Goal: Check status: Check status

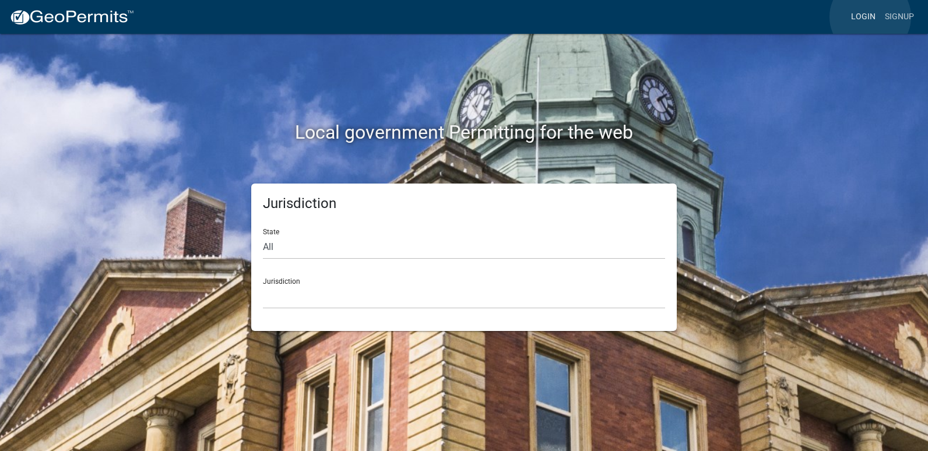
click at [870, 17] on link "Login" at bounding box center [863, 17] width 34 height 22
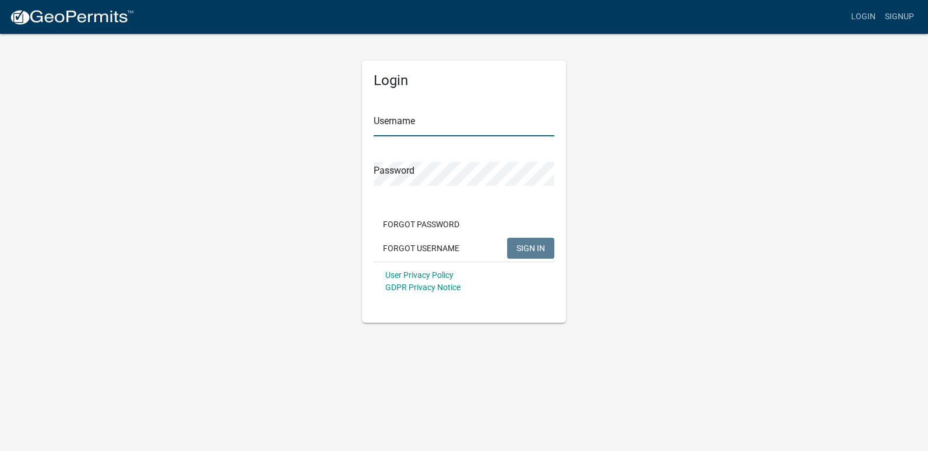
type input "ricktryon"
click at [525, 255] on button "SIGN IN" at bounding box center [530, 248] width 47 height 21
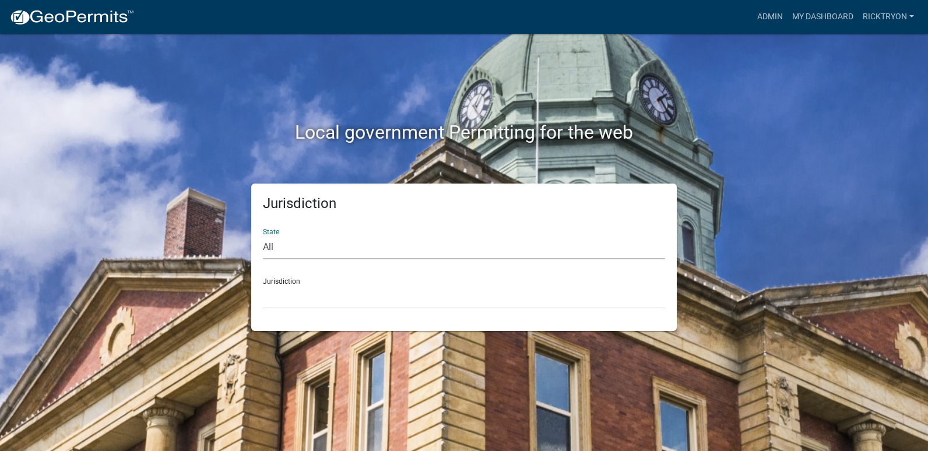
click at [392, 249] on select "All [US_STATE] [US_STATE] [US_STATE] [US_STATE] [US_STATE] [US_STATE] [US_STATE…" at bounding box center [464, 247] width 402 height 24
select select "[US_STATE]"
click at [263, 235] on select "All [US_STATE] [US_STATE] [US_STATE] [US_STATE] [US_STATE] [US_STATE] [US_STATE…" at bounding box center [464, 247] width 402 height 24
click at [347, 291] on select "City of [GEOGRAPHIC_DATA], [US_STATE] City of [GEOGRAPHIC_DATA], [US_STATE] Cit…" at bounding box center [464, 297] width 402 height 24
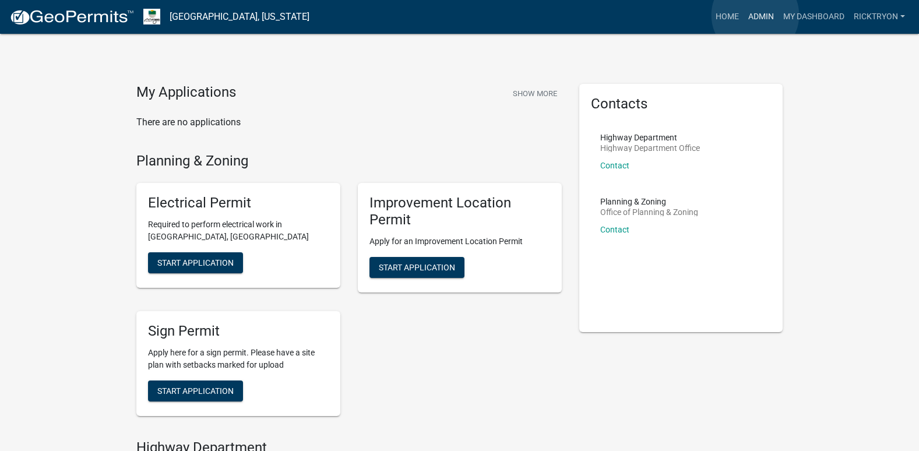
click at [755, 15] on link "Admin" at bounding box center [761, 17] width 35 height 22
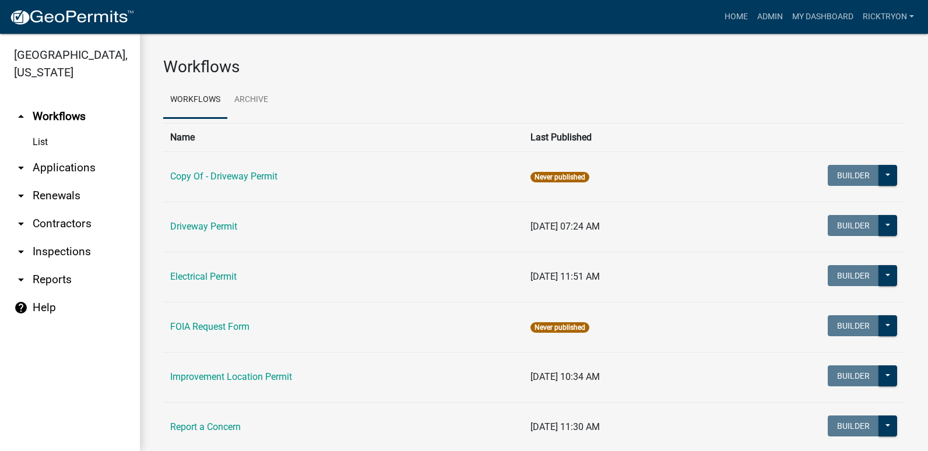
click at [51, 168] on link "arrow_drop_down Applications" at bounding box center [70, 168] width 140 height 28
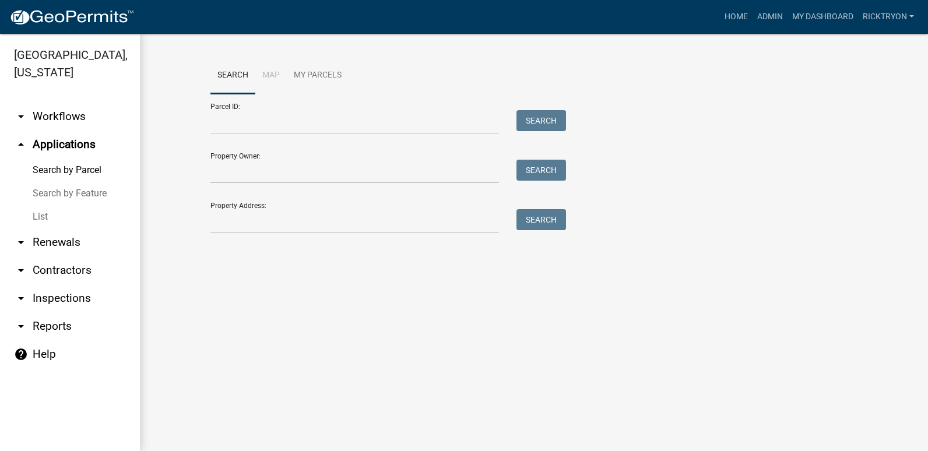
drag, startPoint x: 49, startPoint y: 216, endPoint x: 50, endPoint y: 208, distance: 8.2
click at [49, 216] on link "List" at bounding box center [70, 216] width 140 height 23
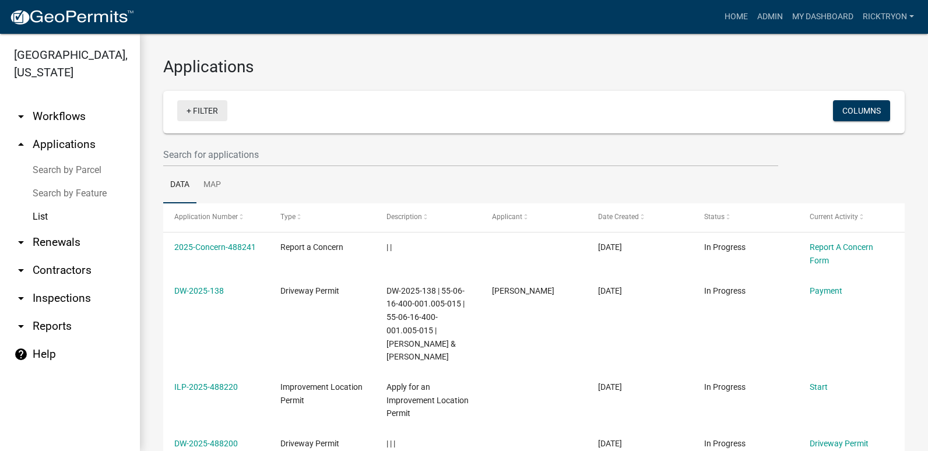
click at [199, 116] on link "+ Filter" at bounding box center [202, 110] width 50 height 21
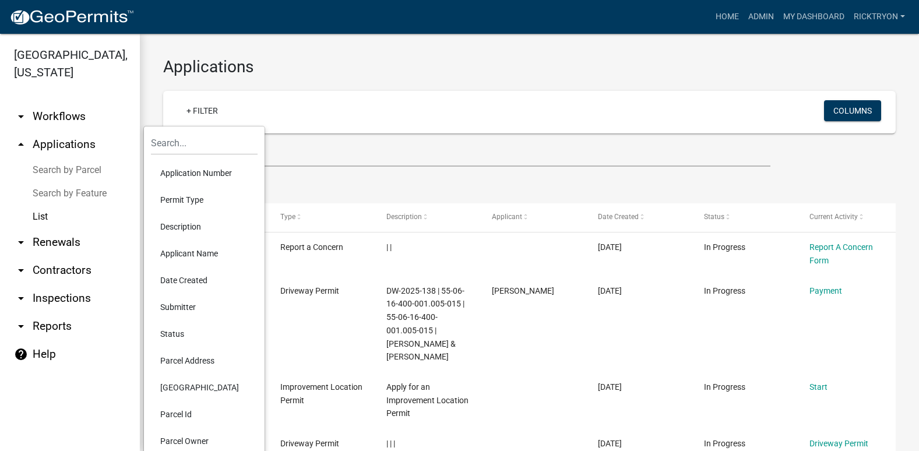
click at [212, 174] on li "Application Number" at bounding box center [204, 173] width 107 height 27
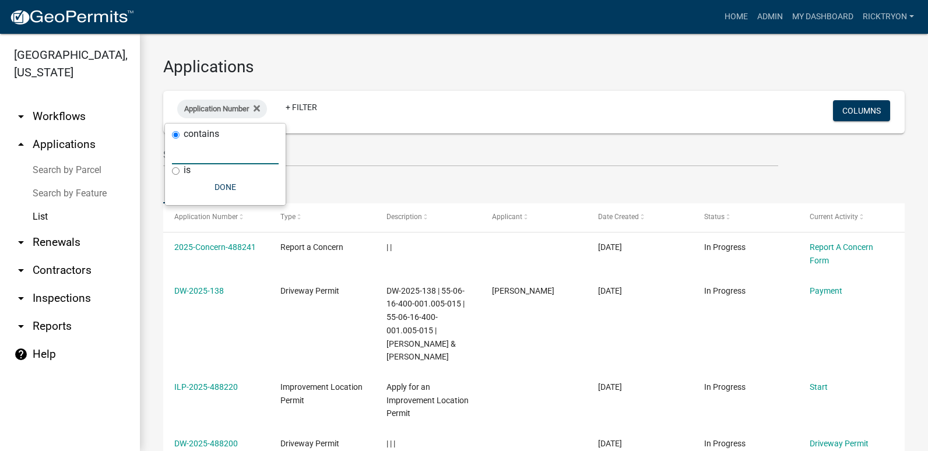
click at [209, 158] on input "text" at bounding box center [225, 152] width 107 height 24
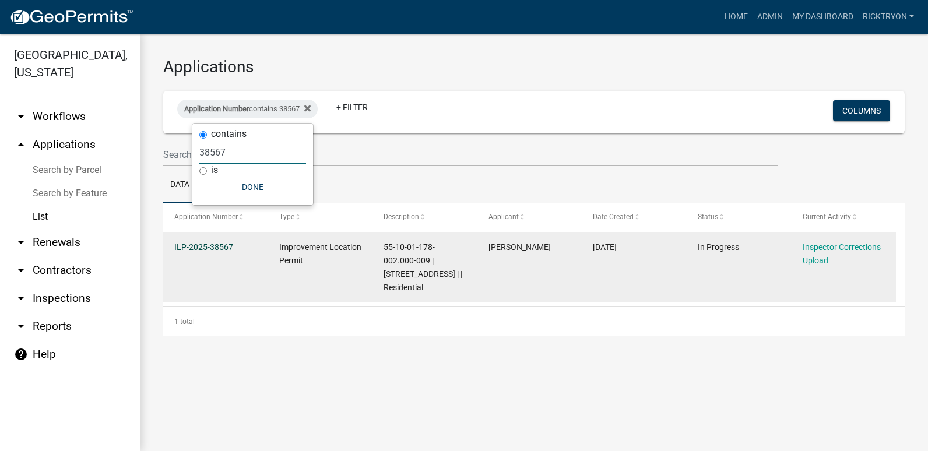
type input "38567"
click at [213, 249] on link "ILP-2025-38567" at bounding box center [203, 246] width 59 height 9
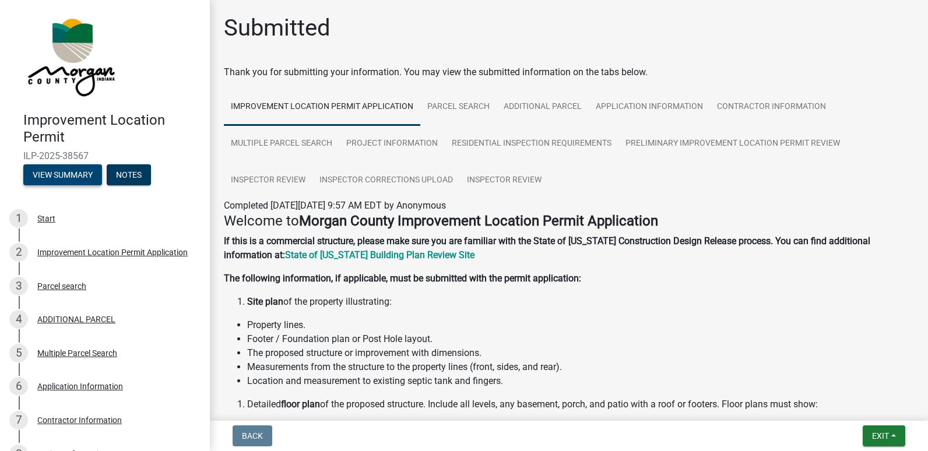
click at [71, 174] on button "View Summary" at bounding box center [62, 174] width 79 height 21
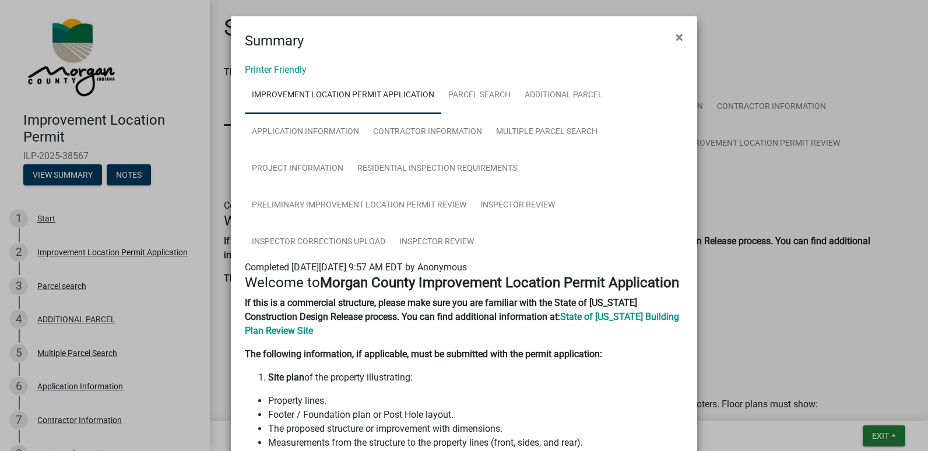
click at [887, 431] on ngb-modal-window "Summary × Printer Friendly Improvement Location Permit Application Parcel searc…" at bounding box center [464, 225] width 928 height 451
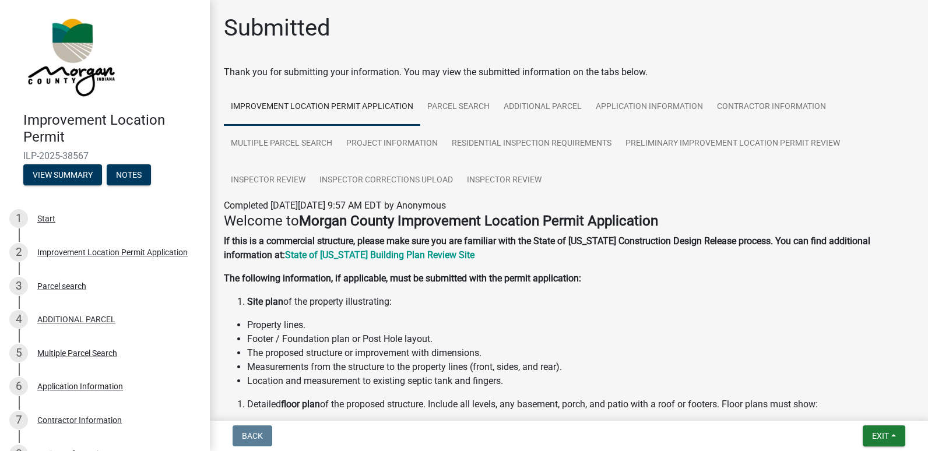
click at [886, 430] on ngb-modal-window "Summary × Printer Friendly Improvement Location Permit Application Parcel searc…" at bounding box center [464, 225] width 928 height 451
click at [884, 430] on button "Exit" at bounding box center [883, 435] width 43 height 21
click at [844, 402] on button "Save & Exit" at bounding box center [858, 406] width 93 height 28
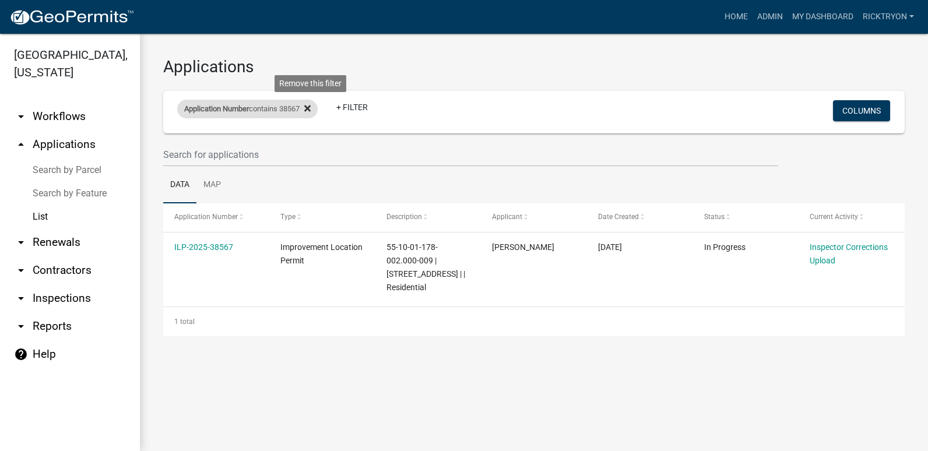
click at [311, 109] on icon at bounding box center [307, 108] width 6 height 6
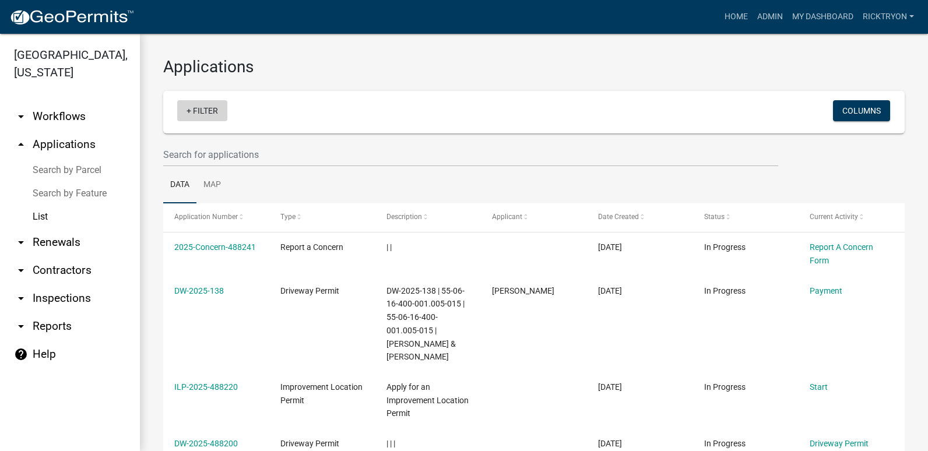
click at [197, 112] on link "+ Filter" at bounding box center [202, 110] width 50 height 21
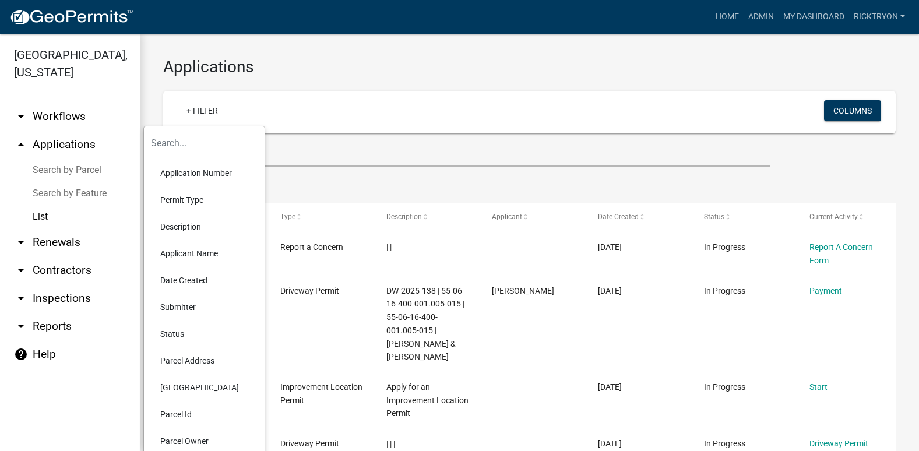
click at [195, 173] on li "Application Number" at bounding box center [204, 173] width 107 height 27
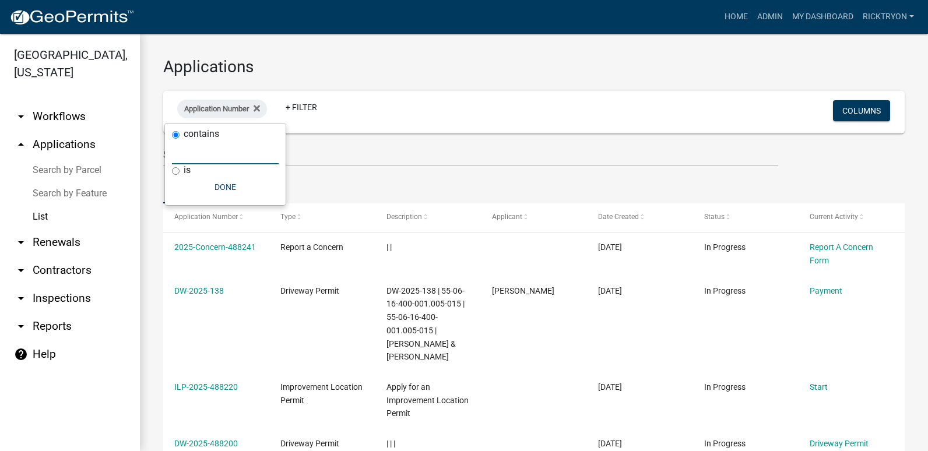
click at [199, 154] on input "text" at bounding box center [225, 152] width 107 height 24
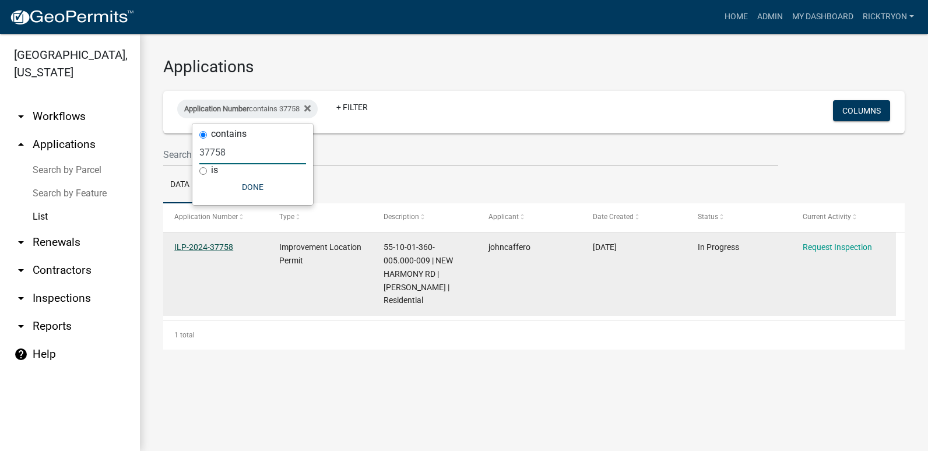
type input "37758"
click at [196, 247] on link "ILP-2024-37758" at bounding box center [203, 246] width 59 height 9
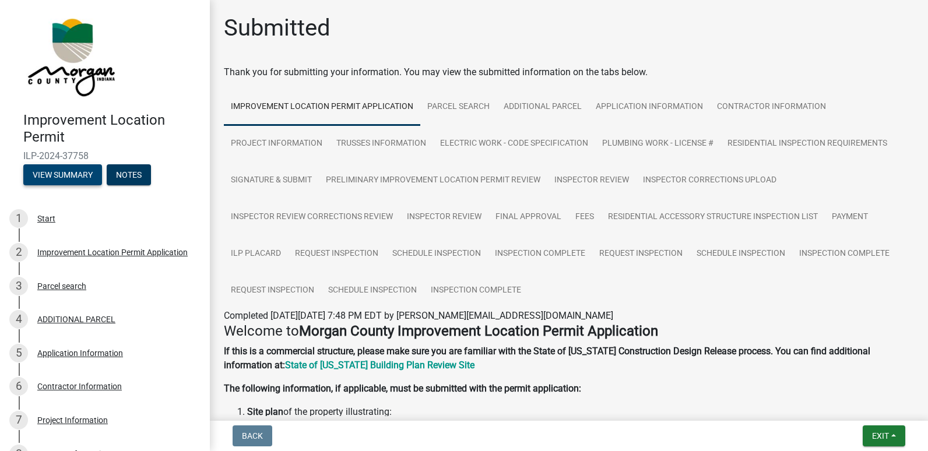
click at [78, 181] on button "View Summary" at bounding box center [62, 174] width 79 height 21
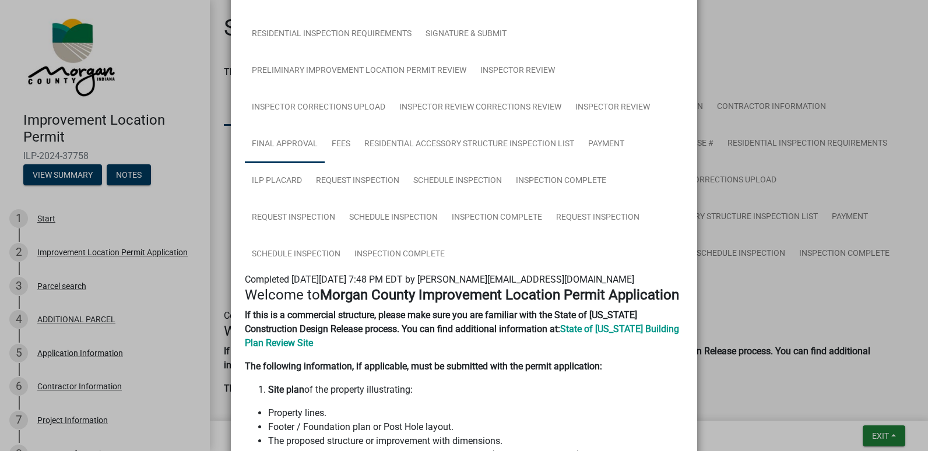
scroll to position [175, 0]
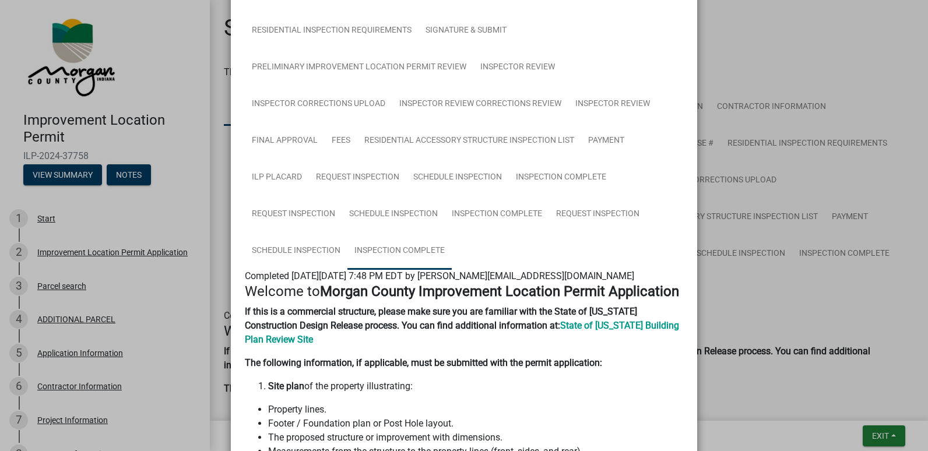
click at [395, 245] on link "Inspection Complete" at bounding box center [399, 251] width 104 height 37
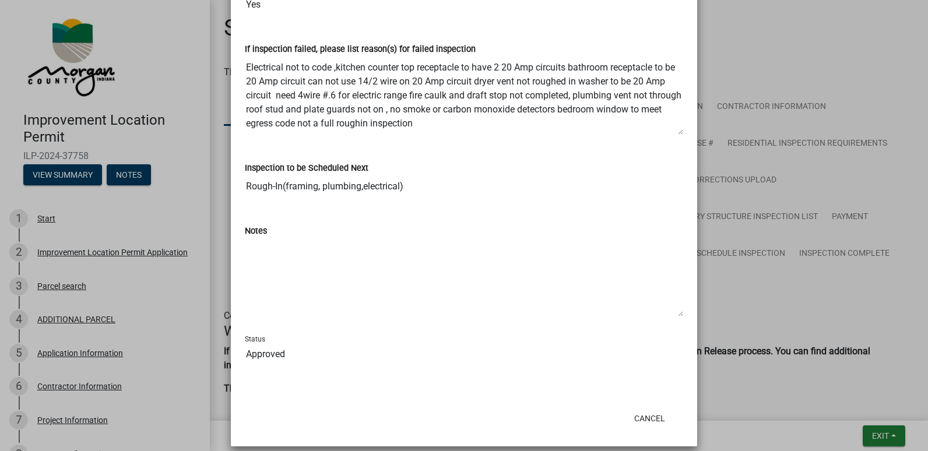
scroll to position [679, 0]
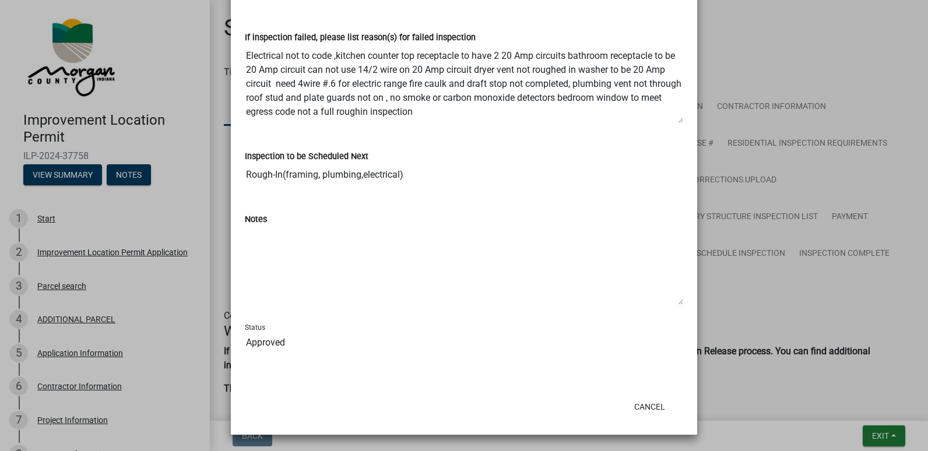
click at [883, 435] on ngb-modal-window "Summary × Printer Friendly Improvement Location Permit Application Parcel searc…" at bounding box center [464, 225] width 928 height 451
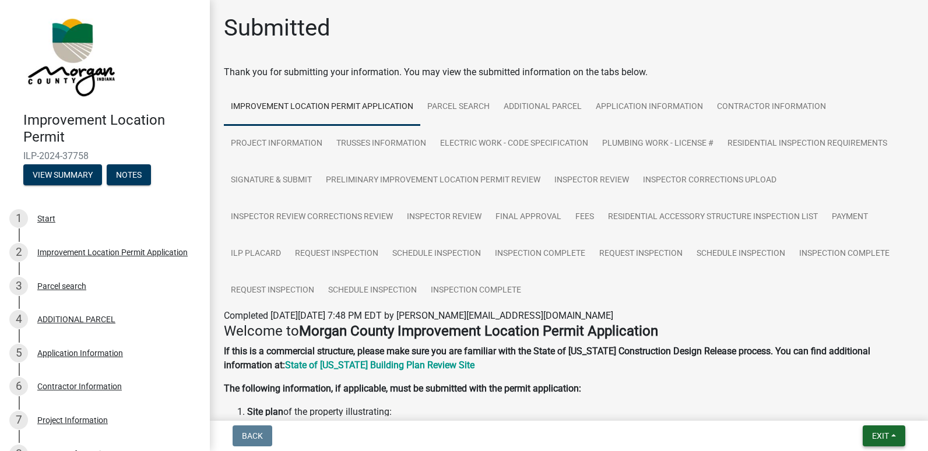
click at [882, 435] on span "Exit" at bounding box center [880, 435] width 17 height 9
click at [861, 400] on button "Save & Exit" at bounding box center [858, 406] width 93 height 28
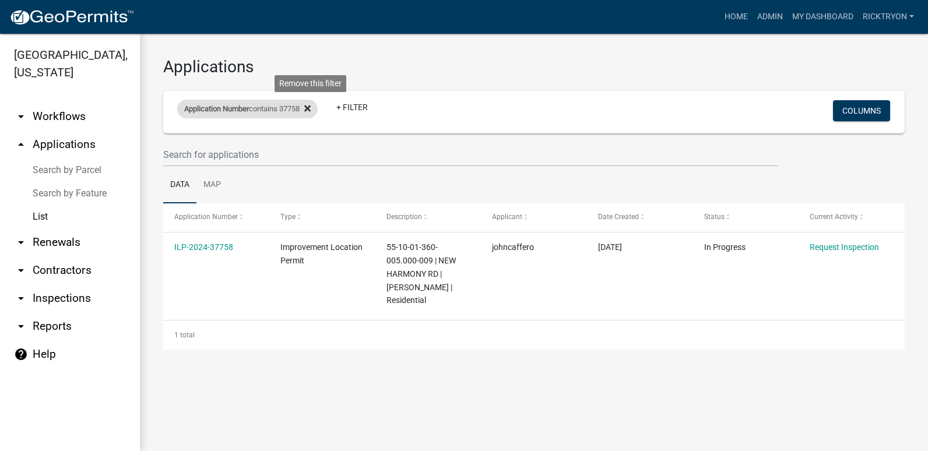
click at [311, 110] on icon at bounding box center [307, 108] width 6 height 9
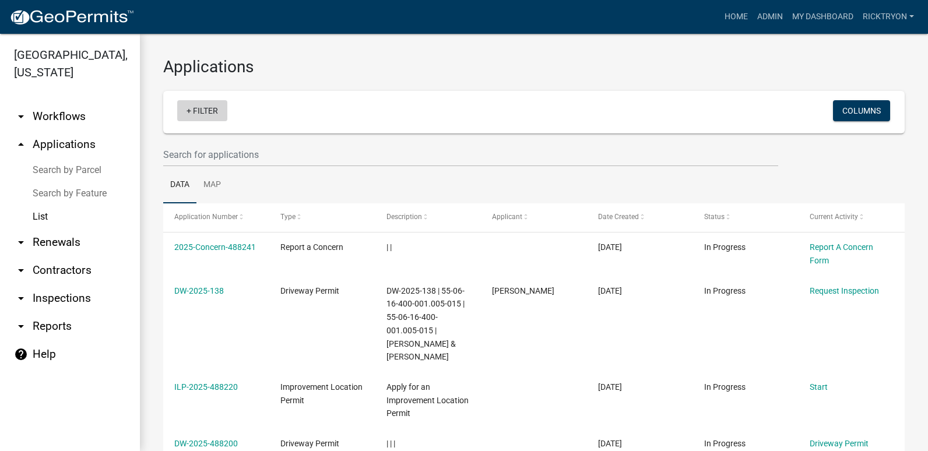
click at [209, 108] on link "+ Filter" at bounding box center [202, 110] width 50 height 21
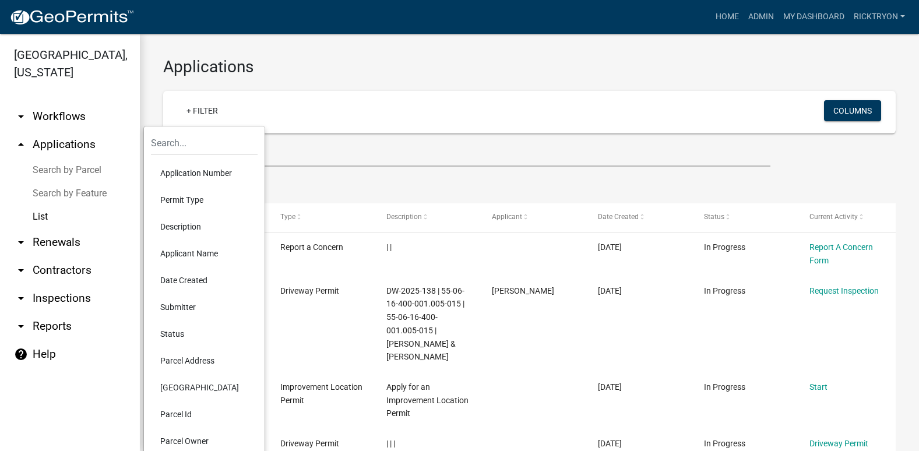
click at [195, 178] on li "Application Number" at bounding box center [204, 173] width 107 height 27
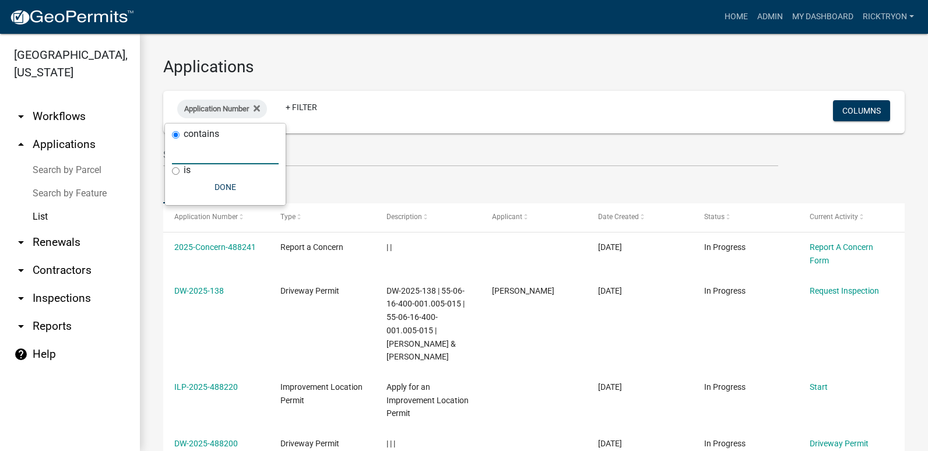
click at [201, 161] on input "text" at bounding box center [225, 152] width 107 height 24
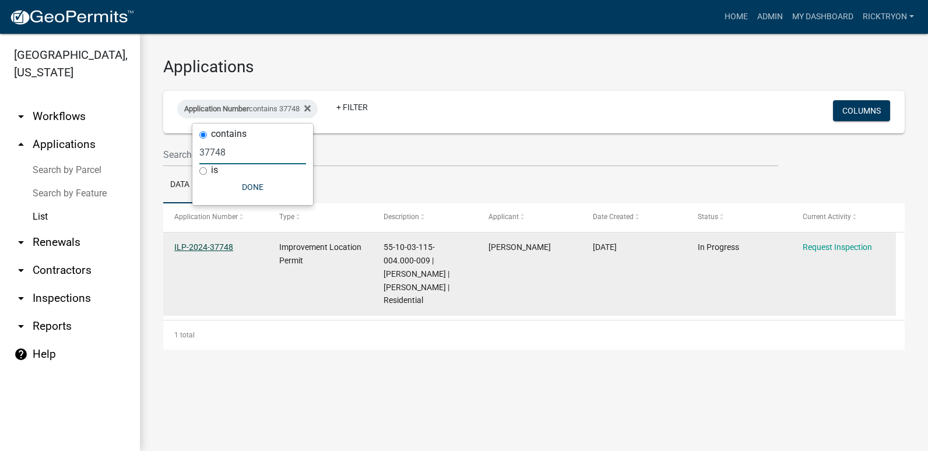
type input "37748"
click at [220, 244] on link "ILP-2024-37748" at bounding box center [203, 246] width 59 height 9
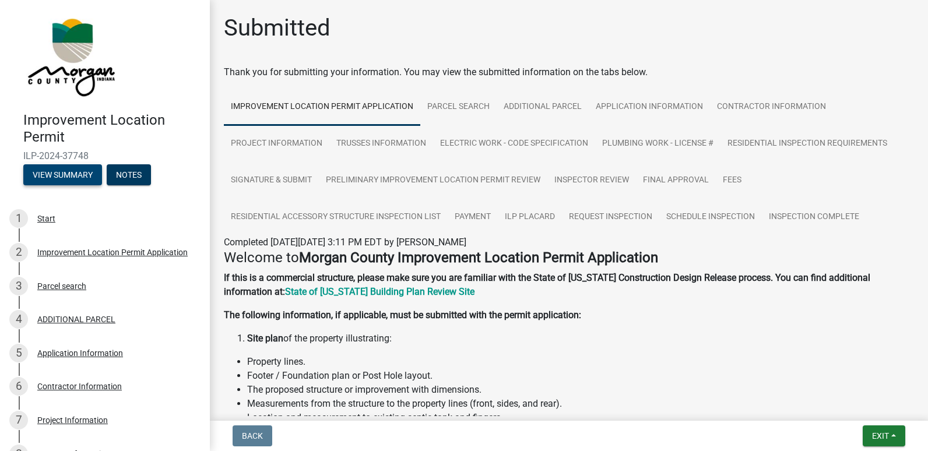
click at [72, 172] on button "View Summary" at bounding box center [62, 174] width 79 height 21
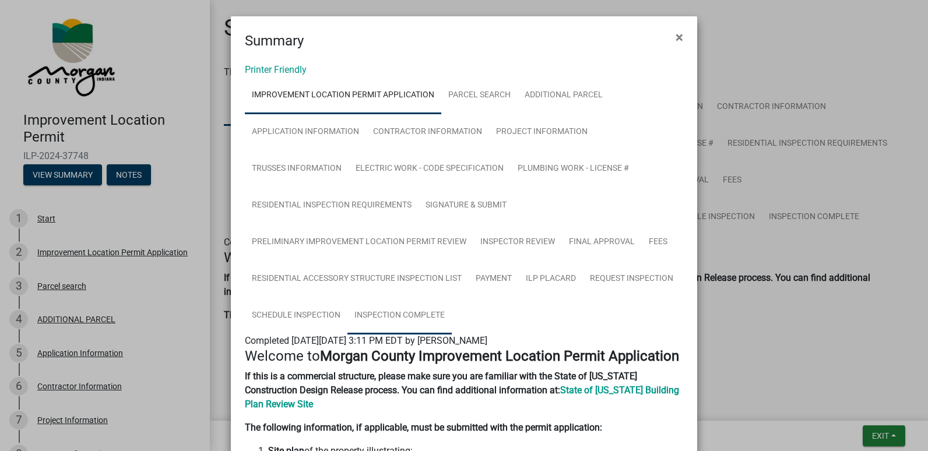
click at [398, 314] on link "Inspection Complete" at bounding box center [399, 315] width 104 height 37
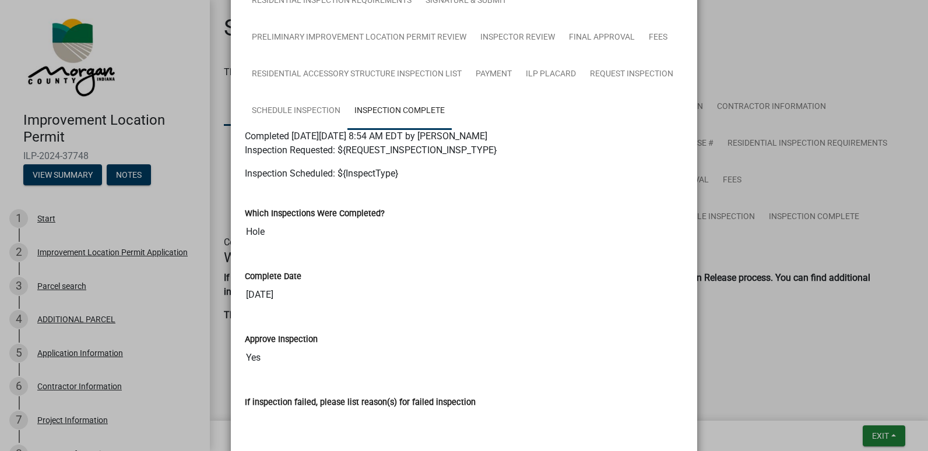
scroll to position [233, 0]
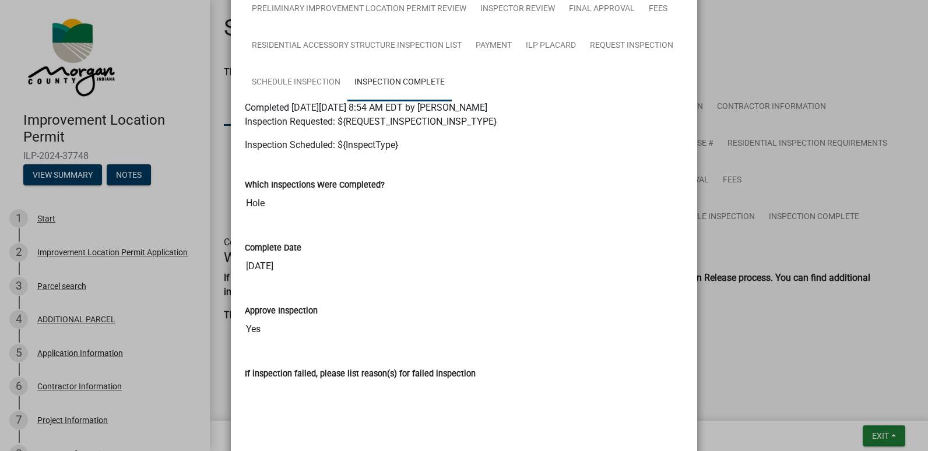
click at [892, 438] on ngb-modal-window "Summary × Printer Friendly Improvement Location Permit Application Parcel searc…" at bounding box center [464, 225] width 928 height 451
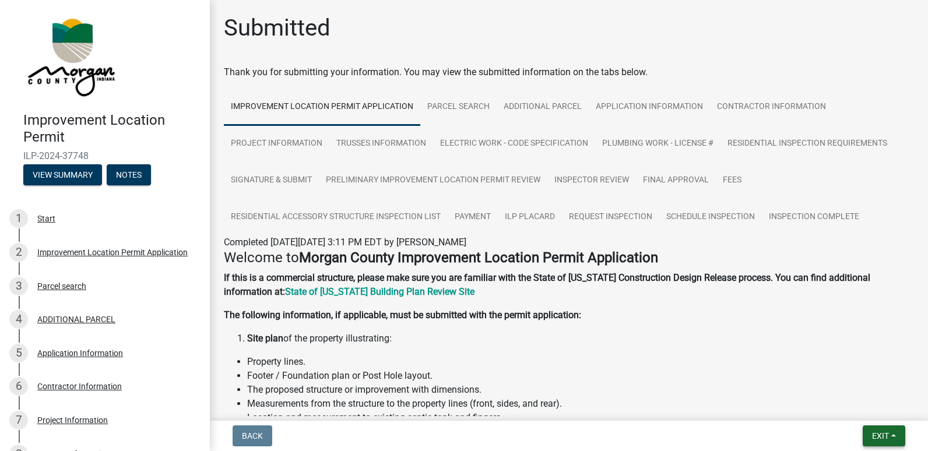
click at [890, 438] on button "Exit" at bounding box center [883, 435] width 43 height 21
click at [861, 406] on button "Save & Exit" at bounding box center [858, 406] width 93 height 28
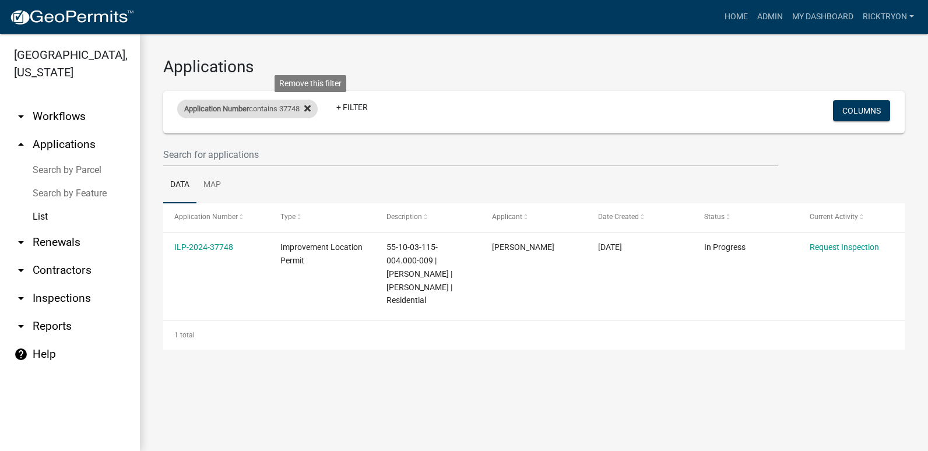
click at [311, 107] on icon at bounding box center [307, 108] width 6 height 6
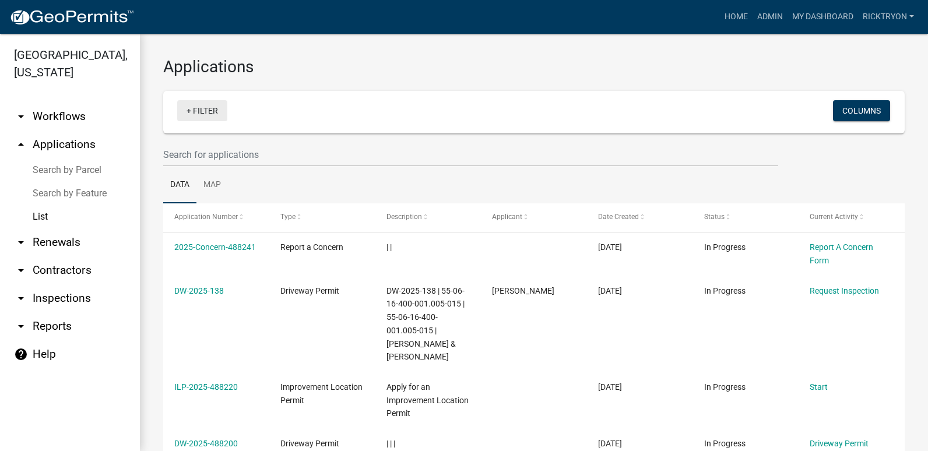
click at [210, 115] on link "+ Filter" at bounding box center [202, 110] width 50 height 21
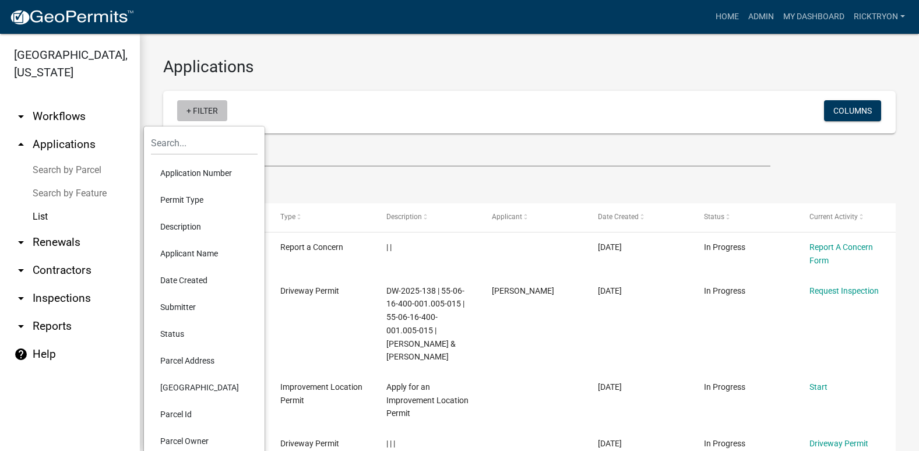
click at [210, 115] on link "+ Filter" at bounding box center [202, 110] width 50 height 21
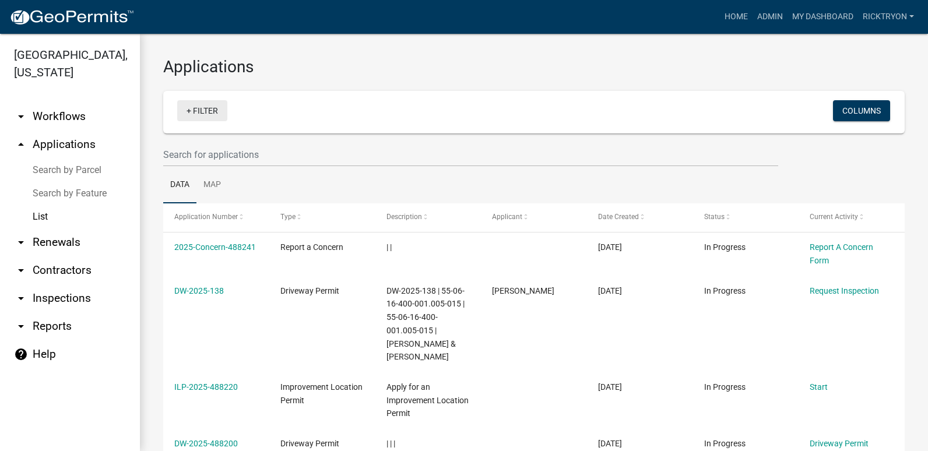
click at [210, 114] on link "+ Filter" at bounding box center [202, 110] width 50 height 21
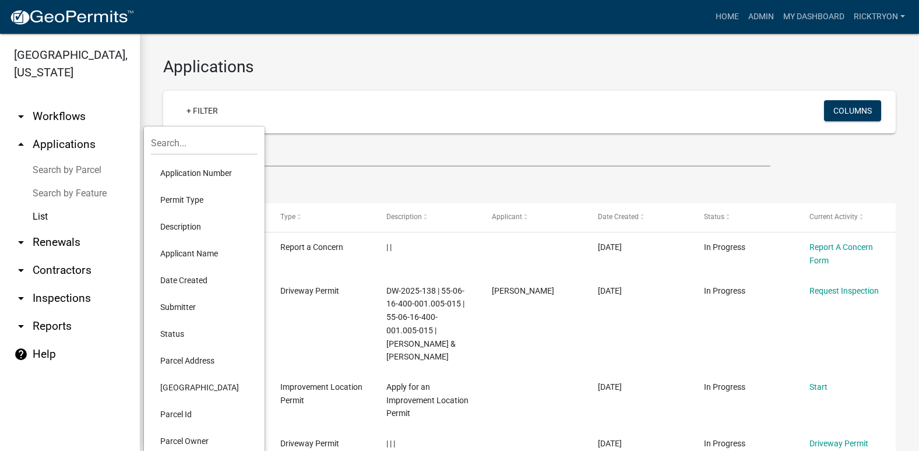
click at [207, 177] on li "Application Number" at bounding box center [204, 173] width 107 height 27
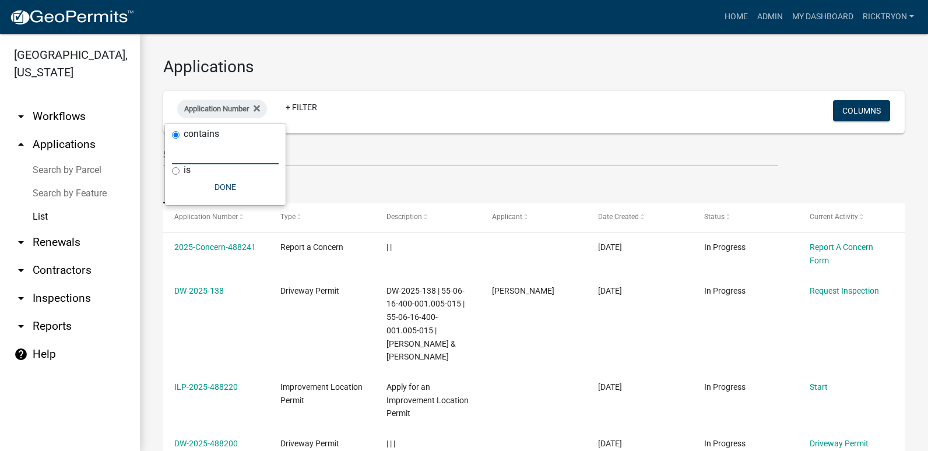
click at [184, 156] on input "text" at bounding box center [225, 152] width 107 height 24
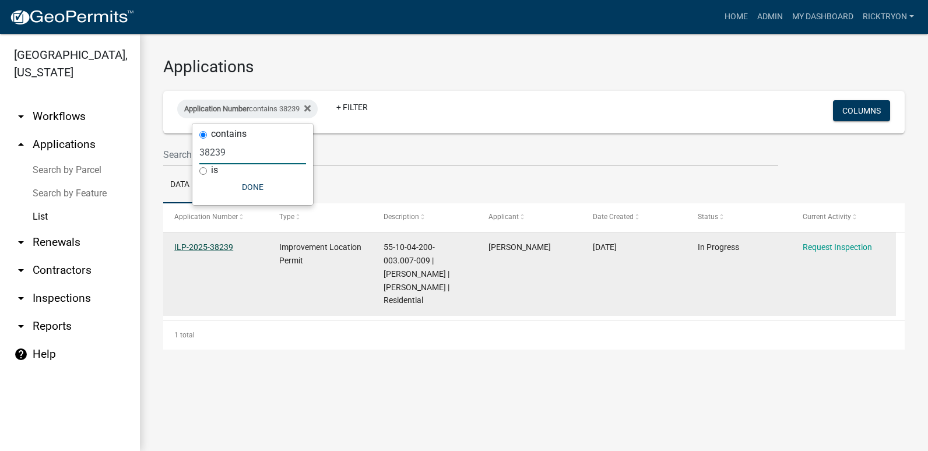
type input "38239"
click at [224, 249] on link "ILP-2025-38239" at bounding box center [203, 246] width 59 height 9
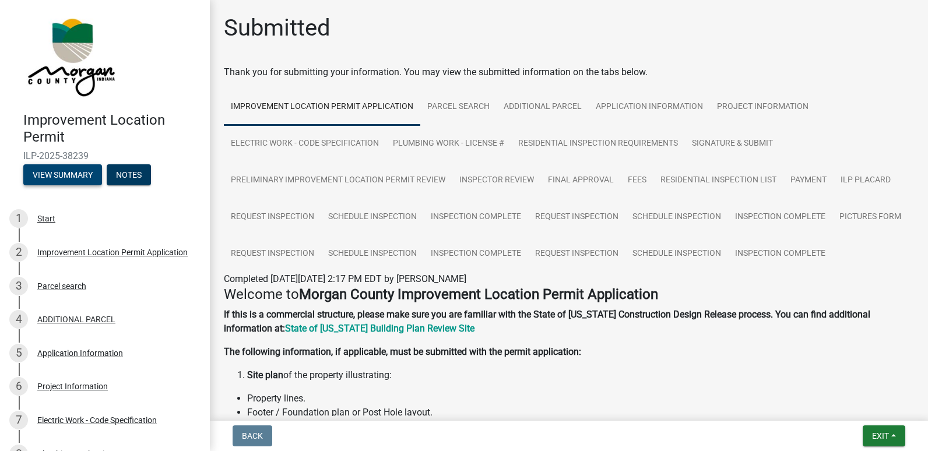
click at [64, 179] on button "View Summary" at bounding box center [62, 174] width 79 height 21
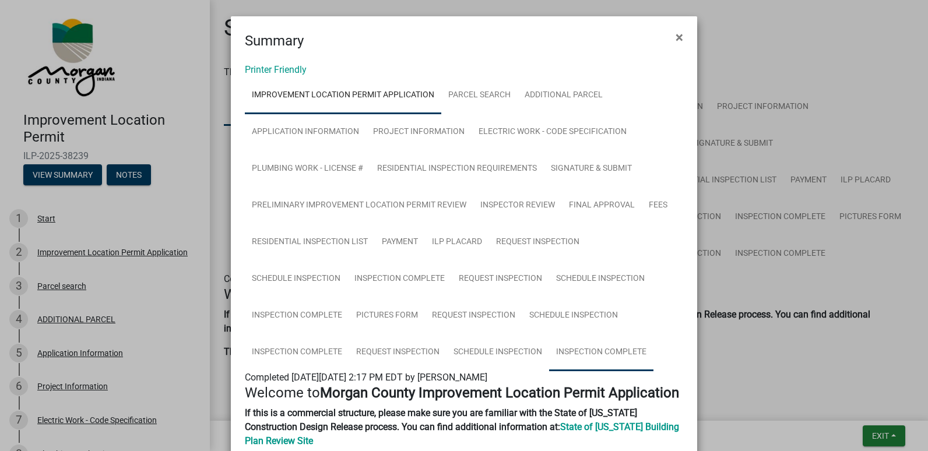
click at [611, 353] on link "Inspection Complete" at bounding box center [601, 352] width 104 height 37
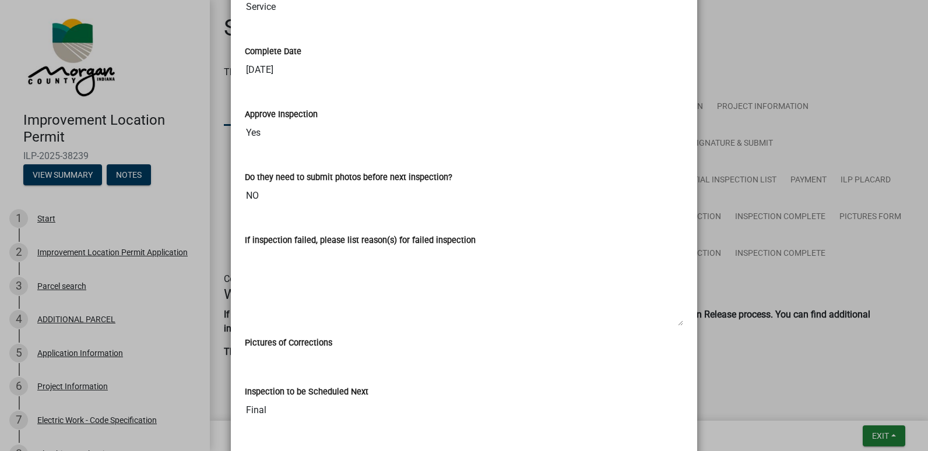
scroll to position [291, 0]
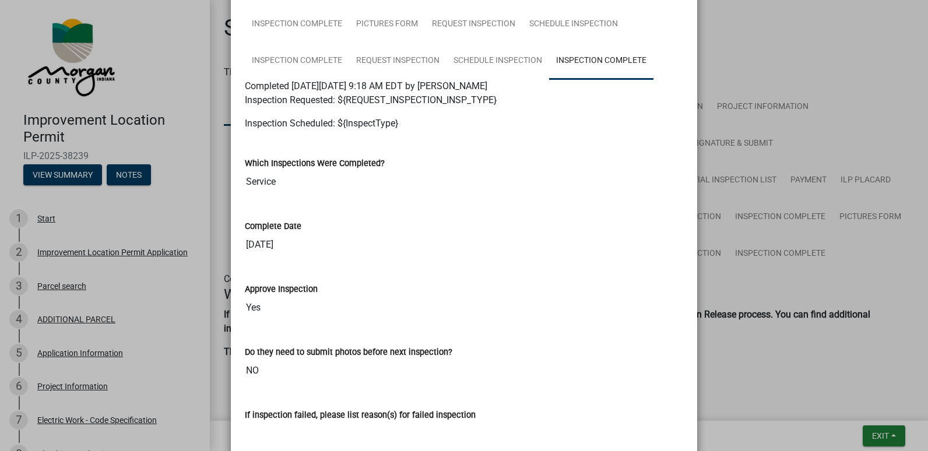
click at [882, 434] on ngb-modal-window "Summary × Printer Friendly Improvement Location Permit Application Parcel searc…" at bounding box center [464, 225] width 928 height 451
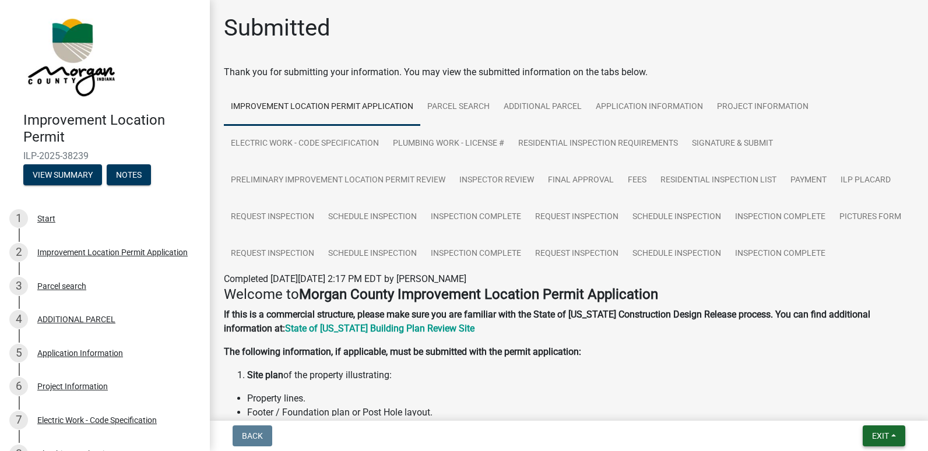
click at [881, 435] on span "Exit" at bounding box center [880, 435] width 17 height 9
click at [860, 410] on button "Save & Exit" at bounding box center [858, 406] width 93 height 28
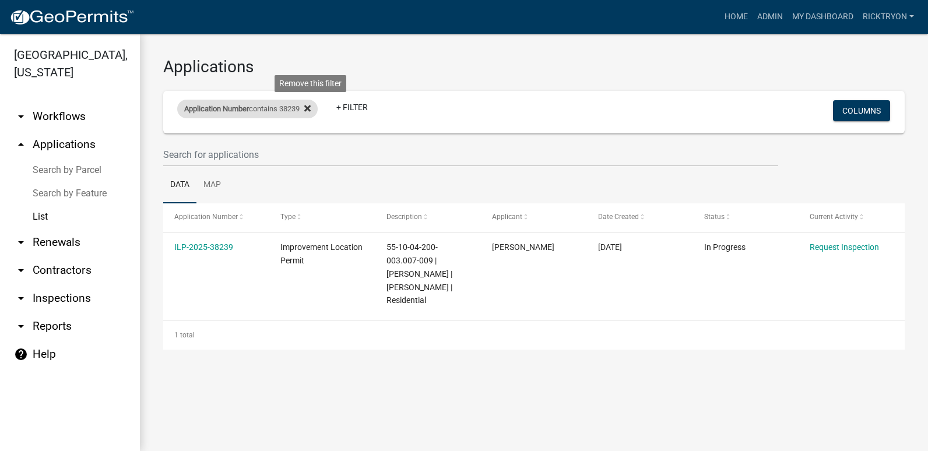
click at [311, 110] on icon at bounding box center [307, 108] width 6 height 9
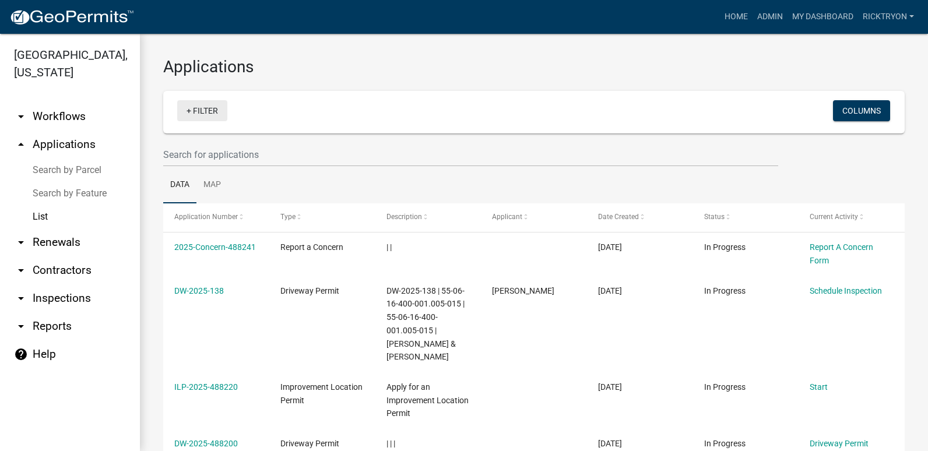
click at [203, 111] on link "+ Filter" at bounding box center [202, 110] width 50 height 21
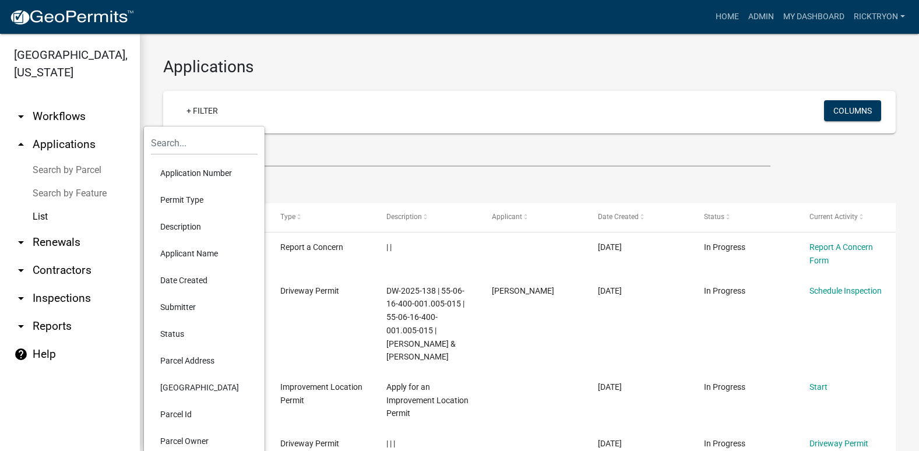
click at [209, 170] on li "Application Number" at bounding box center [204, 173] width 107 height 27
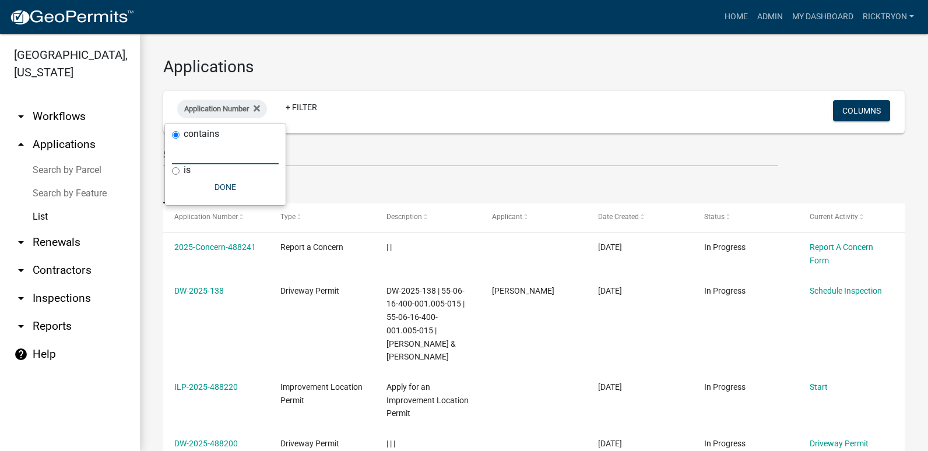
click at [194, 154] on input "text" at bounding box center [225, 152] width 107 height 24
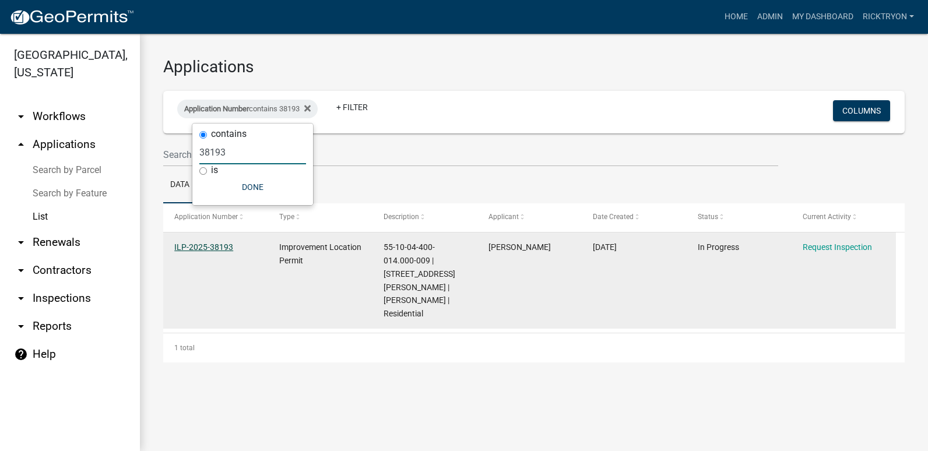
type input "38193"
click at [202, 244] on link "ILP-2025-38193" at bounding box center [203, 246] width 59 height 9
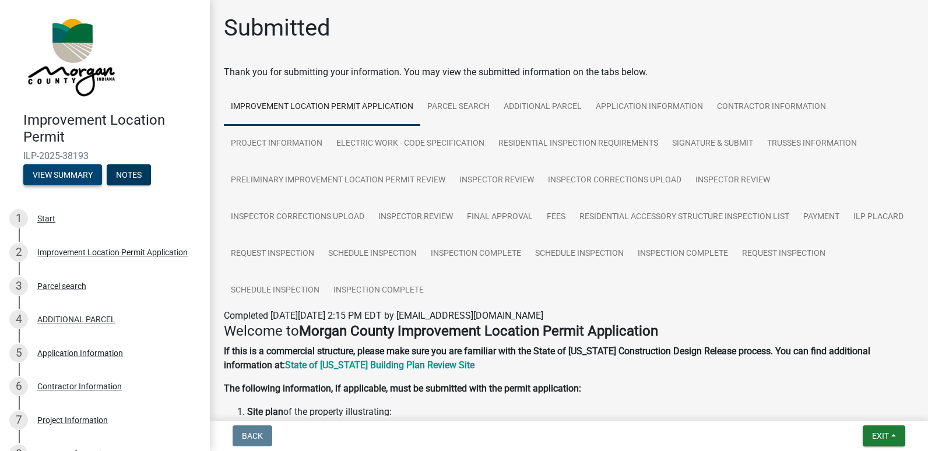
click at [69, 178] on button "View Summary" at bounding box center [62, 174] width 79 height 21
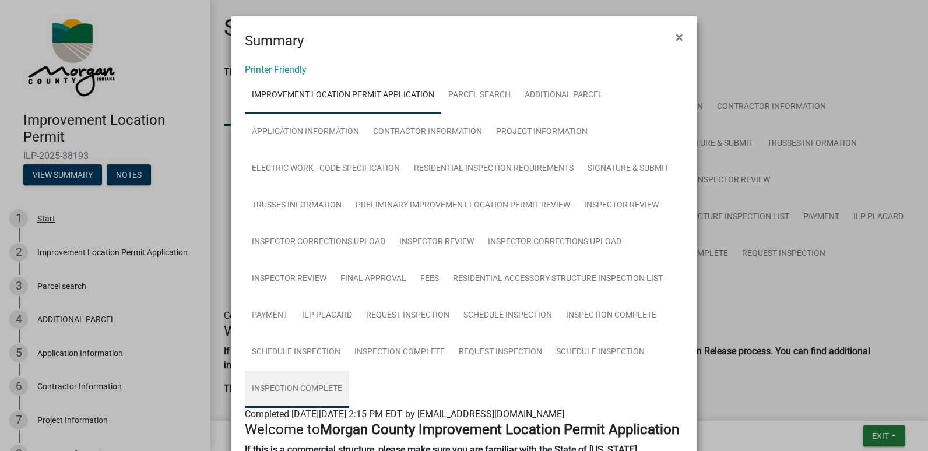
click at [298, 390] on link "Inspection Complete" at bounding box center [297, 389] width 104 height 37
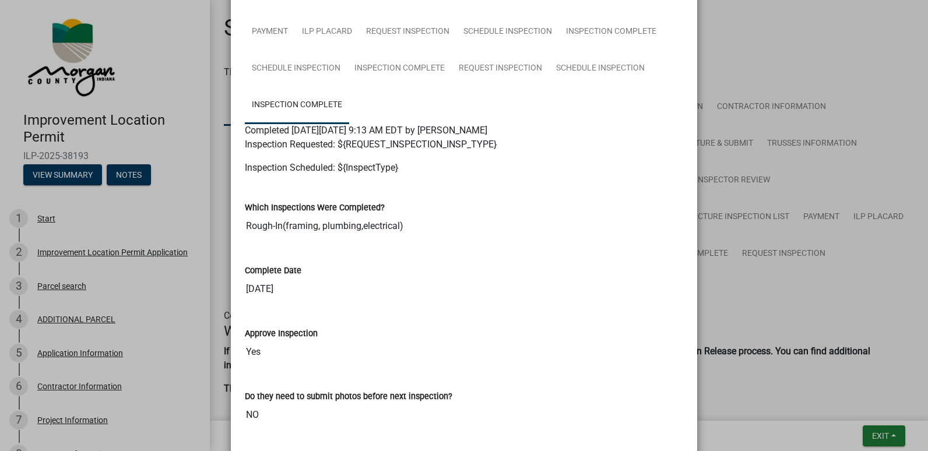
scroll to position [291, 0]
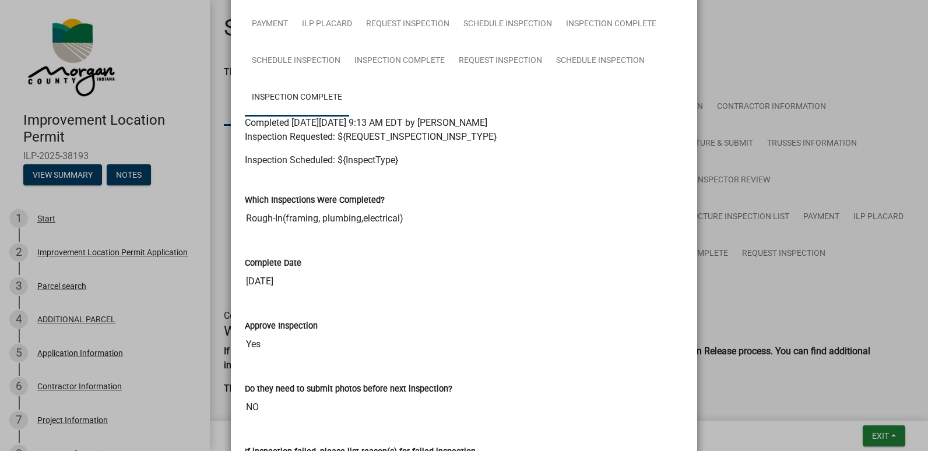
click at [884, 435] on ngb-modal-window "Summary × Printer Friendly Improvement Location Permit Application Parcel searc…" at bounding box center [464, 225] width 928 height 451
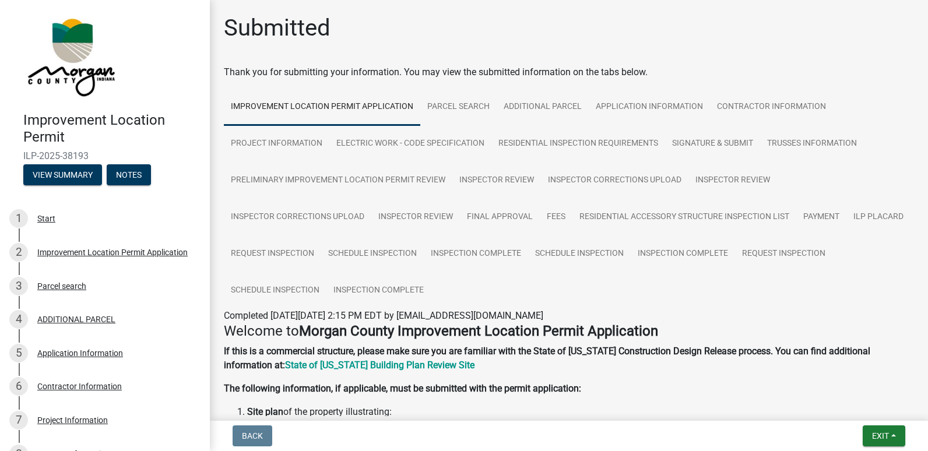
click at [881, 435] on ngb-modal-window "Summary × Printer Friendly Improvement Location Permit Application Parcel searc…" at bounding box center [464, 225] width 928 height 451
click at [881, 435] on span "Exit" at bounding box center [880, 435] width 17 height 9
click at [858, 410] on button "Save & Exit" at bounding box center [858, 406] width 93 height 28
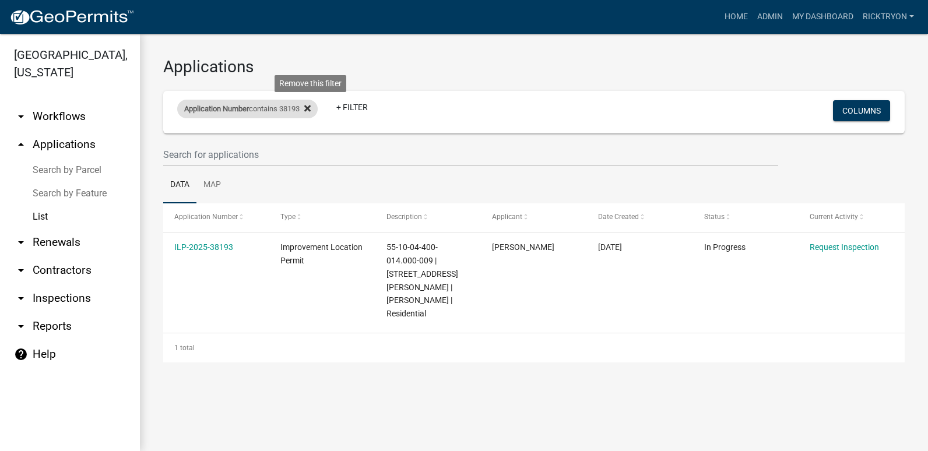
click at [311, 110] on icon at bounding box center [307, 108] width 6 height 6
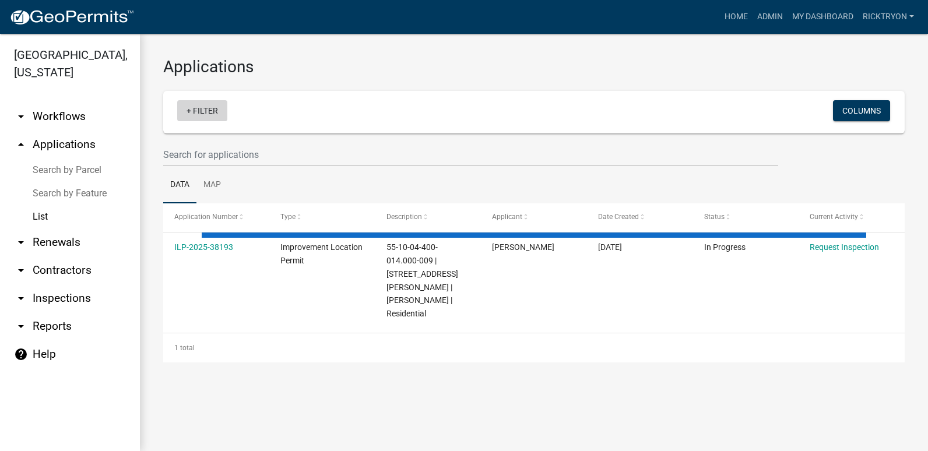
click at [206, 109] on link "+ Filter" at bounding box center [202, 110] width 50 height 21
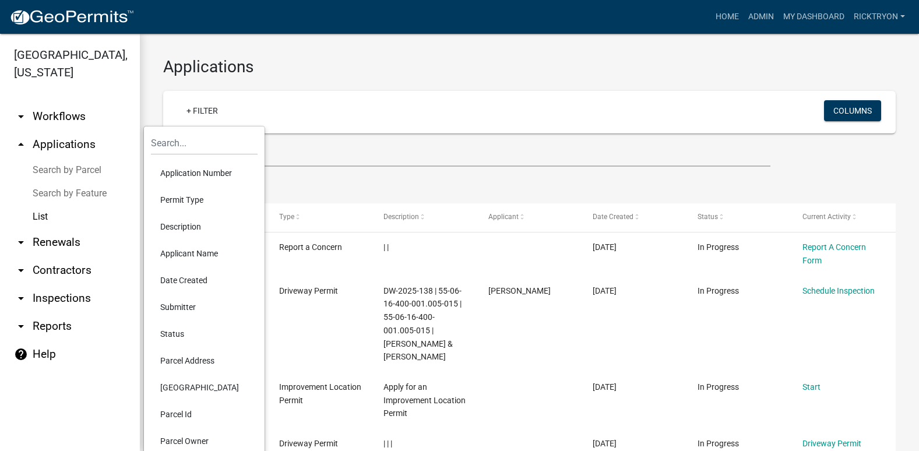
click at [191, 169] on li "Application Number" at bounding box center [204, 173] width 107 height 27
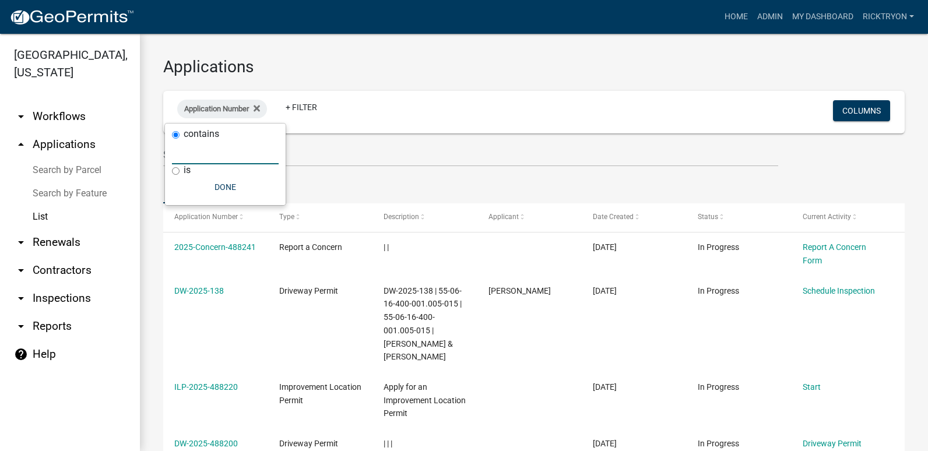
click at [191, 159] on input "text" at bounding box center [225, 152] width 107 height 24
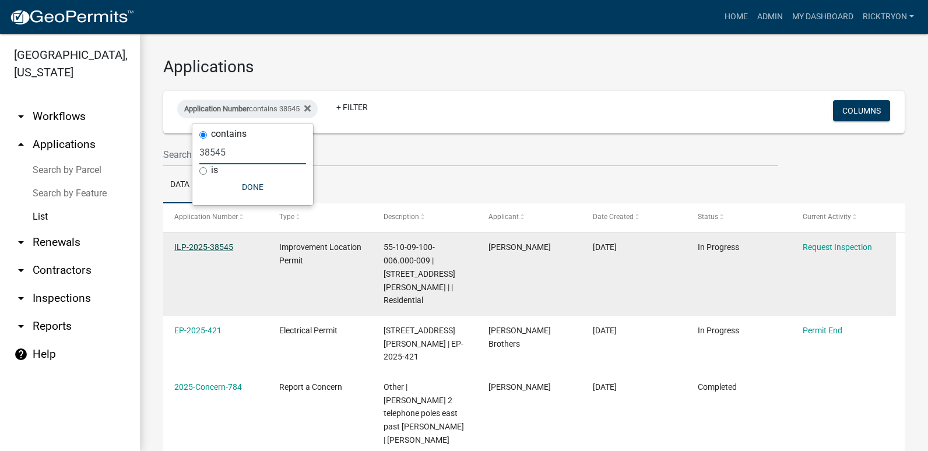
type input "38545"
click at [215, 251] on link "ILP-2025-38545" at bounding box center [203, 246] width 59 height 9
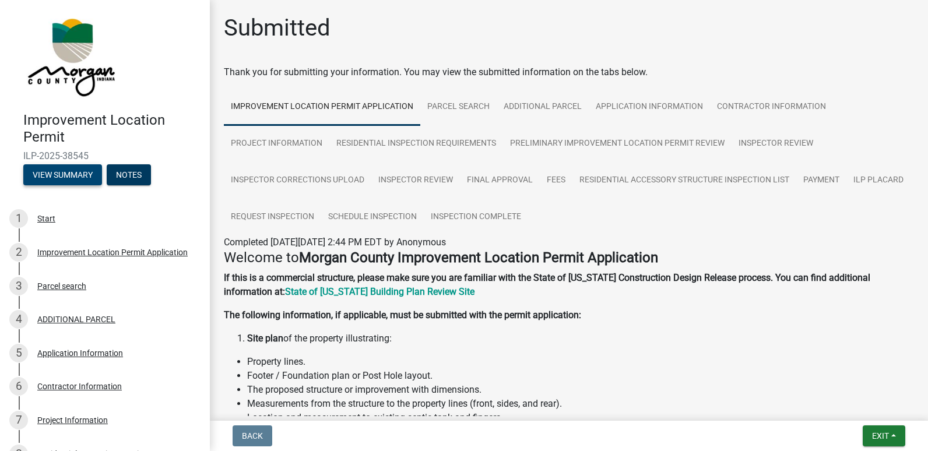
click at [53, 179] on button "View Summary" at bounding box center [62, 174] width 79 height 21
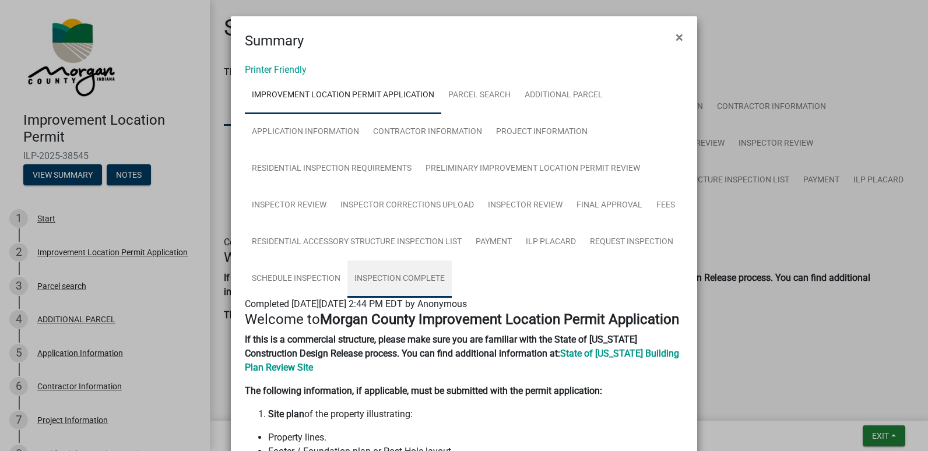
click at [407, 276] on link "Inspection Complete" at bounding box center [399, 278] width 104 height 37
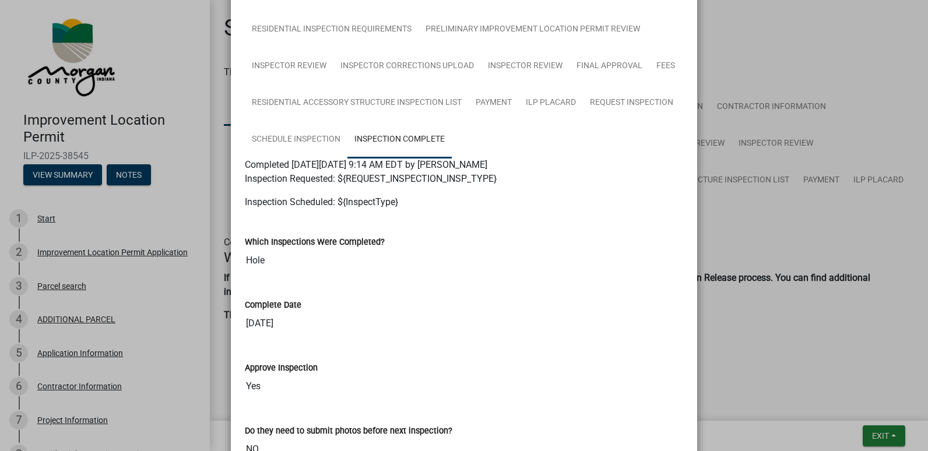
scroll to position [175, 0]
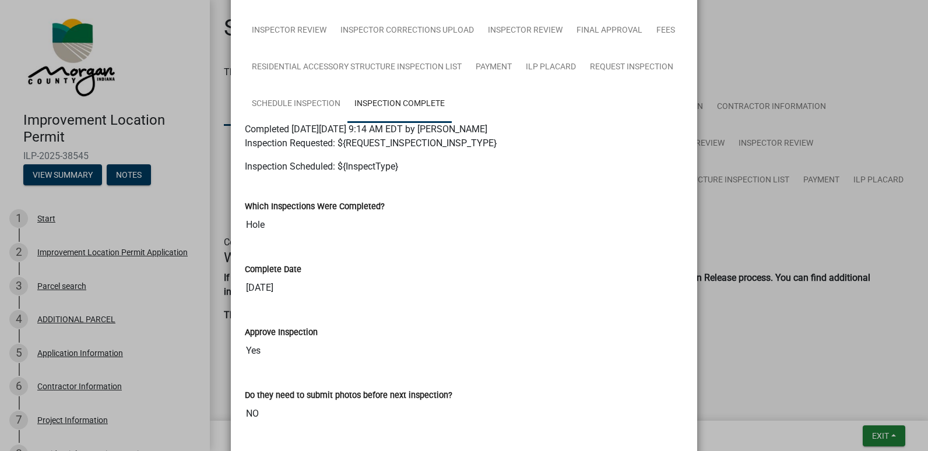
click at [886, 434] on ngb-modal-window "Summary × Printer Friendly Improvement Location Permit Application Parcel searc…" at bounding box center [464, 225] width 928 height 451
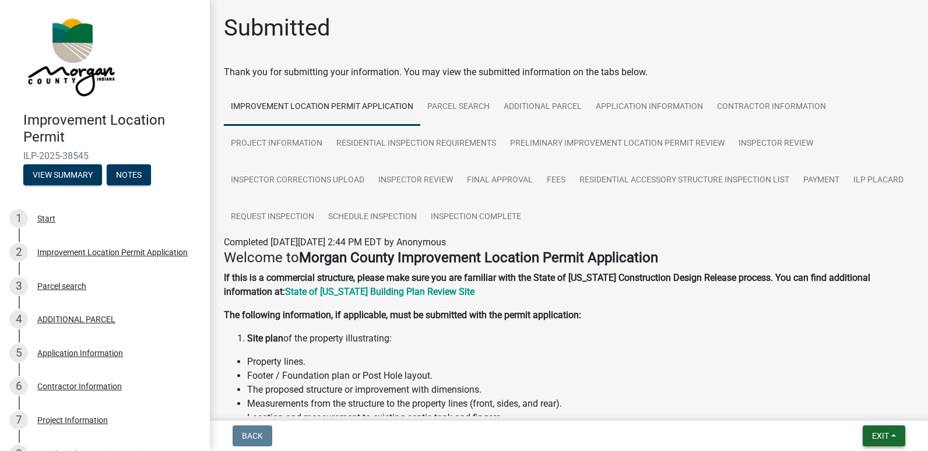
click at [879, 437] on span "Exit" at bounding box center [880, 435] width 17 height 9
click at [860, 408] on button "Save & Exit" at bounding box center [858, 406] width 93 height 28
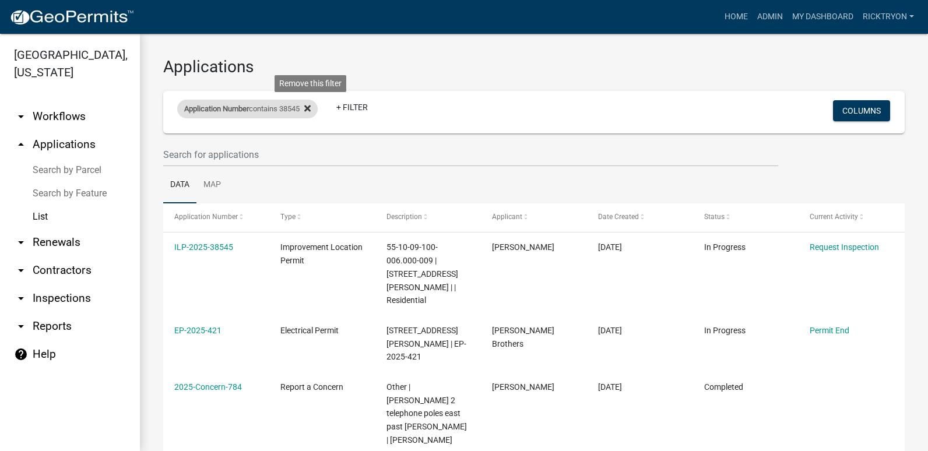
click at [311, 108] on icon at bounding box center [307, 108] width 6 height 9
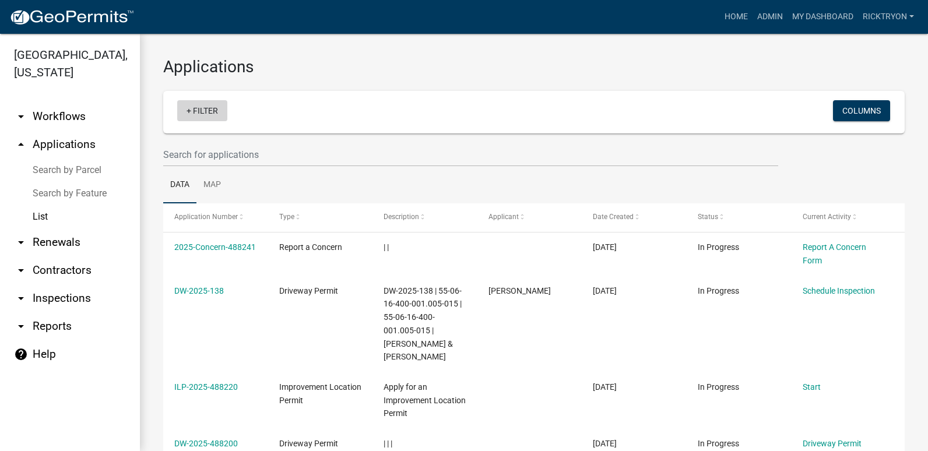
click at [195, 111] on link "+ Filter" at bounding box center [202, 110] width 50 height 21
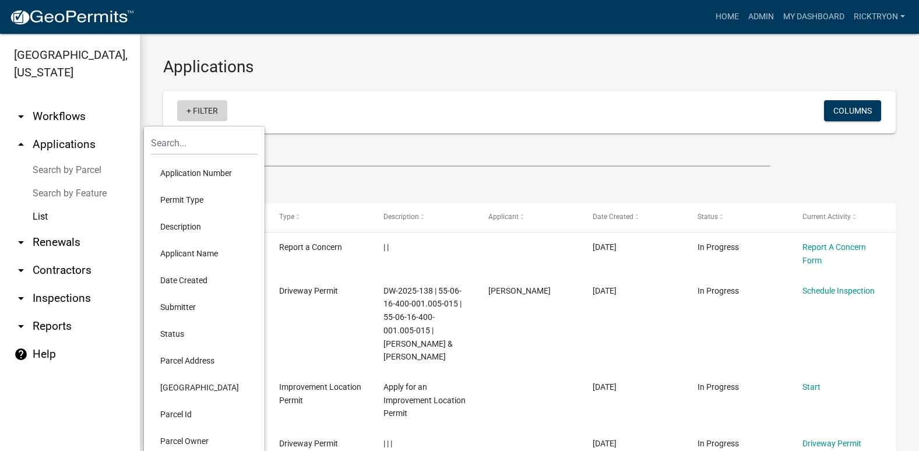
click at [195, 111] on link "+ Filter" at bounding box center [202, 110] width 50 height 21
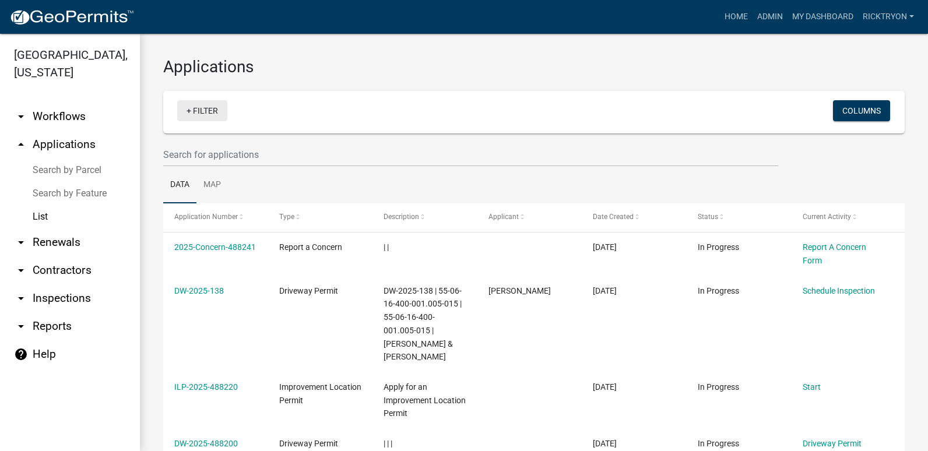
click at [196, 111] on link "+ Filter" at bounding box center [202, 110] width 50 height 21
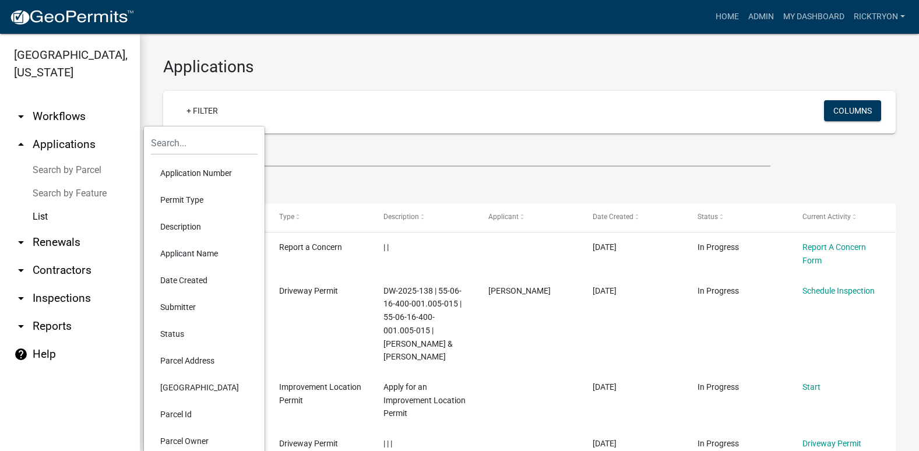
click at [250, 112] on div "+ Filter" at bounding box center [408, 112] width 481 height 24
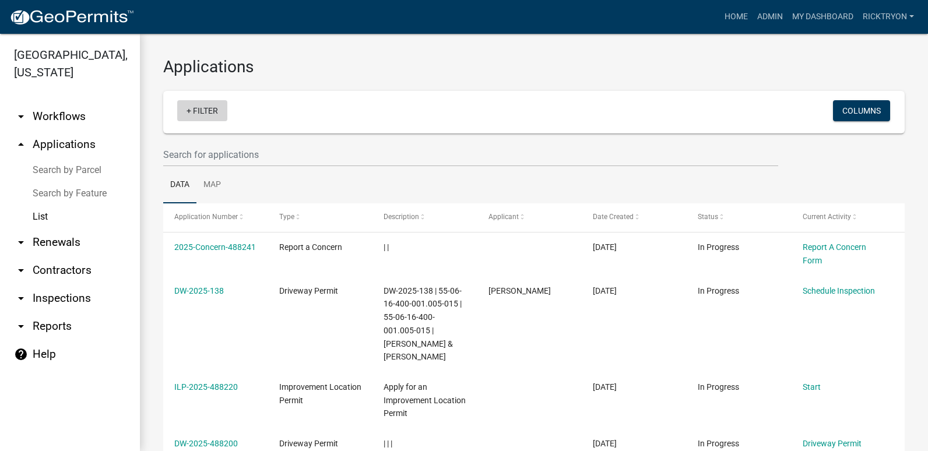
click at [213, 112] on link "+ Filter" at bounding box center [202, 110] width 50 height 21
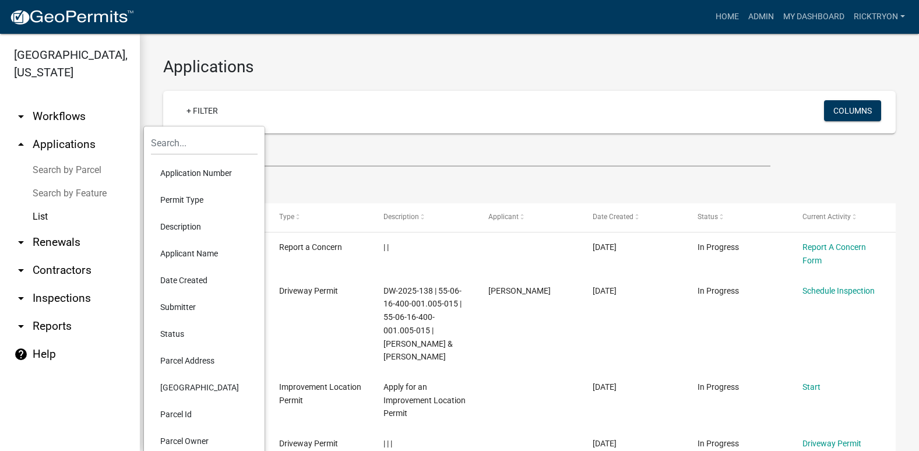
click at [203, 172] on li "Application Number" at bounding box center [204, 173] width 107 height 27
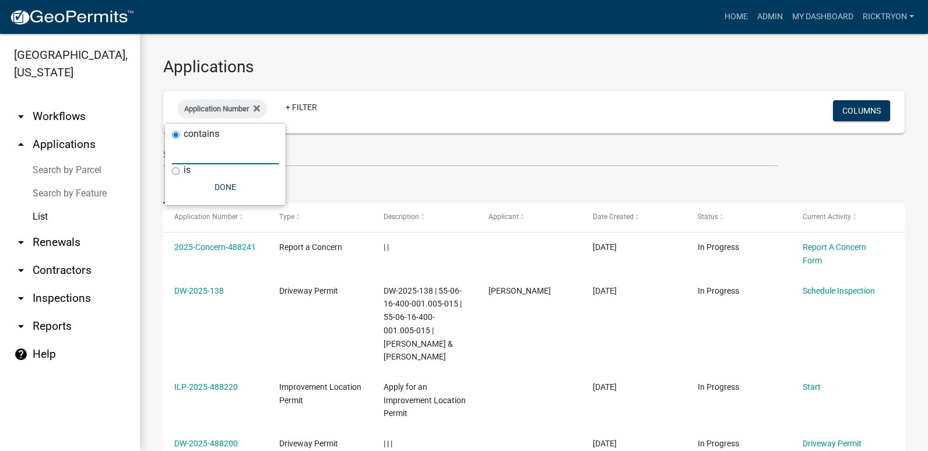
click at [218, 160] on input "text" at bounding box center [225, 152] width 107 height 24
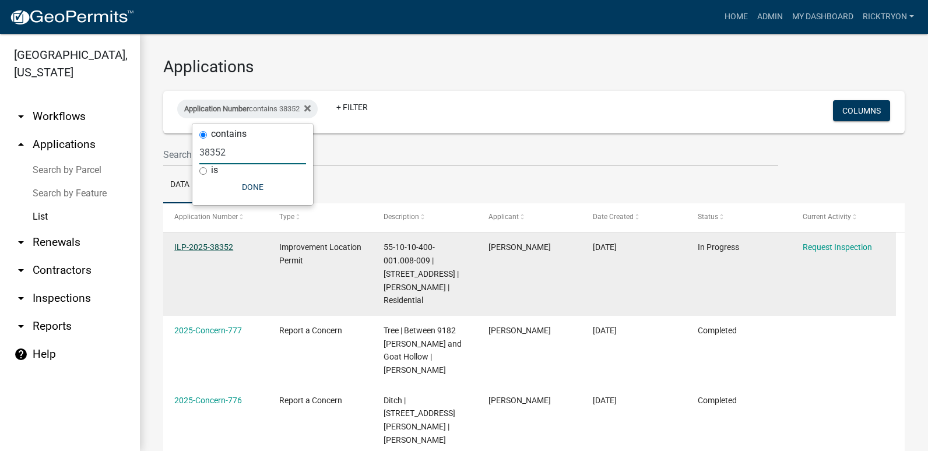
type input "38352"
click at [207, 245] on link "ILP-2025-38352" at bounding box center [203, 246] width 59 height 9
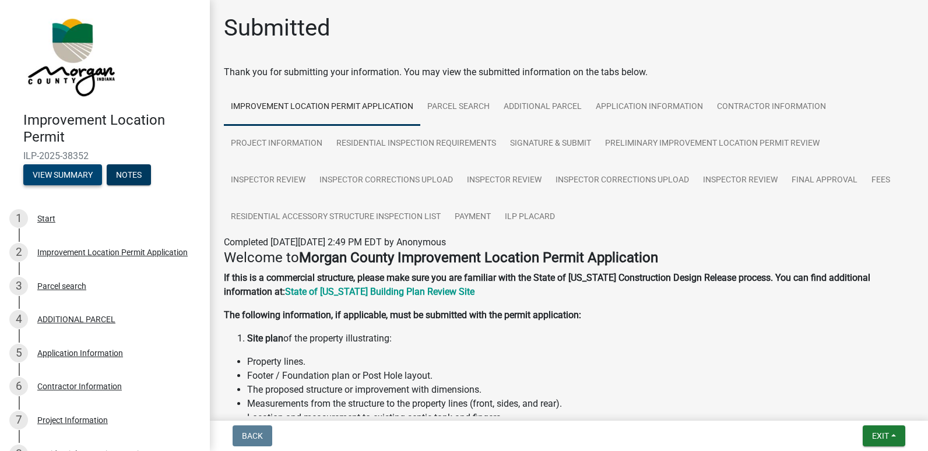
click at [72, 174] on button "View Summary" at bounding box center [62, 174] width 79 height 21
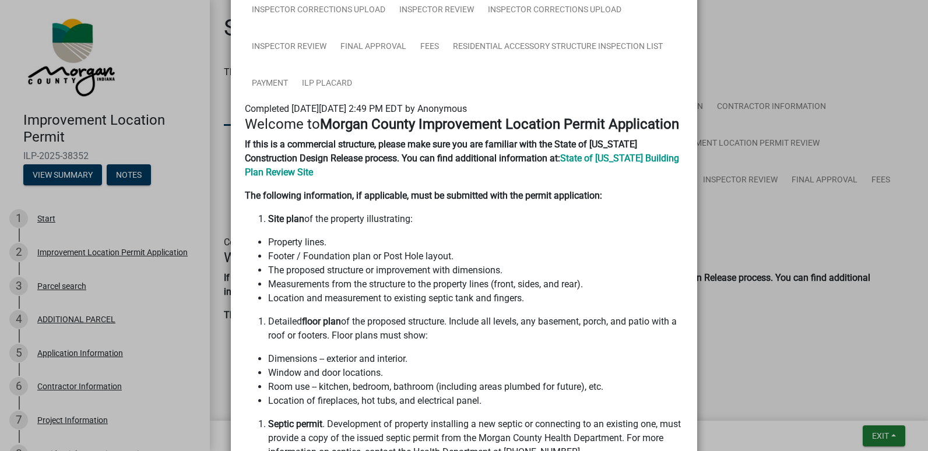
scroll to position [233, 0]
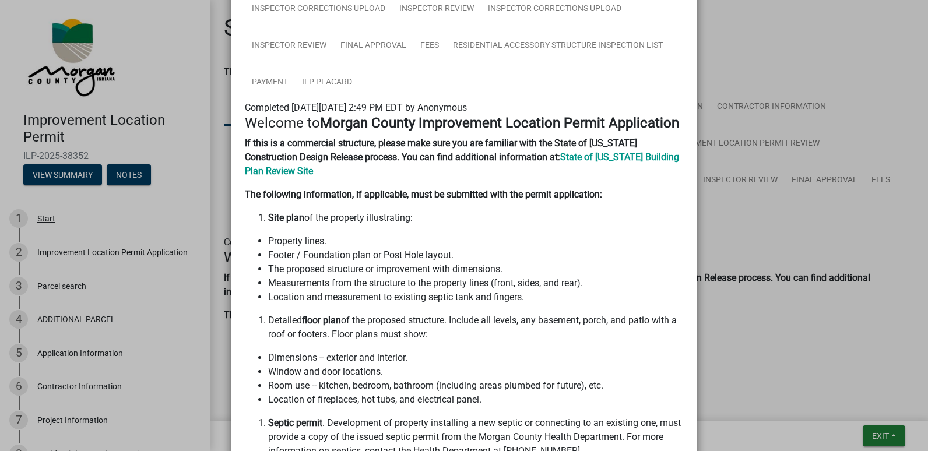
click at [881, 434] on ngb-modal-window "Summary × Printer Friendly Improvement Location Permit Application Parcel searc…" at bounding box center [464, 225] width 928 height 451
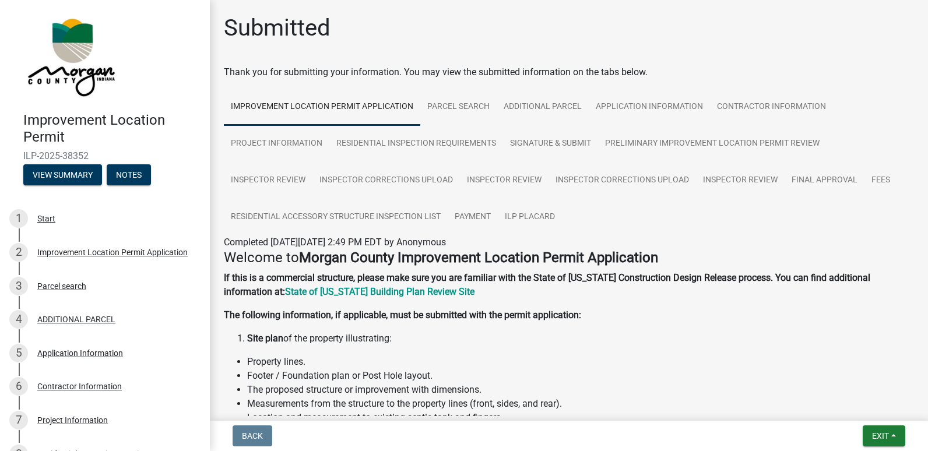
click at [882, 434] on ngb-modal-window "Summary × Printer Friendly Improvement Location Permit Application Parcel searc…" at bounding box center [464, 225] width 928 height 451
click at [877, 434] on span "Exit" at bounding box center [880, 435] width 17 height 9
click at [837, 402] on button "Save & Exit" at bounding box center [858, 406] width 93 height 28
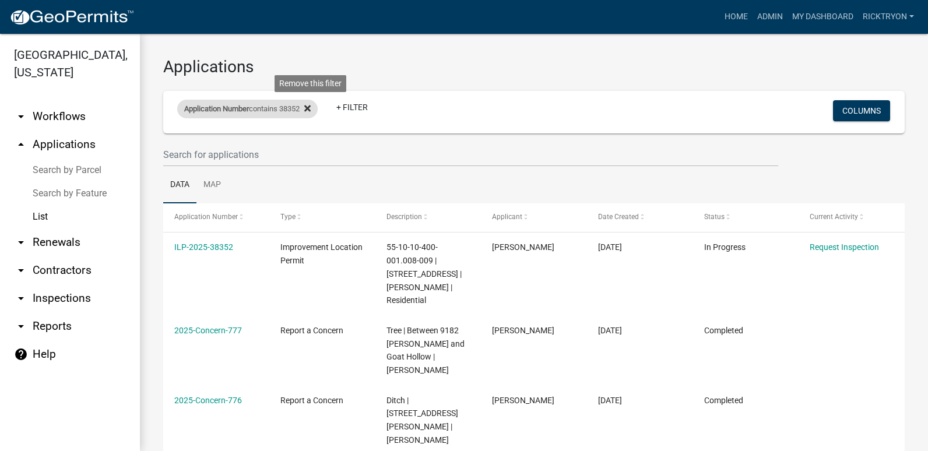
click at [311, 112] on icon at bounding box center [307, 108] width 6 height 9
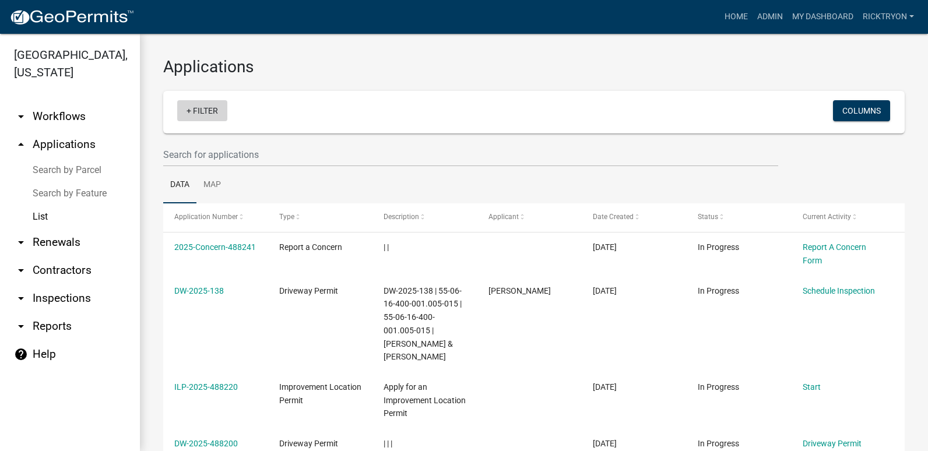
click at [211, 110] on link "+ Filter" at bounding box center [202, 110] width 50 height 21
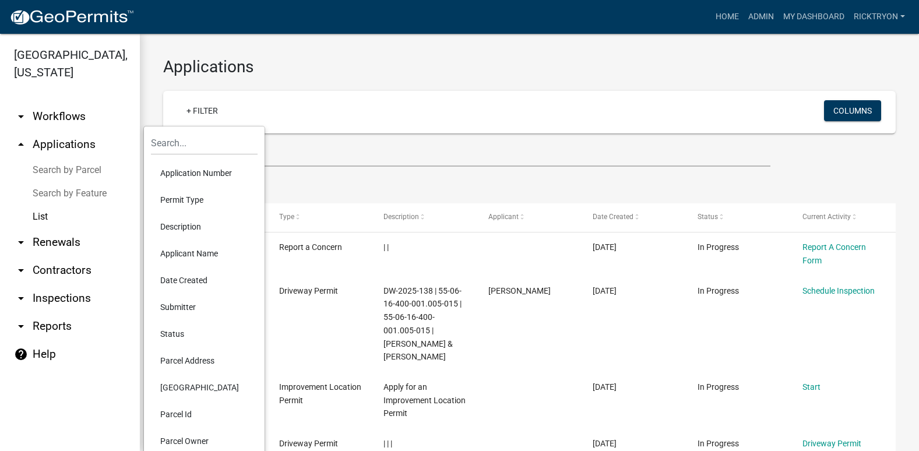
click at [195, 167] on li "Application Number" at bounding box center [204, 173] width 107 height 27
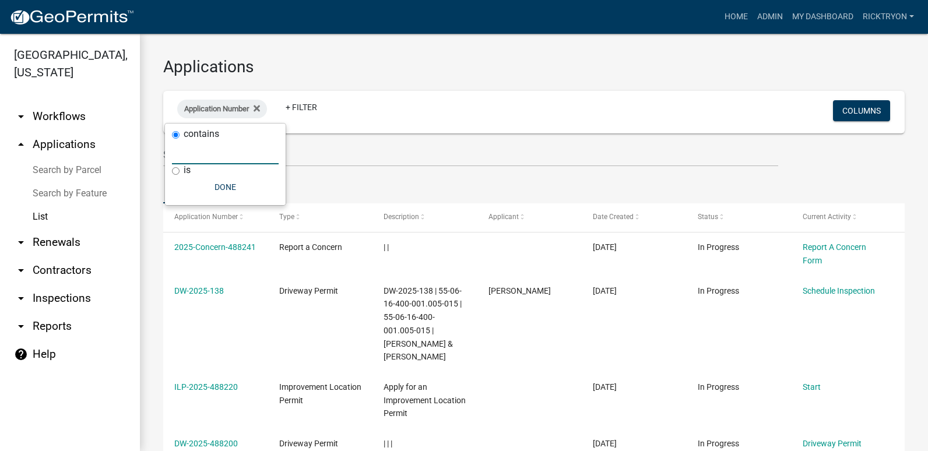
click at [199, 154] on input "text" at bounding box center [225, 152] width 107 height 24
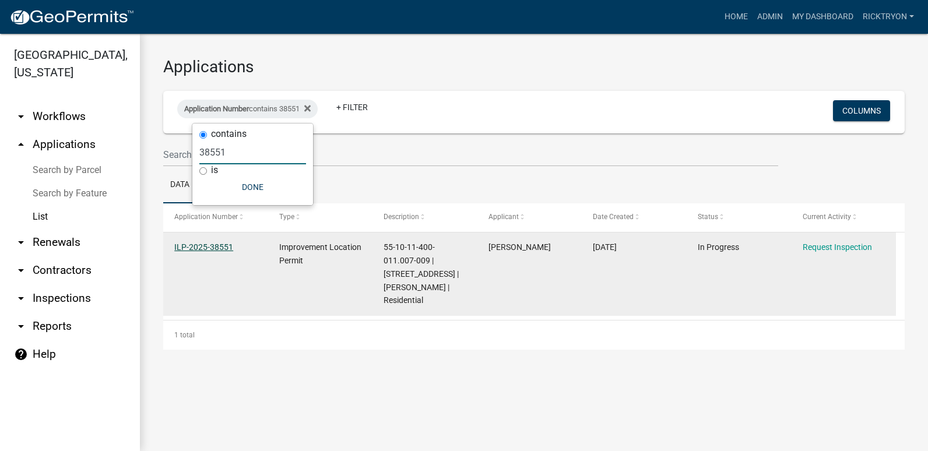
type input "38551"
click at [213, 246] on link "ILP-2025-38551" at bounding box center [203, 246] width 59 height 9
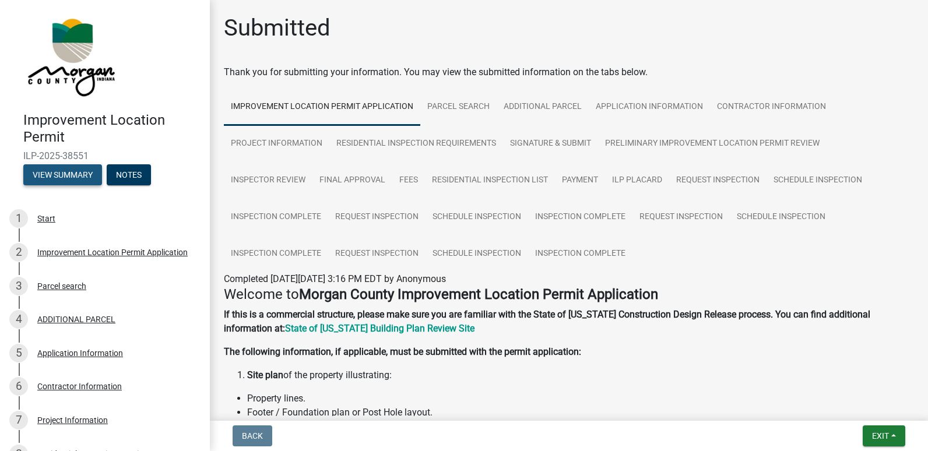
click at [67, 174] on button "View Summary" at bounding box center [62, 174] width 79 height 21
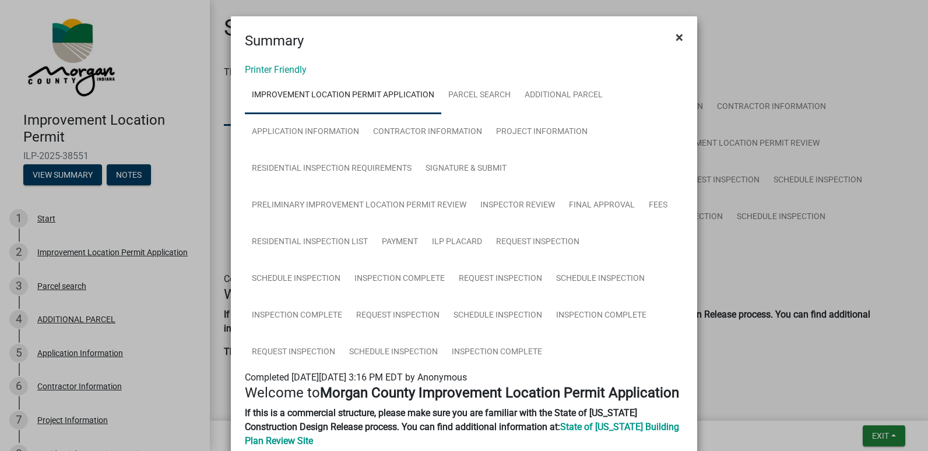
click at [675, 38] on span "×" at bounding box center [679, 37] width 8 height 16
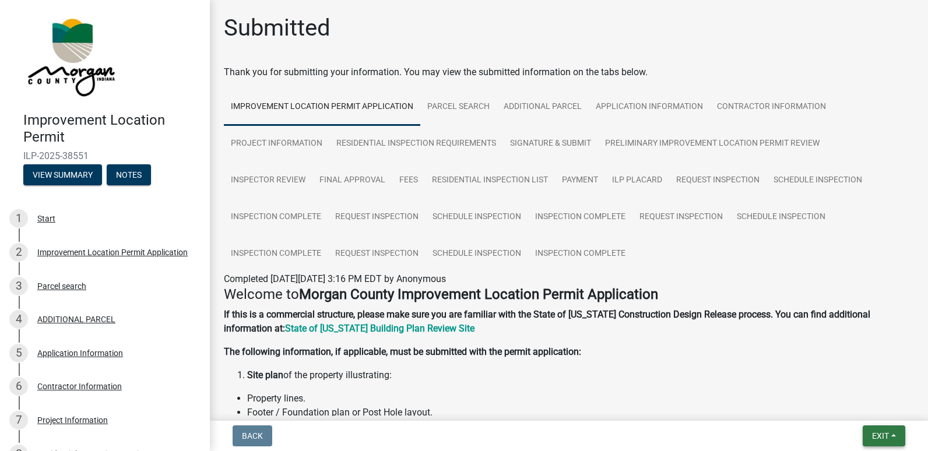
click at [878, 434] on span "Exit" at bounding box center [880, 435] width 17 height 9
click at [850, 403] on button "Save & Exit" at bounding box center [858, 406] width 93 height 28
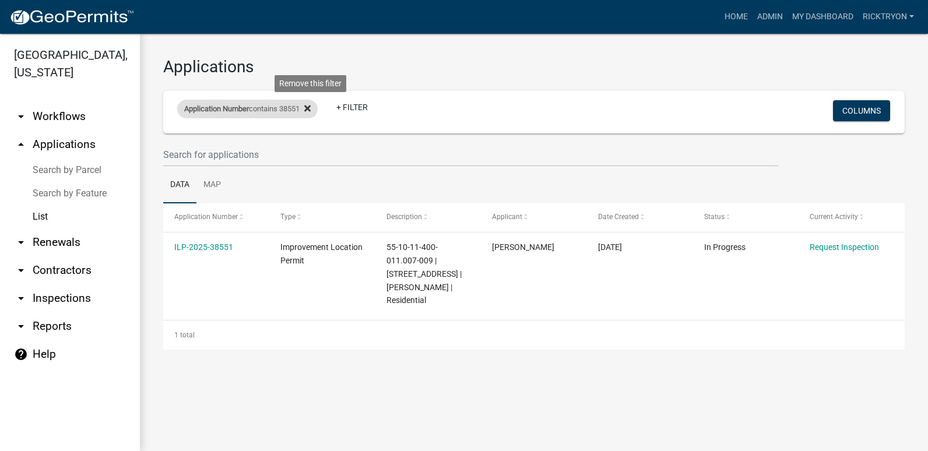
click at [311, 107] on icon at bounding box center [307, 108] width 6 height 6
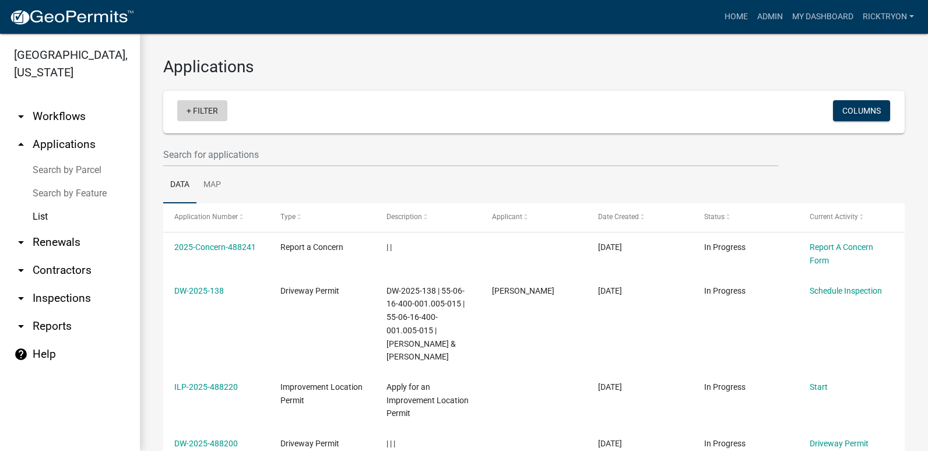
click at [199, 108] on link "+ Filter" at bounding box center [202, 110] width 50 height 21
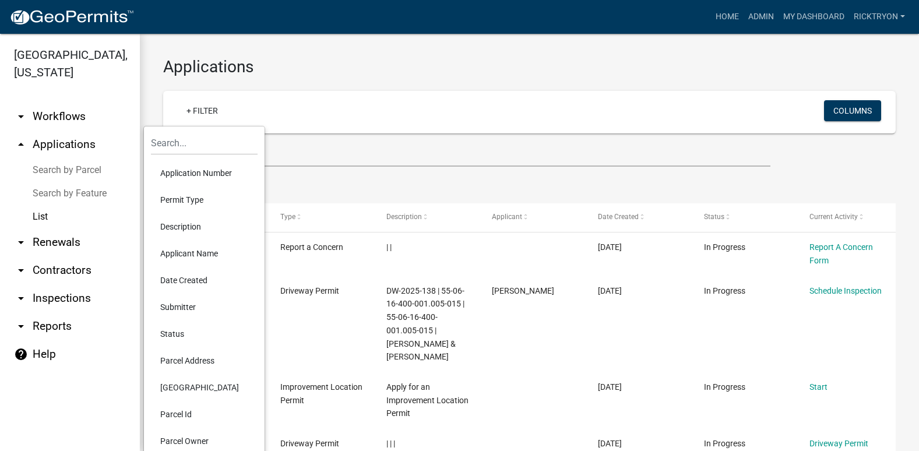
click at [196, 168] on li "Application Number" at bounding box center [204, 173] width 107 height 27
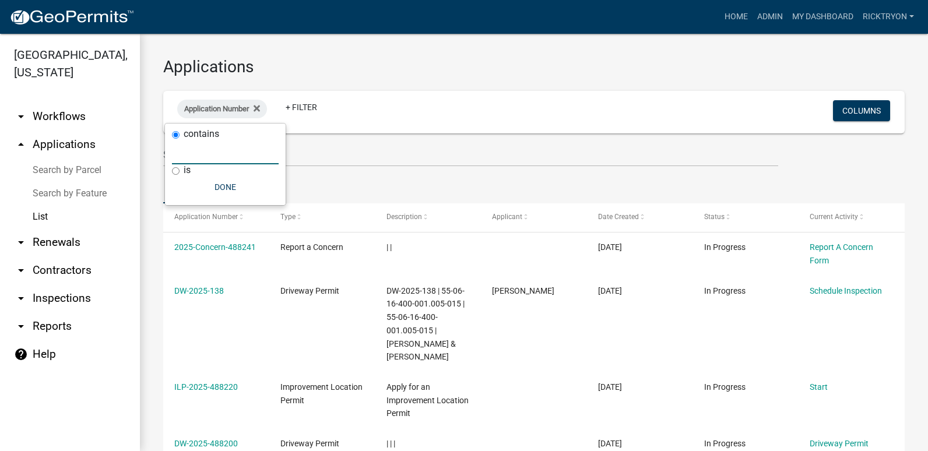
click at [198, 161] on input "text" at bounding box center [225, 152] width 107 height 24
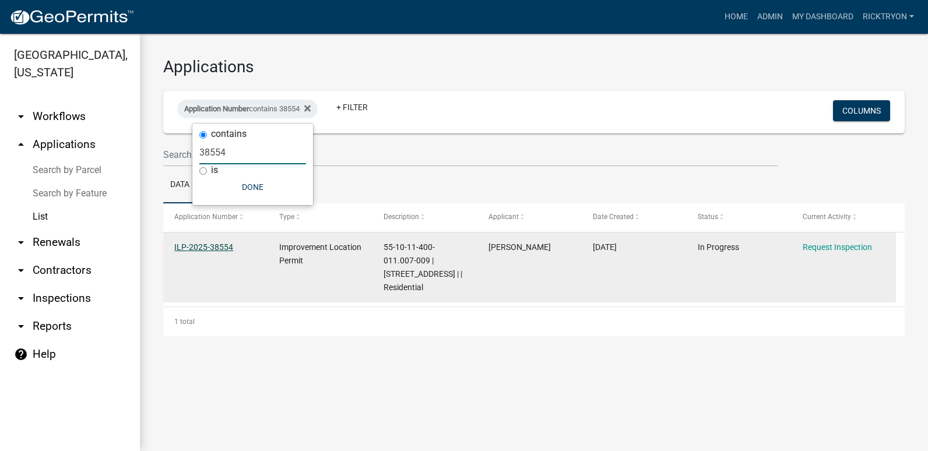
type input "38554"
click at [205, 248] on link "ILP-2025-38554" at bounding box center [203, 246] width 59 height 9
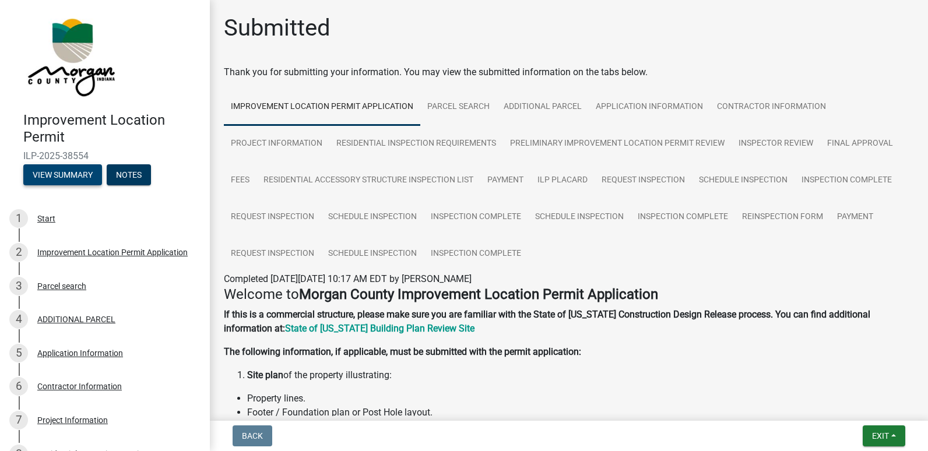
click at [59, 178] on button "View Summary" at bounding box center [62, 174] width 79 height 21
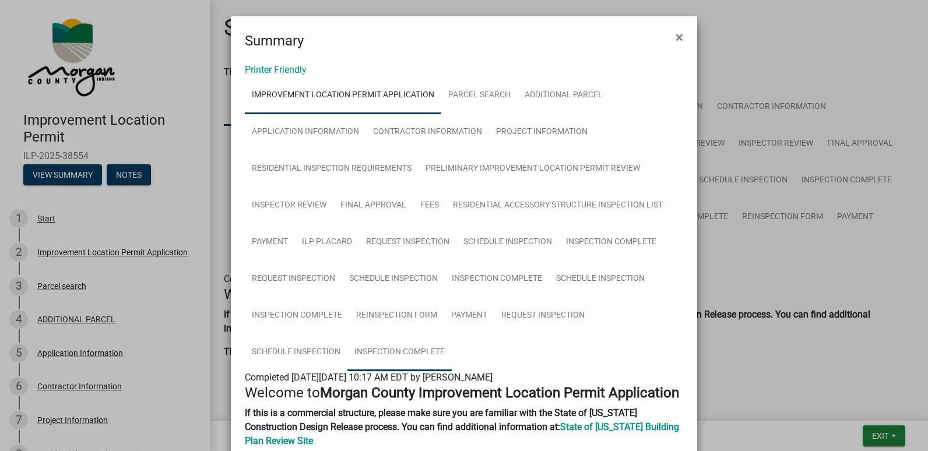
click at [389, 351] on link "Inspection Complete" at bounding box center [399, 352] width 104 height 37
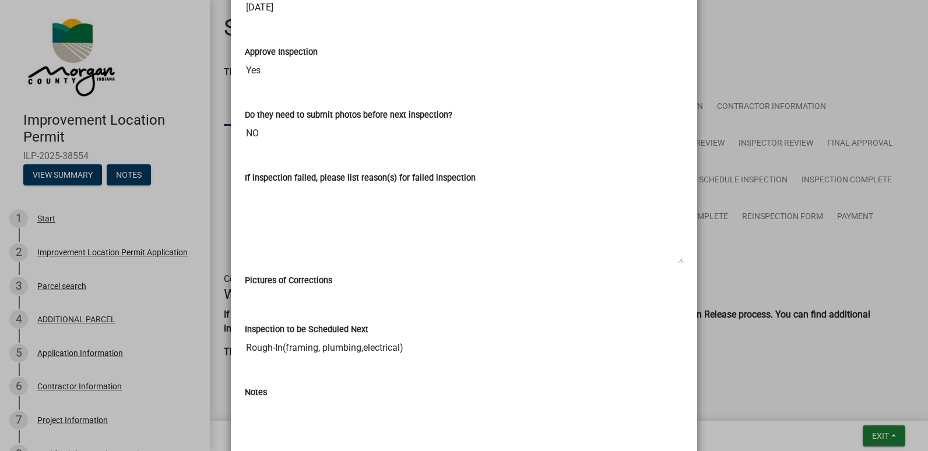
scroll to position [294, 0]
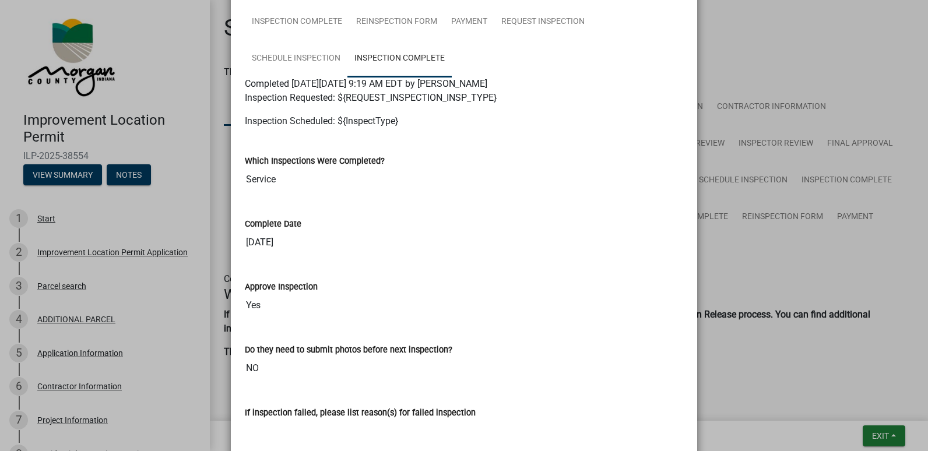
click at [893, 435] on ngb-modal-window "Summary × Printer Friendly Improvement Location Permit Application Parcel searc…" at bounding box center [464, 225] width 928 height 451
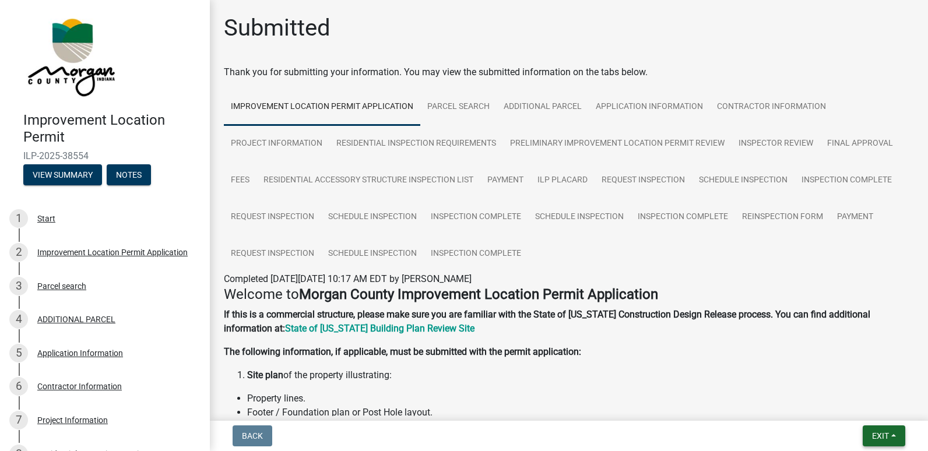
click at [888, 436] on span "Exit" at bounding box center [880, 435] width 17 height 9
click at [851, 410] on button "Save & Exit" at bounding box center [858, 406] width 93 height 28
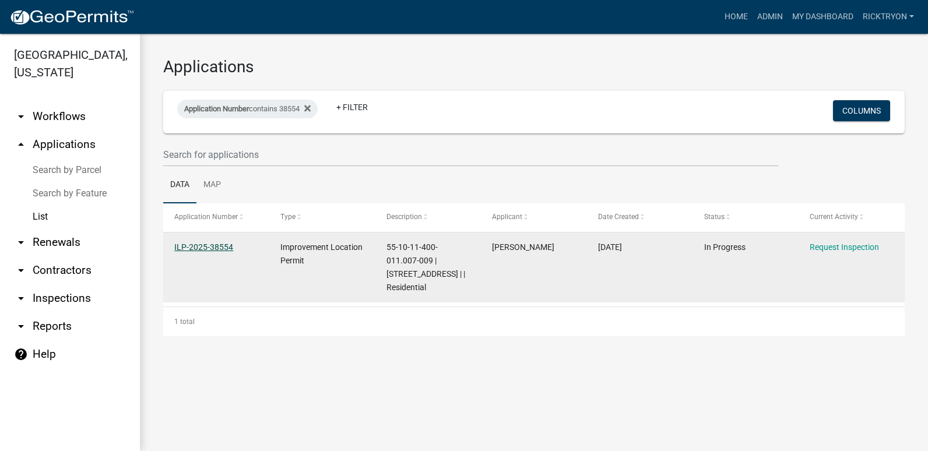
click at [201, 248] on link "ILP-2025-38554" at bounding box center [203, 246] width 59 height 9
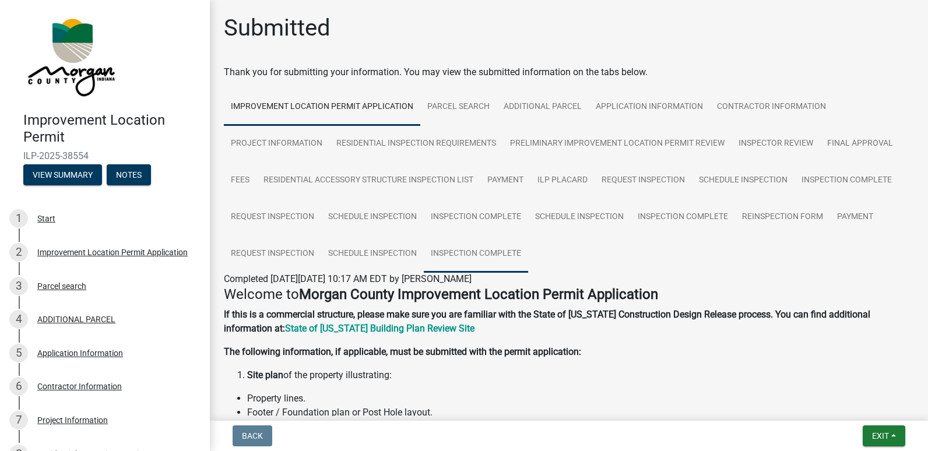
click at [496, 251] on link "Inspection Complete" at bounding box center [476, 253] width 104 height 37
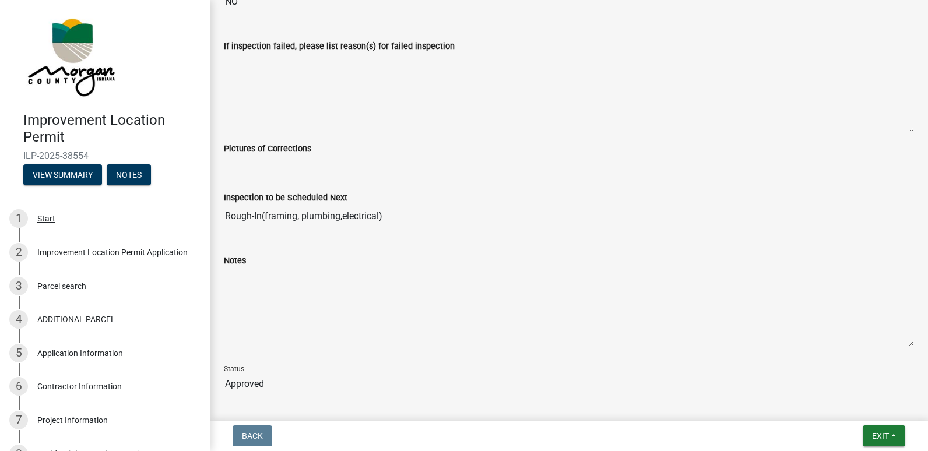
scroll to position [573, 0]
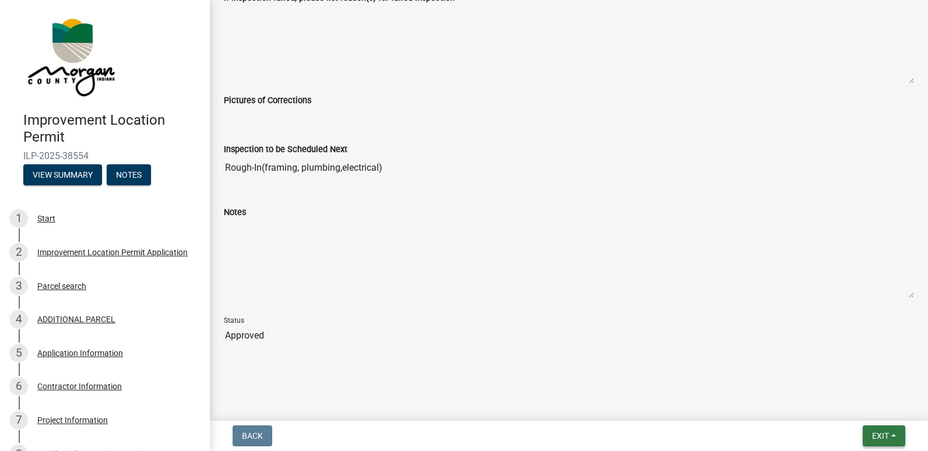
click at [869, 431] on button "Exit" at bounding box center [883, 435] width 43 height 21
click at [868, 431] on button "Exit" at bounding box center [883, 435] width 43 height 21
click at [850, 410] on button "Save & Exit" at bounding box center [858, 406] width 93 height 28
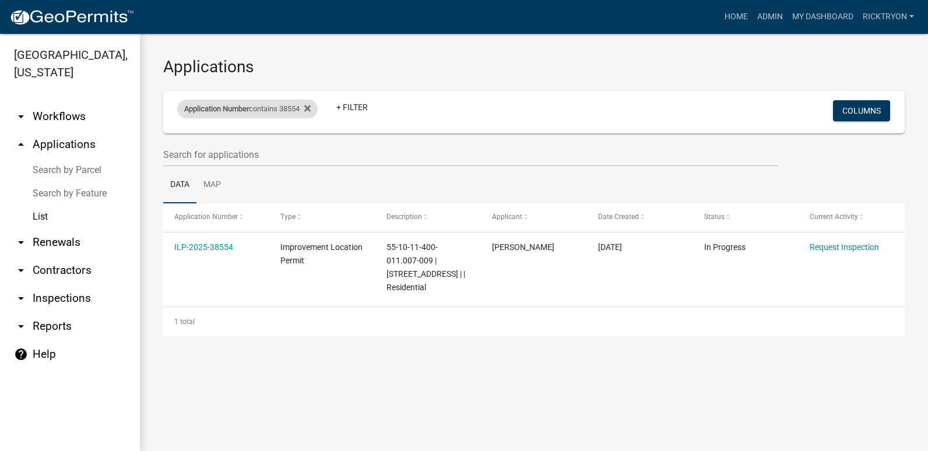
click at [318, 108] on div "Application Number contains 38554" at bounding box center [247, 109] width 140 height 19
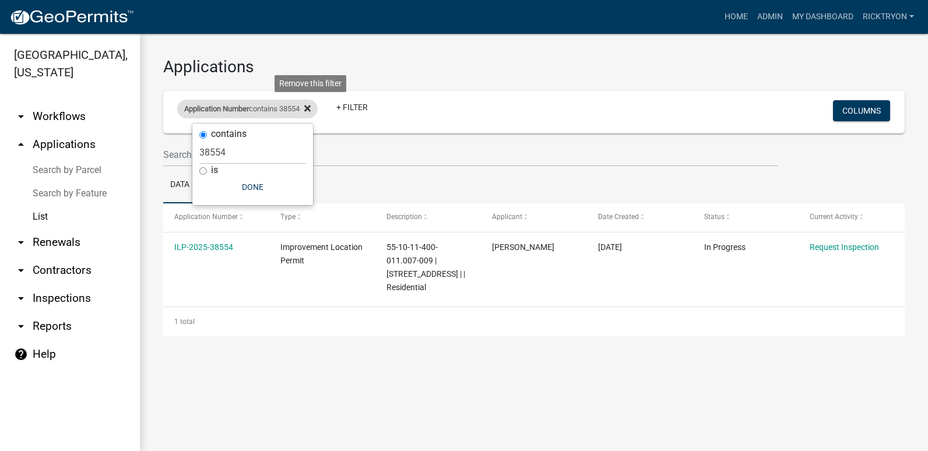
click at [311, 110] on icon at bounding box center [307, 108] width 6 height 6
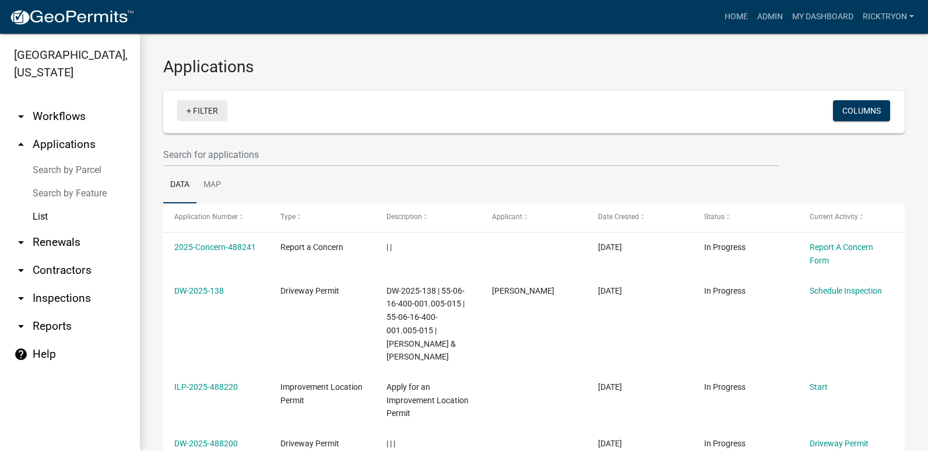
click at [202, 110] on link "+ Filter" at bounding box center [202, 110] width 50 height 21
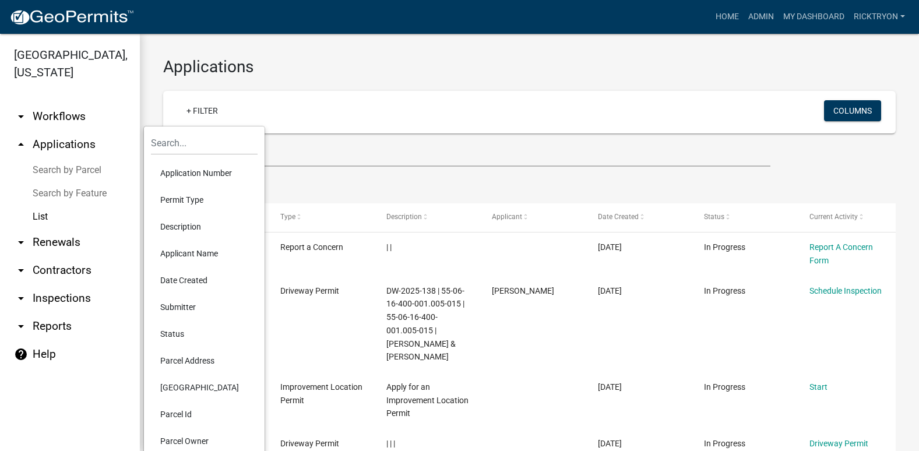
click at [191, 170] on li "Application Number" at bounding box center [204, 173] width 107 height 27
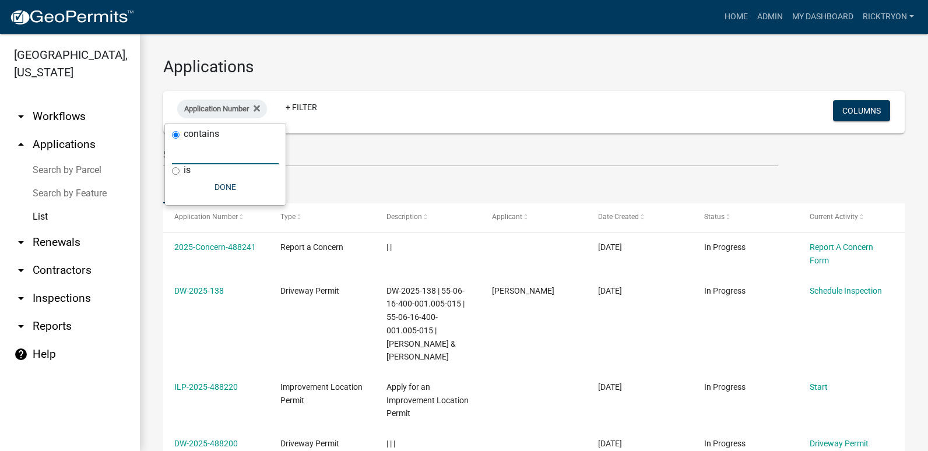
click at [186, 149] on input "text" at bounding box center [225, 152] width 107 height 24
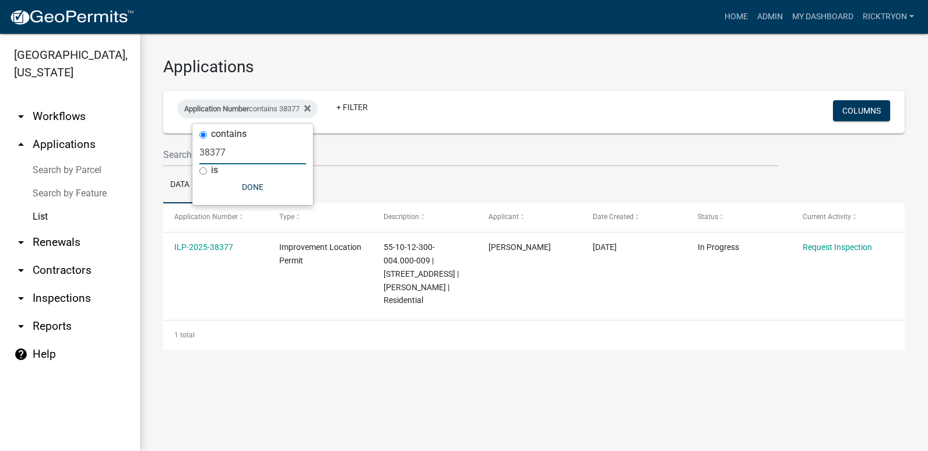
type input "38377"
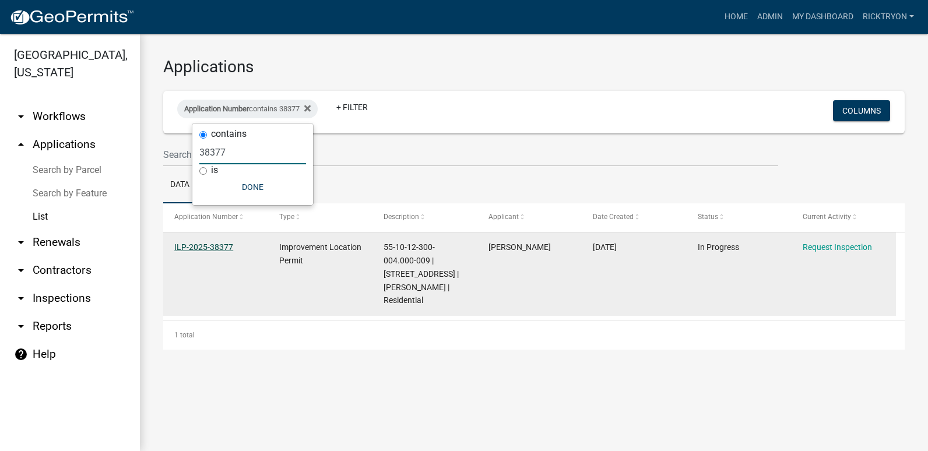
click at [209, 245] on link "ILP-2025-38377" at bounding box center [203, 246] width 59 height 9
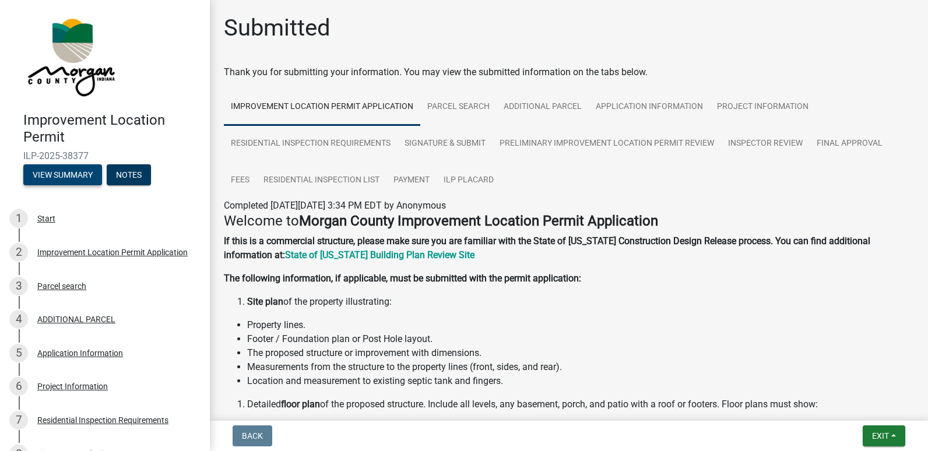
click at [74, 184] on button "View Summary" at bounding box center [62, 174] width 79 height 21
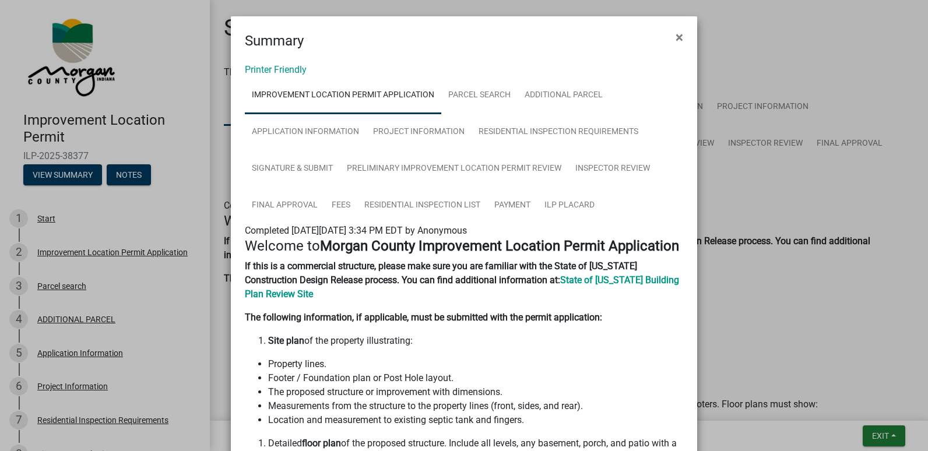
click at [872, 435] on ngb-modal-window "Summary × Printer Friendly Improvement Location Permit Application Parcel searc…" at bounding box center [464, 225] width 928 height 451
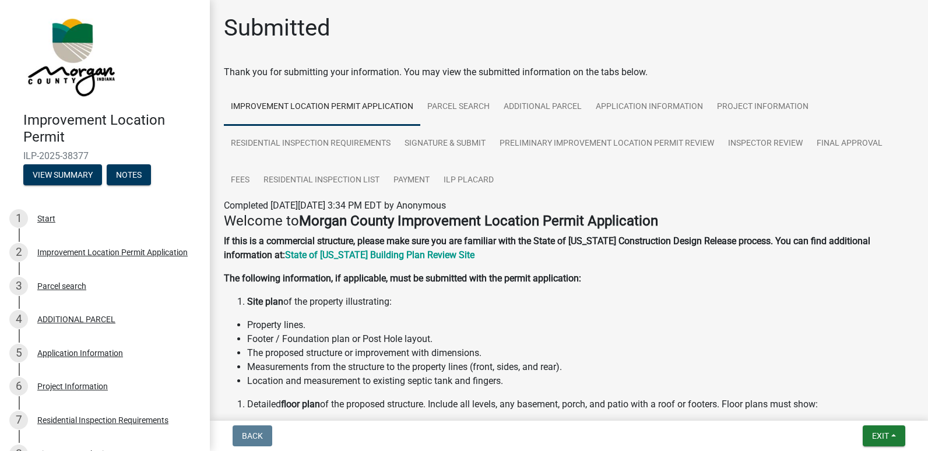
click at [872, 435] on ngb-modal-window "Summary × Printer Friendly Improvement Location Permit Application Parcel searc…" at bounding box center [464, 225] width 928 height 451
click at [872, 435] on span "Exit" at bounding box center [880, 435] width 17 height 9
click at [860, 409] on button "Save & Exit" at bounding box center [858, 406] width 93 height 28
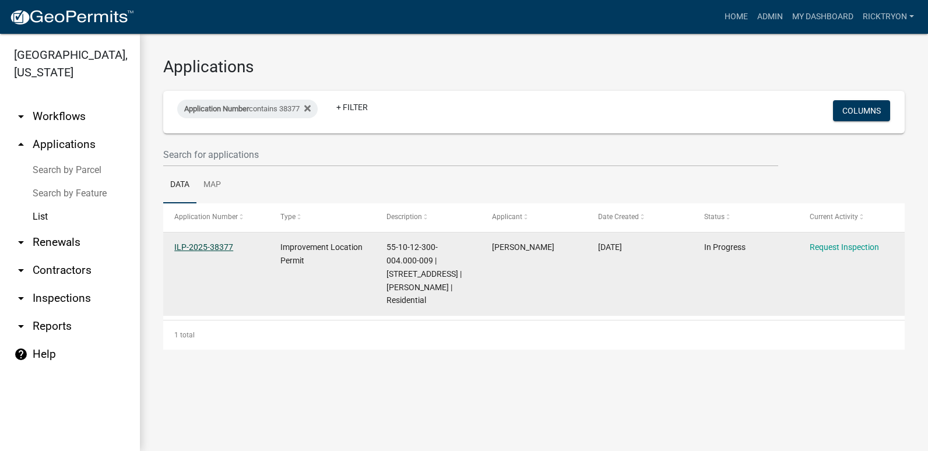
click at [205, 248] on link "ILP-2025-38377" at bounding box center [203, 246] width 59 height 9
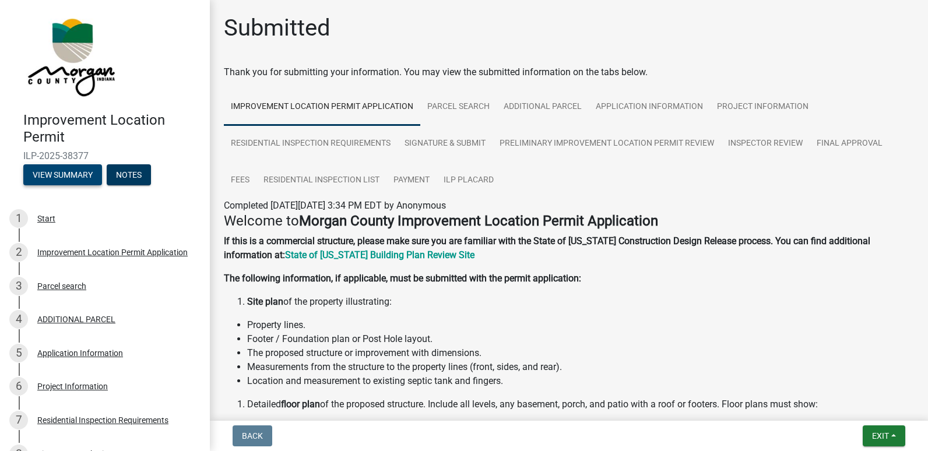
click at [60, 177] on button "View Summary" at bounding box center [62, 174] width 79 height 21
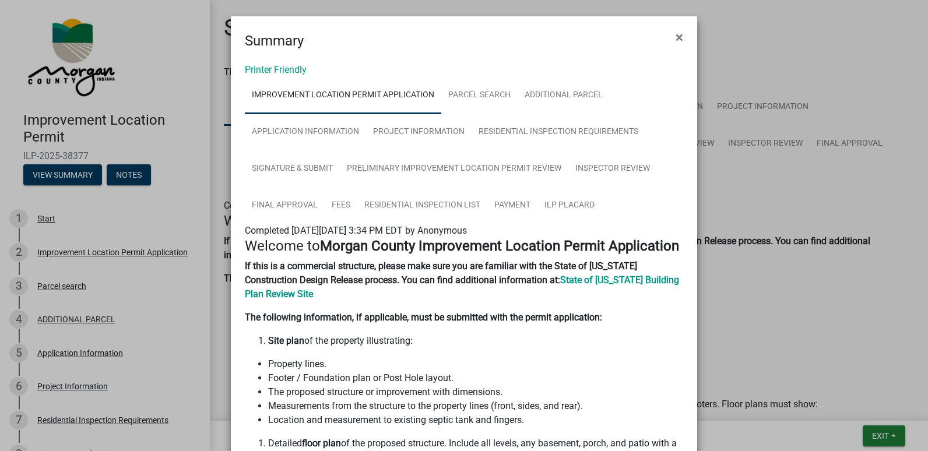
click at [887, 433] on ngb-modal-window "Summary × Printer Friendly Improvement Location Permit Application Parcel searc…" at bounding box center [464, 225] width 928 height 451
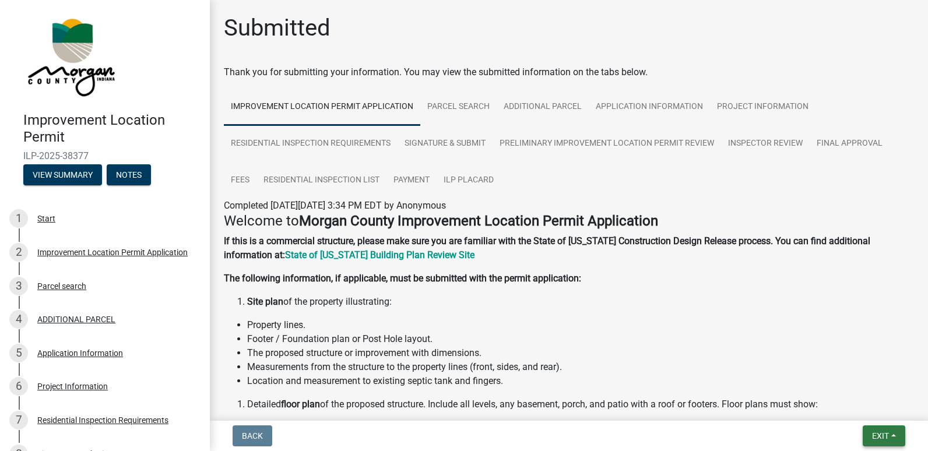
click at [882, 435] on span "Exit" at bounding box center [880, 435] width 17 height 9
click at [854, 410] on button "Save & Exit" at bounding box center [858, 406] width 93 height 28
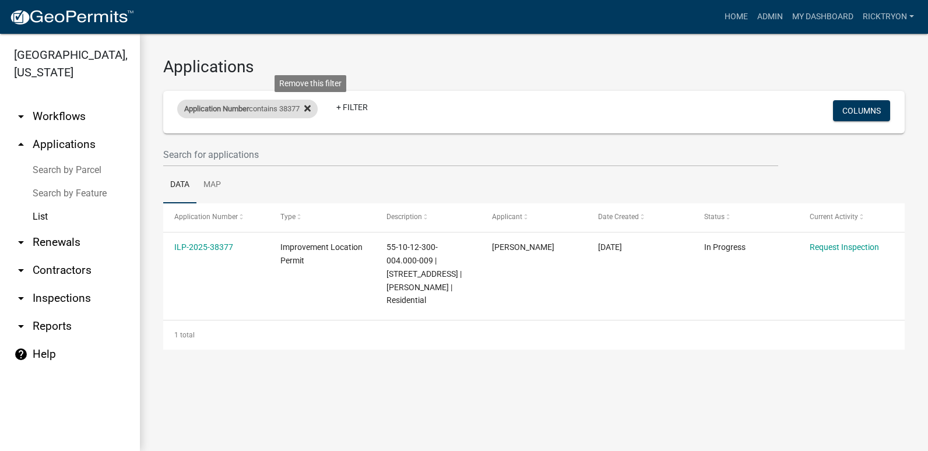
click at [311, 104] on icon at bounding box center [307, 108] width 6 height 9
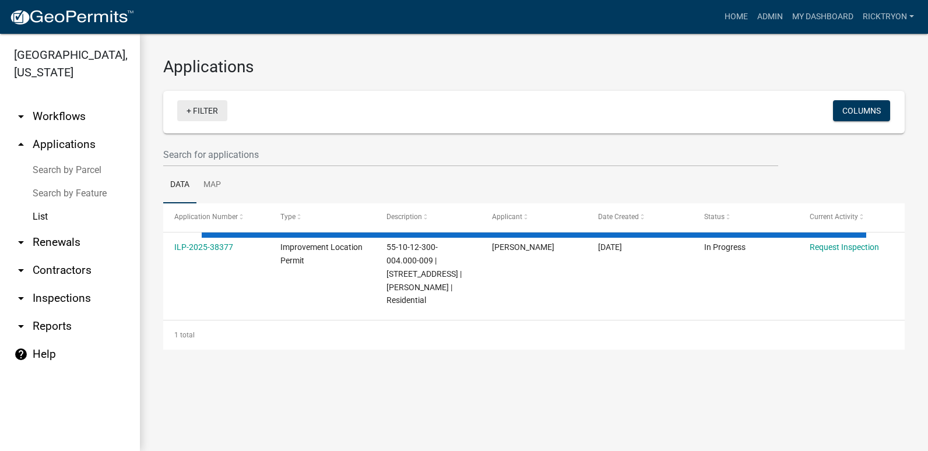
click at [207, 110] on link "+ Filter" at bounding box center [202, 110] width 50 height 21
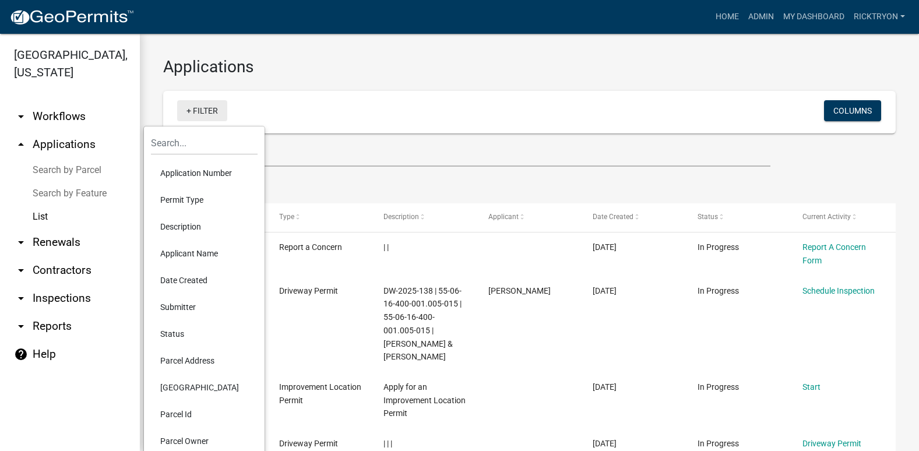
click at [200, 110] on link "+ Filter" at bounding box center [202, 110] width 50 height 21
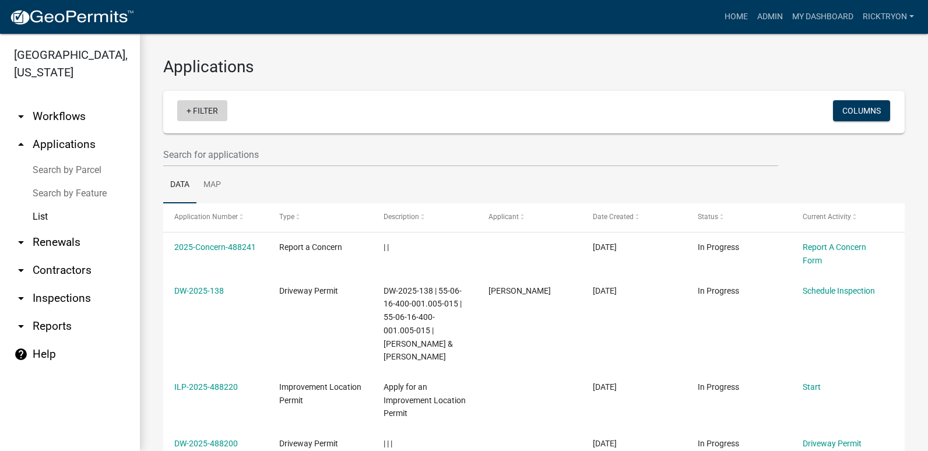
click at [200, 110] on link "+ Filter" at bounding box center [202, 110] width 50 height 21
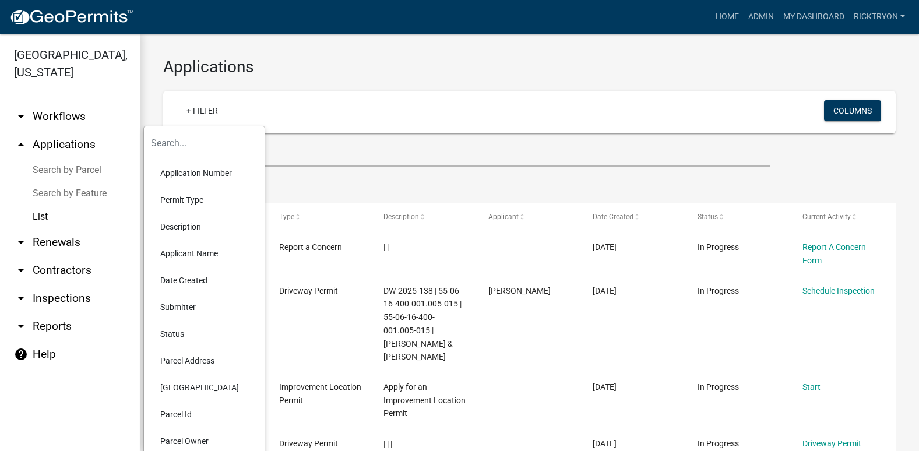
click at [199, 171] on li "Application Number" at bounding box center [204, 173] width 107 height 27
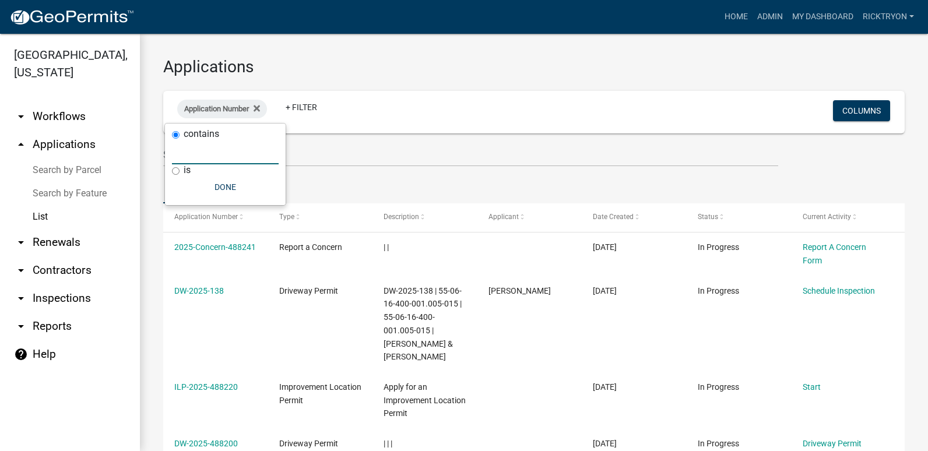
click at [206, 156] on input "text" at bounding box center [225, 152] width 107 height 24
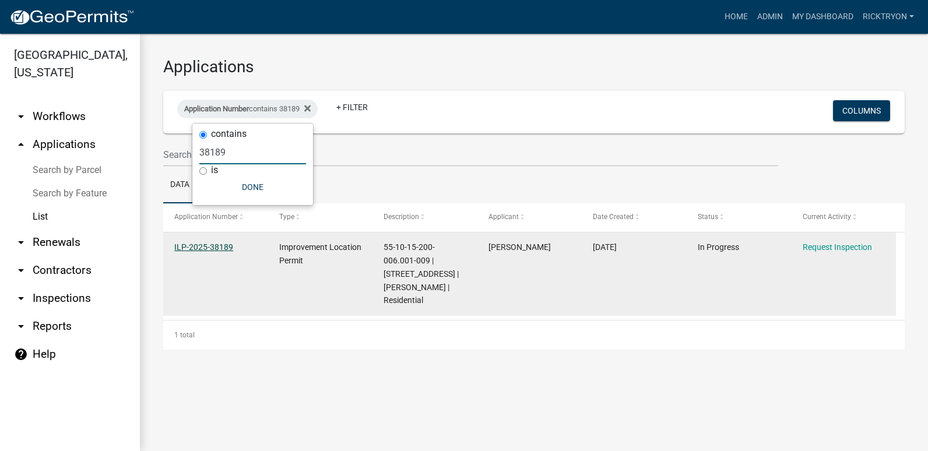
type input "38189"
click at [219, 247] on link "ILP-2025-38189" at bounding box center [203, 246] width 59 height 9
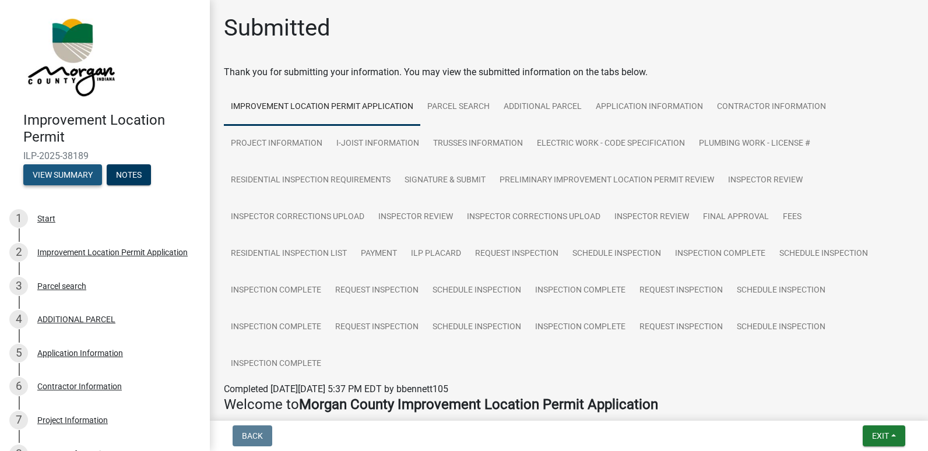
click at [62, 176] on button "View Summary" at bounding box center [62, 174] width 79 height 21
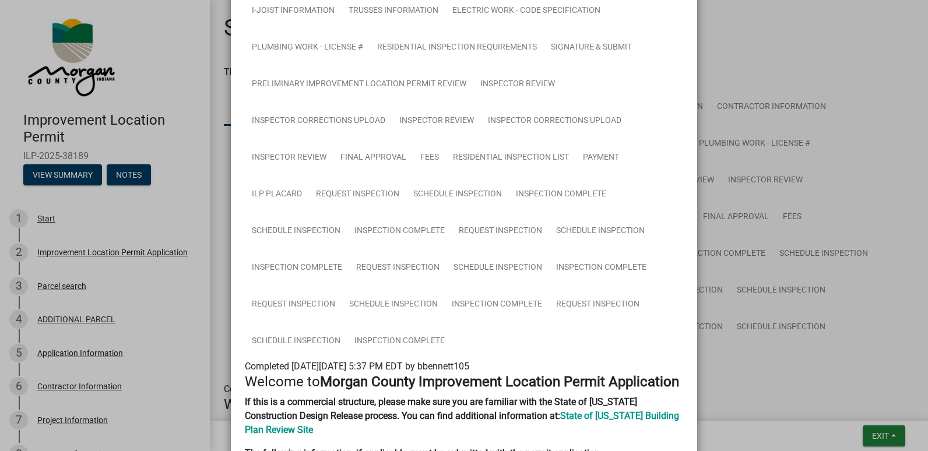
scroll to position [350, 0]
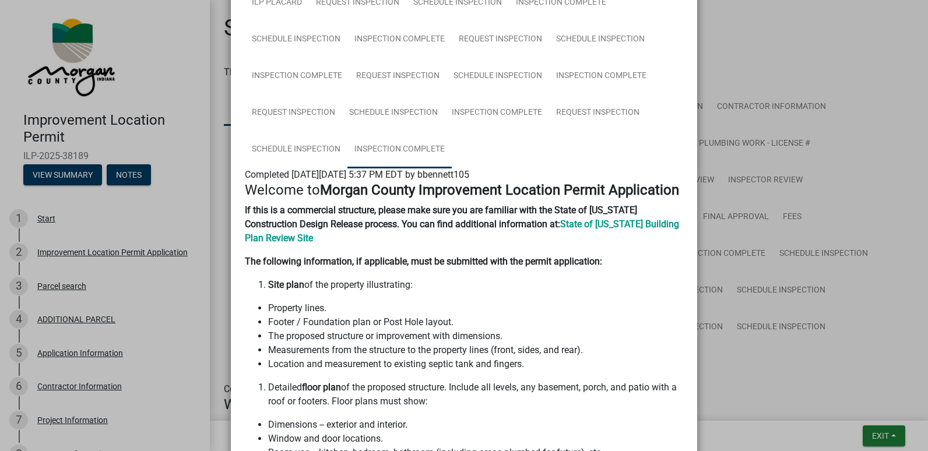
click at [396, 149] on link "Inspection Complete" at bounding box center [399, 149] width 104 height 37
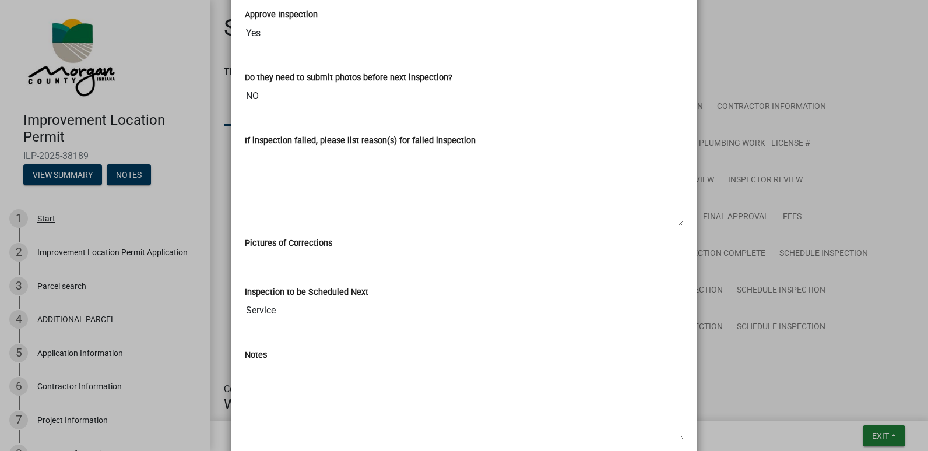
scroll to position [538, 0]
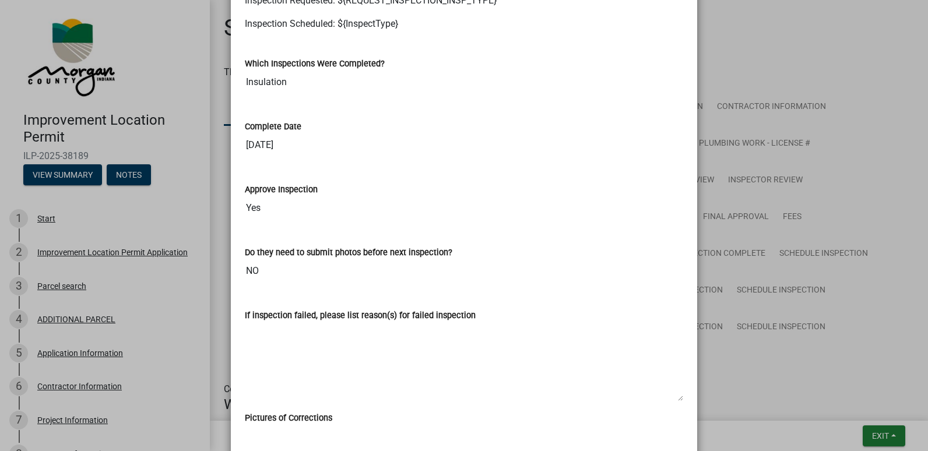
click at [879, 433] on ngb-modal-window "Summary × Printer Friendly Improvement Location Permit Application Parcel searc…" at bounding box center [464, 225] width 928 height 451
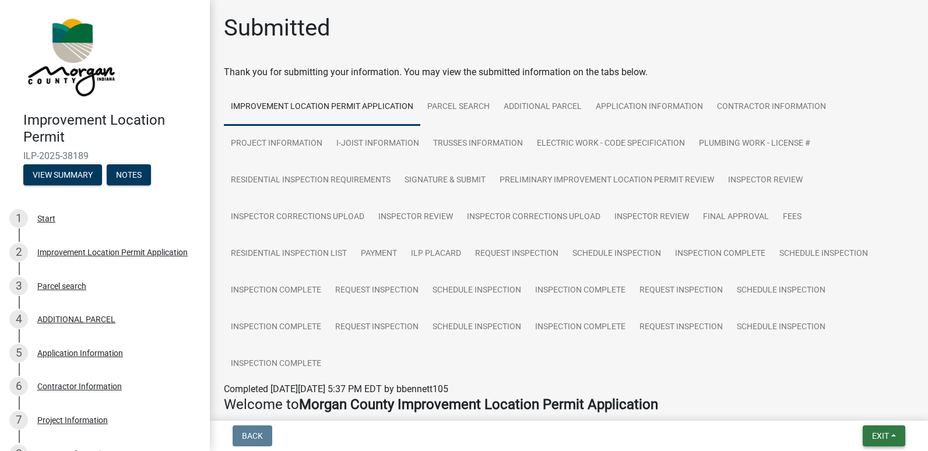
click at [879, 434] on span "Exit" at bounding box center [880, 435] width 17 height 9
click at [857, 408] on button "Save & Exit" at bounding box center [858, 406] width 93 height 28
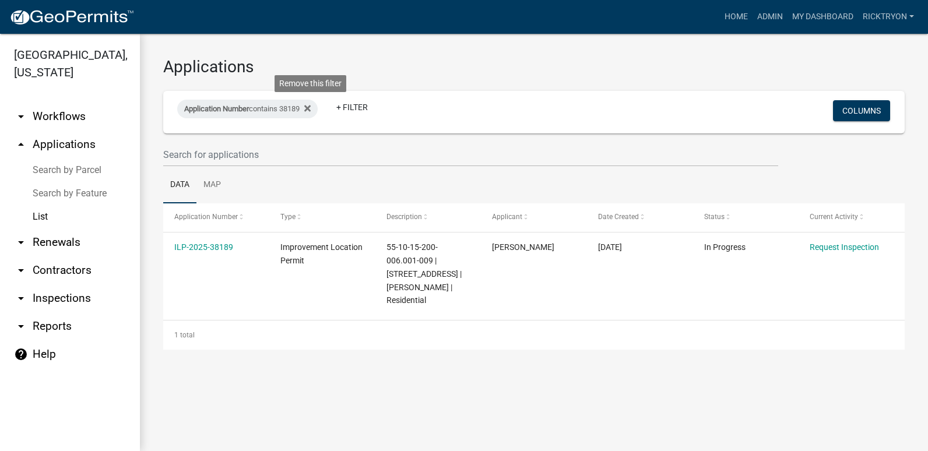
click at [311, 109] on icon at bounding box center [307, 108] width 6 height 6
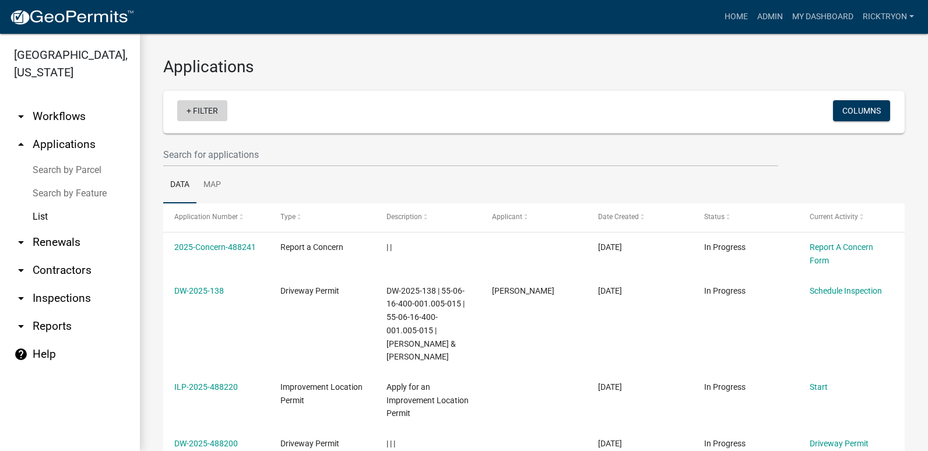
click at [216, 116] on link "+ Filter" at bounding box center [202, 110] width 50 height 21
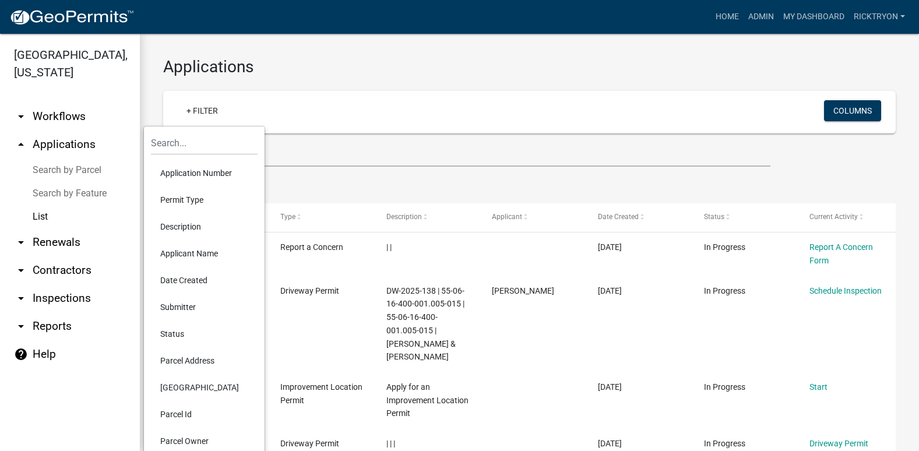
click at [198, 174] on li "Application Number" at bounding box center [204, 173] width 107 height 27
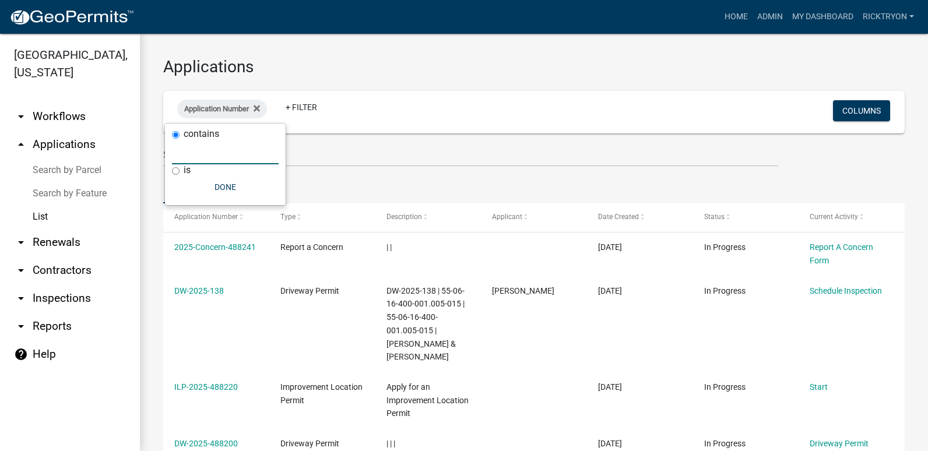
click at [199, 158] on input "text" at bounding box center [225, 152] width 107 height 24
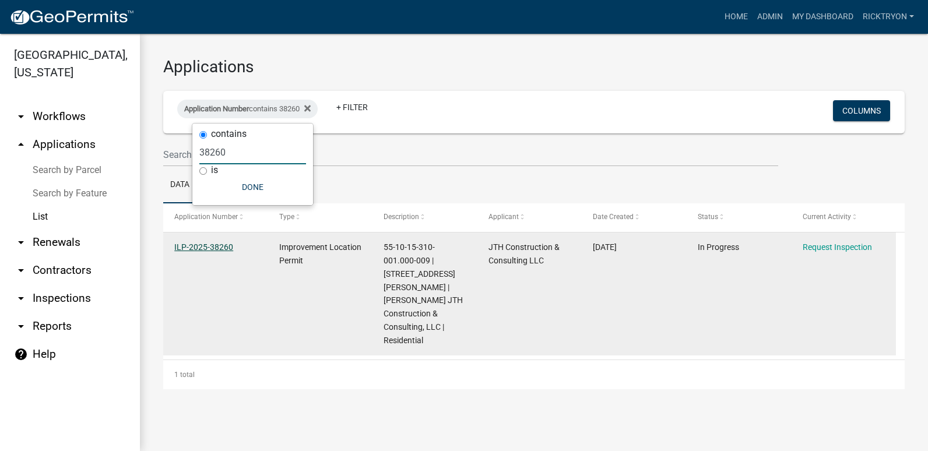
type input "38260"
click at [203, 248] on link "ILP-2025-38260" at bounding box center [203, 246] width 59 height 9
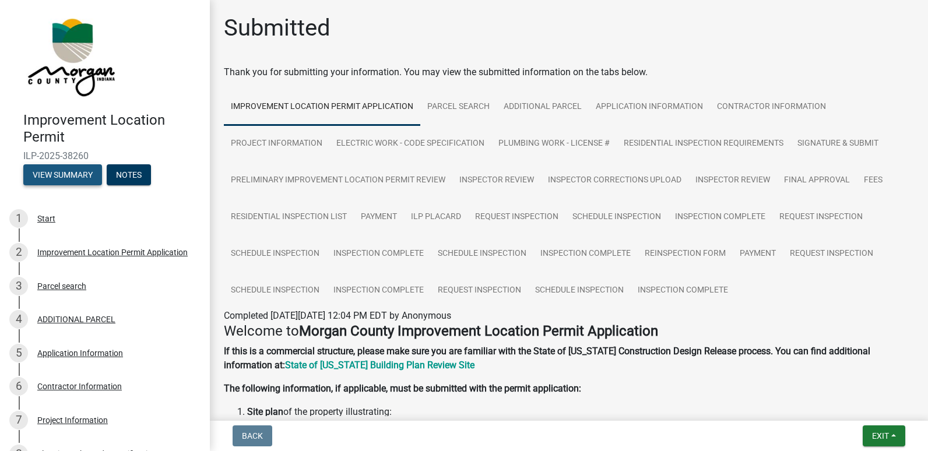
click at [74, 166] on button "View Summary" at bounding box center [62, 174] width 79 height 21
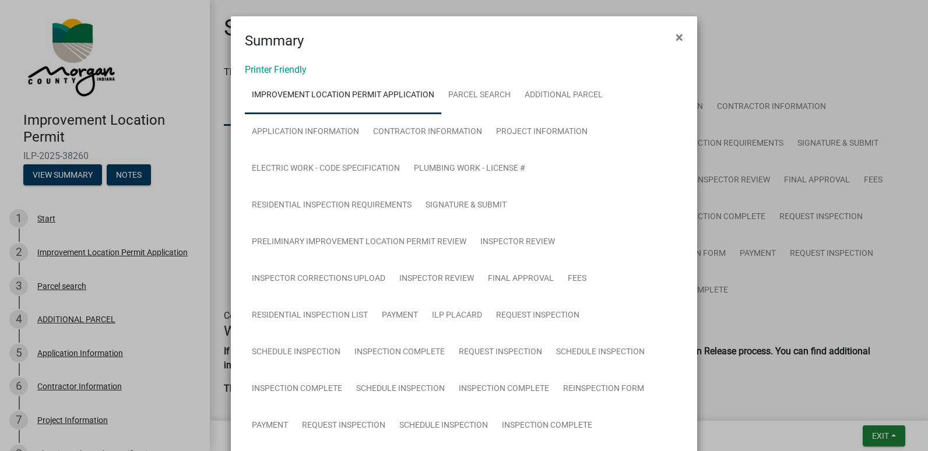
scroll to position [233, 0]
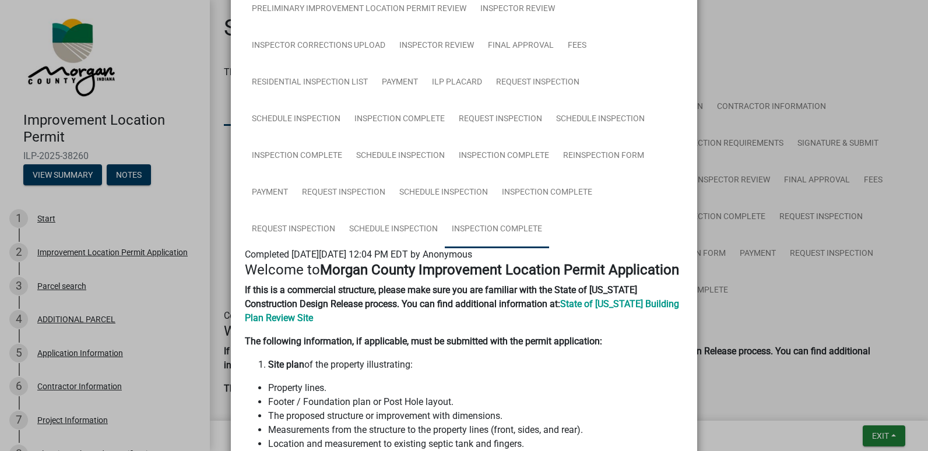
click at [500, 235] on link "Inspection Complete" at bounding box center [497, 229] width 104 height 37
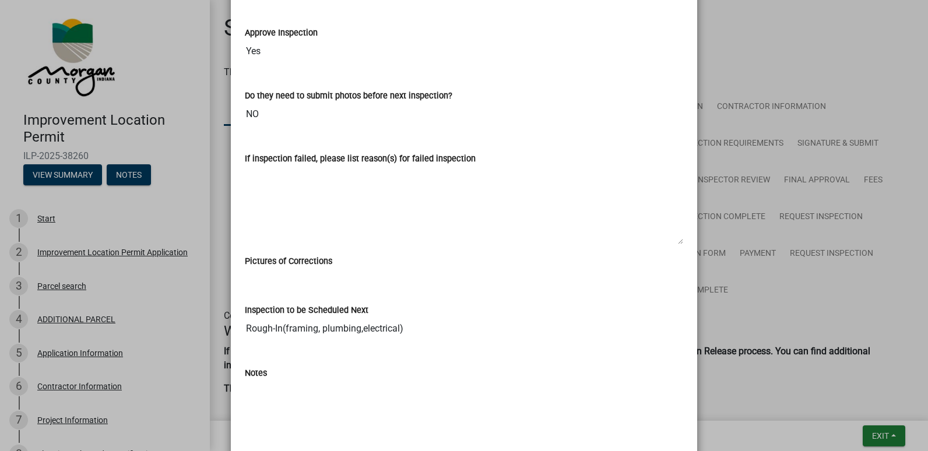
scroll to position [559, 0]
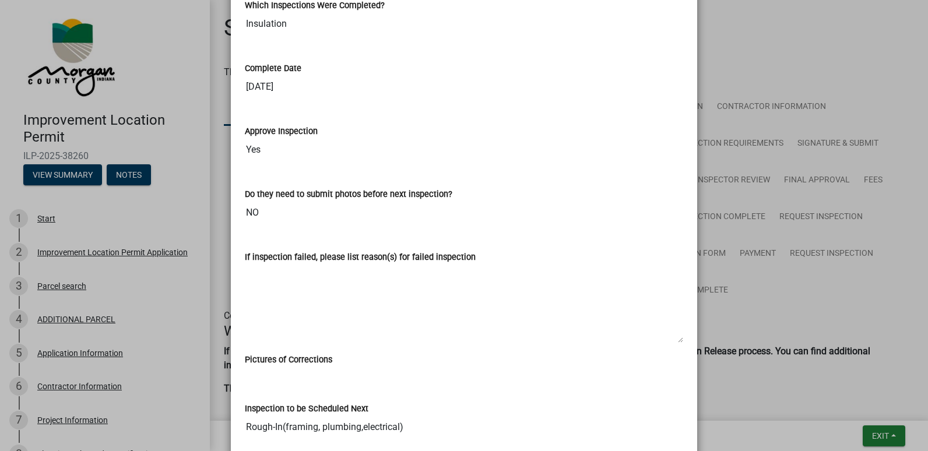
click at [885, 438] on ngb-modal-window "Summary × Printer Friendly Improvement Location Permit Application Parcel searc…" at bounding box center [464, 225] width 928 height 451
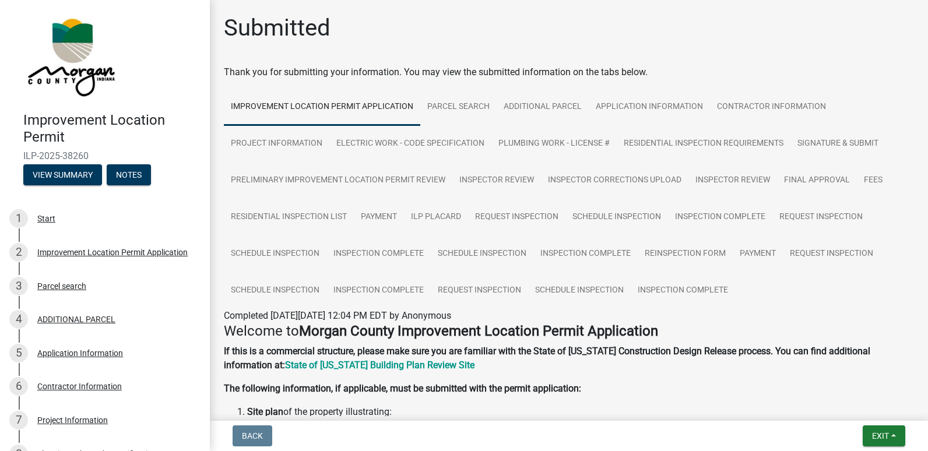
click at [885, 438] on ngb-modal-window "Summary × Printer Friendly Improvement Location Permit Application Parcel searc…" at bounding box center [464, 225] width 928 height 451
click at [885, 438] on span "Exit" at bounding box center [880, 435] width 17 height 9
click at [864, 416] on button "Save & Exit" at bounding box center [858, 406] width 93 height 28
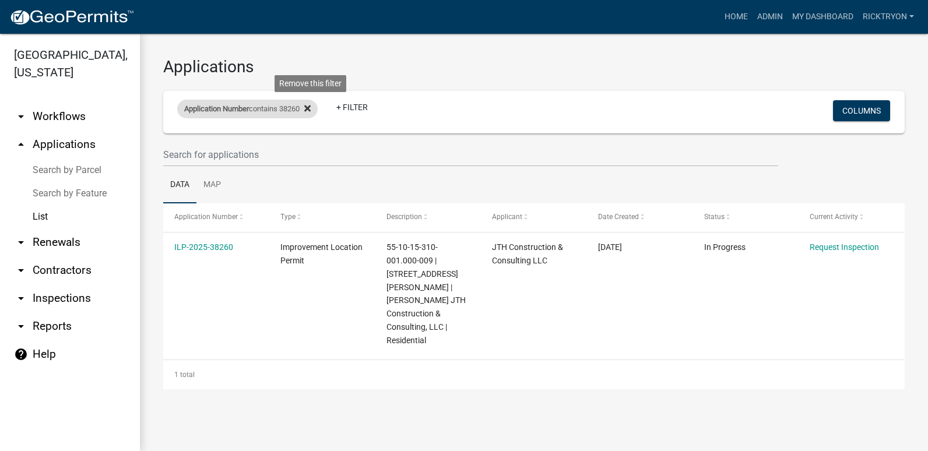
click at [311, 108] on icon at bounding box center [307, 108] width 6 height 6
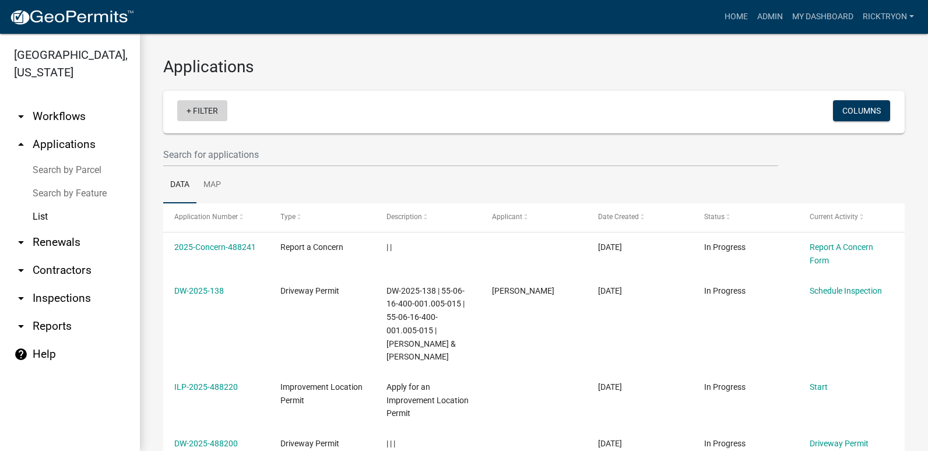
click at [213, 110] on link "+ Filter" at bounding box center [202, 110] width 50 height 21
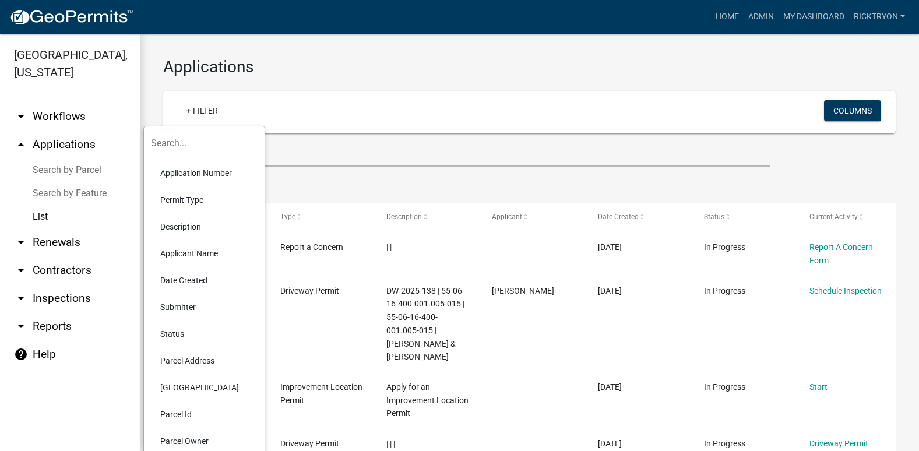
click at [202, 170] on li "Application Number" at bounding box center [204, 173] width 107 height 27
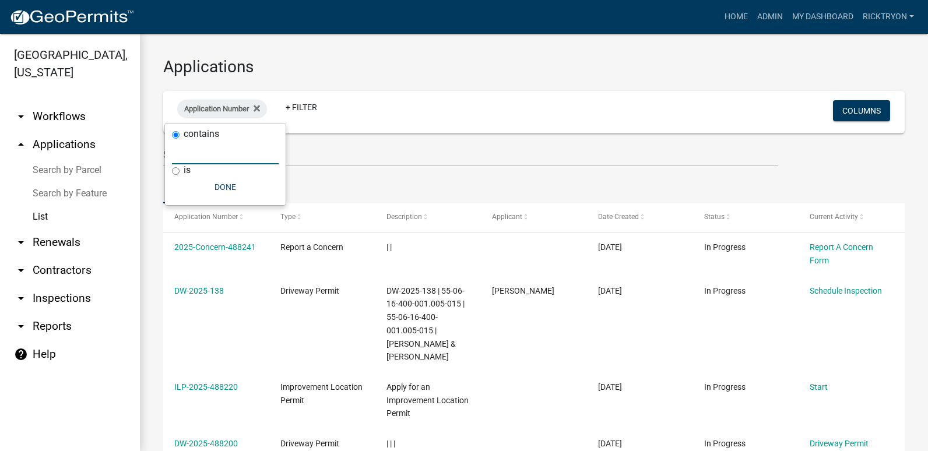
click at [207, 164] on div "contains is Done" at bounding box center [225, 165] width 121 height 82
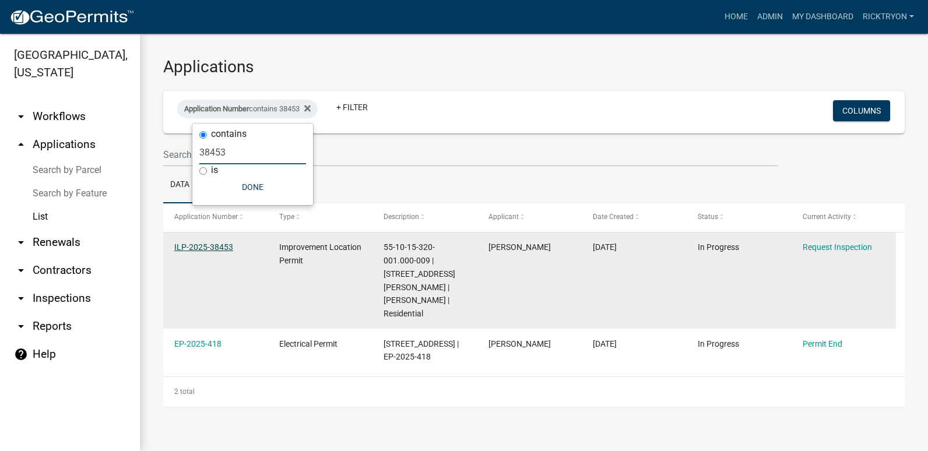
type input "38453"
click at [219, 249] on link "ILP-2025-38453" at bounding box center [203, 246] width 59 height 9
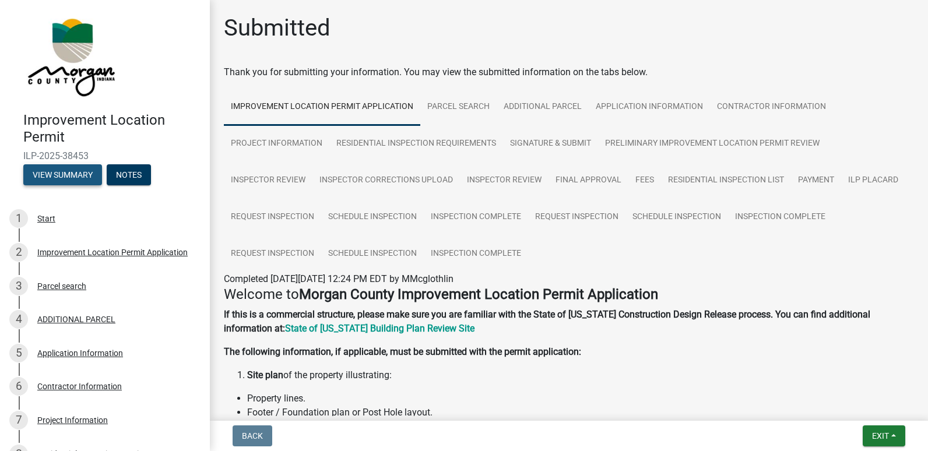
click at [44, 177] on button "View Summary" at bounding box center [62, 174] width 79 height 21
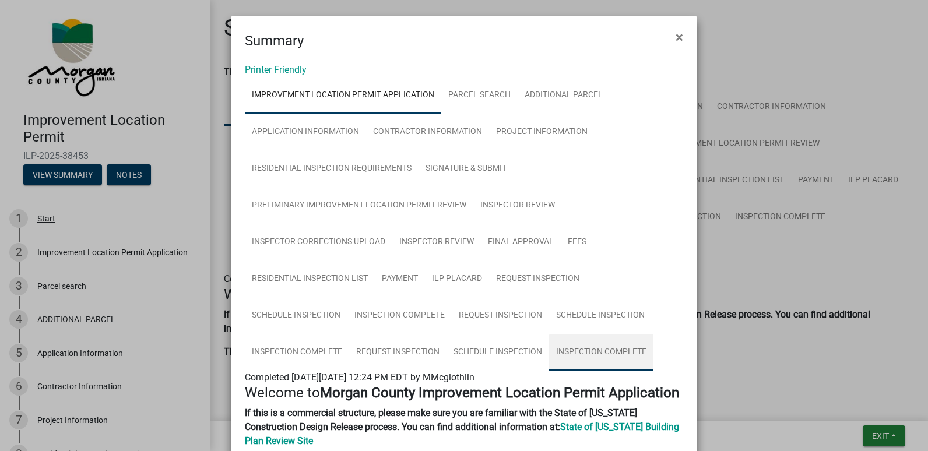
click at [593, 346] on link "Inspection Complete" at bounding box center [601, 352] width 104 height 37
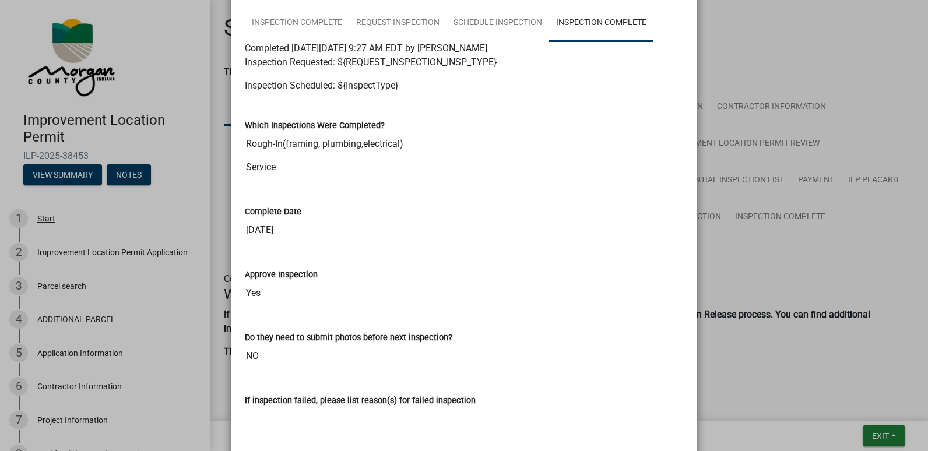
scroll to position [350, 0]
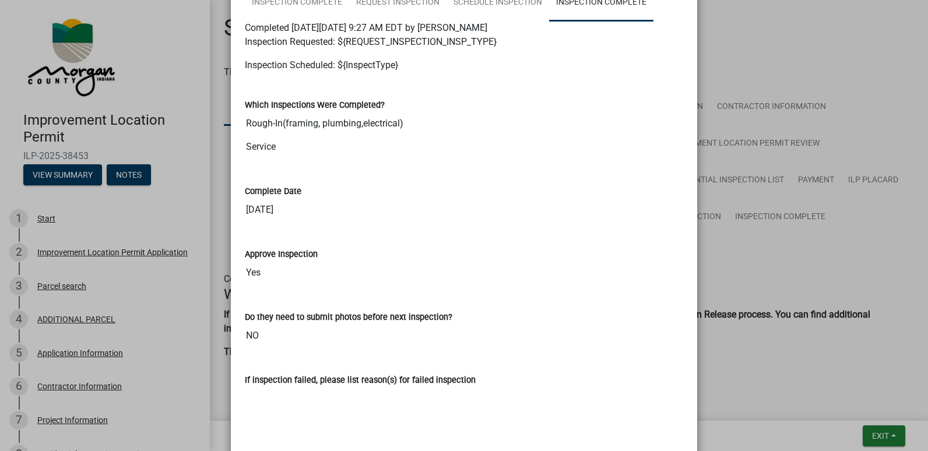
click at [878, 442] on ngb-modal-window "Summary × Printer Friendly Improvement Location Permit Application Parcel searc…" at bounding box center [464, 225] width 928 height 451
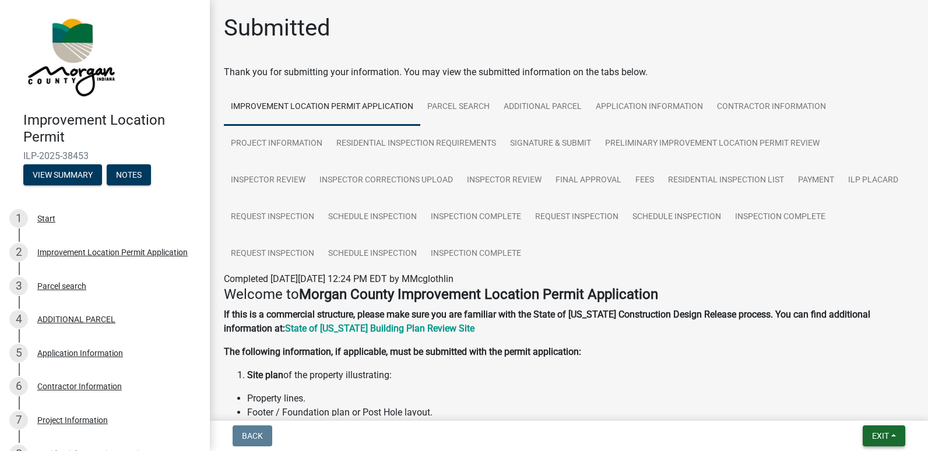
click at [875, 436] on span "Exit" at bounding box center [880, 435] width 17 height 9
click at [852, 418] on button "Save & Exit" at bounding box center [858, 406] width 93 height 28
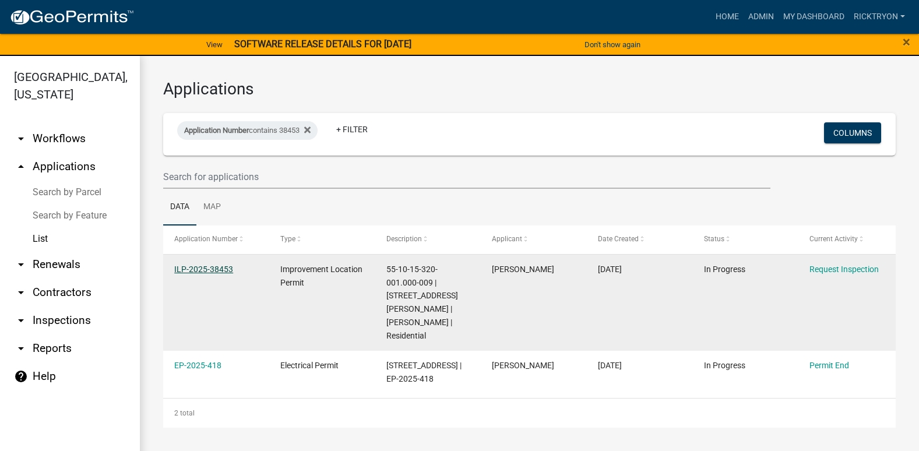
click at [198, 269] on link "ILP-2025-38453" at bounding box center [203, 269] width 59 height 9
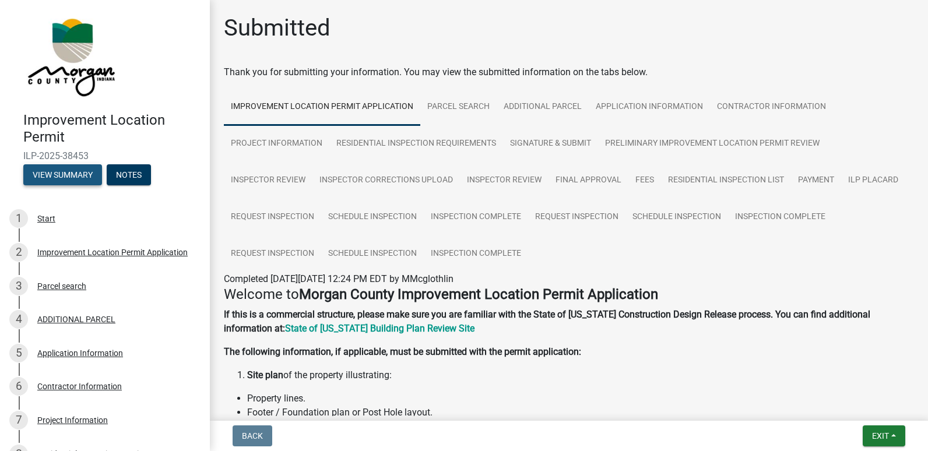
click at [55, 171] on button "View Summary" at bounding box center [62, 174] width 79 height 21
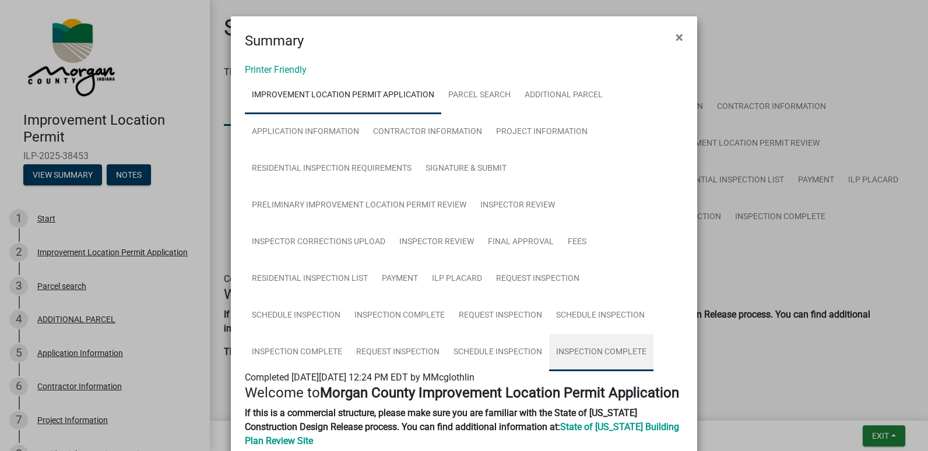
click at [600, 358] on link "Inspection Complete" at bounding box center [601, 352] width 104 height 37
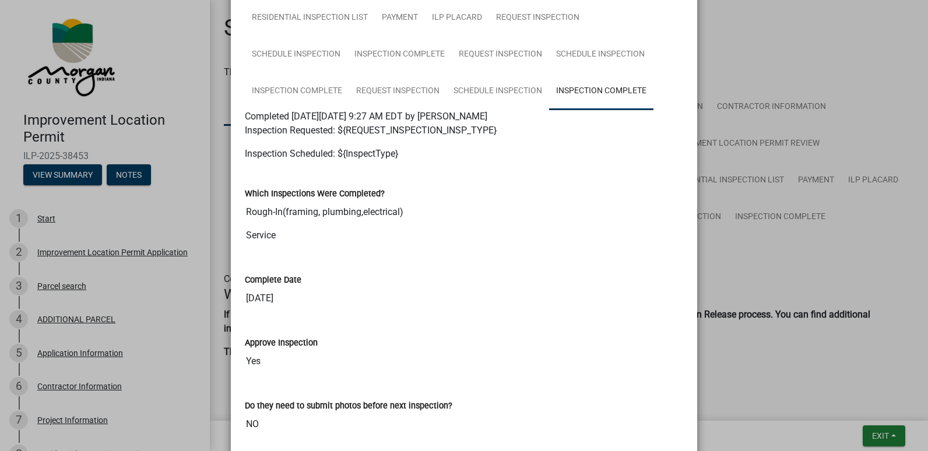
scroll to position [259, 0]
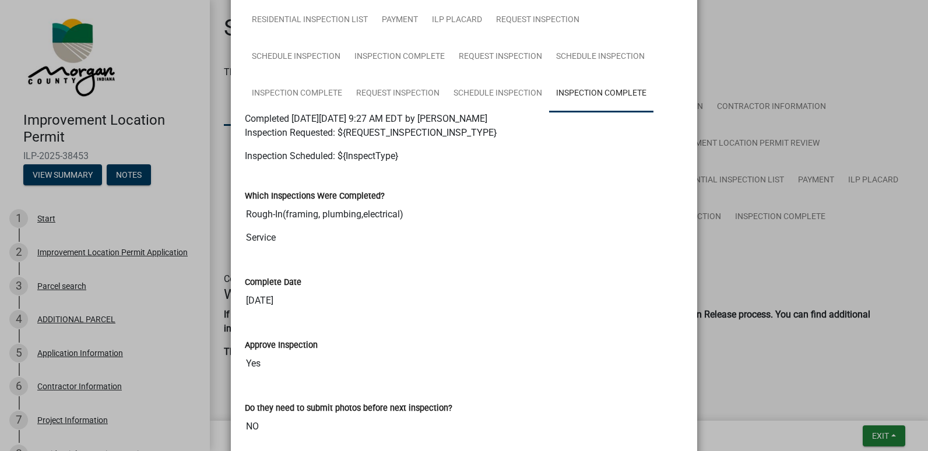
click at [883, 435] on ngb-modal-window "Summary × Printer Friendly Improvement Location Permit Application Parcel searc…" at bounding box center [464, 225] width 928 height 451
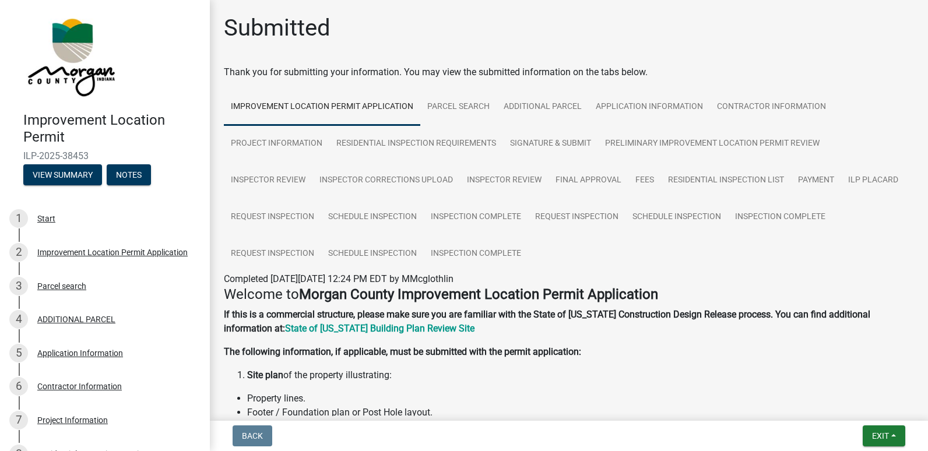
click at [883, 436] on ngb-modal-window "Summary × Printer Friendly Improvement Location Permit Application Parcel searc…" at bounding box center [464, 225] width 928 height 451
click at [881, 436] on span "Exit" at bounding box center [880, 435] width 17 height 9
click at [853, 409] on button "Save & Exit" at bounding box center [858, 406] width 93 height 28
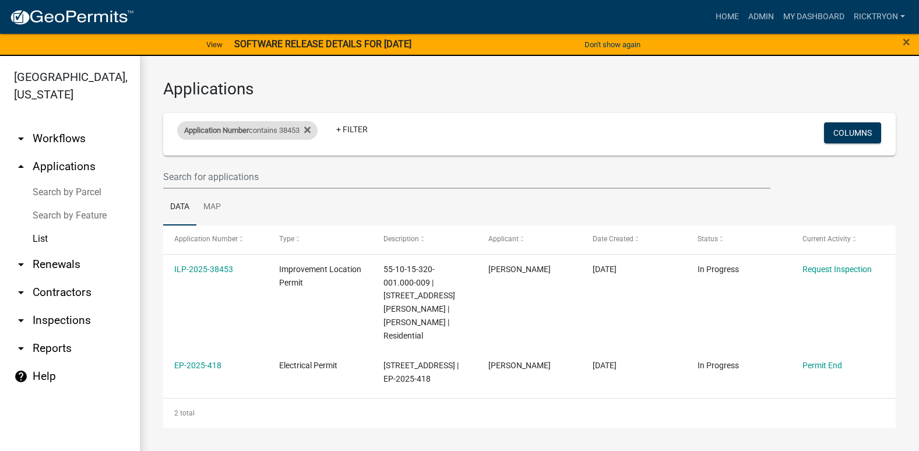
click at [317, 128] on div "Application Number contains 38453" at bounding box center [247, 130] width 140 height 19
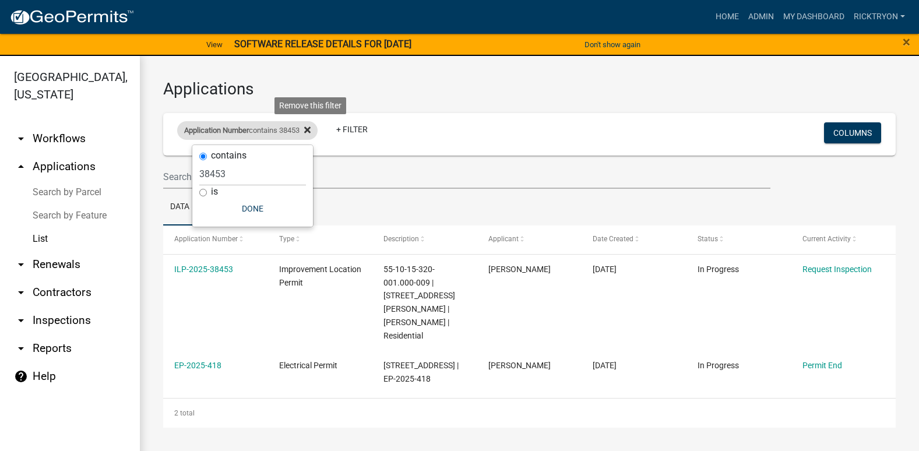
click at [311, 128] on icon at bounding box center [307, 130] width 6 height 6
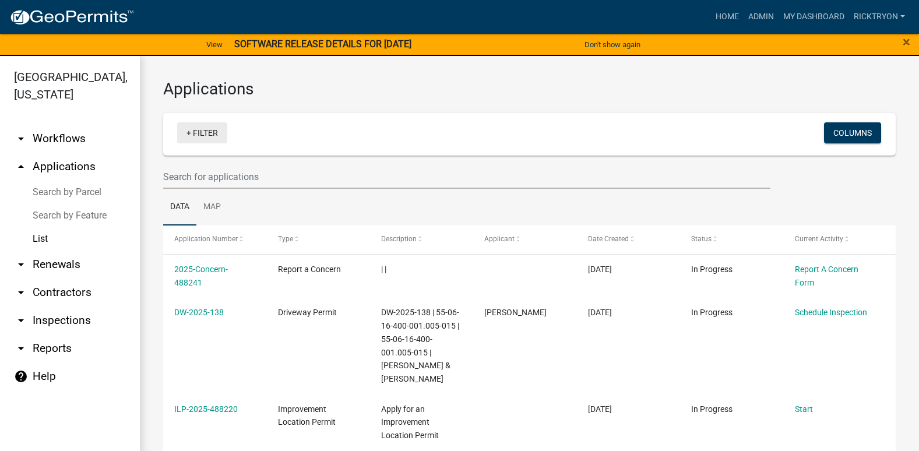
click at [209, 137] on link "+ Filter" at bounding box center [202, 132] width 50 height 21
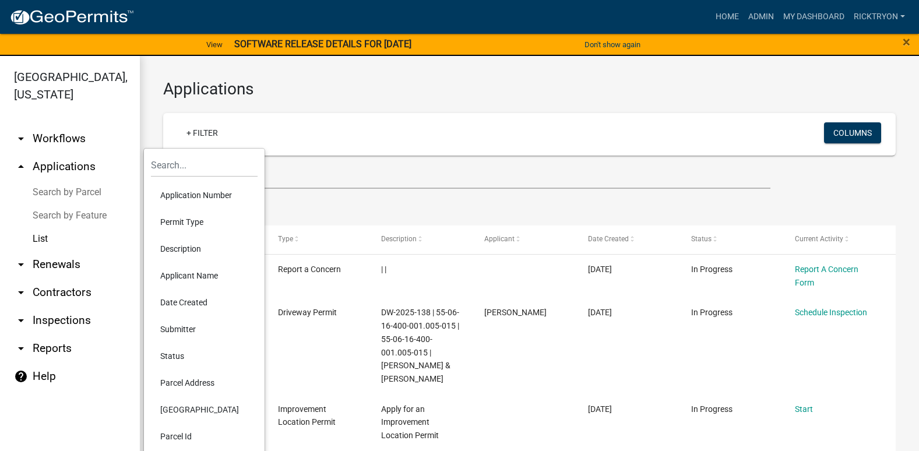
click at [182, 198] on li "Application Number" at bounding box center [204, 195] width 107 height 27
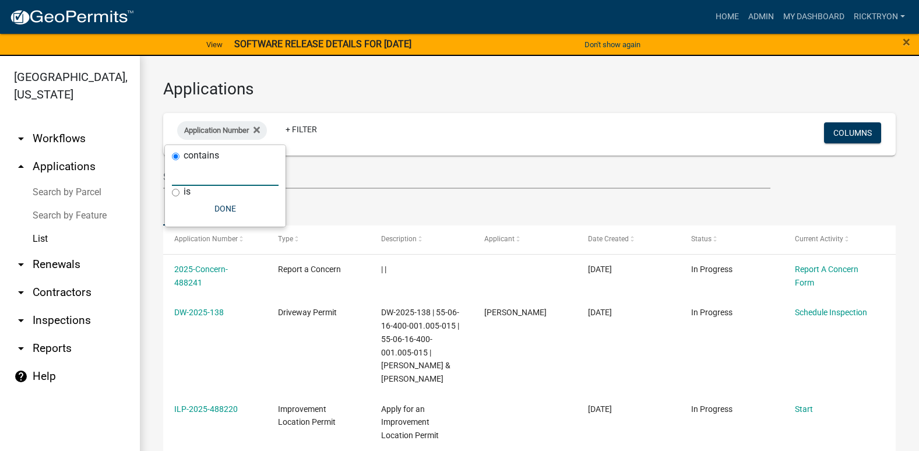
click at [221, 180] on input "text" at bounding box center [225, 174] width 107 height 24
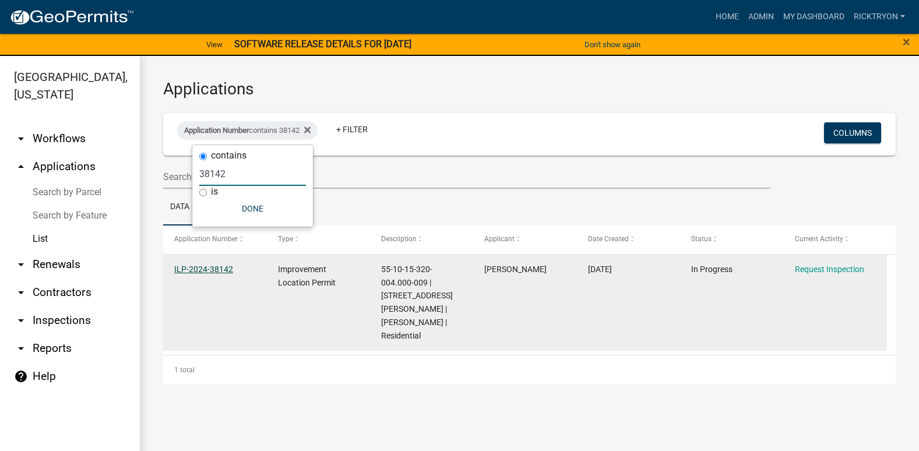
type input "38142"
click at [204, 269] on link "ILP-2024-38142" at bounding box center [203, 269] width 59 height 9
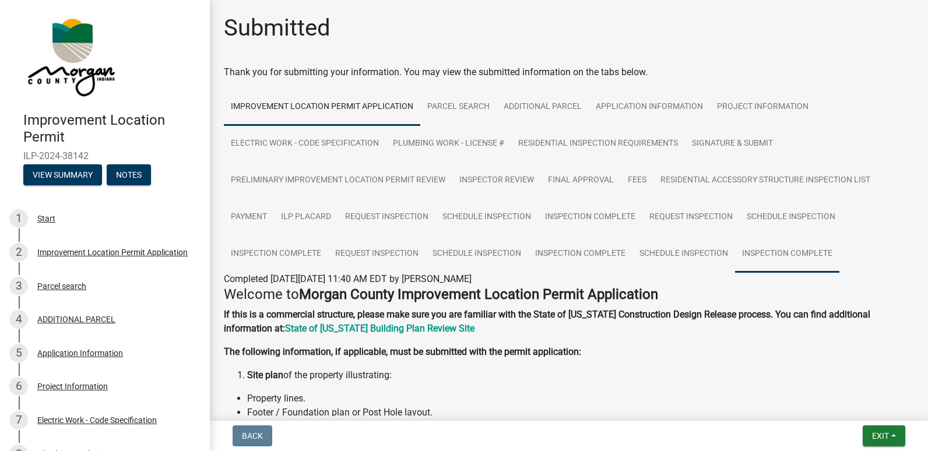
click at [766, 256] on link "Inspection Complete" at bounding box center [787, 253] width 104 height 37
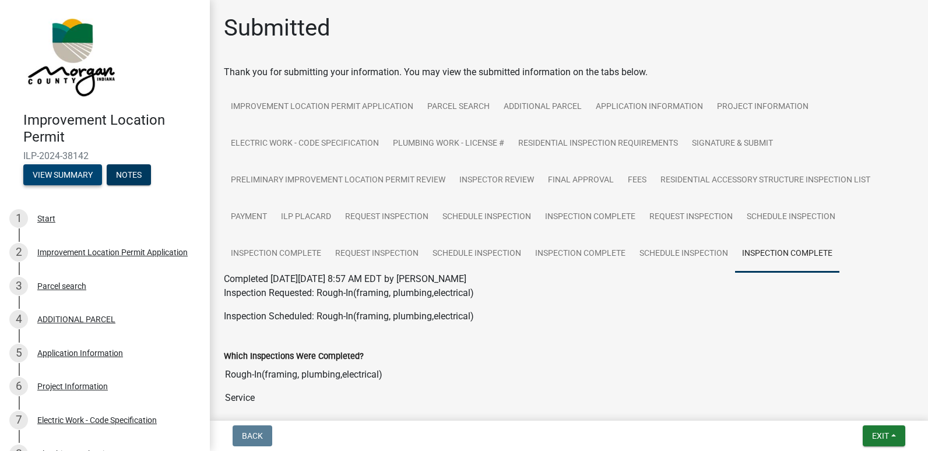
click at [68, 176] on button "View Summary" at bounding box center [62, 174] width 79 height 21
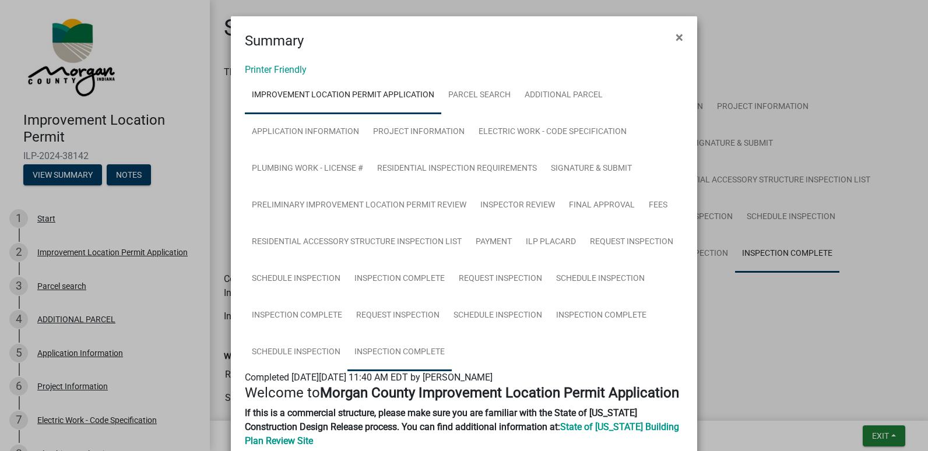
click at [395, 347] on link "Inspection Complete" at bounding box center [399, 352] width 104 height 37
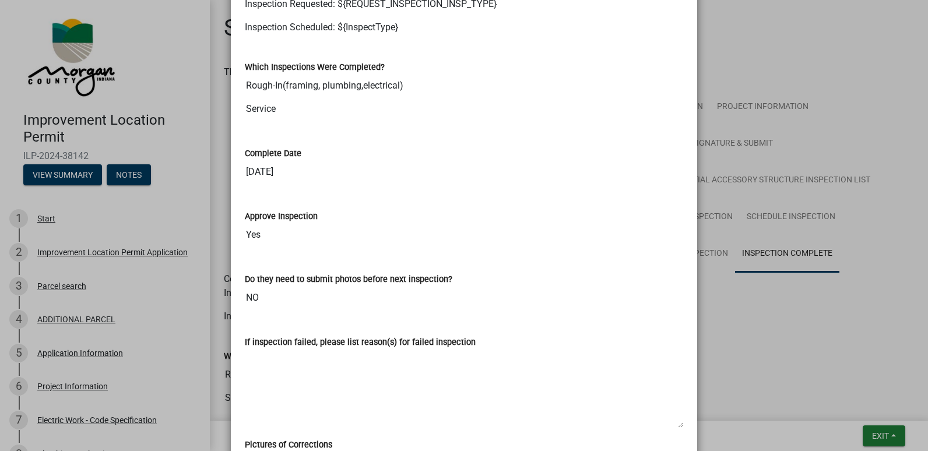
scroll to position [415, 0]
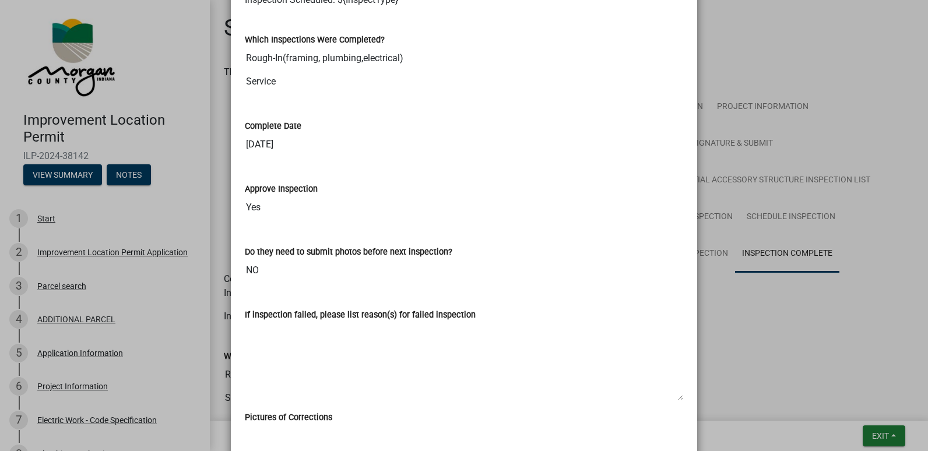
click at [881, 438] on ngb-modal-window "Summary × Printer Friendly Improvement Location Permit Application Parcel searc…" at bounding box center [464, 225] width 928 height 451
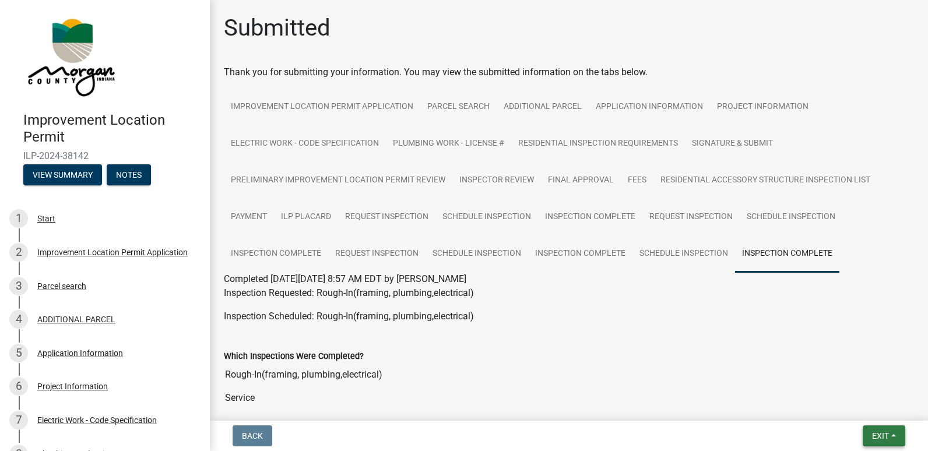
click at [879, 438] on span "Exit" at bounding box center [880, 435] width 17 height 9
click at [851, 408] on button "Save & Exit" at bounding box center [858, 406] width 93 height 28
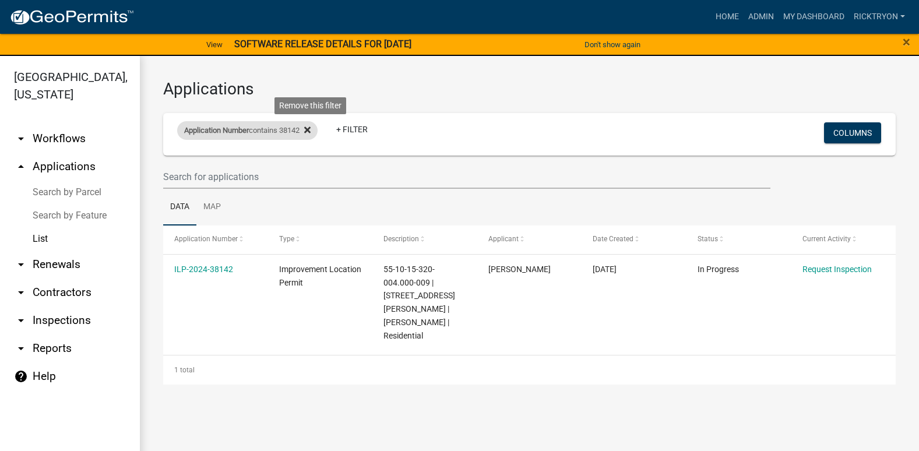
click at [311, 128] on icon at bounding box center [307, 130] width 6 height 6
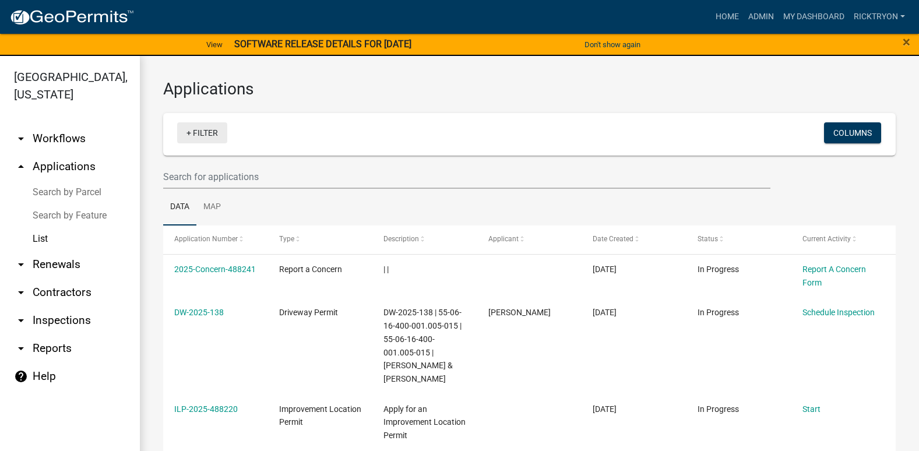
click at [210, 138] on link "+ Filter" at bounding box center [202, 132] width 50 height 21
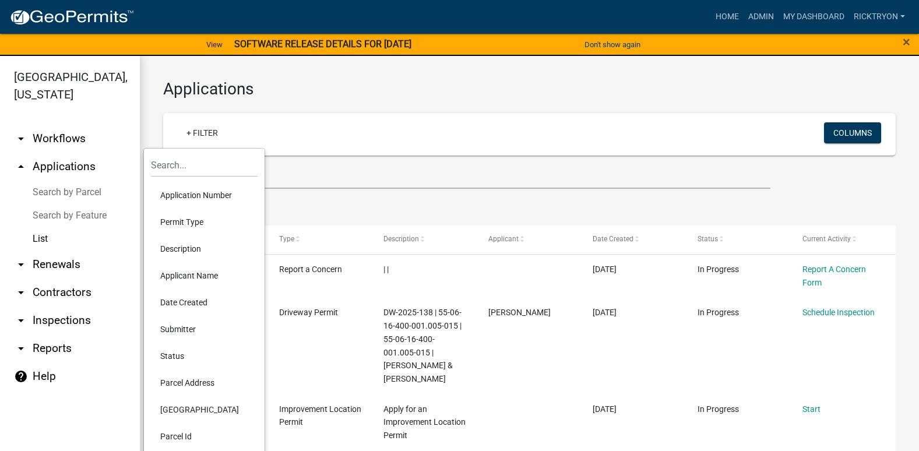
click at [202, 193] on li "Application Number" at bounding box center [204, 195] width 107 height 27
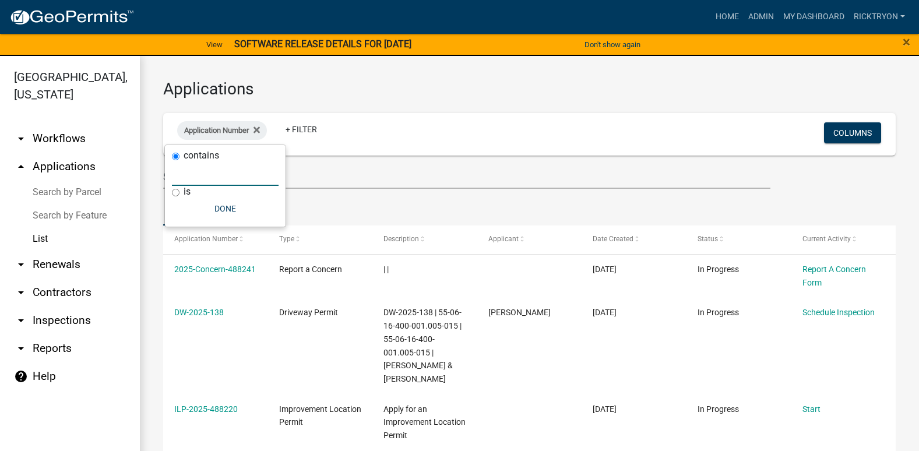
click at [191, 177] on input "text" at bounding box center [225, 174] width 107 height 24
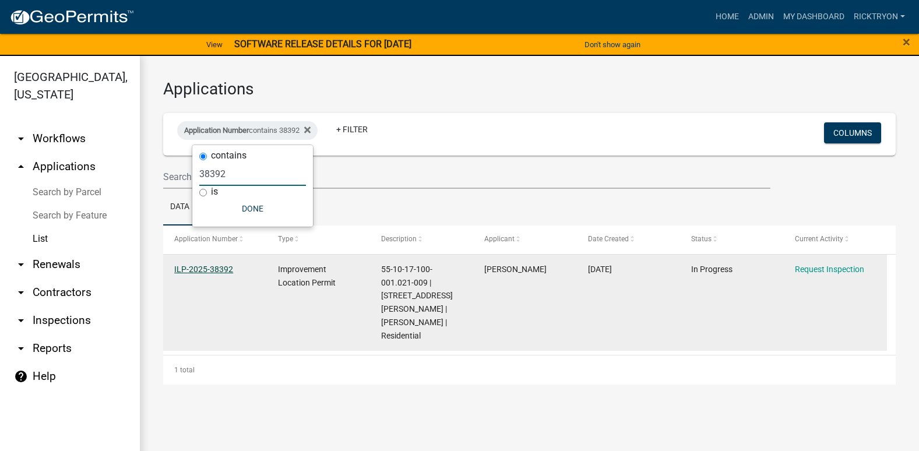
type input "38392"
click at [216, 269] on link "ILP-2025-38392" at bounding box center [203, 269] width 59 height 9
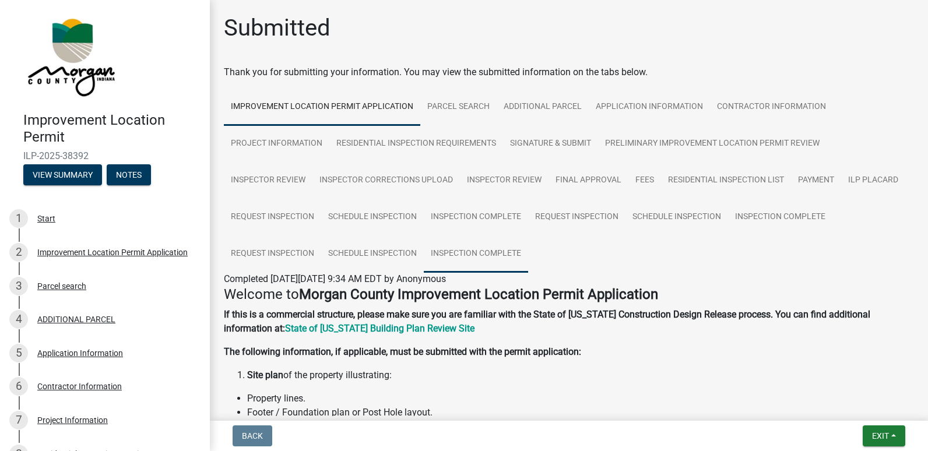
click at [478, 252] on link "Inspection Complete" at bounding box center [476, 253] width 104 height 37
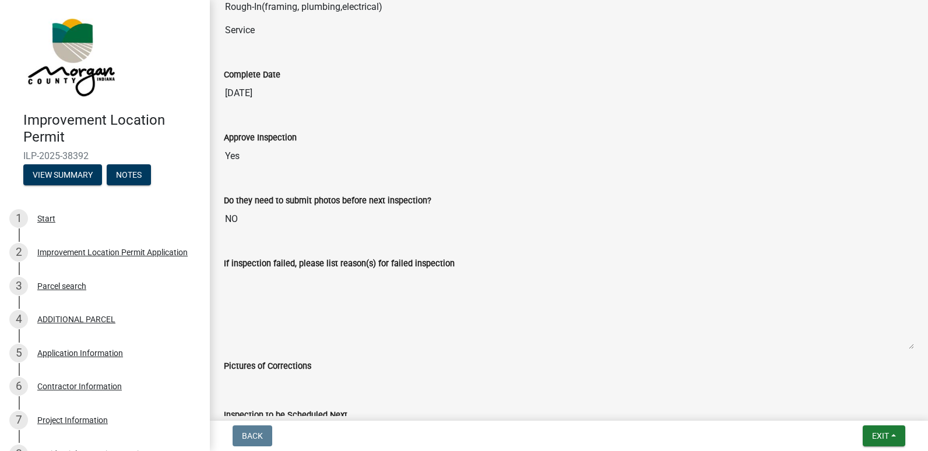
scroll to position [175, 0]
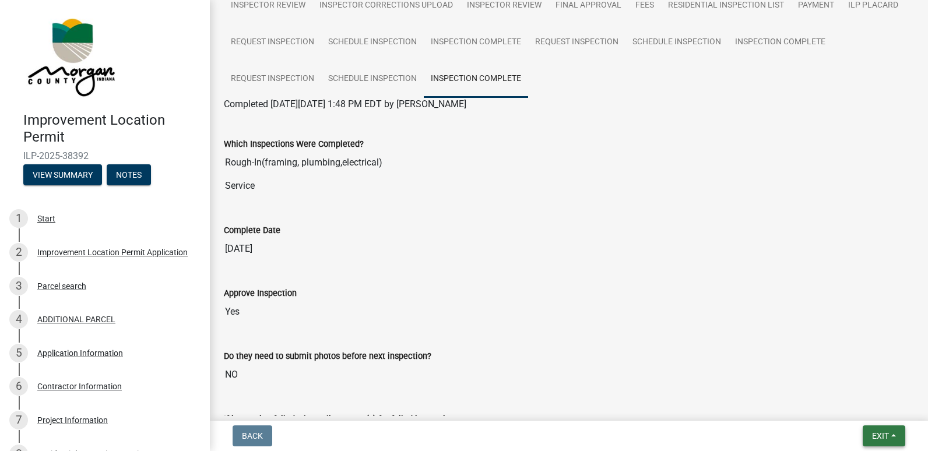
click at [878, 435] on span "Exit" at bounding box center [880, 435] width 17 height 9
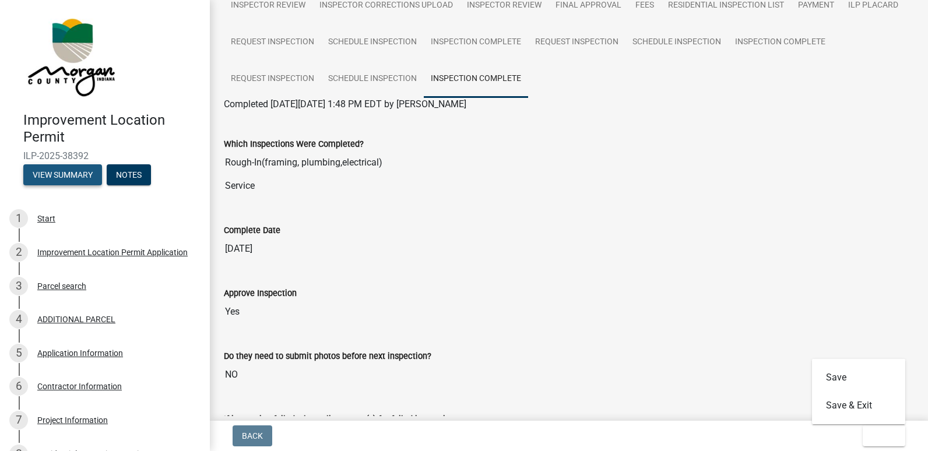
click at [79, 172] on button "View Summary" at bounding box center [62, 174] width 79 height 21
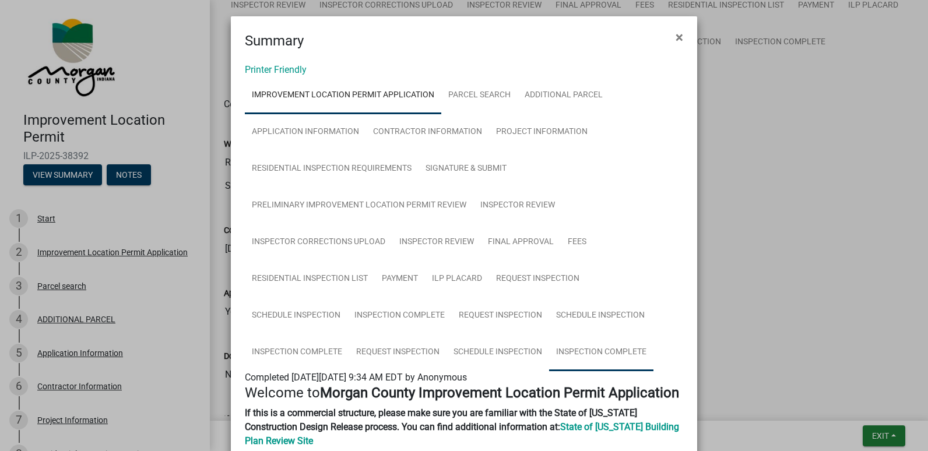
click at [607, 353] on link "Inspection Complete" at bounding box center [601, 352] width 104 height 37
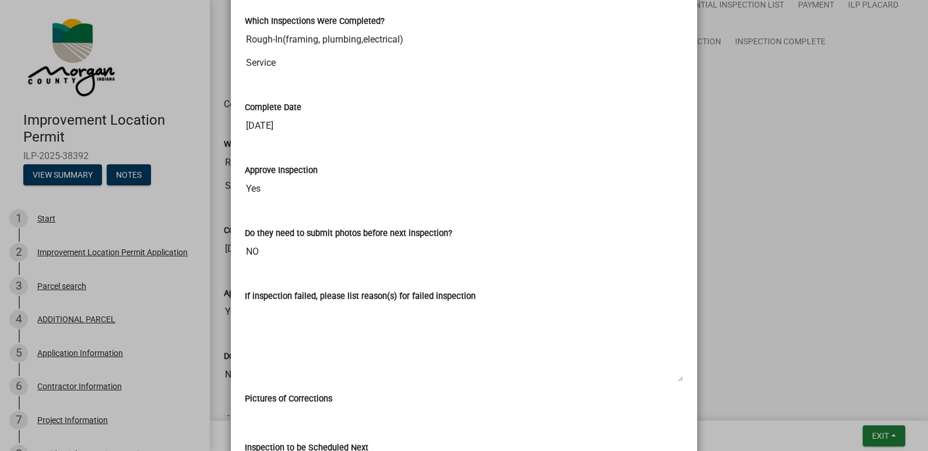
scroll to position [667, 0]
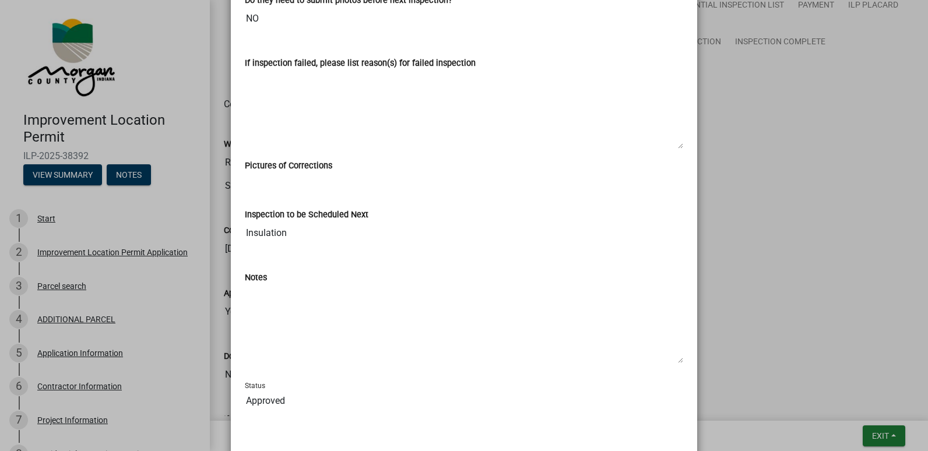
click at [883, 432] on ngb-modal-window "Summary × Printer Friendly Improvement Location Permit Application Parcel searc…" at bounding box center [464, 225] width 928 height 451
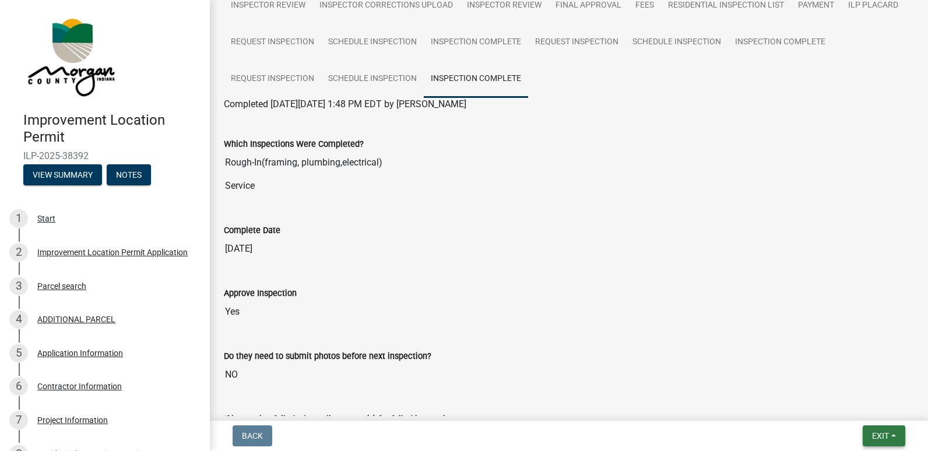
click at [880, 432] on span "Exit" at bounding box center [880, 435] width 17 height 9
click at [854, 407] on button "Save & Exit" at bounding box center [858, 406] width 93 height 28
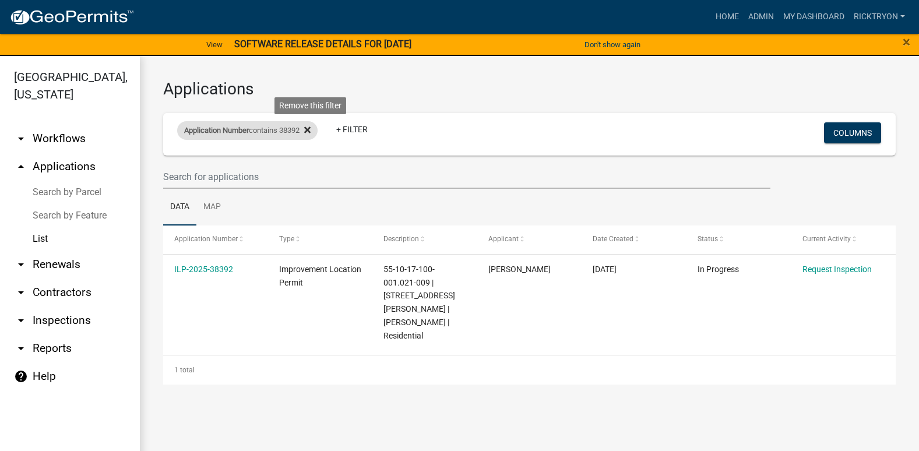
click at [311, 129] on icon at bounding box center [307, 130] width 6 height 6
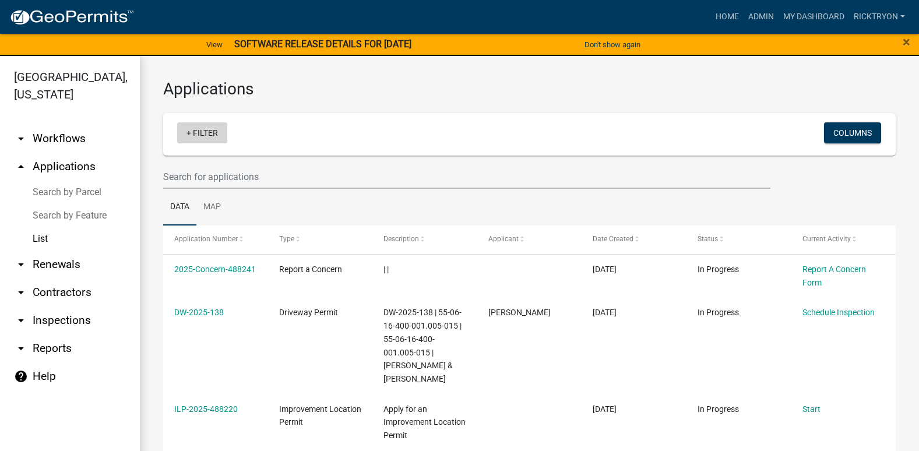
click at [200, 132] on link "+ Filter" at bounding box center [202, 132] width 50 height 21
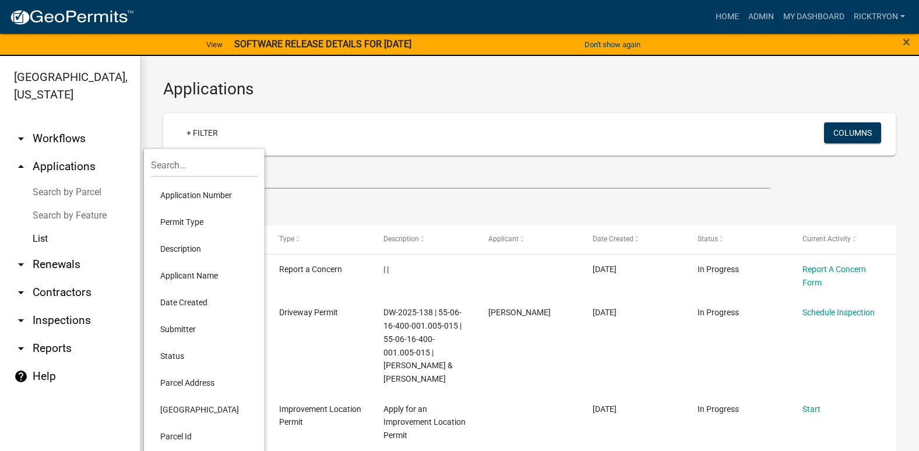
click at [195, 197] on li "Application Number" at bounding box center [204, 195] width 107 height 27
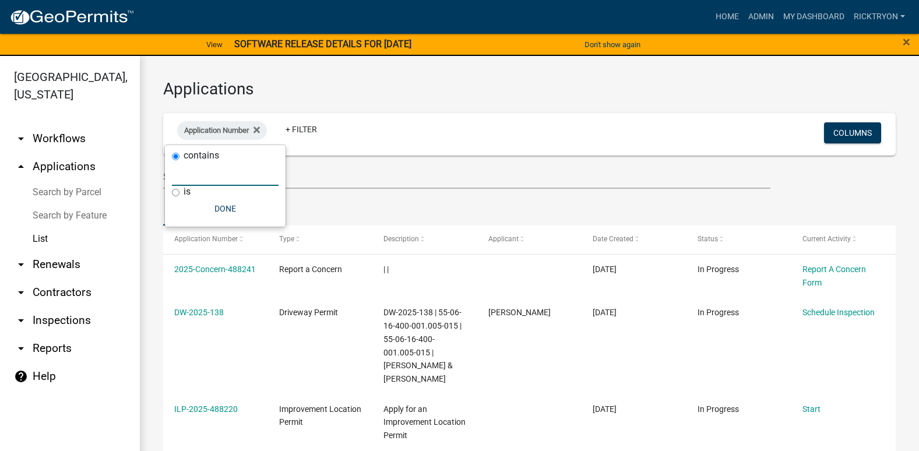
click at [252, 182] on input "text" at bounding box center [225, 174] width 107 height 24
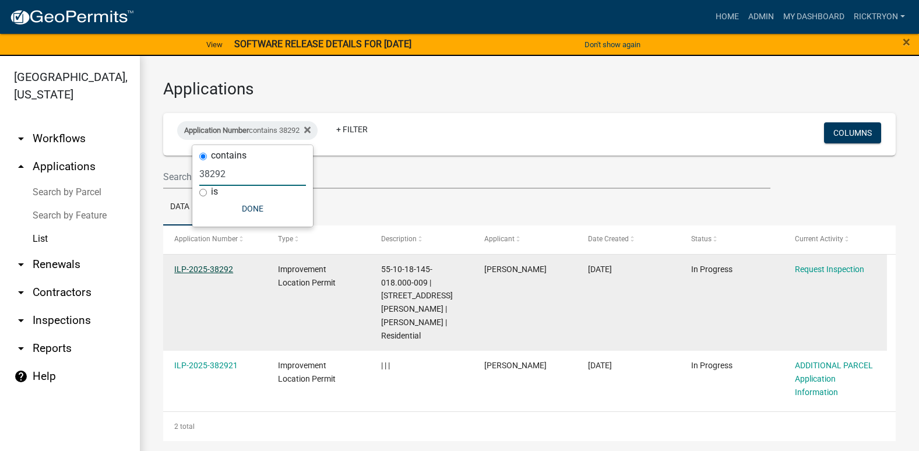
type input "38292"
click at [219, 270] on link "ILP-2025-38292" at bounding box center [203, 269] width 59 height 9
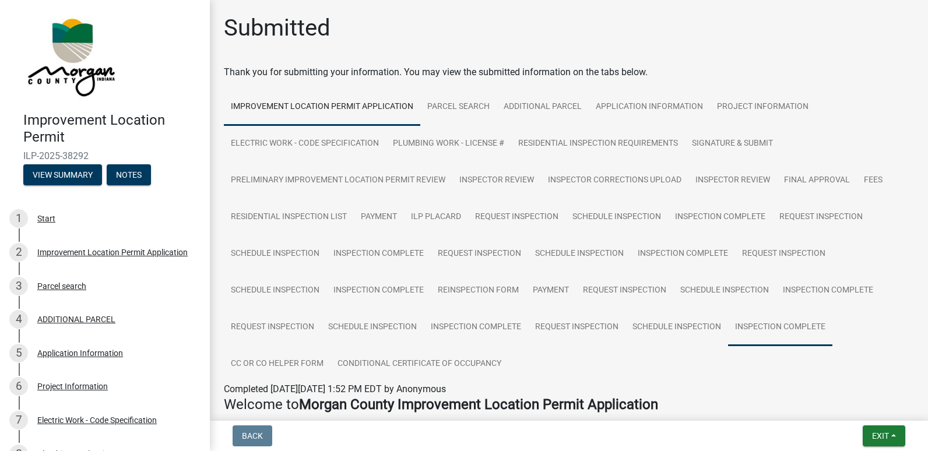
click at [776, 326] on link "Inspection Complete" at bounding box center [780, 327] width 104 height 37
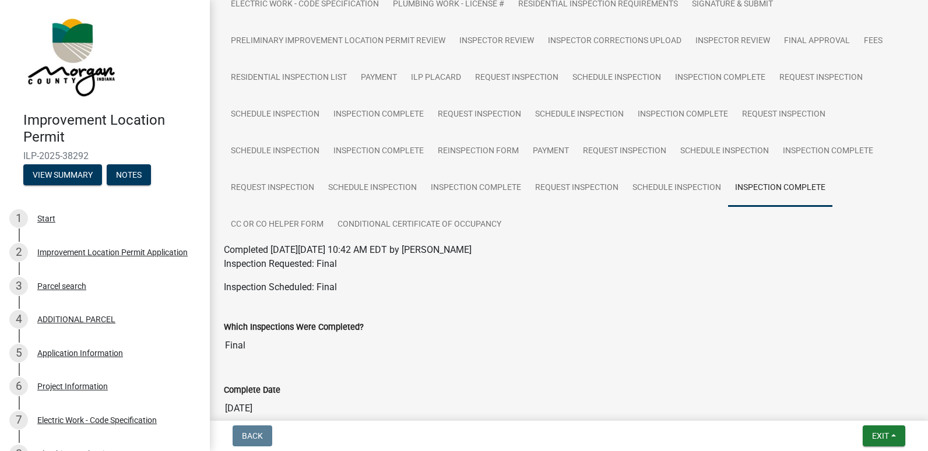
scroll to position [58, 0]
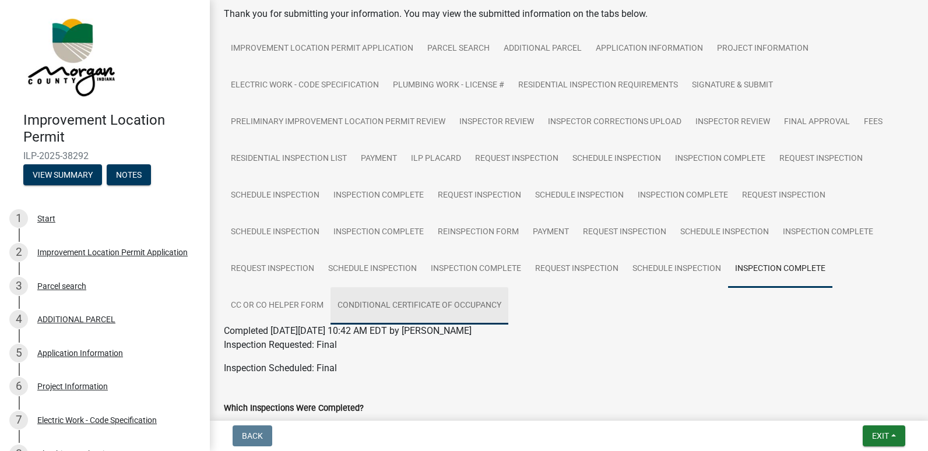
click at [400, 304] on link "Conditional Certificate of Occupancy" at bounding box center [419, 305] width 178 height 37
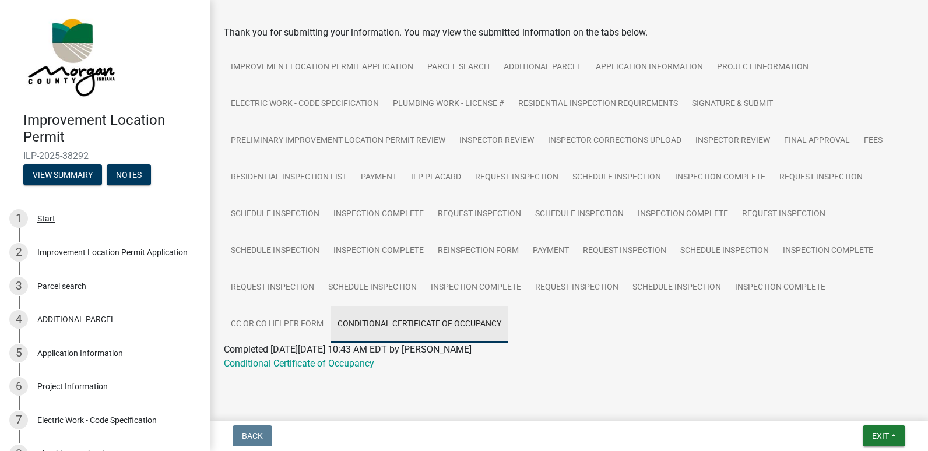
scroll to position [54, 0]
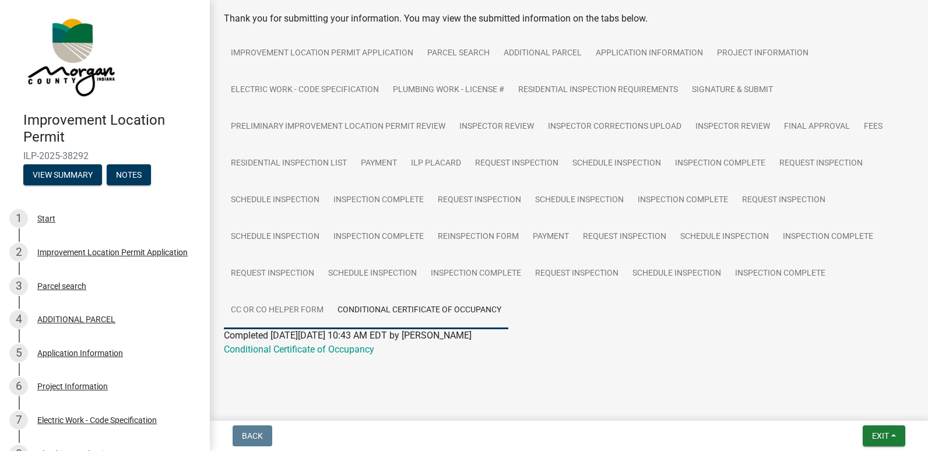
click at [300, 316] on link "CC or CO Helper Form" at bounding box center [277, 310] width 107 height 37
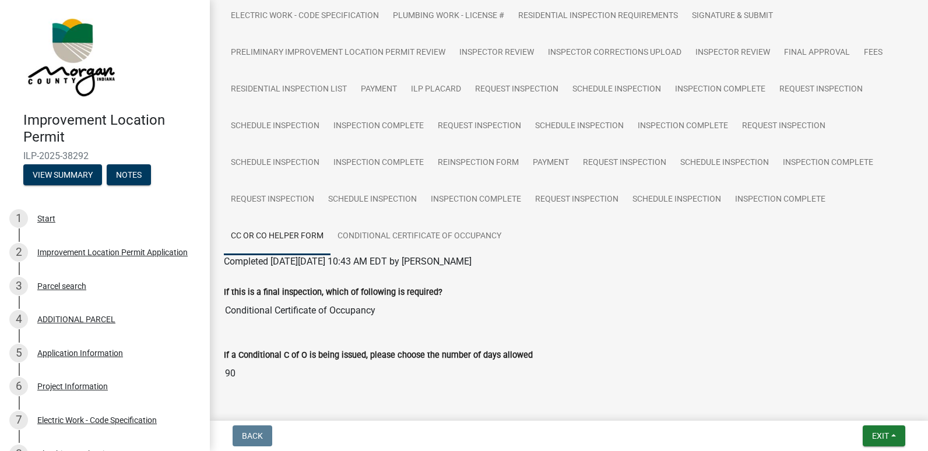
scroll to position [107, 0]
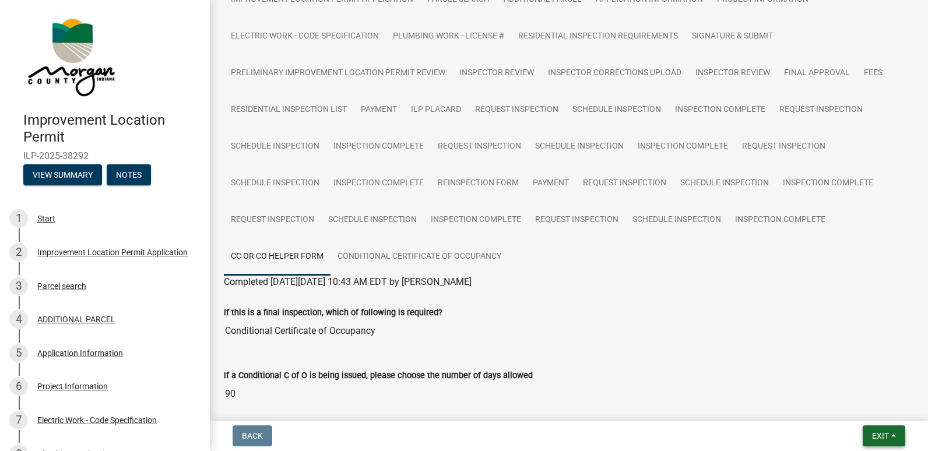
click at [881, 434] on span "Exit" at bounding box center [880, 435] width 17 height 9
click at [848, 406] on button "Save & Exit" at bounding box center [858, 406] width 93 height 28
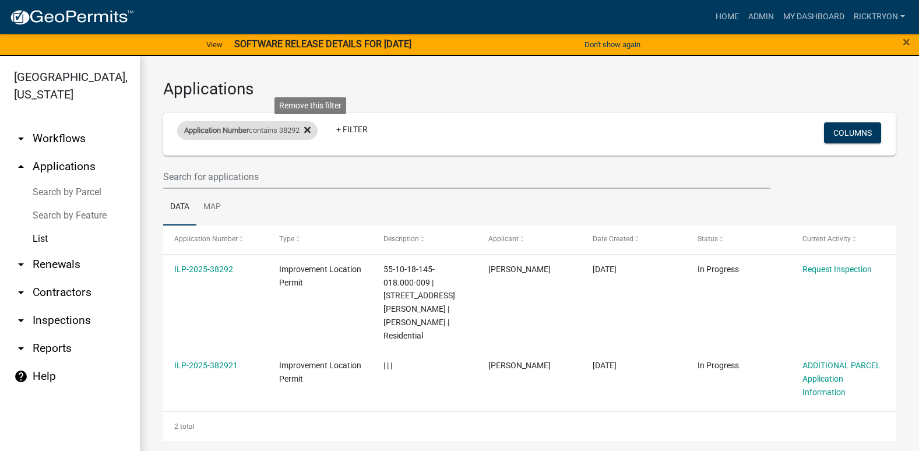
click at [311, 126] on icon at bounding box center [307, 129] width 6 height 9
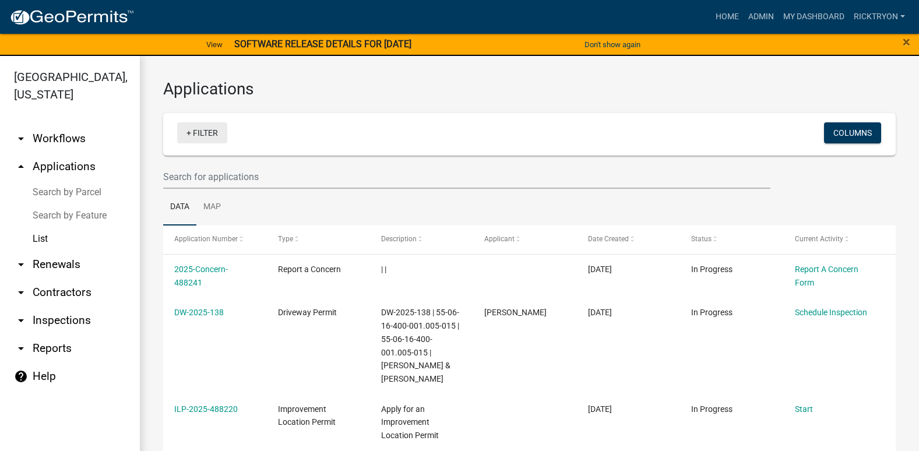
click at [204, 133] on link "+ Filter" at bounding box center [202, 132] width 50 height 21
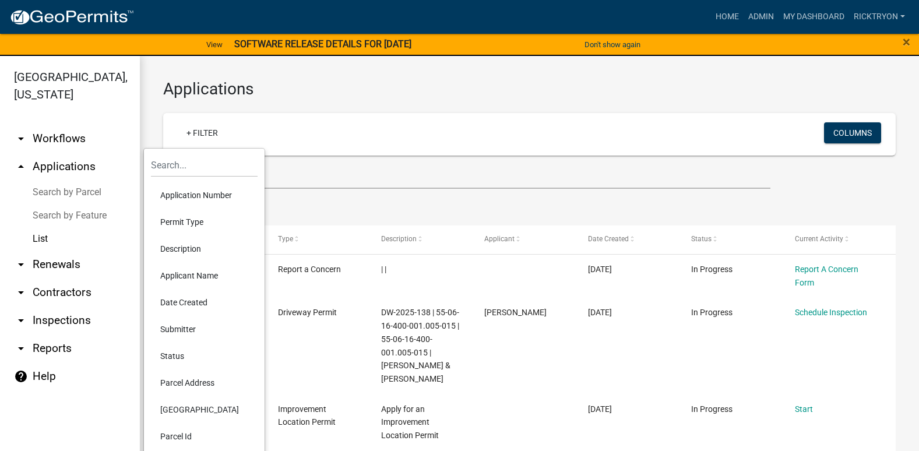
click at [200, 196] on li "Application Number" at bounding box center [204, 195] width 107 height 27
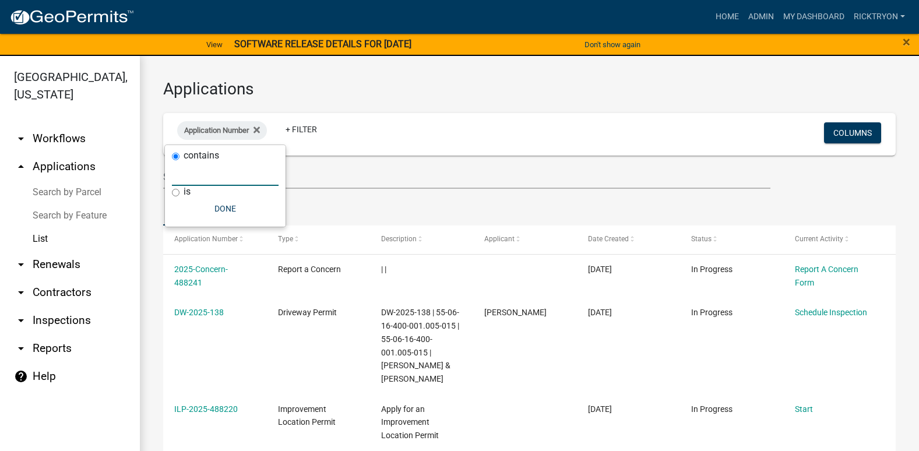
click at [193, 182] on input "text" at bounding box center [225, 174] width 107 height 24
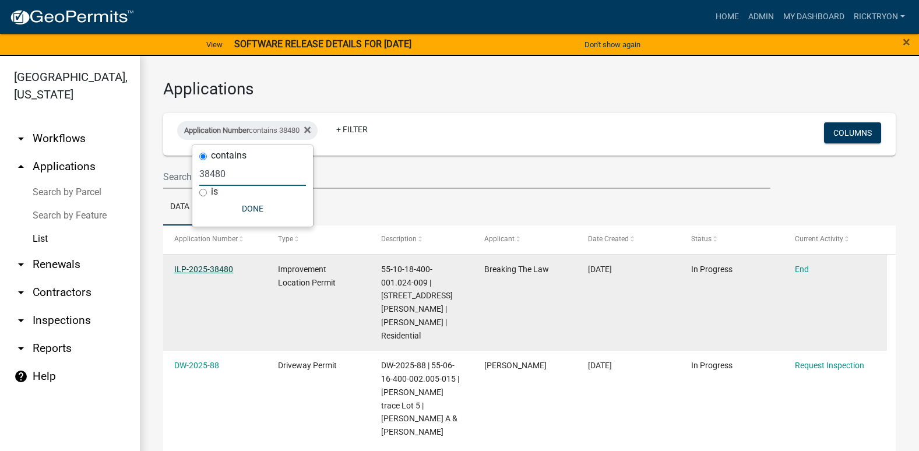
type input "38480"
click at [196, 269] on link "ILP-2025-38480" at bounding box center [203, 269] width 59 height 9
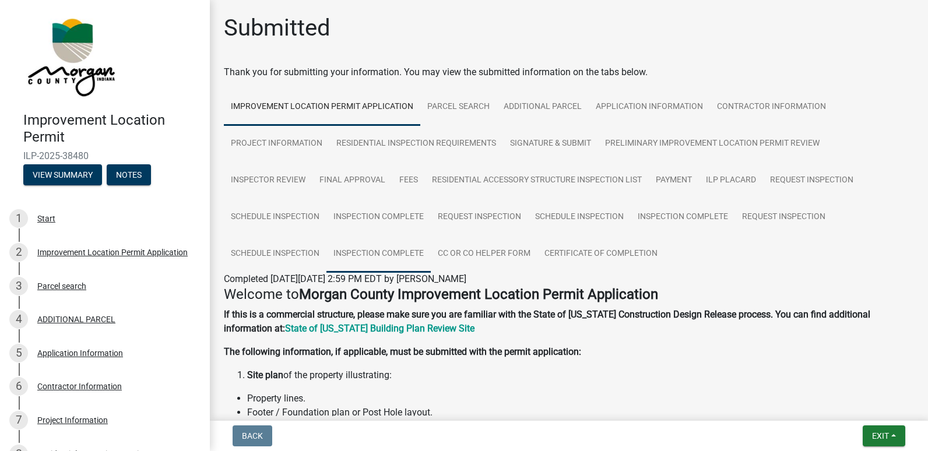
click at [375, 256] on link "Inspection Complete" at bounding box center [378, 253] width 104 height 37
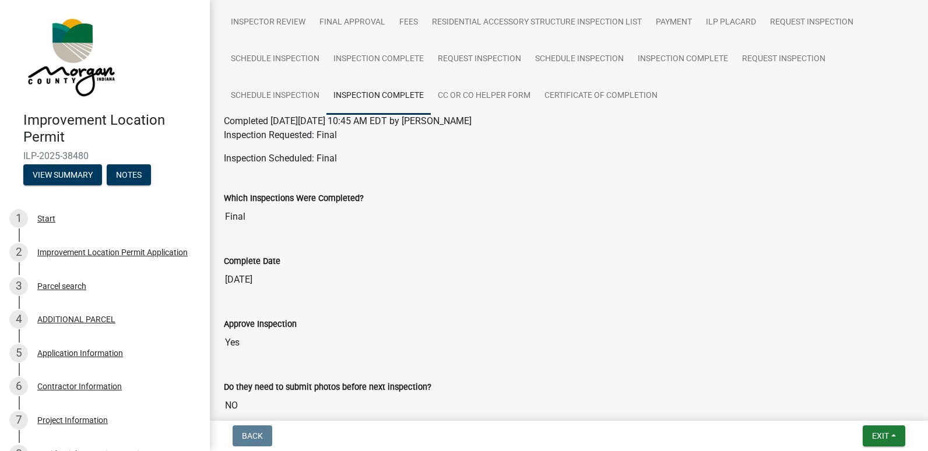
scroll to position [291, 0]
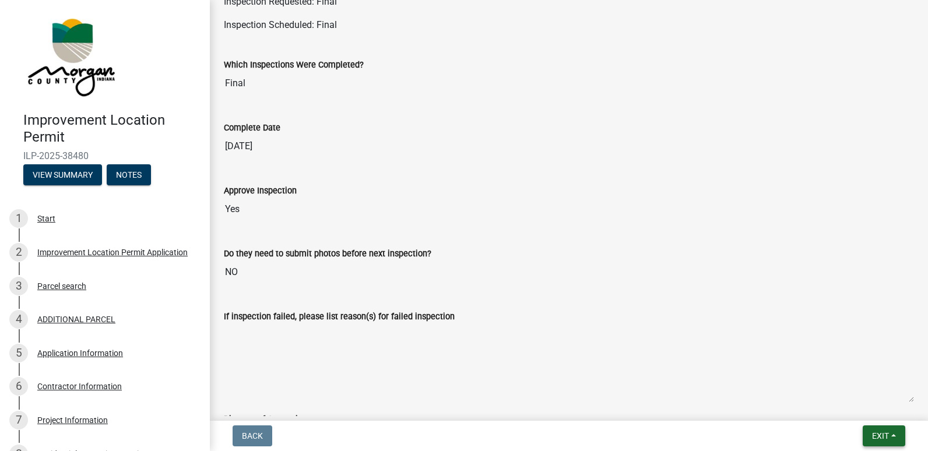
click at [868, 433] on button "Exit" at bounding box center [883, 435] width 43 height 21
click at [860, 408] on button "Save & Exit" at bounding box center [858, 406] width 93 height 28
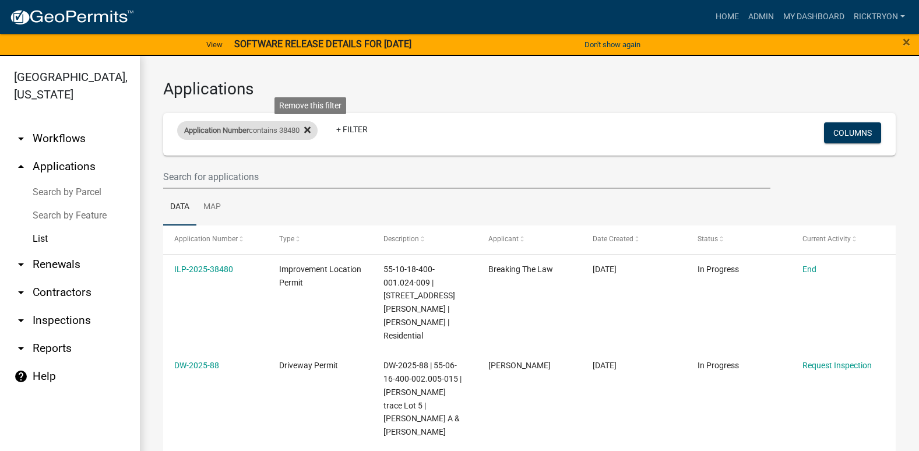
click at [311, 131] on icon at bounding box center [307, 130] width 6 height 6
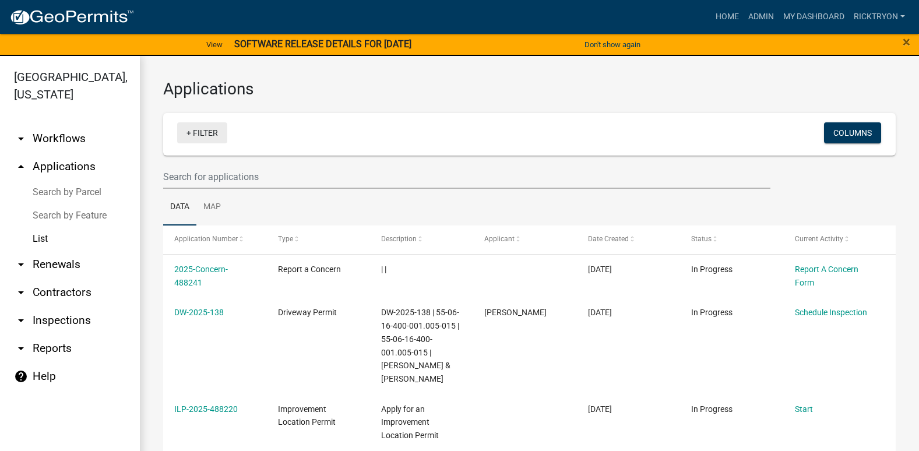
click at [205, 133] on link "+ Filter" at bounding box center [202, 132] width 50 height 21
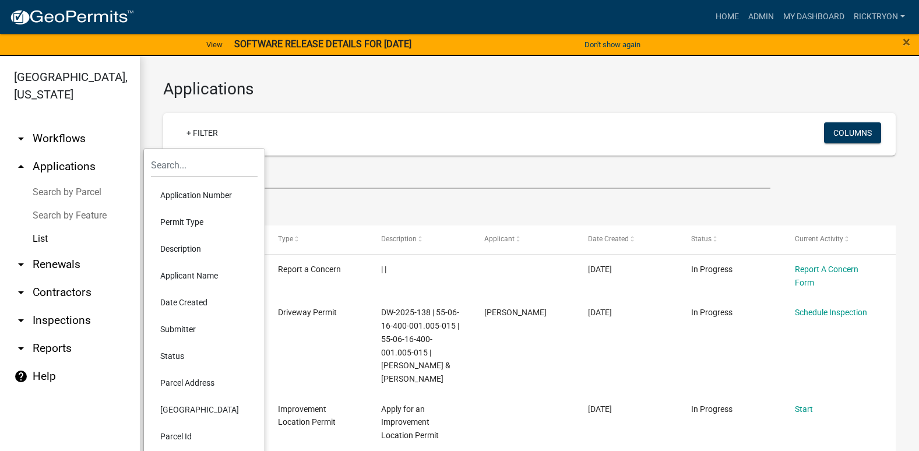
click at [181, 199] on li "Application Number" at bounding box center [204, 195] width 107 height 27
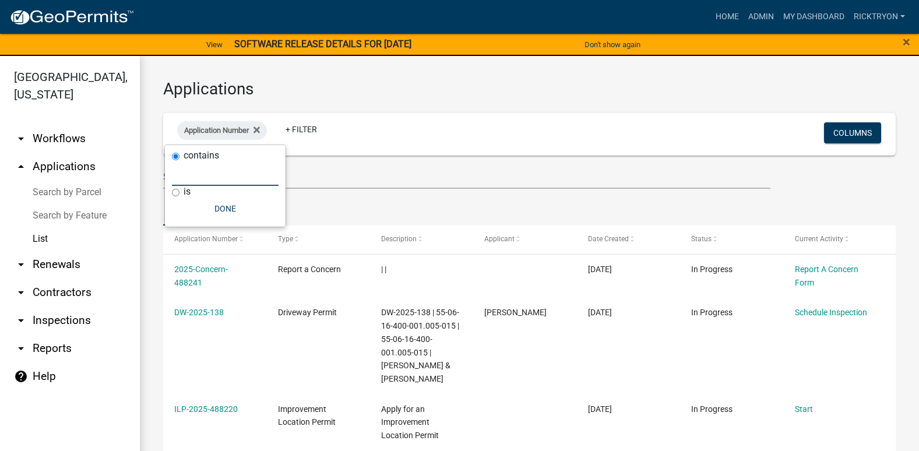
click at [207, 172] on input "text" at bounding box center [225, 174] width 107 height 24
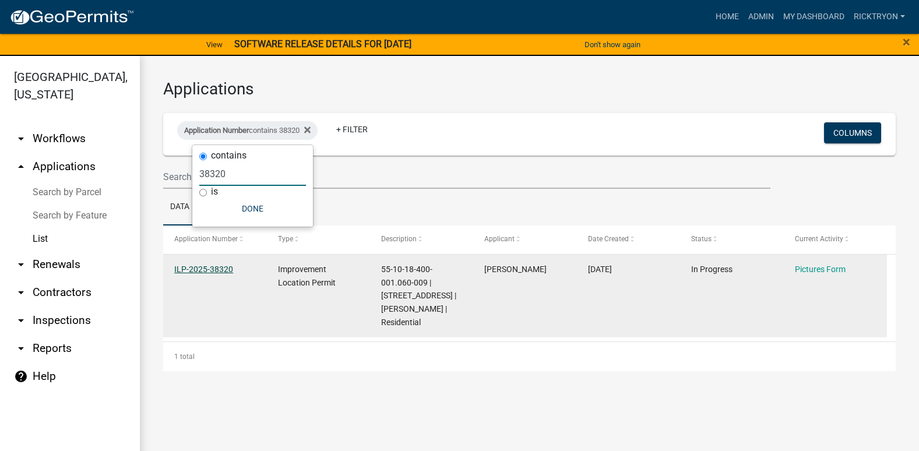
type input "38320"
click at [200, 272] on link "ILP-2025-38320" at bounding box center [203, 269] width 59 height 9
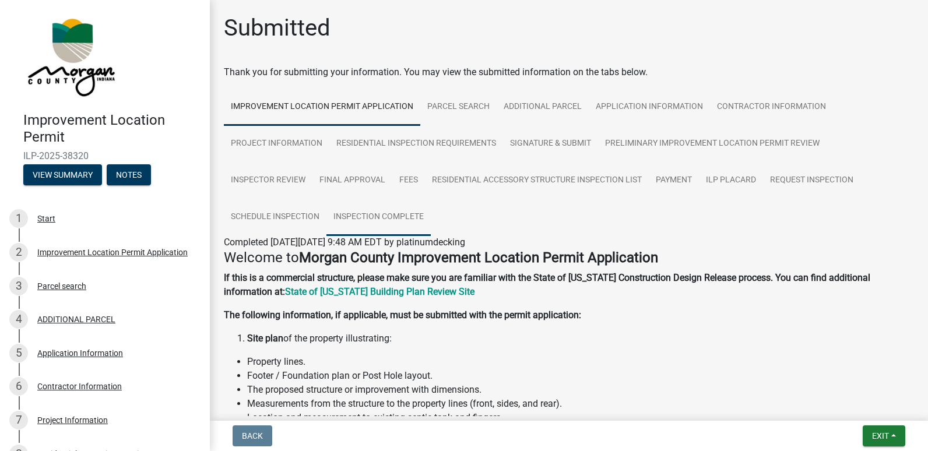
click at [371, 221] on link "Inspection Complete" at bounding box center [378, 217] width 104 height 37
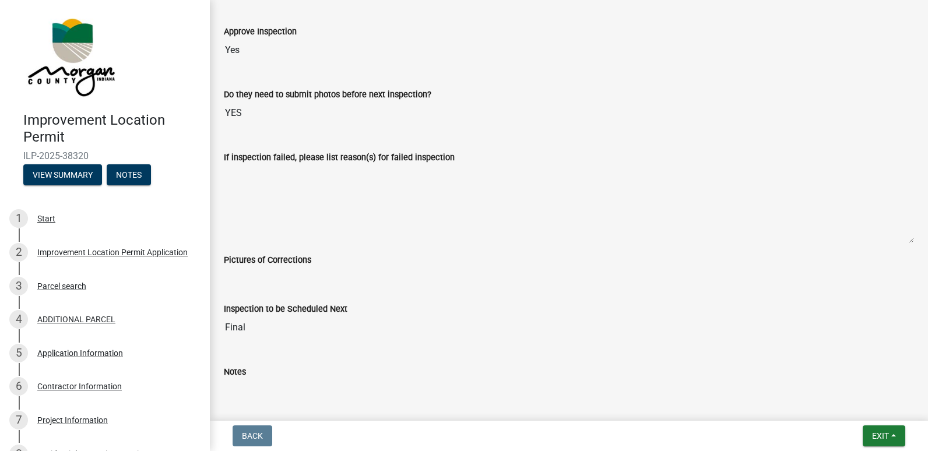
scroll to position [408, 0]
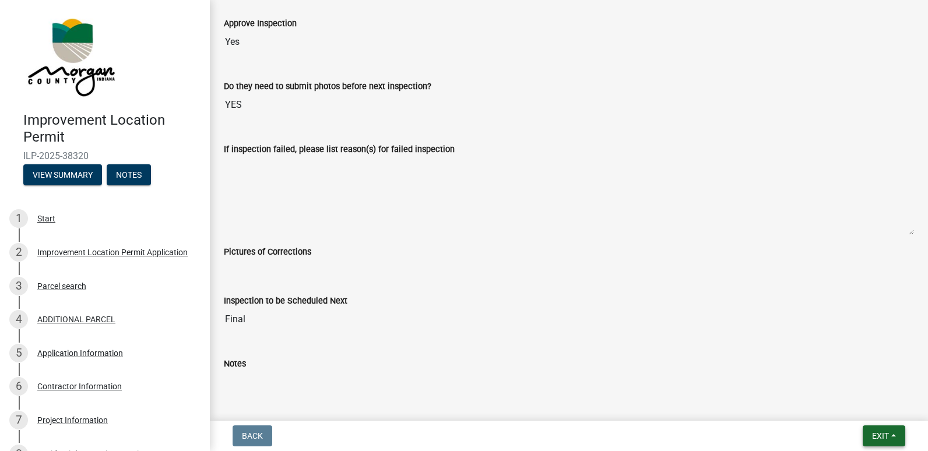
click at [883, 433] on span "Exit" at bounding box center [880, 435] width 17 height 9
click at [853, 407] on button "Save & Exit" at bounding box center [858, 406] width 93 height 28
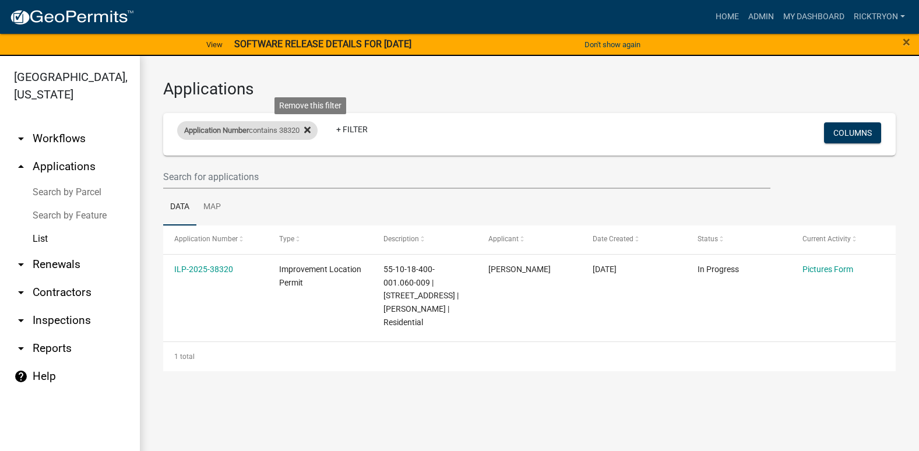
click at [311, 132] on icon at bounding box center [307, 130] width 6 height 6
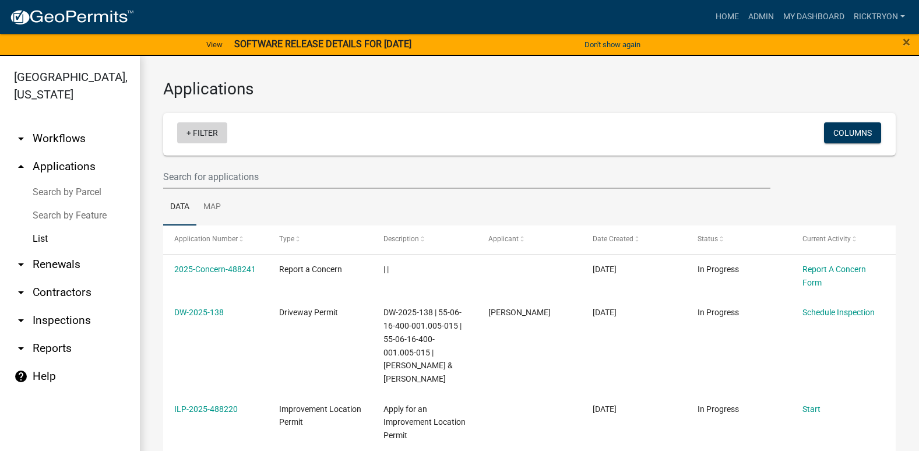
click at [206, 128] on link "+ Filter" at bounding box center [202, 132] width 50 height 21
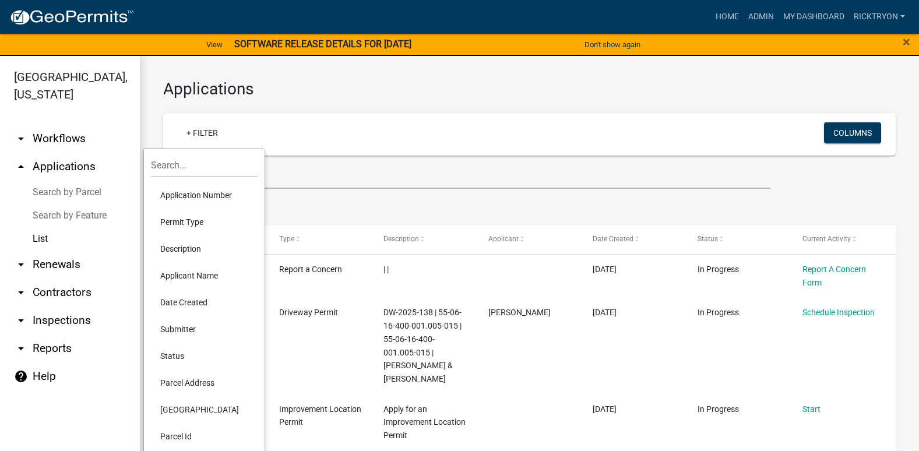
click at [194, 192] on li "Application Number" at bounding box center [204, 195] width 107 height 27
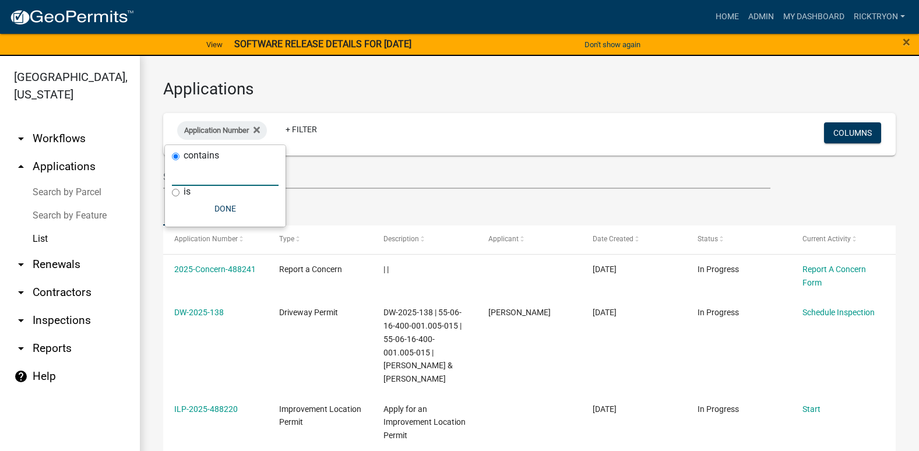
click at [220, 178] on input "text" at bounding box center [225, 174] width 107 height 24
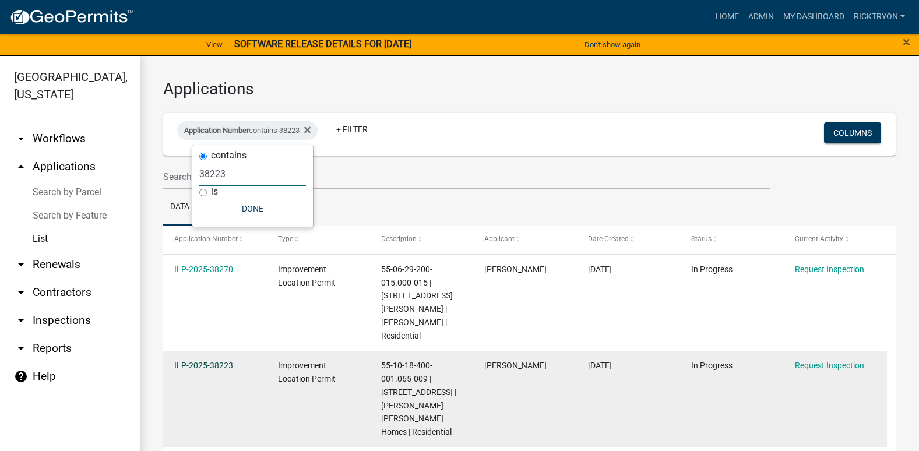
type input "38223"
click at [209, 361] on link "ILP-2025-38223" at bounding box center [203, 365] width 59 height 9
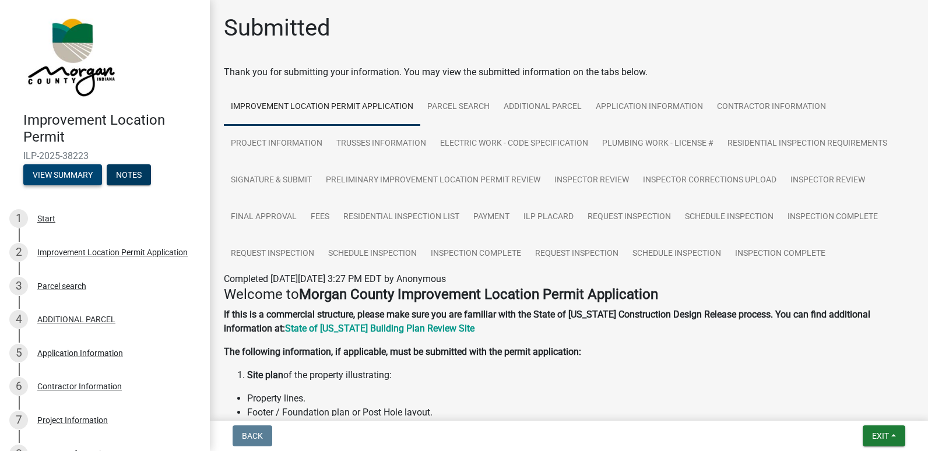
click at [59, 177] on button "View Summary" at bounding box center [62, 174] width 79 height 21
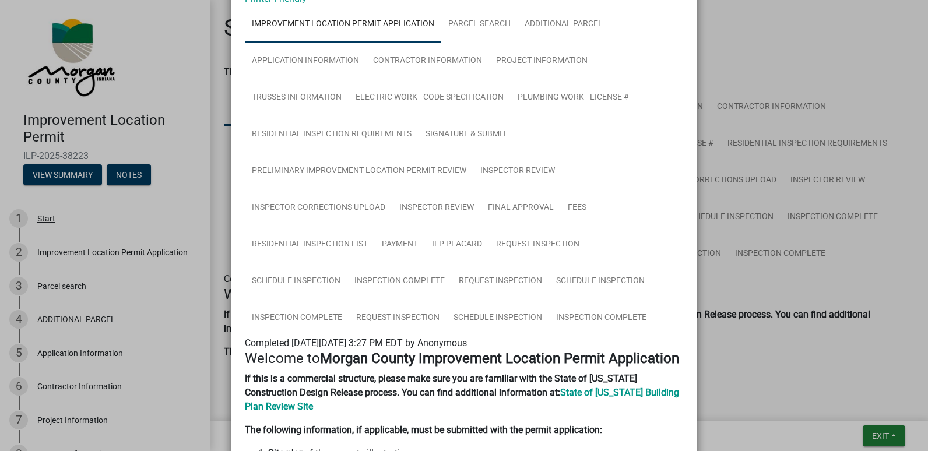
scroll to position [233, 0]
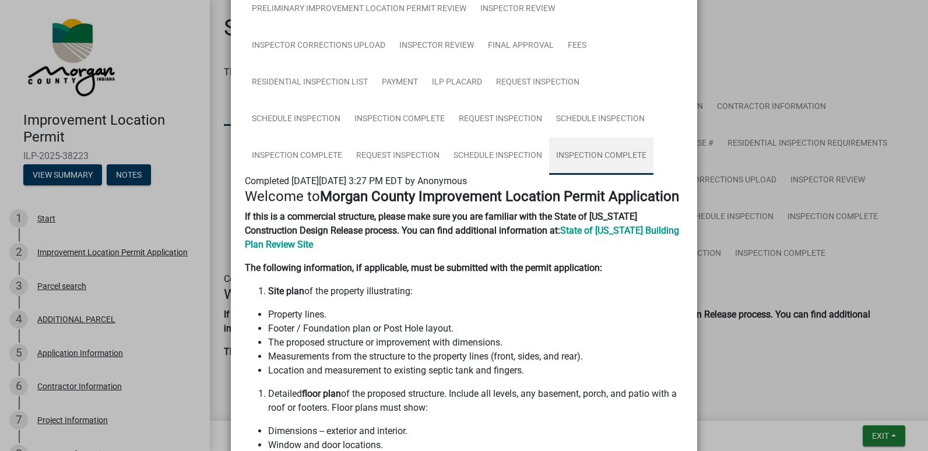
click at [601, 160] on link "Inspection Complete" at bounding box center [601, 156] width 104 height 37
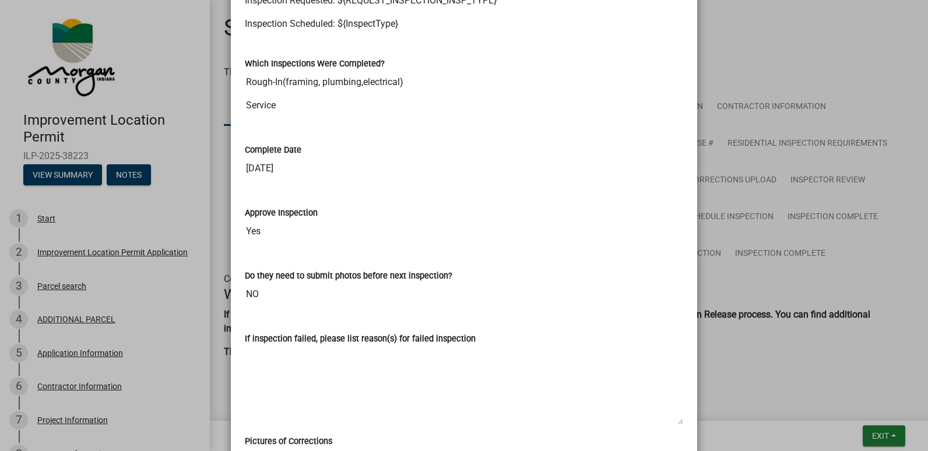
scroll to position [603, 0]
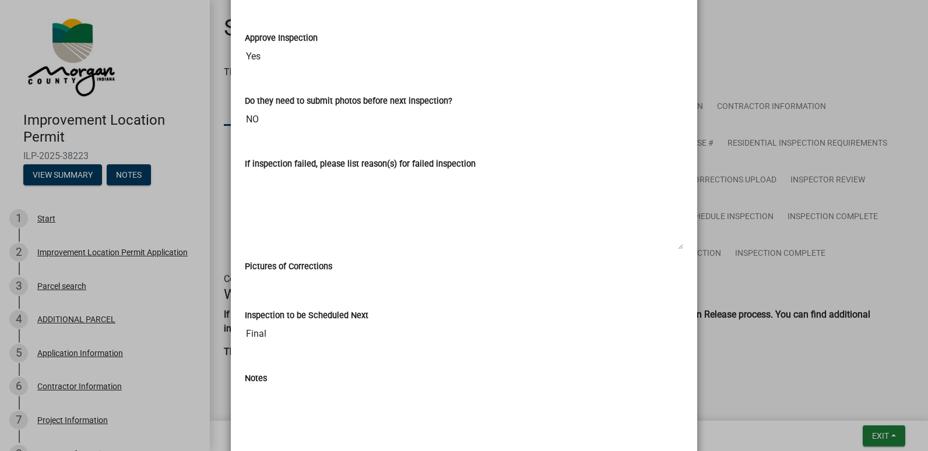
click at [890, 434] on ngb-modal-window "Summary × Printer Friendly Improvement Location Permit Application Parcel searc…" at bounding box center [464, 225] width 928 height 451
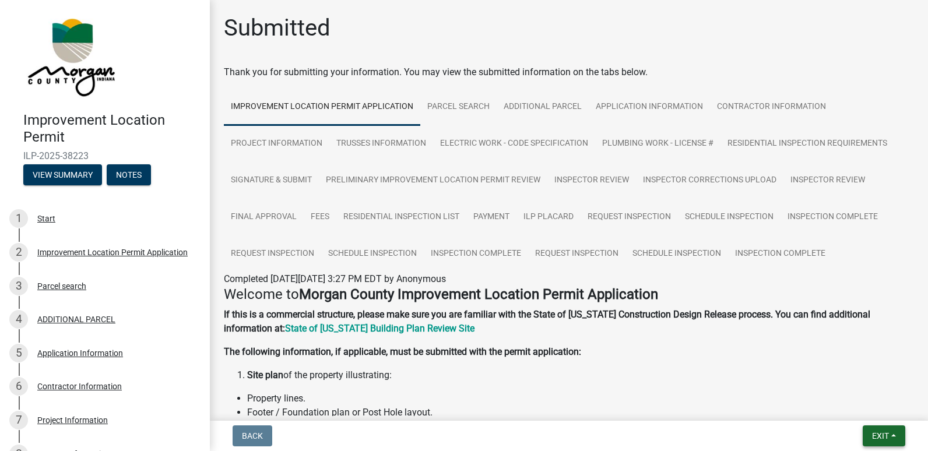
click at [885, 434] on span "Exit" at bounding box center [880, 435] width 17 height 9
click at [854, 408] on button "Save & Exit" at bounding box center [858, 406] width 93 height 28
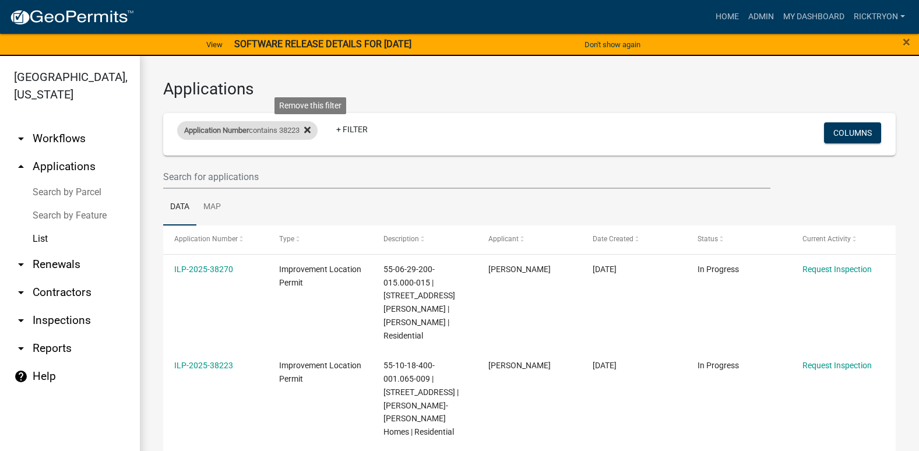
click at [311, 130] on icon at bounding box center [307, 130] width 6 height 6
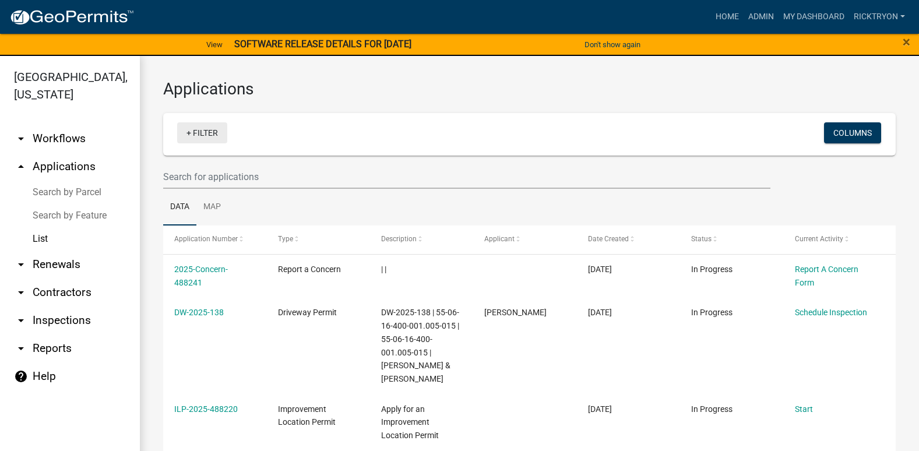
click at [212, 131] on link "+ Filter" at bounding box center [202, 132] width 50 height 21
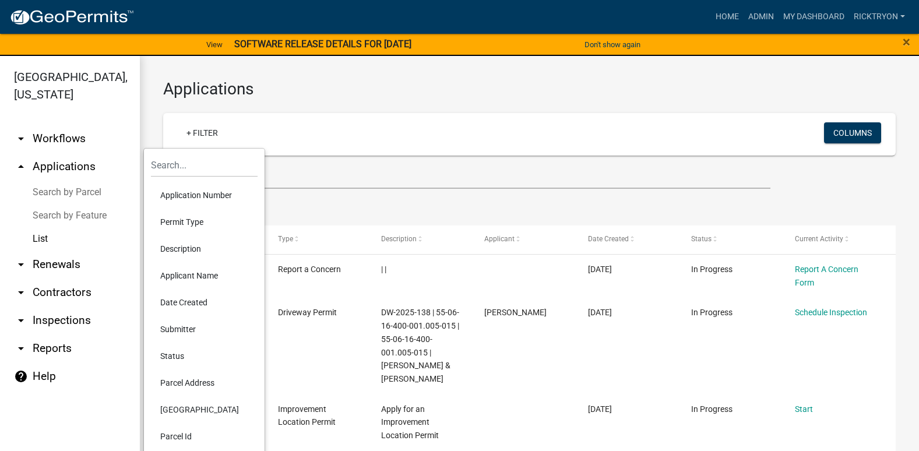
click at [196, 198] on li "Application Number" at bounding box center [204, 195] width 107 height 27
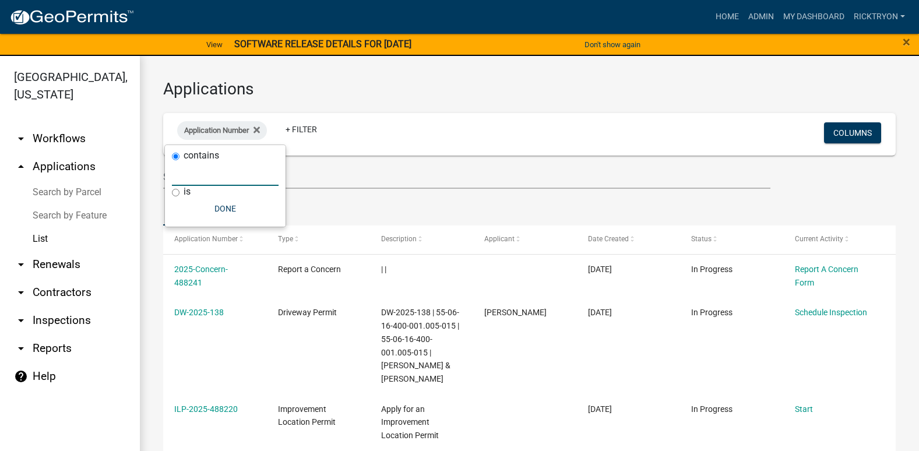
click at [193, 180] on input "text" at bounding box center [225, 174] width 107 height 24
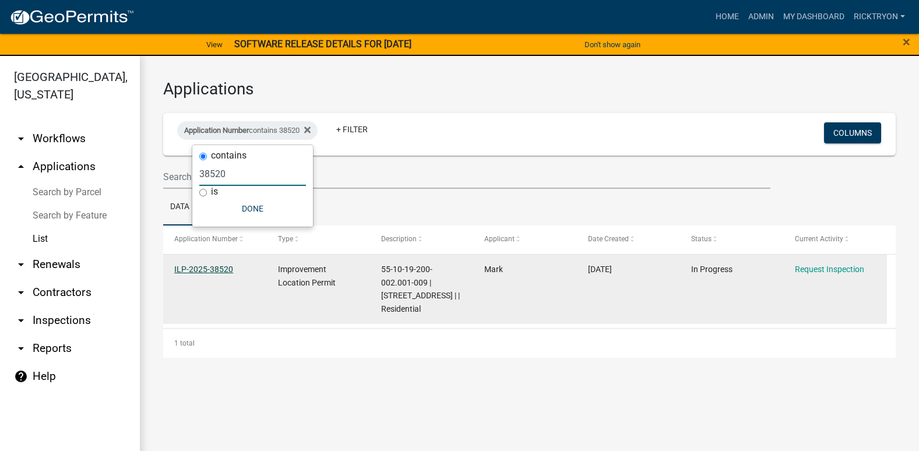
type input "38520"
click at [202, 269] on link "ILP-2025-38520" at bounding box center [203, 269] width 59 height 9
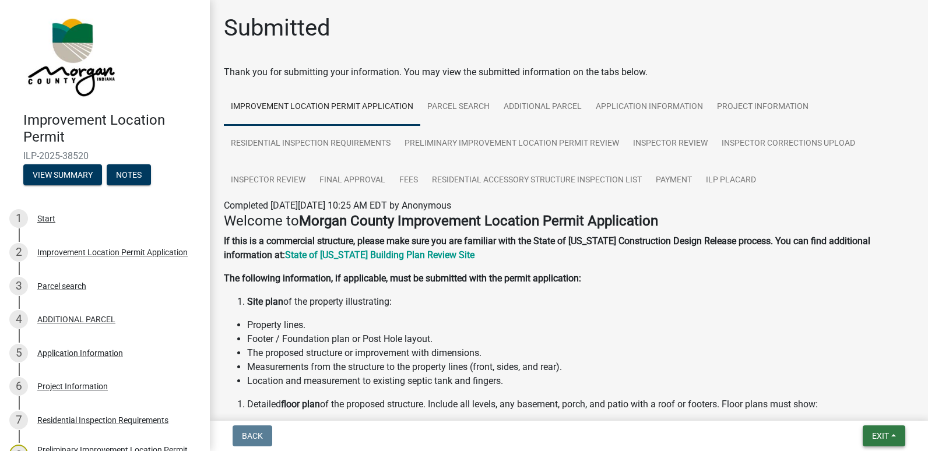
click at [879, 439] on span "Exit" at bounding box center [880, 435] width 17 height 9
click at [841, 402] on button "Save & Exit" at bounding box center [858, 406] width 93 height 28
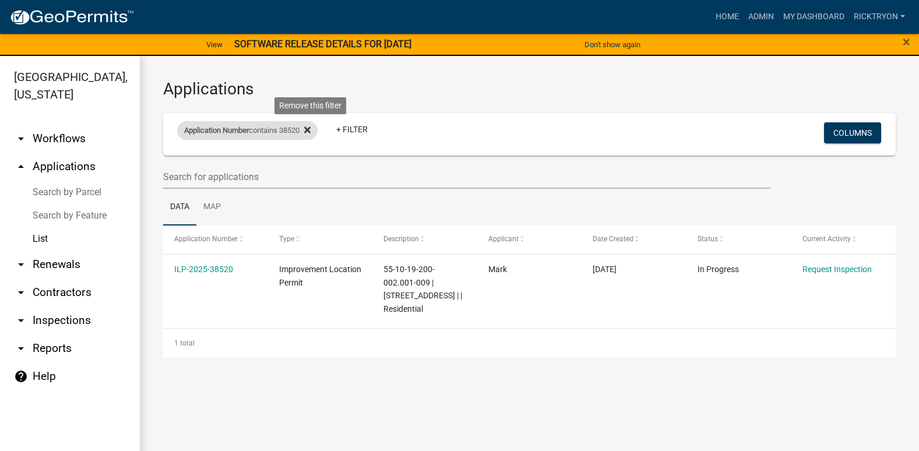
click at [311, 131] on icon at bounding box center [307, 129] width 6 height 9
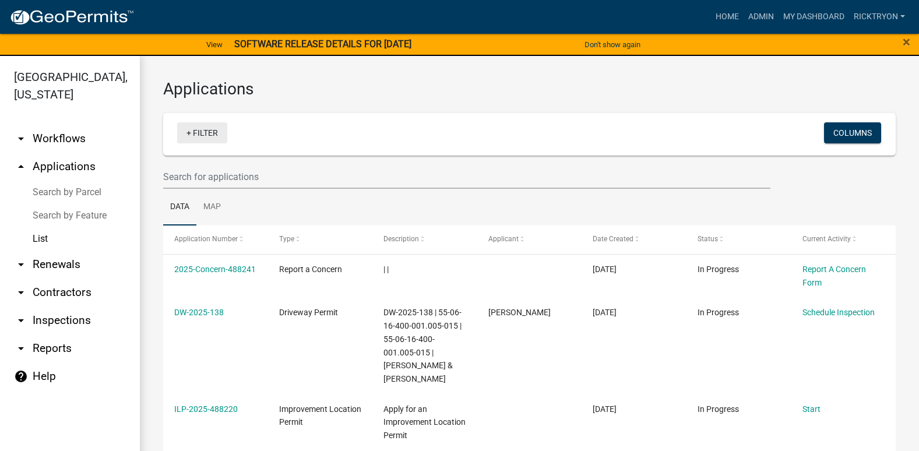
click at [192, 136] on link "+ Filter" at bounding box center [202, 132] width 50 height 21
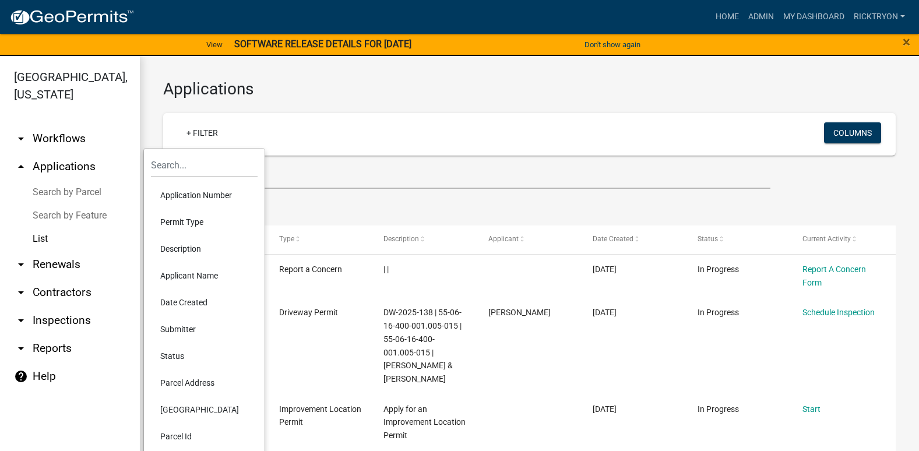
click at [179, 195] on li "Application Number" at bounding box center [204, 195] width 107 height 27
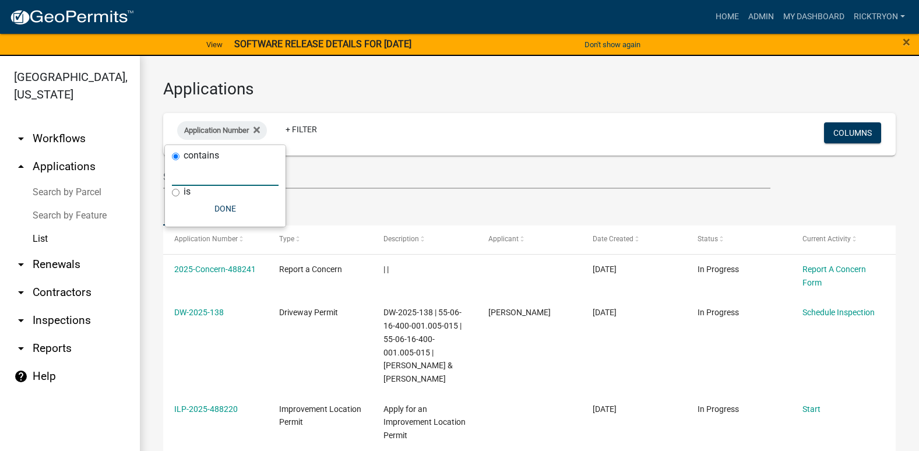
click at [196, 182] on input "text" at bounding box center [225, 174] width 107 height 24
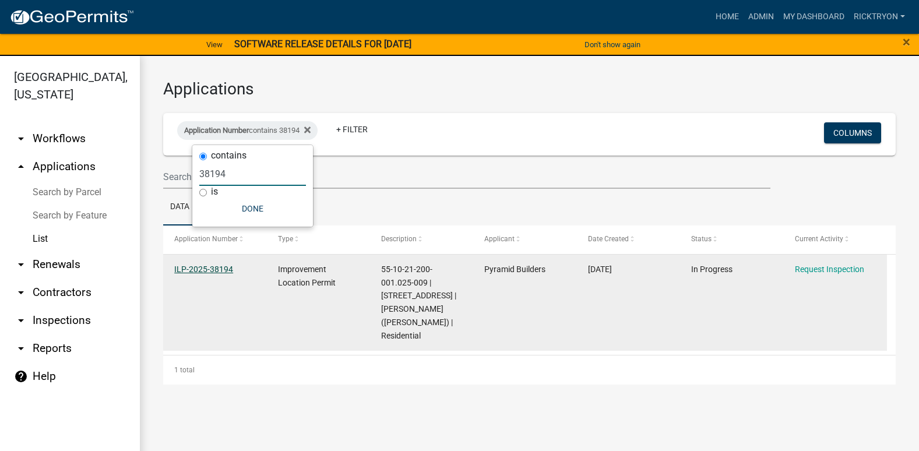
type input "38194"
click at [211, 270] on link "ILP-2025-38194" at bounding box center [203, 269] width 59 height 9
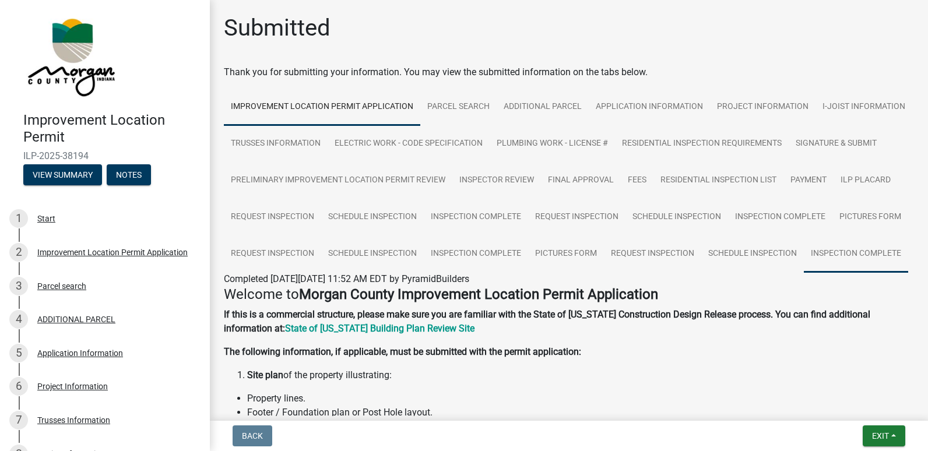
click at [804, 273] on link "Inspection Complete" at bounding box center [856, 253] width 104 height 37
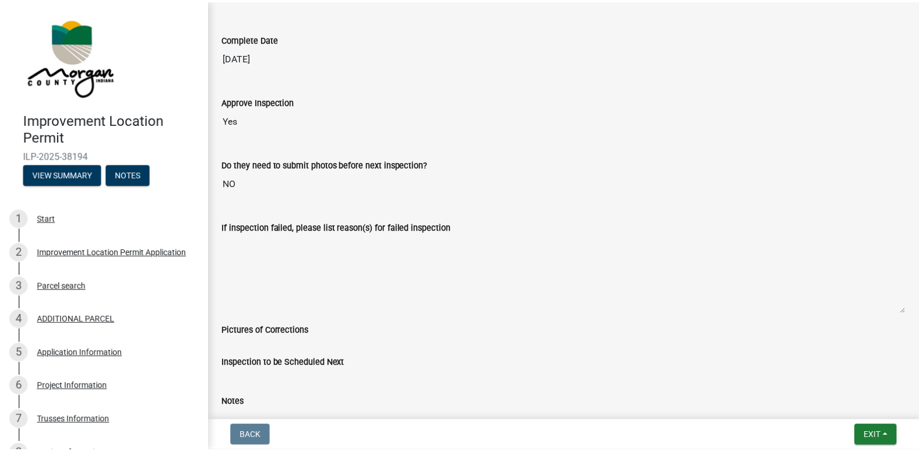
scroll to position [258, 0]
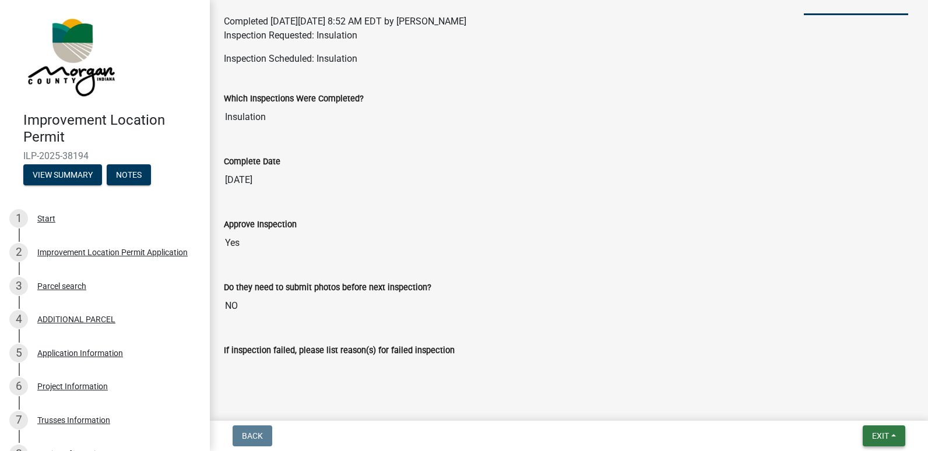
click at [872, 432] on span "Exit" at bounding box center [880, 435] width 17 height 9
click at [845, 409] on button "Save & Exit" at bounding box center [858, 406] width 93 height 28
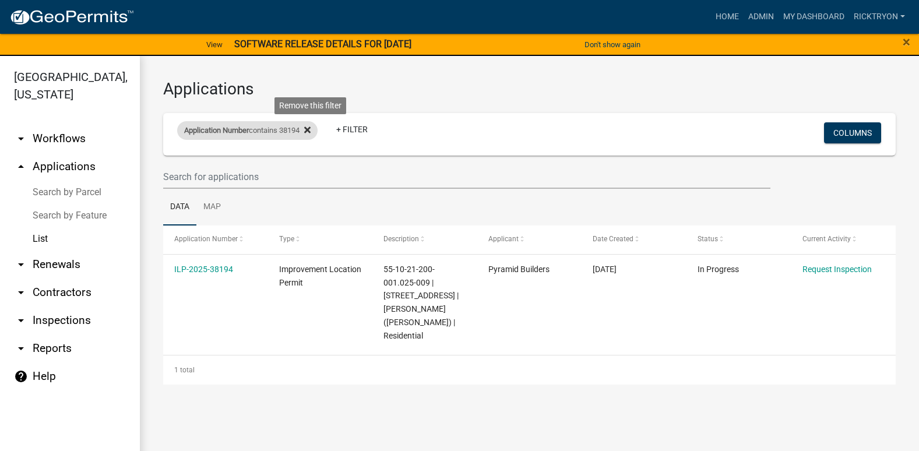
click at [311, 129] on icon at bounding box center [307, 130] width 6 height 6
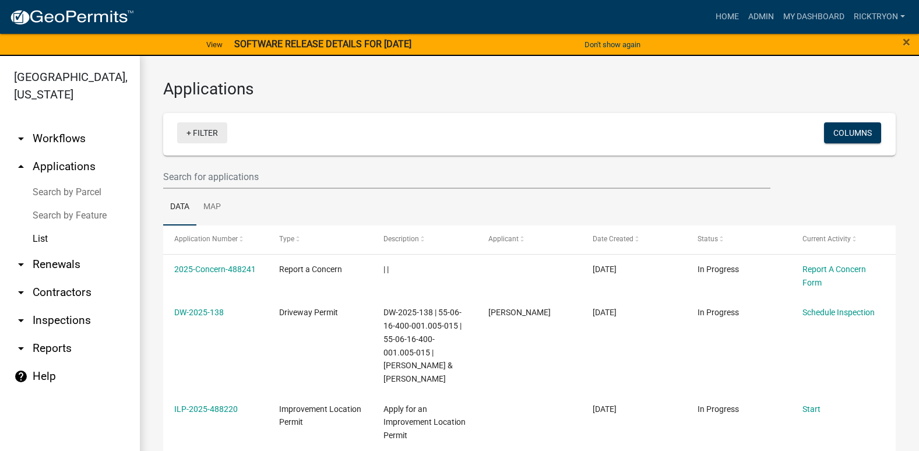
click at [186, 127] on link "+ Filter" at bounding box center [202, 132] width 50 height 21
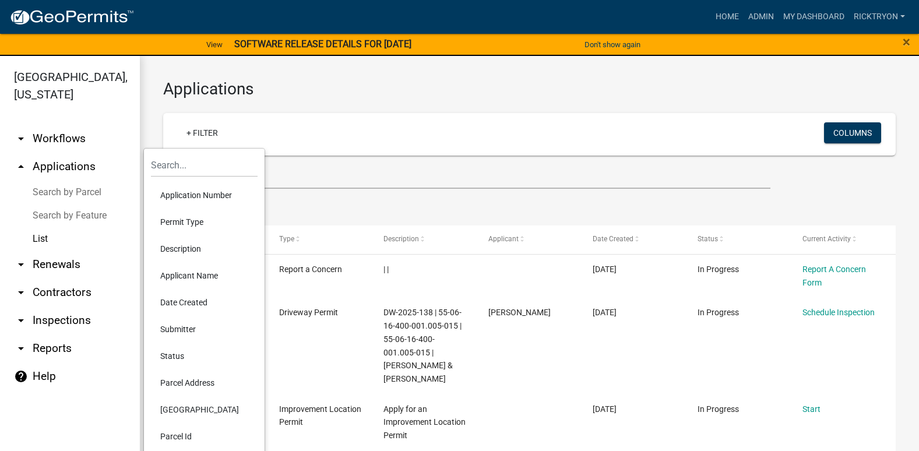
click at [192, 196] on li "Application Number" at bounding box center [204, 195] width 107 height 27
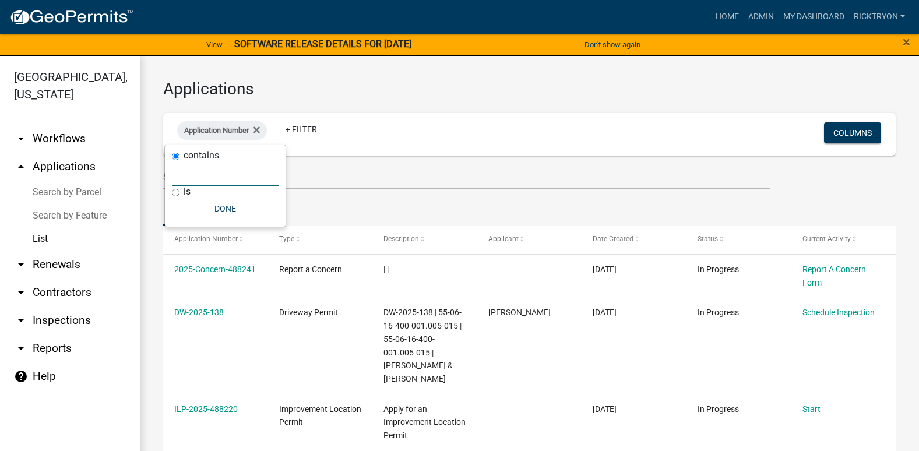
click at [199, 175] on input "text" at bounding box center [225, 174] width 107 height 24
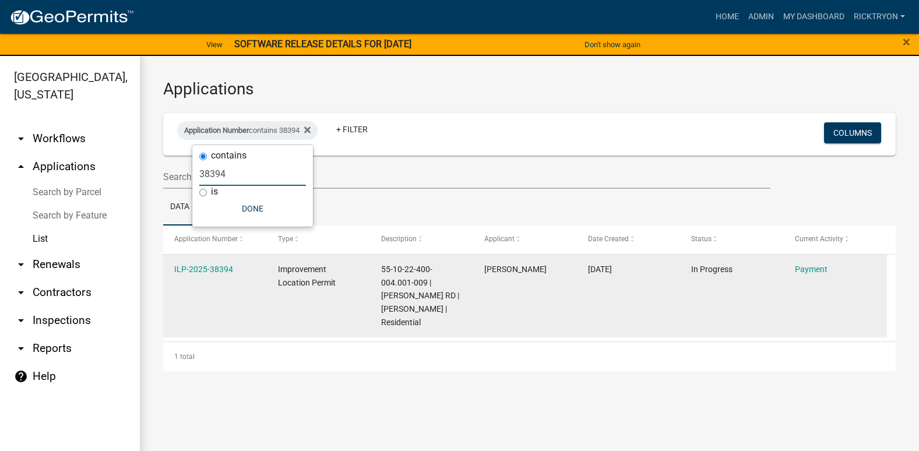
type input "38394"
click at [205, 274] on div "ILP-2025-38394" at bounding box center [214, 269] width 81 height 13
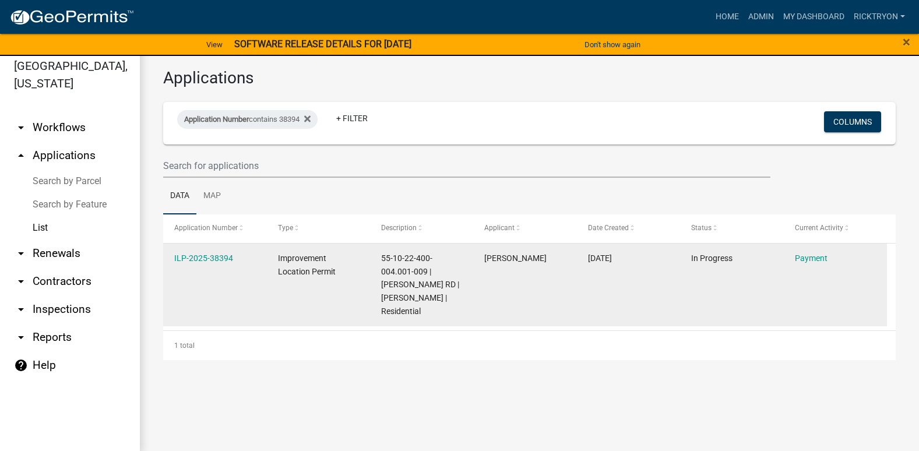
scroll to position [14, 0]
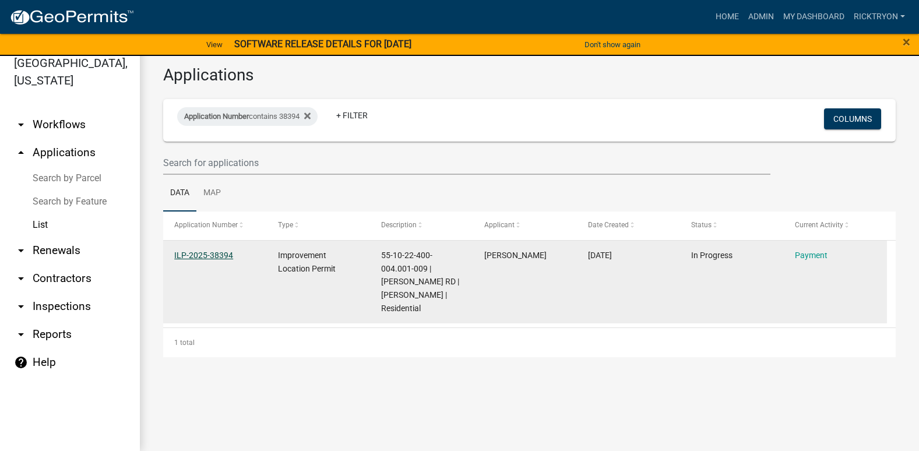
click at [189, 255] on link "ILP-2025-38394" at bounding box center [203, 255] width 59 height 9
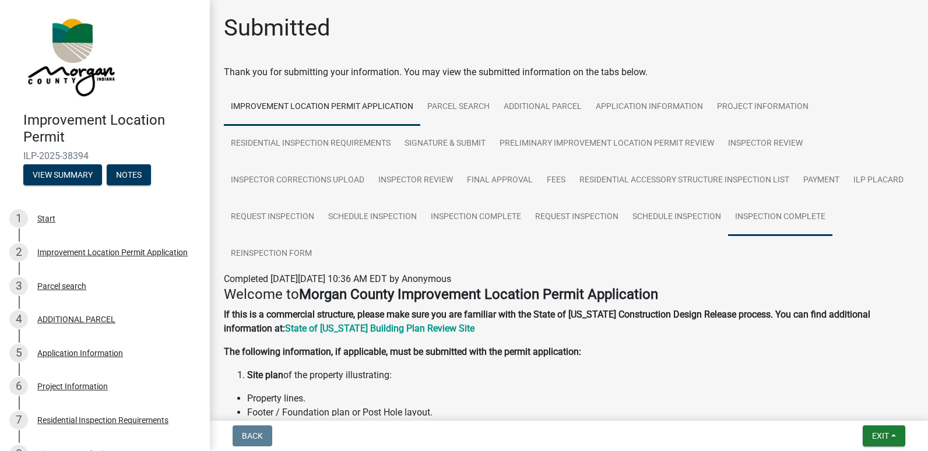
click at [832, 213] on link "Inspection Complete" at bounding box center [780, 217] width 104 height 37
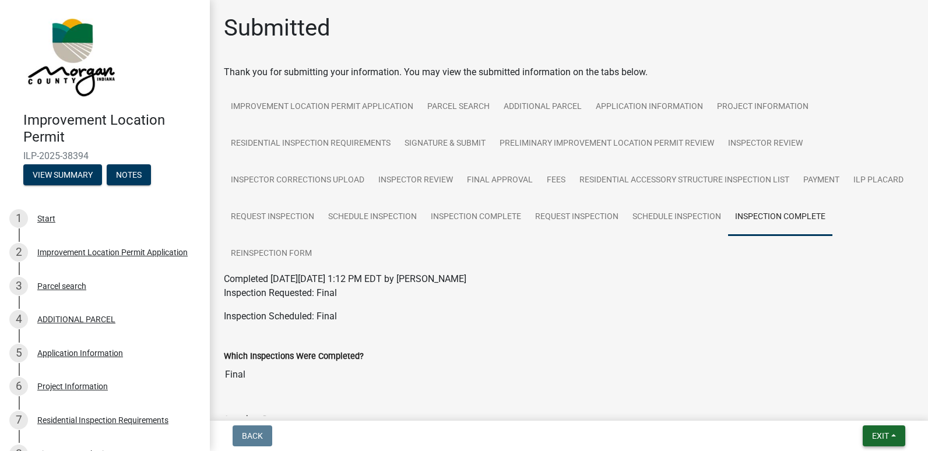
click at [885, 439] on span "Exit" at bounding box center [880, 435] width 17 height 9
click at [840, 407] on button "Save & Exit" at bounding box center [858, 406] width 93 height 28
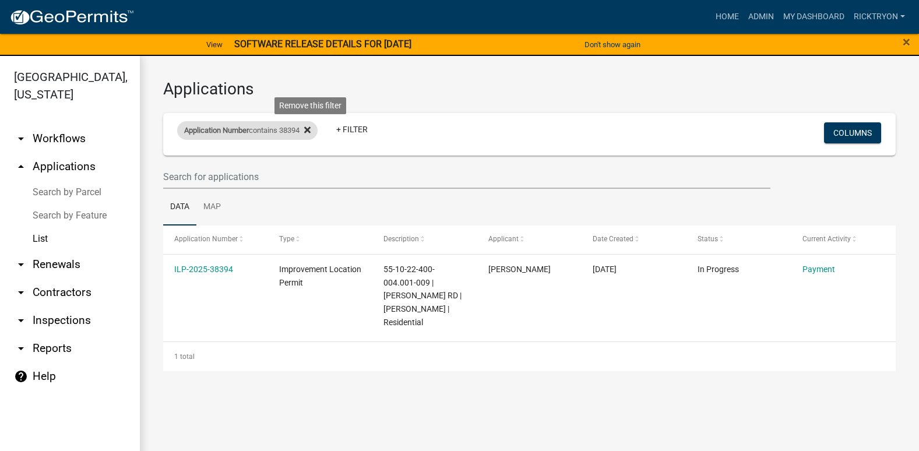
click at [311, 133] on icon at bounding box center [307, 129] width 6 height 9
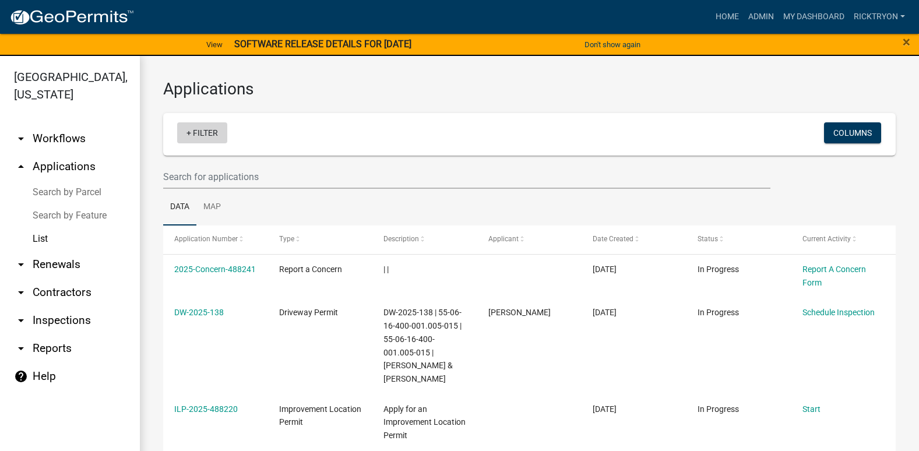
click at [195, 131] on link "+ Filter" at bounding box center [202, 132] width 50 height 21
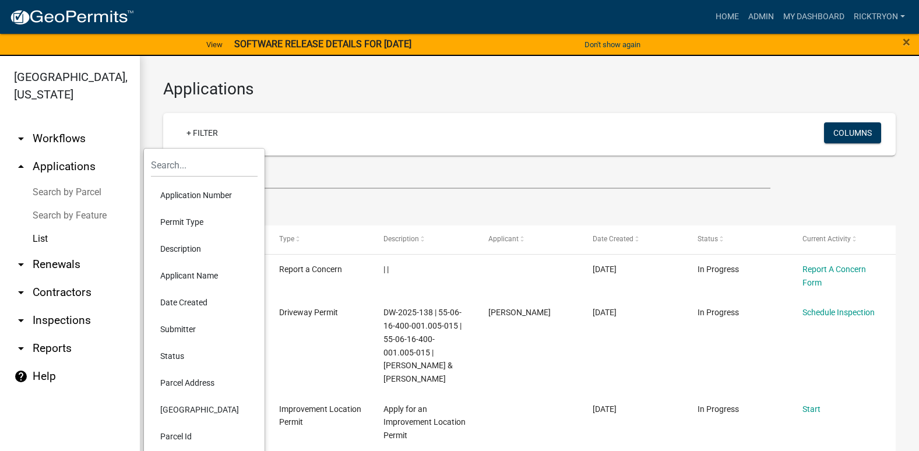
click at [199, 193] on li "Application Number" at bounding box center [204, 195] width 107 height 27
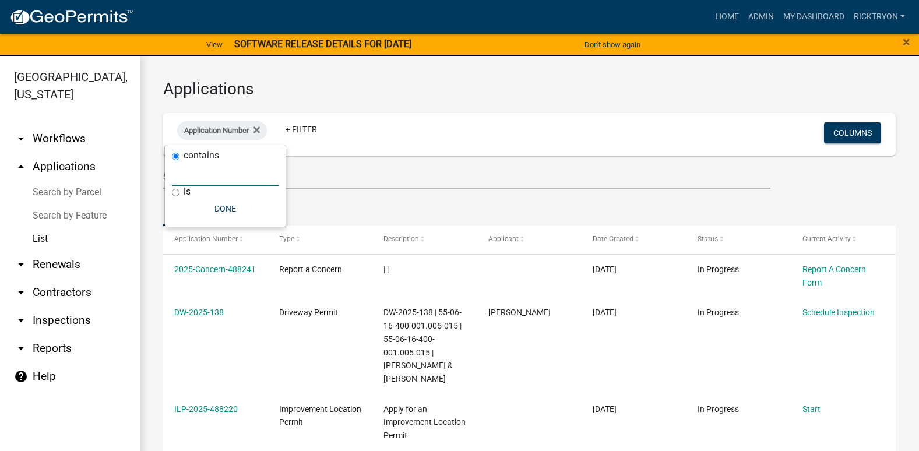
click at [197, 180] on input "text" at bounding box center [225, 174] width 107 height 24
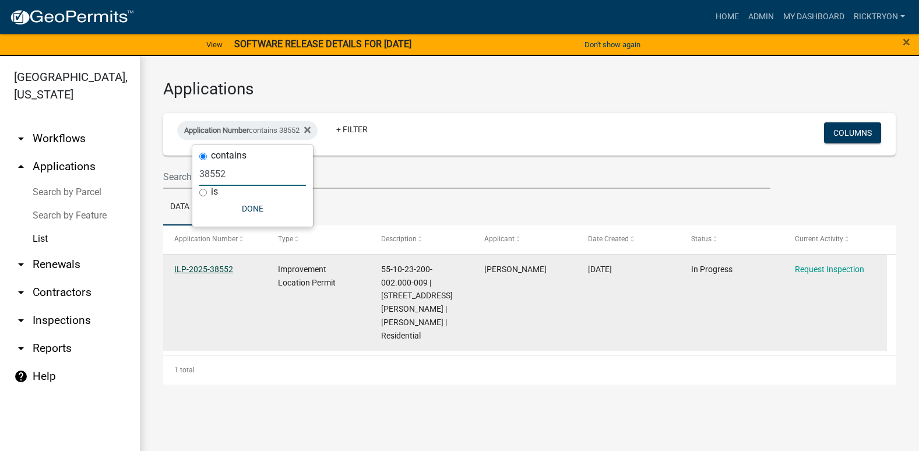
type input "38552"
click at [214, 269] on link "ILP-2025-38552" at bounding box center [203, 269] width 59 height 9
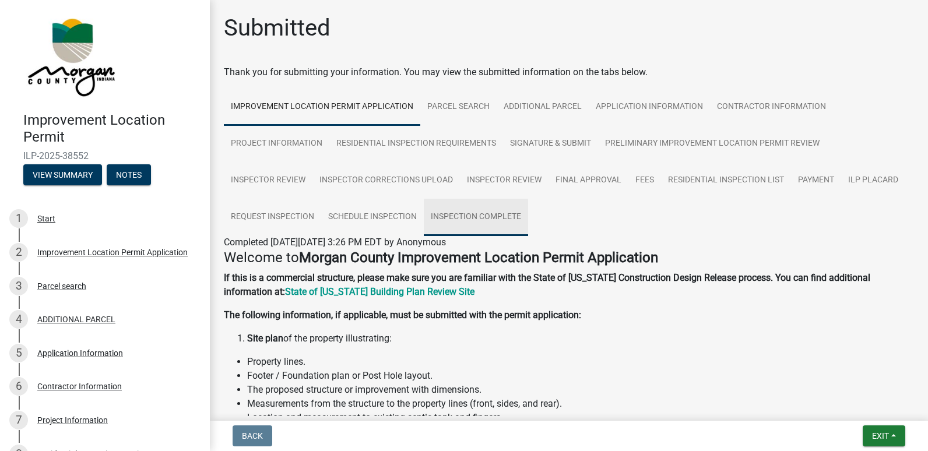
click at [475, 218] on link "Inspection Complete" at bounding box center [476, 217] width 104 height 37
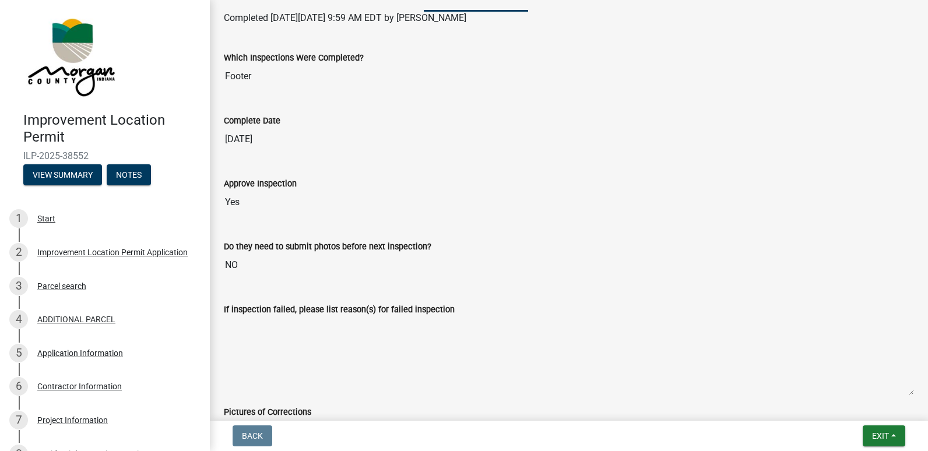
scroll to position [350, 0]
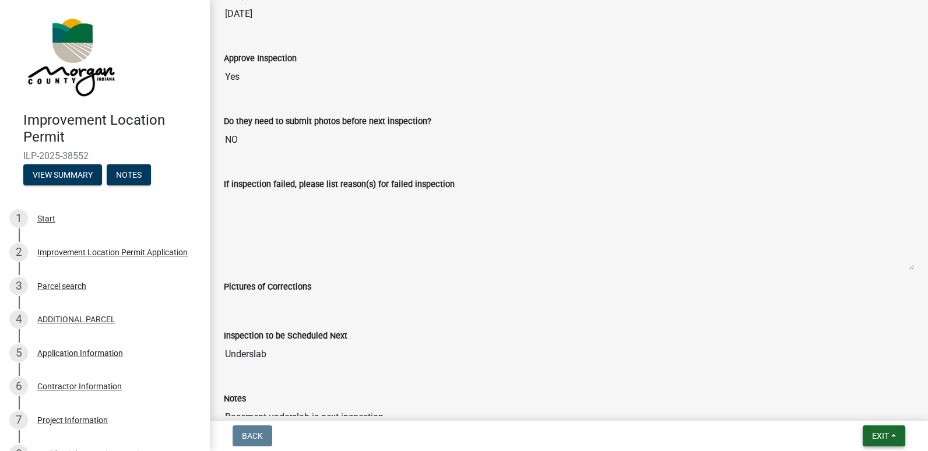
click at [885, 437] on span "Exit" at bounding box center [880, 435] width 17 height 9
click at [857, 407] on button "Save & Exit" at bounding box center [858, 406] width 93 height 28
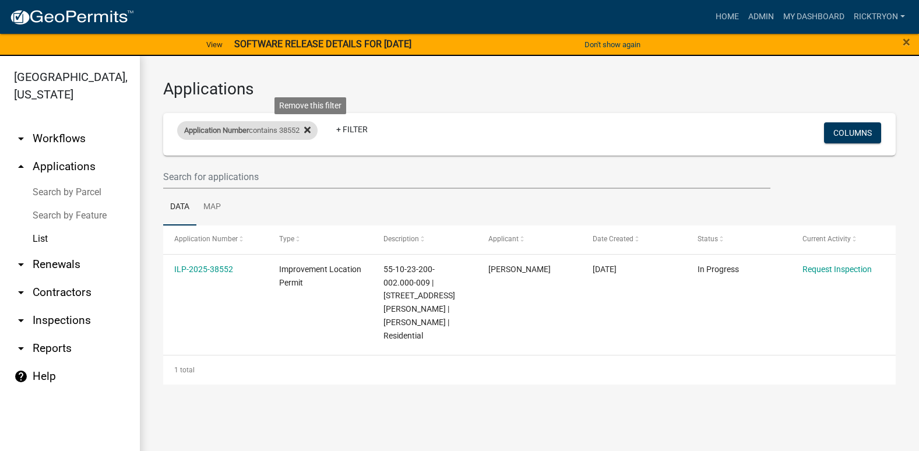
click at [311, 131] on icon at bounding box center [307, 130] width 6 height 6
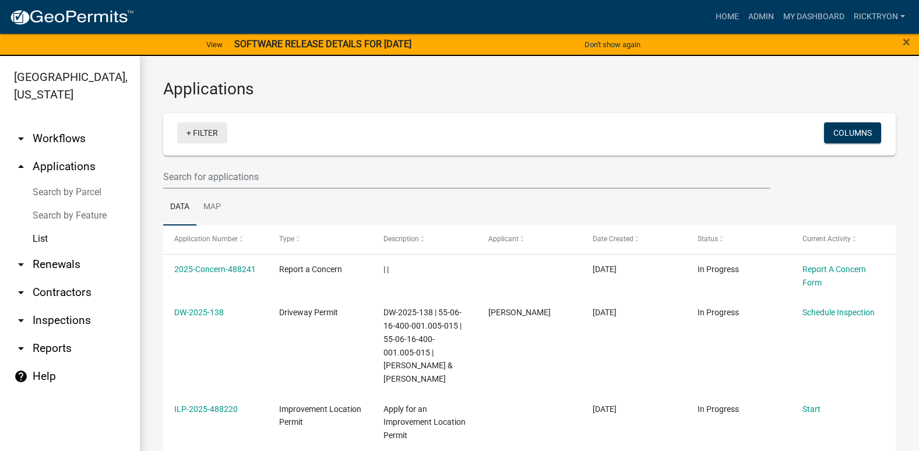
click at [211, 133] on link "+ Filter" at bounding box center [202, 132] width 50 height 21
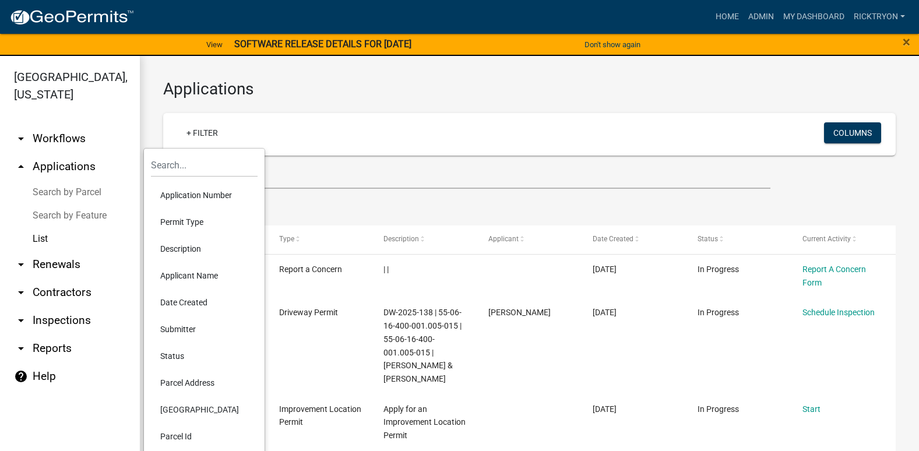
click at [190, 199] on li "Application Number" at bounding box center [204, 195] width 107 height 27
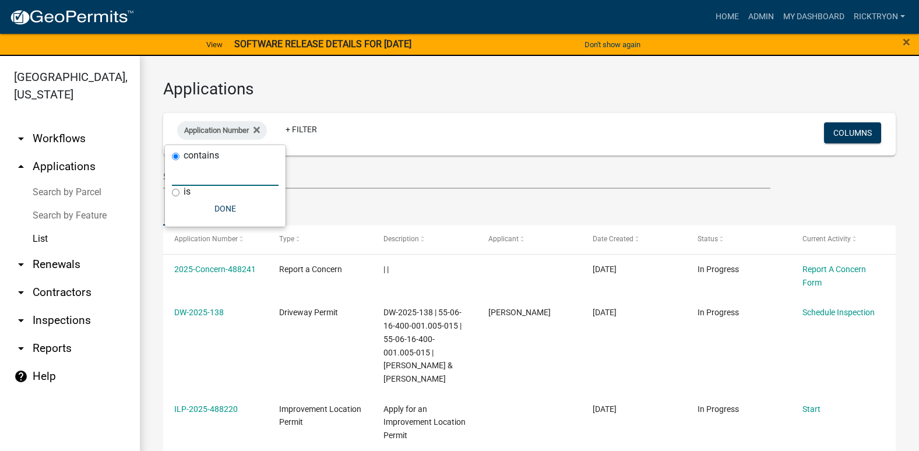
click at [199, 177] on input "text" at bounding box center [225, 174] width 107 height 24
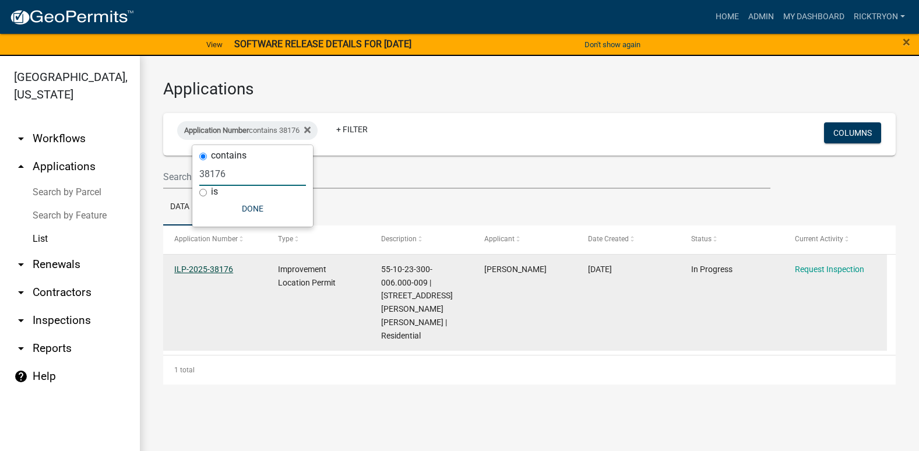
type input "38176"
click at [217, 271] on link "ILP-2025-38176" at bounding box center [203, 269] width 59 height 9
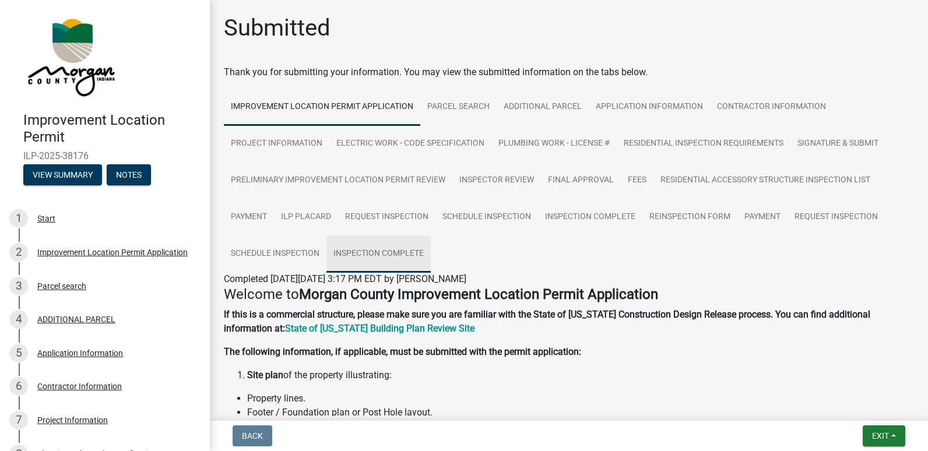
click at [397, 253] on link "Inspection Complete" at bounding box center [378, 253] width 104 height 37
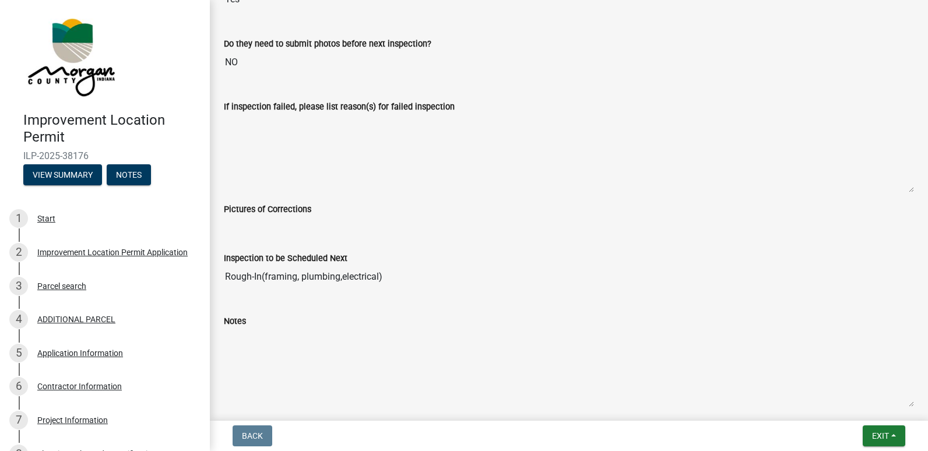
scroll to position [524, 0]
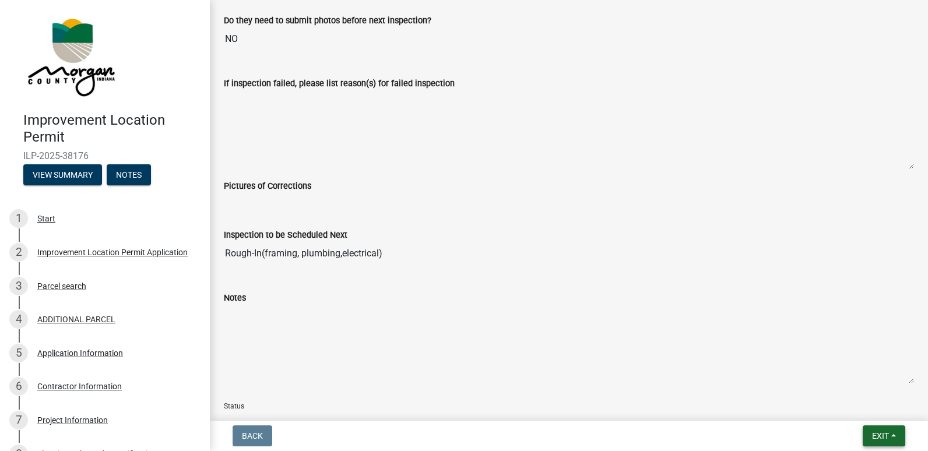
click at [881, 438] on span "Exit" at bounding box center [880, 435] width 17 height 9
click at [846, 409] on button "Save & Exit" at bounding box center [858, 406] width 93 height 28
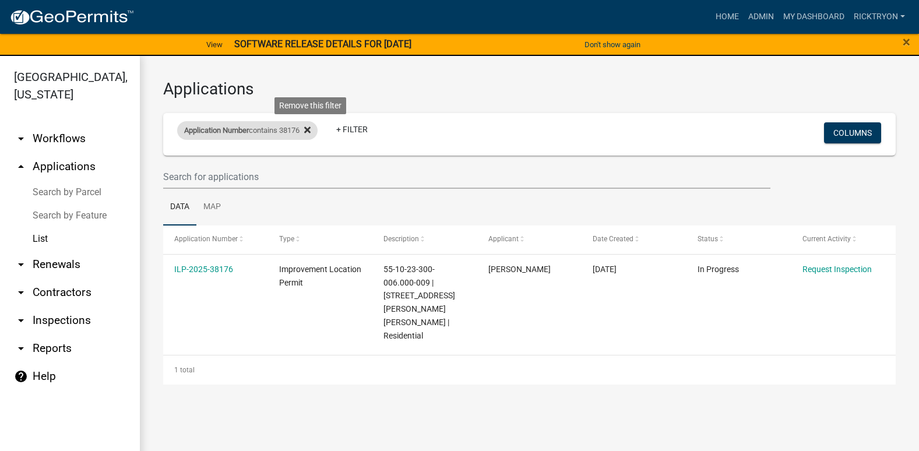
click at [311, 129] on icon at bounding box center [307, 130] width 6 height 6
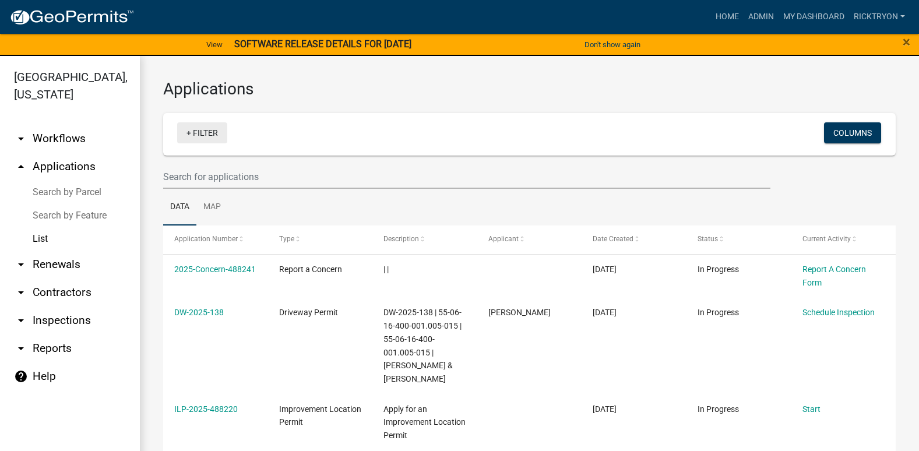
click at [214, 138] on link "+ Filter" at bounding box center [202, 132] width 50 height 21
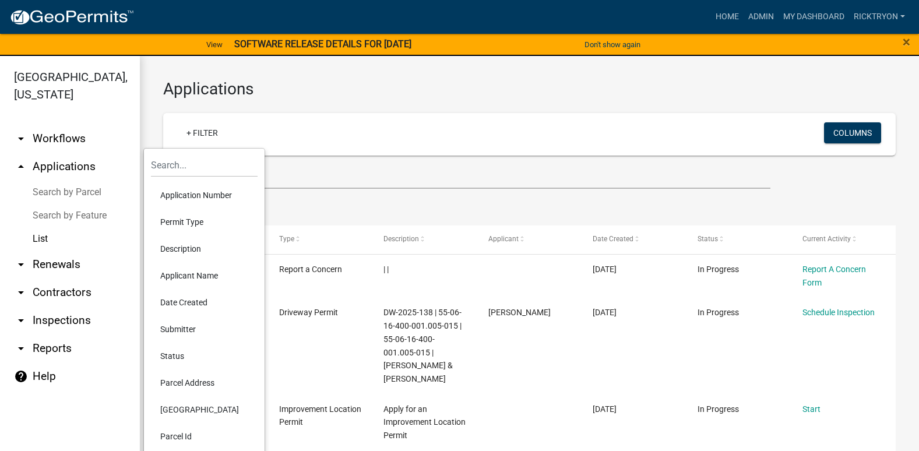
click at [196, 191] on li "Application Number" at bounding box center [204, 195] width 107 height 27
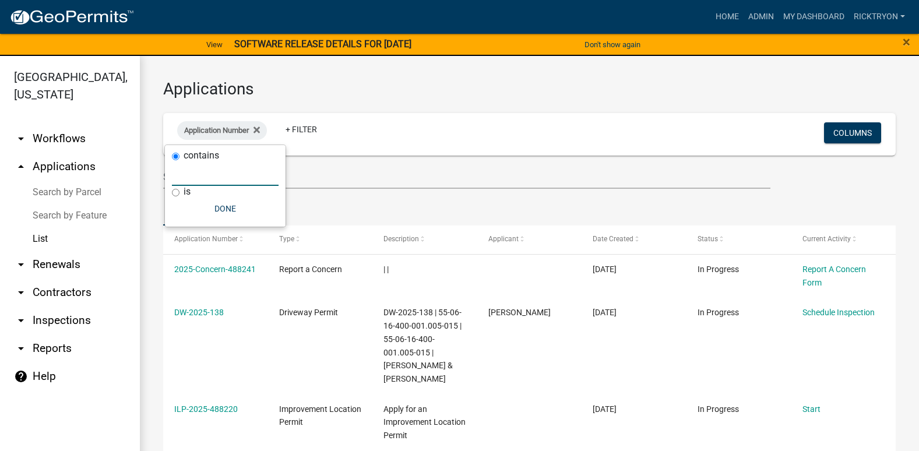
click at [204, 181] on input "text" at bounding box center [225, 174] width 107 height 24
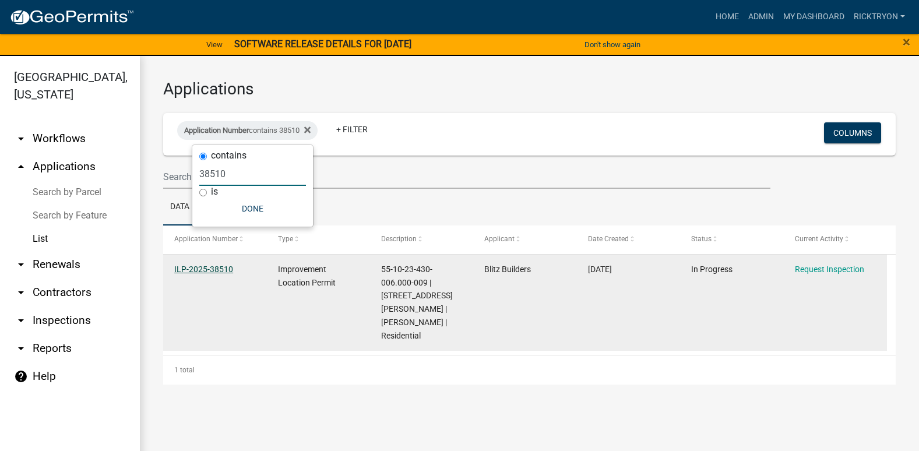
type input "38510"
click at [199, 267] on link "ILP-2025-38510" at bounding box center [203, 269] width 59 height 9
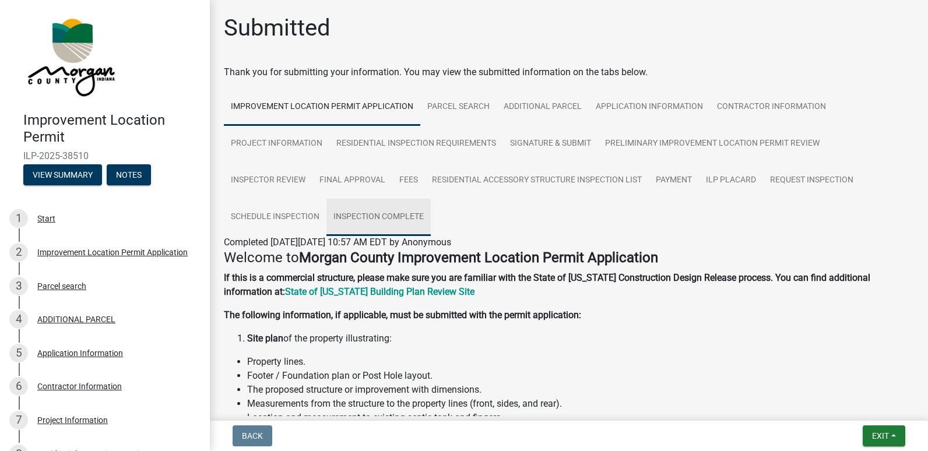
click at [406, 215] on link "Inspection Complete" at bounding box center [378, 217] width 104 height 37
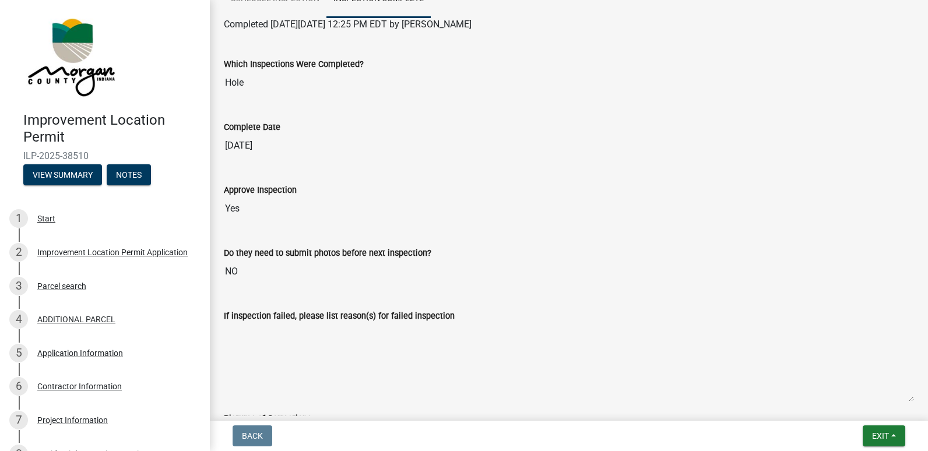
scroll to position [186, 0]
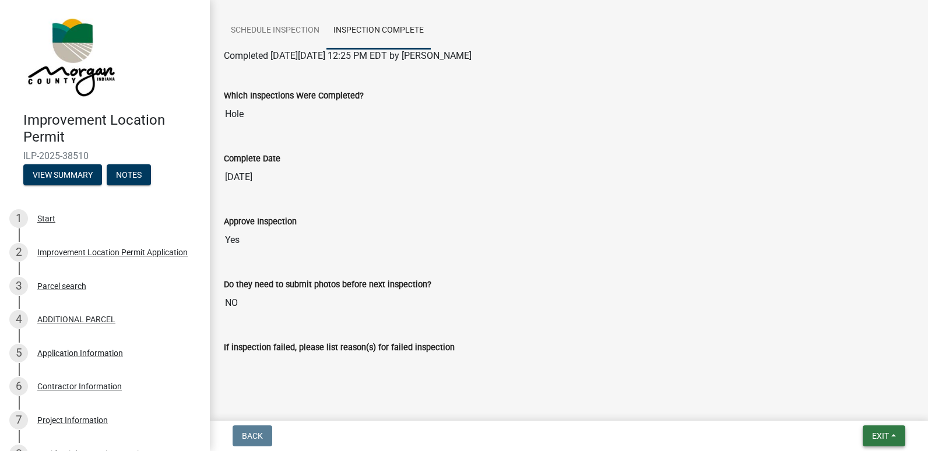
click at [883, 433] on span "Exit" at bounding box center [880, 435] width 17 height 9
click at [848, 406] on button "Save & Exit" at bounding box center [858, 406] width 93 height 28
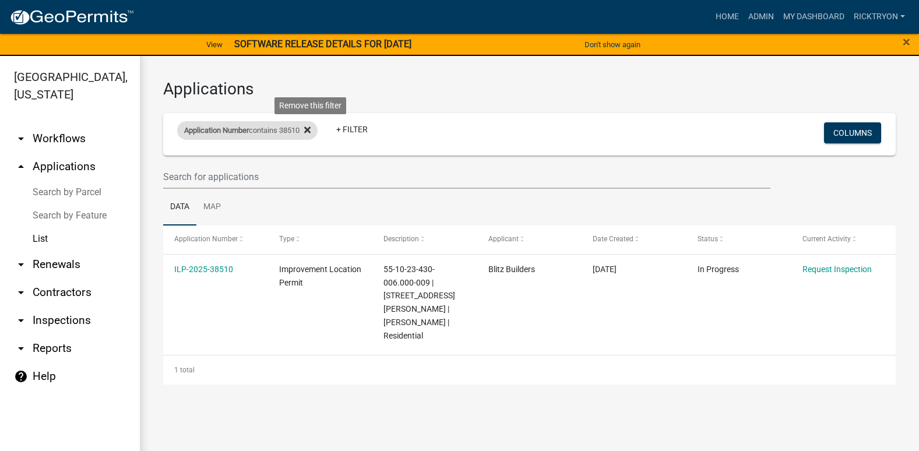
click at [311, 129] on icon at bounding box center [307, 130] width 6 height 6
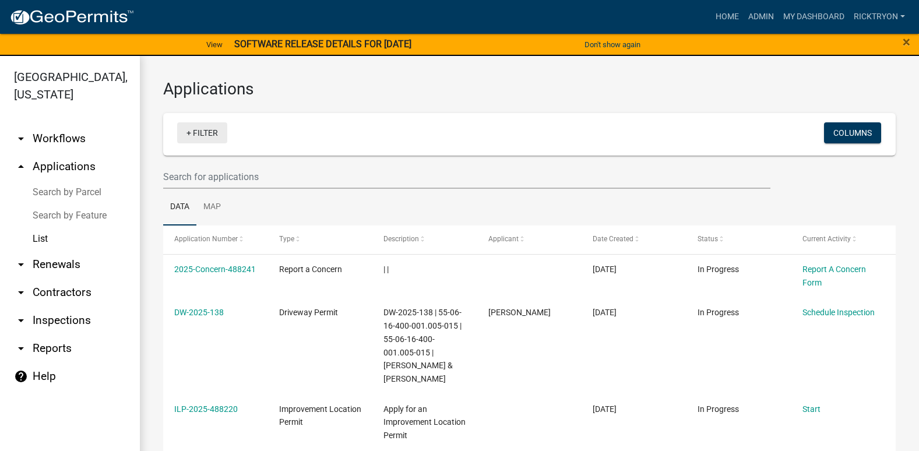
click at [212, 134] on link "+ Filter" at bounding box center [202, 132] width 50 height 21
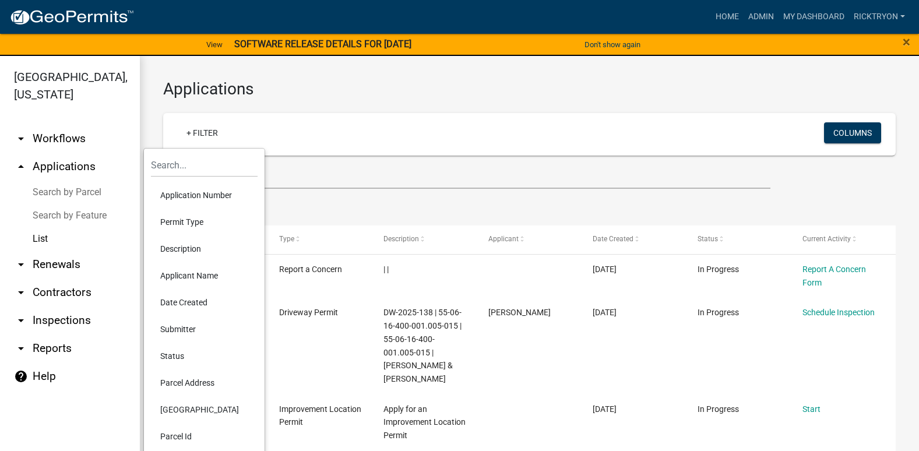
click at [216, 197] on li "Application Number" at bounding box center [204, 195] width 107 height 27
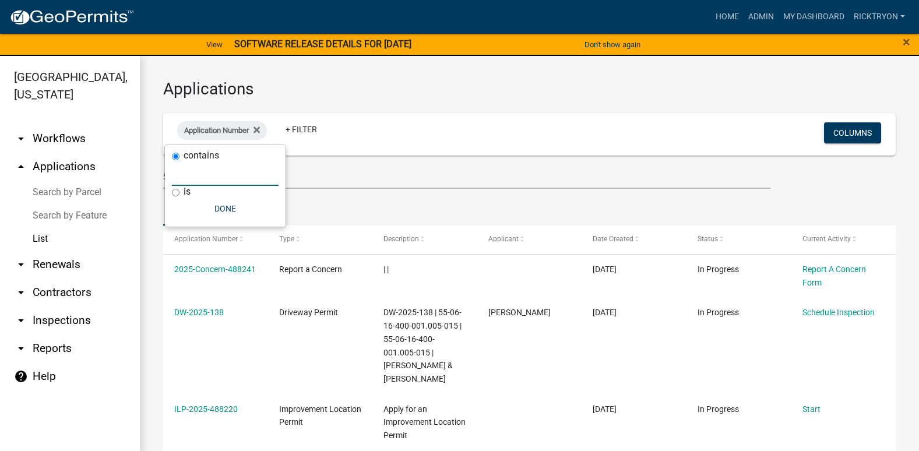
click at [205, 181] on input "text" at bounding box center [225, 174] width 107 height 24
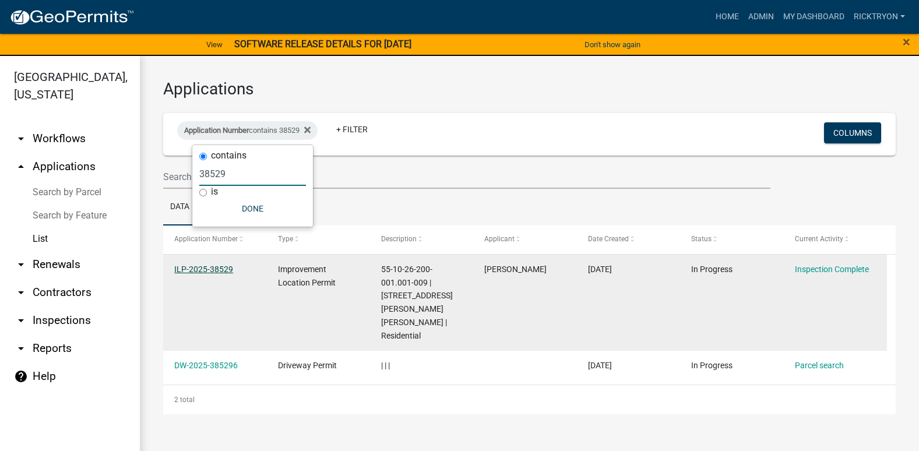
type input "38529"
click at [217, 271] on link "ILP-2025-38529" at bounding box center [203, 269] width 59 height 9
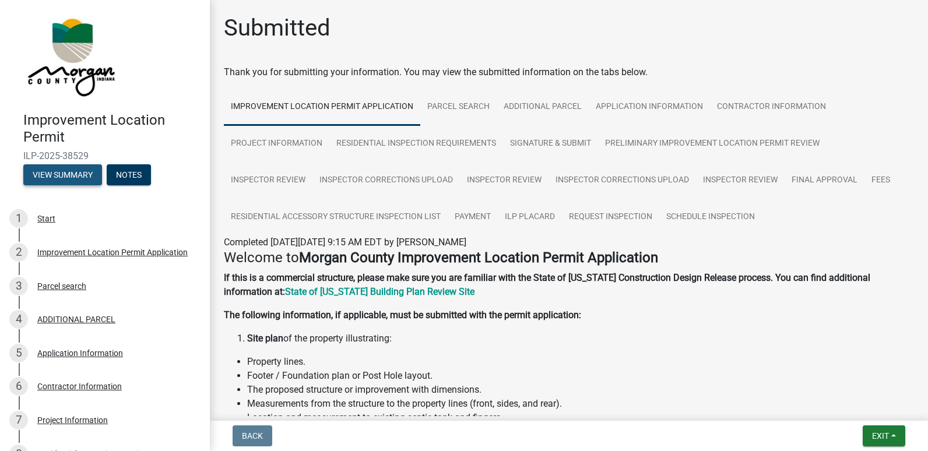
click at [70, 174] on button "View Summary" at bounding box center [62, 174] width 79 height 21
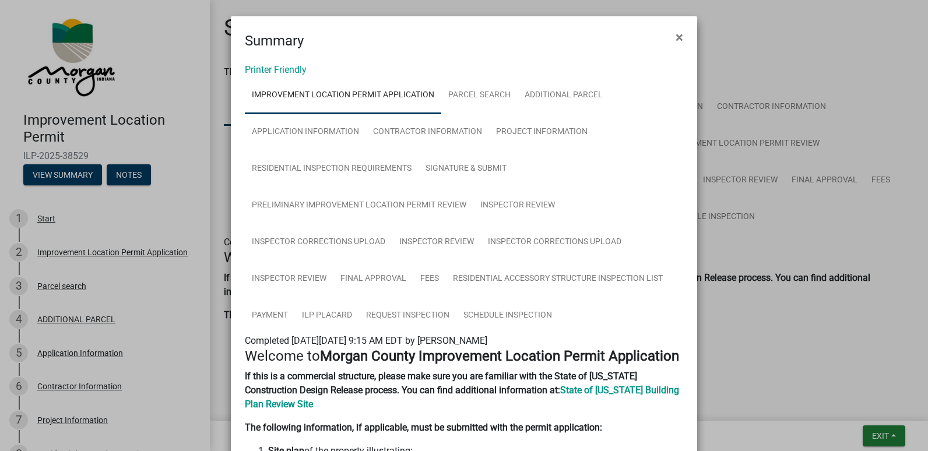
click at [882, 436] on ngb-modal-window "Summary × Printer Friendly Improvement Location Permit Application Parcel searc…" at bounding box center [464, 225] width 928 height 451
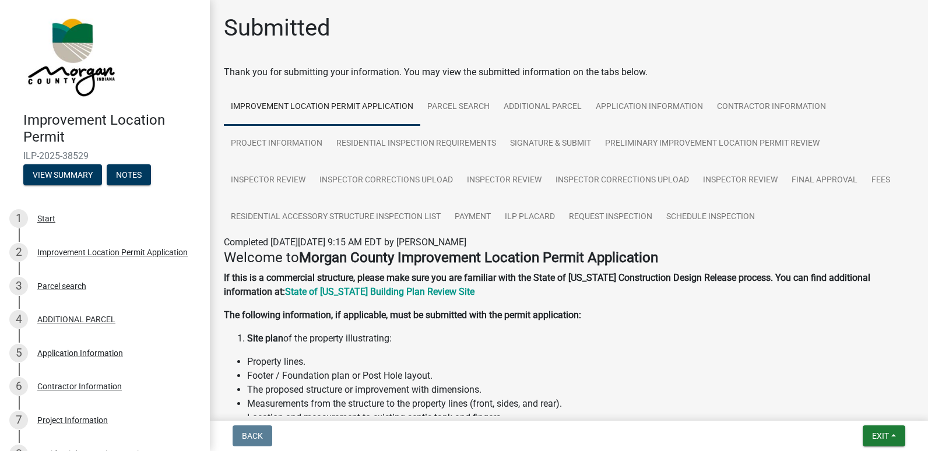
click at [880, 437] on ngb-modal-window "Summary × Printer Friendly Improvement Location Permit Application Parcel searc…" at bounding box center [464, 225] width 928 height 451
click at [880, 437] on span "Exit" at bounding box center [880, 435] width 17 height 9
click at [847, 410] on button "Save & Exit" at bounding box center [858, 406] width 93 height 28
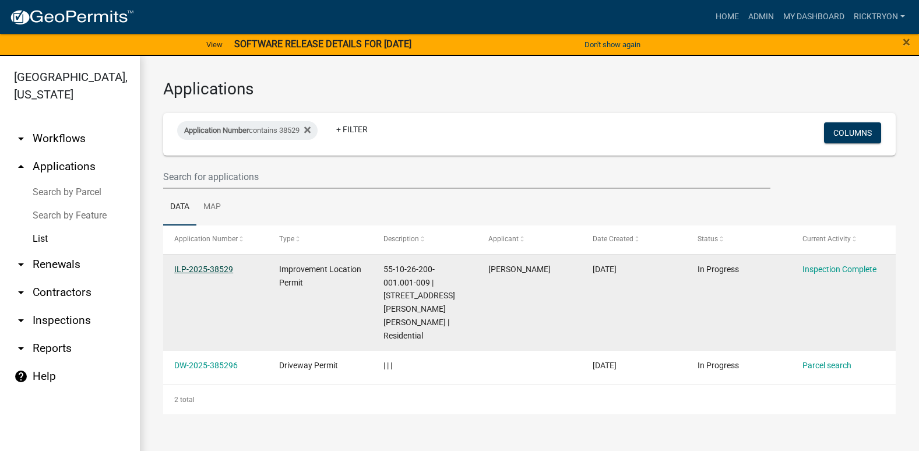
click at [217, 272] on link "ILP-2025-38529" at bounding box center [203, 269] width 59 height 9
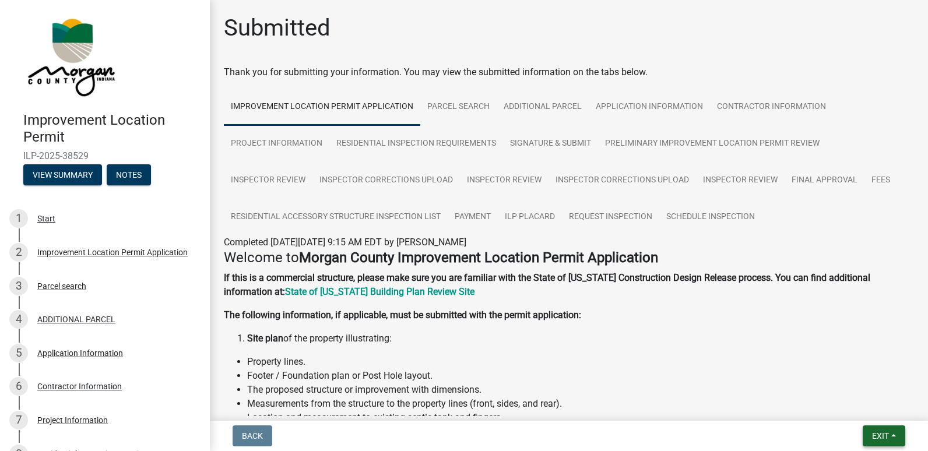
click at [878, 437] on span "Exit" at bounding box center [880, 435] width 17 height 9
click at [858, 413] on button "Save & Exit" at bounding box center [858, 406] width 93 height 28
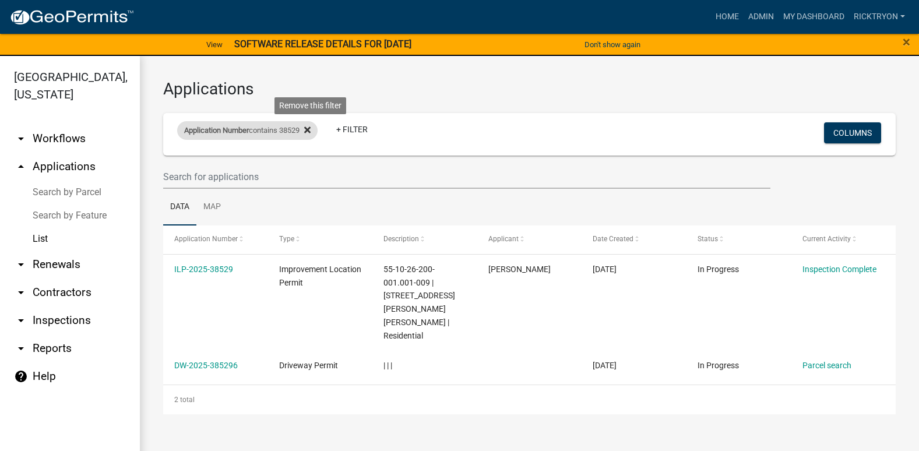
click at [311, 132] on icon at bounding box center [307, 130] width 6 height 6
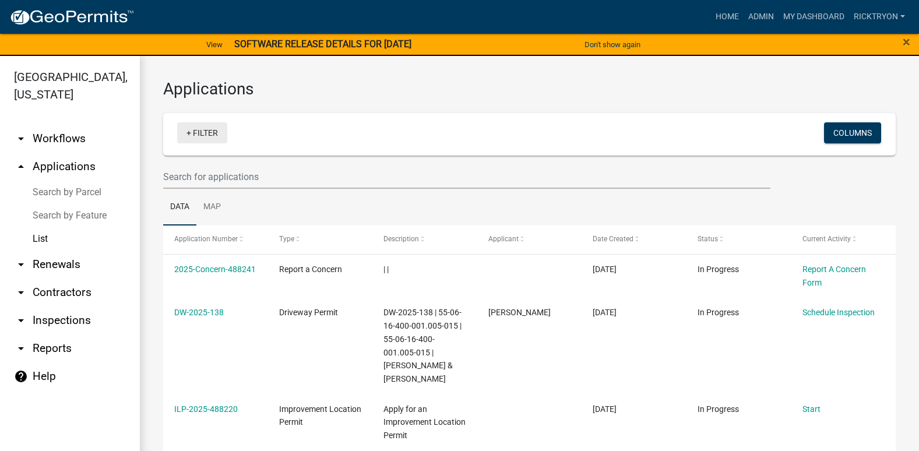
click at [205, 133] on link "+ Filter" at bounding box center [202, 132] width 50 height 21
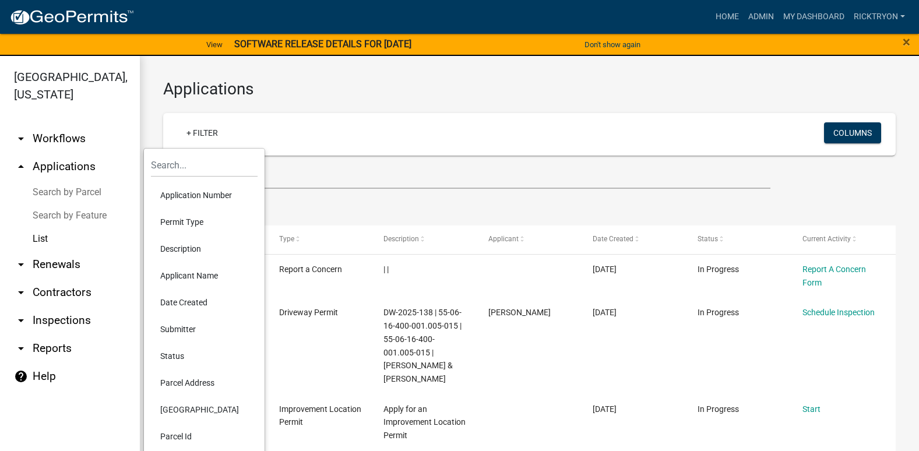
click at [196, 191] on li "Application Number" at bounding box center [204, 195] width 107 height 27
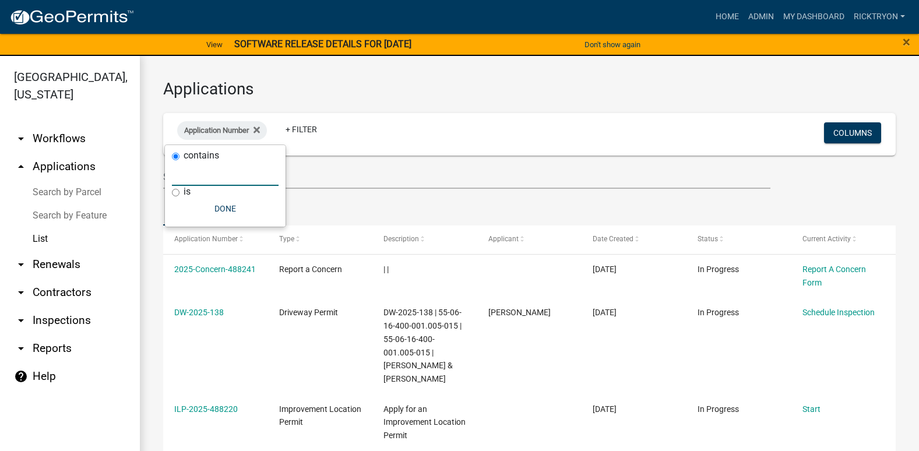
click at [186, 176] on input "text" at bounding box center [225, 174] width 107 height 24
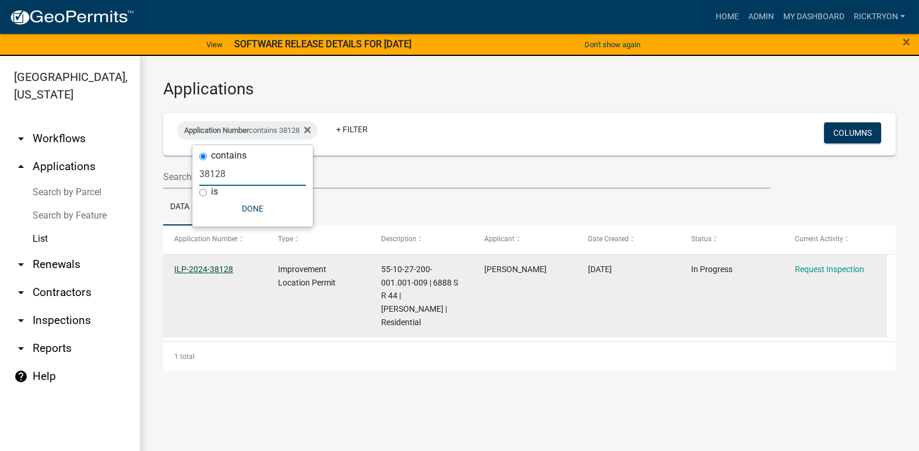
type input "38128"
click at [209, 270] on link "ILP-2024-38128" at bounding box center [203, 269] width 59 height 9
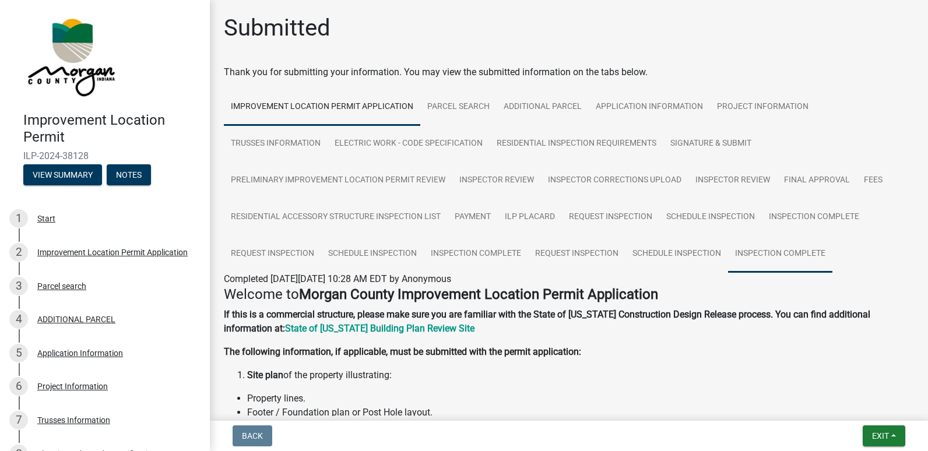
click at [800, 259] on link "Inspection Complete" at bounding box center [780, 253] width 104 height 37
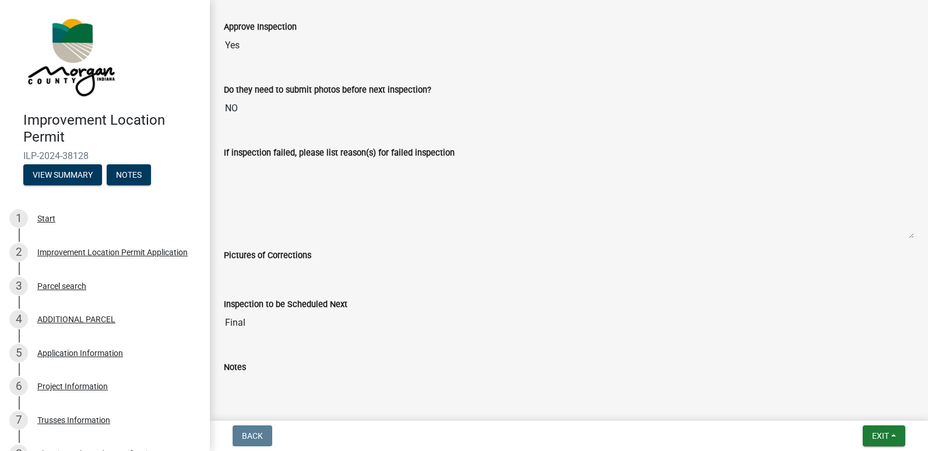
scroll to position [524, 0]
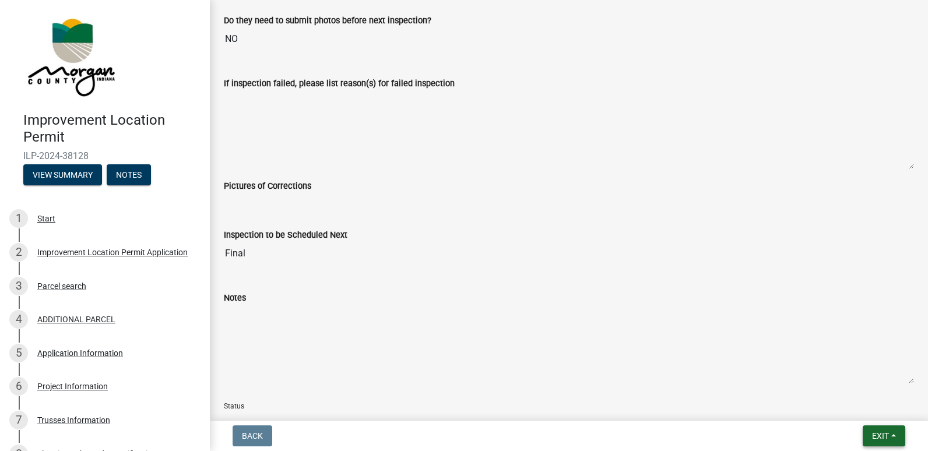
click at [872, 436] on span "Exit" at bounding box center [880, 435] width 17 height 9
click at [872, 428] on button "Exit" at bounding box center [883, 435] width 43 height 21
click at [857, 396] on button "Save & Exit" at bounding box center [858, 406] width 93 height 28
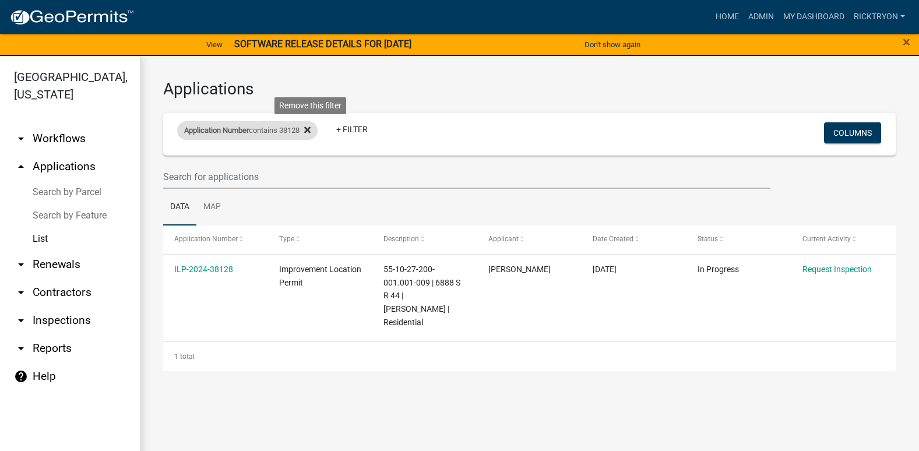
click at [310, 131] on icon at bounding box center [307, 129] width 6 height 9
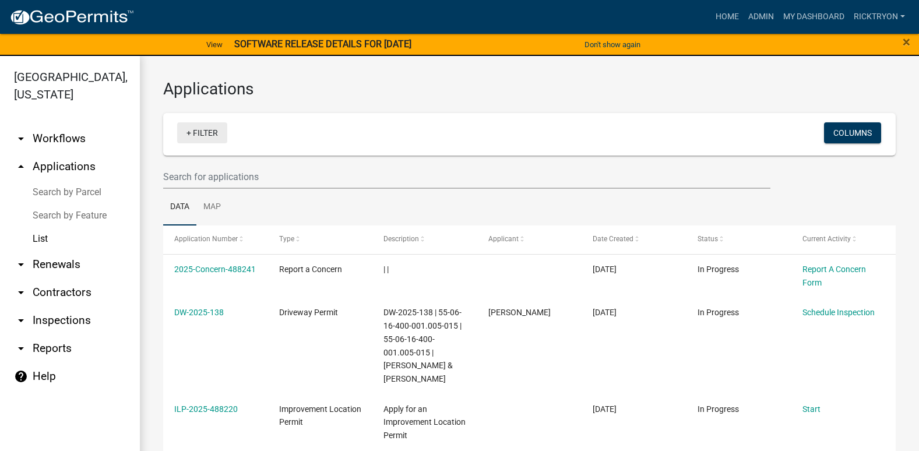
click at [203, 133] on link "+ Filter" at bounding box center [202, 132] width 50 height 21
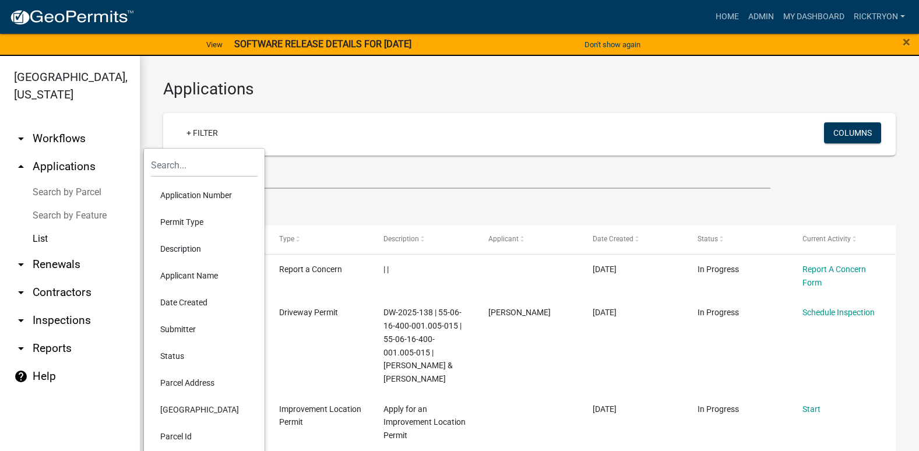
click at [185, 192] on li "Application Number" at bounding box center [204, 195] width 107 height 27
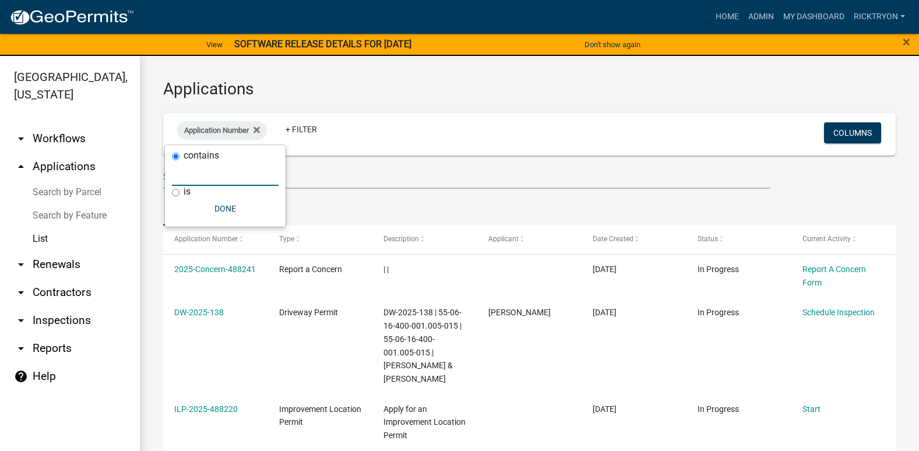
click at [183, 179] on input "text" at bounding box center [225, 174] width 107 height 24
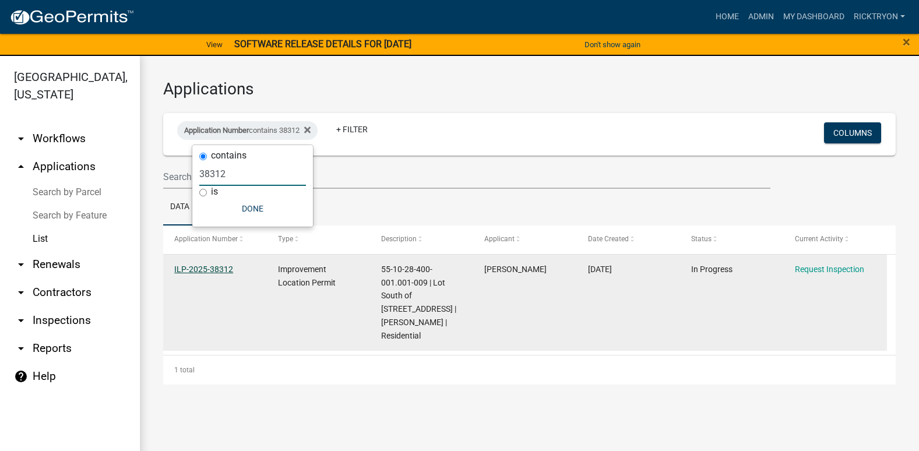
type input "38312"
click at [208, 272] on link "ILP-2025-38312" at bounding box center [203, 269] width 59 height 9
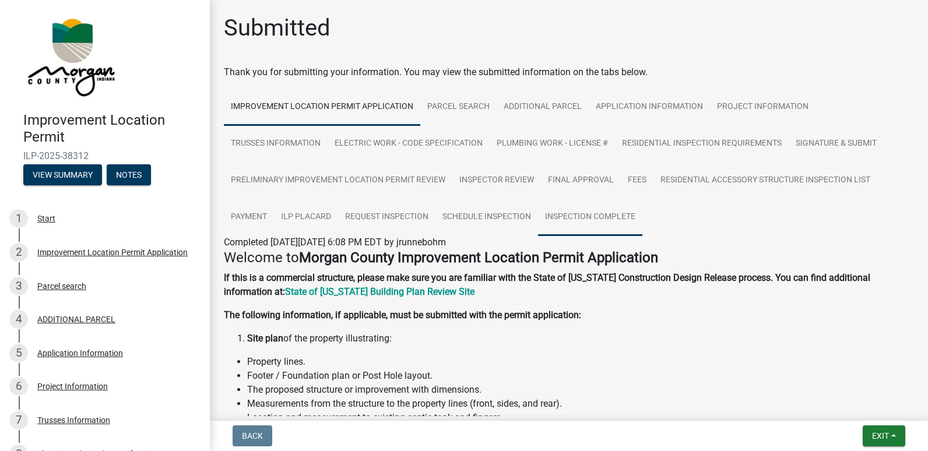
click at [581, 212] on link "Inspection Complete" at bounding box center [590, 217] width 104 height 37
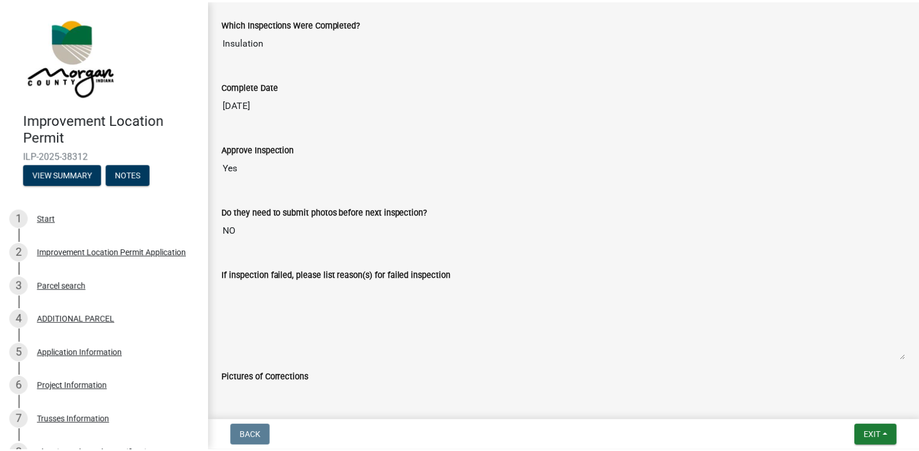
scroll to position [128, 0]
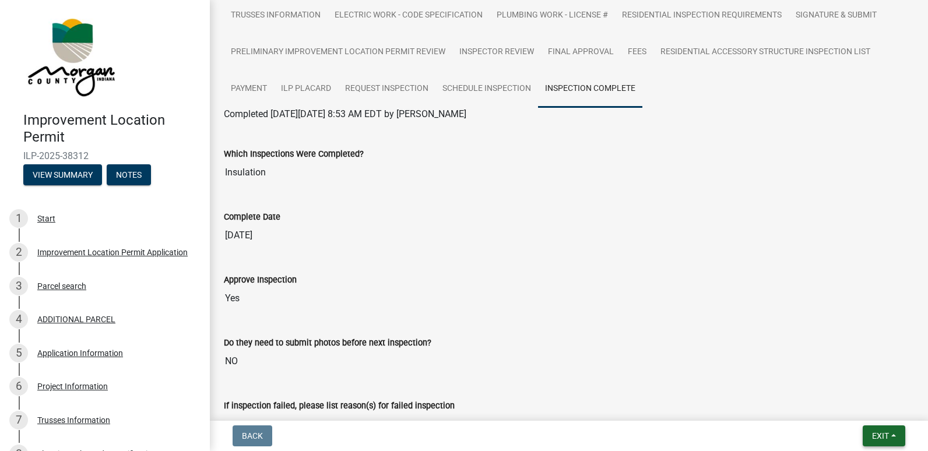
click at [887, 438] on span "Exit" at bounding box center [880, 435] width 17 height 9
click at [836, 403] on button "Save & Exit" at bounding box center [858, 406] width 93 height 28
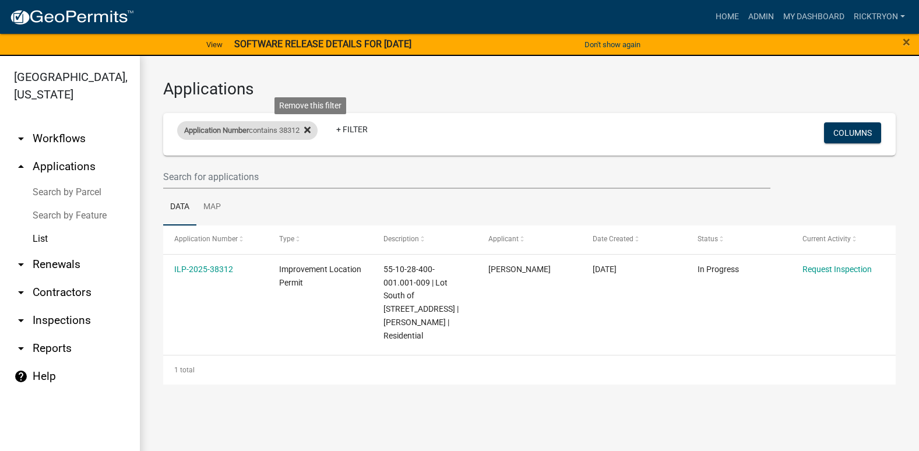
click at [310, 130] on icon at bounding box center [307, 129] width 6 height 9
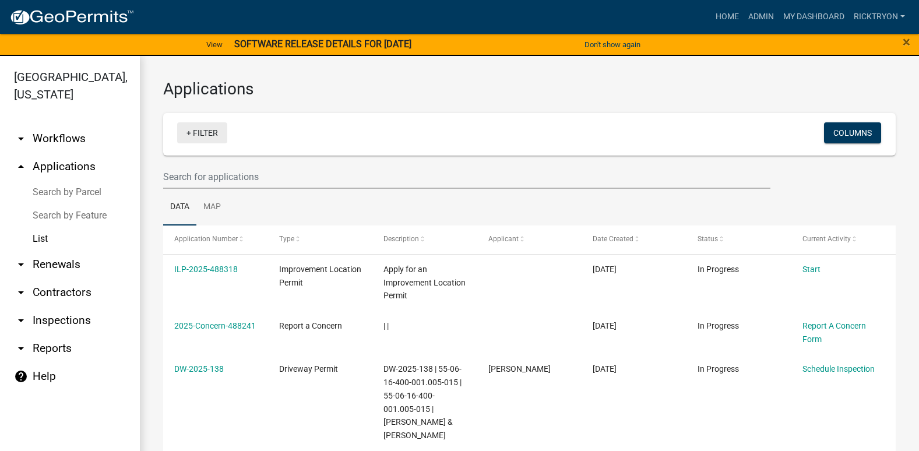
click at [189, 124] on link "+ Filter" at bounding box center [202, 132] width 50 height 21
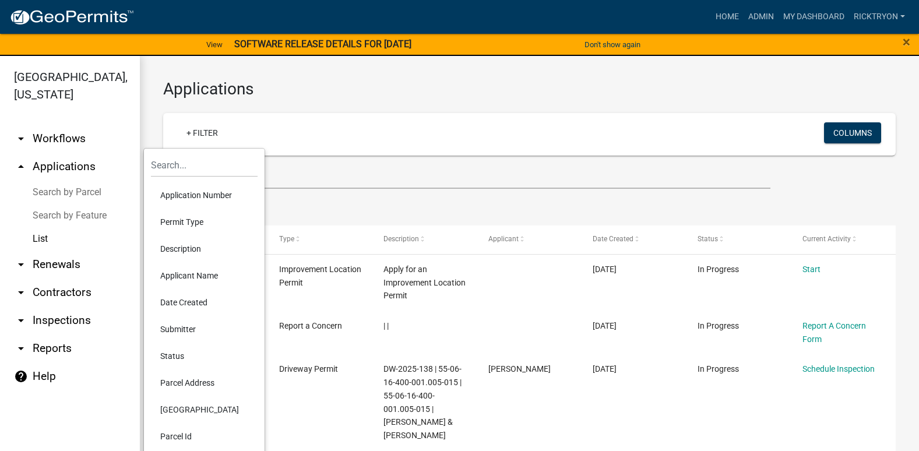
click at [193, 192] on li "Application Number" at bounding box center [204, 195] width 107 height 27
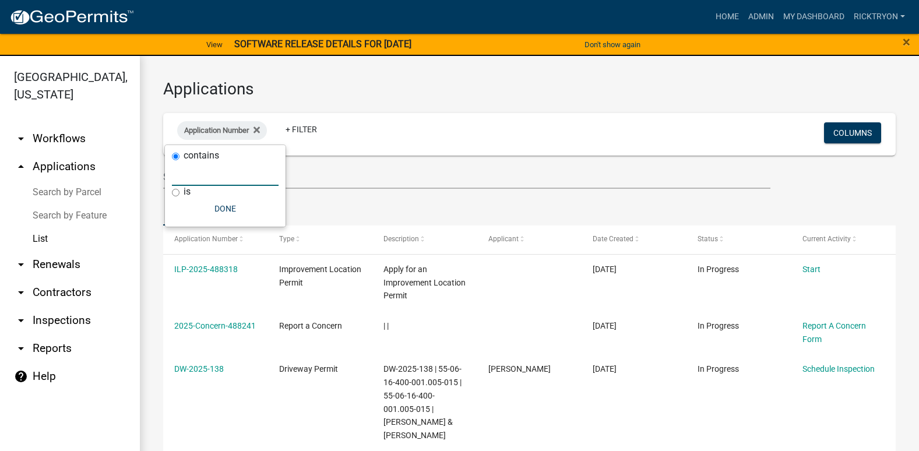
click at [209, 175] on input "text" at bounding box center [225, 174] width 107 height 24
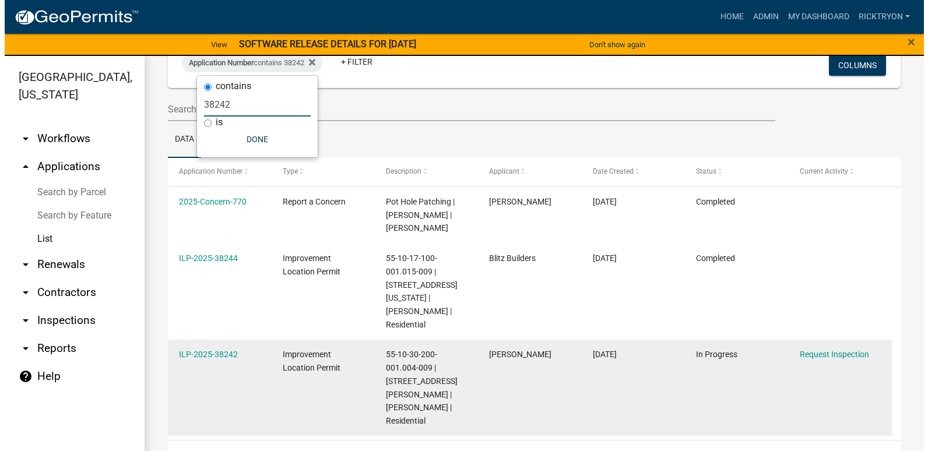
scroll to position [69, 0]
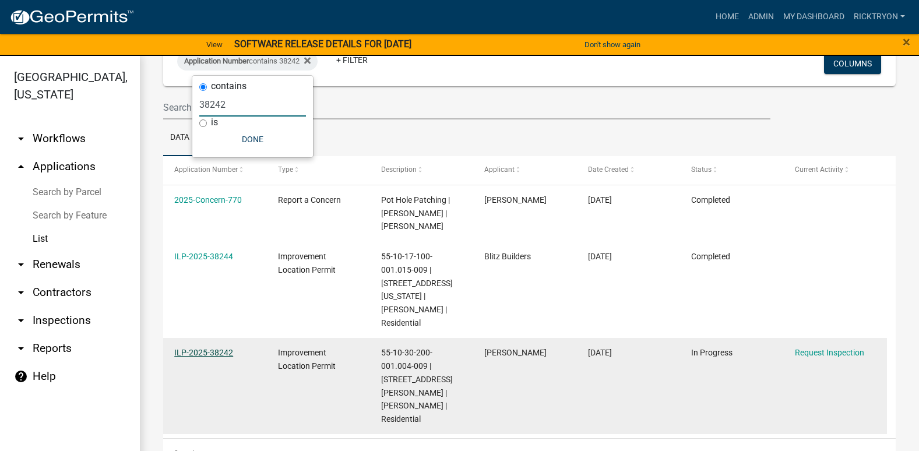
type input "38242"
click at [202, 352] on link "ILP-2025-38242" at bounding box center [203, 352] width 59 height 9
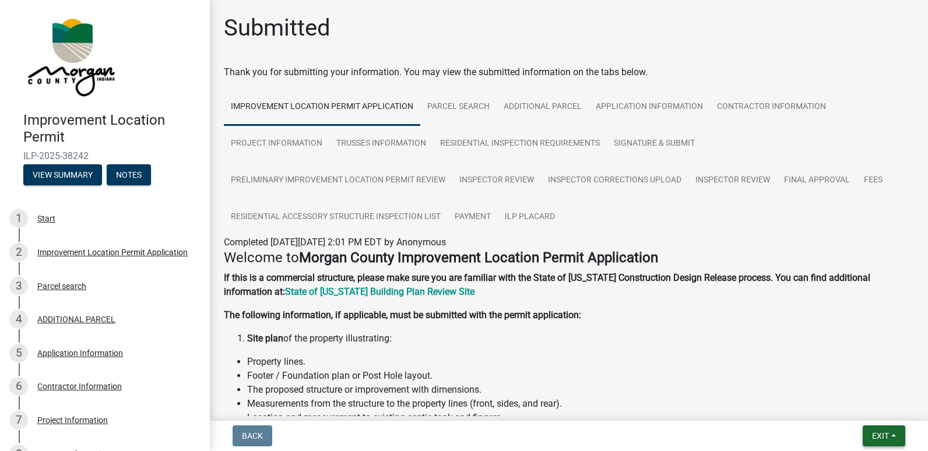
click at [878, 435] on span "Exit" at bounding box center [880, 435] width 17 height 9
click at [841, 405] on button "Save & Exit" at bounding box center [858, 406] width 93 height 28
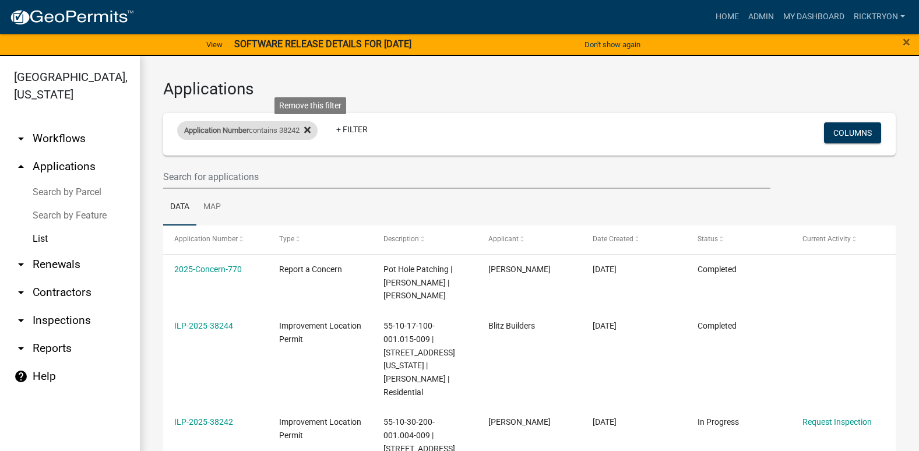
click at [310, 126] on icon at bounding box center [307, 129] width 6 height 9
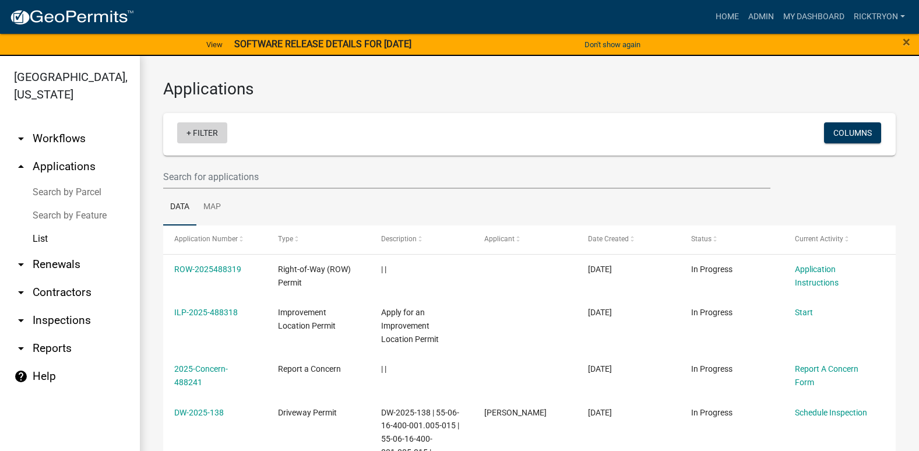
click at [199, 132] on link "+ Filter" at bounding box center [202, 132] width 50 height 21
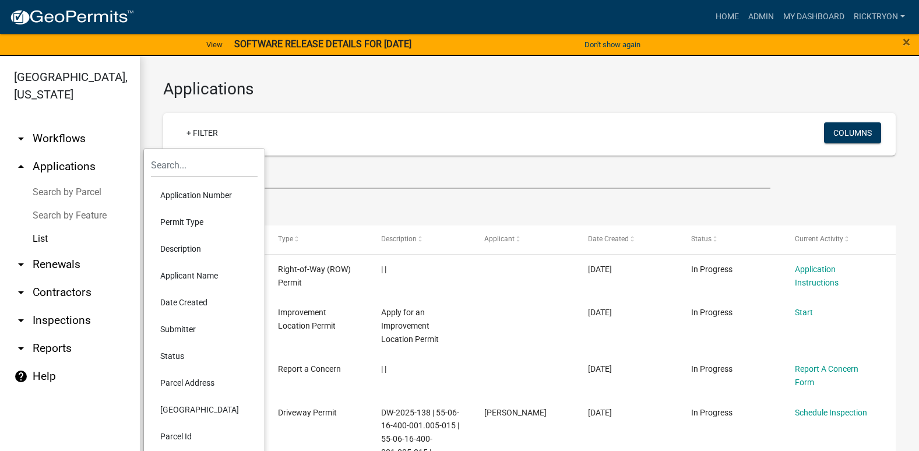
click at [205, 192] on li "Application Number" at bounding box center [204, 195] width 107 height 27
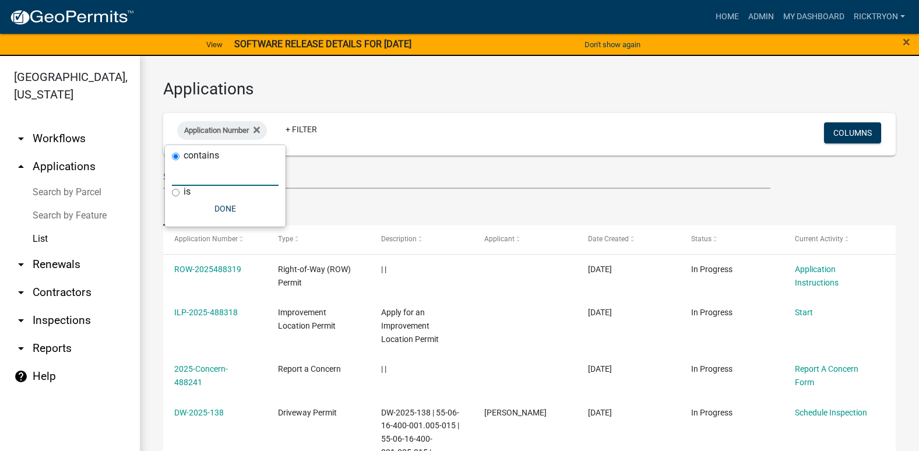
click at [205, 178] on input "text" at bounding box center [225, 174] width 107 height 24
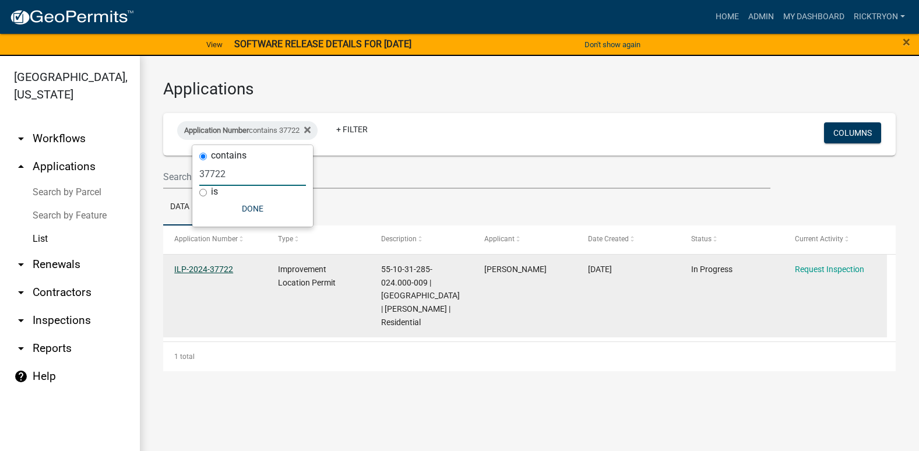
type input "37722"
click at [213, 271] on link "ILP-2024-37722" at bounding box center [203, 269] width 59 height 9
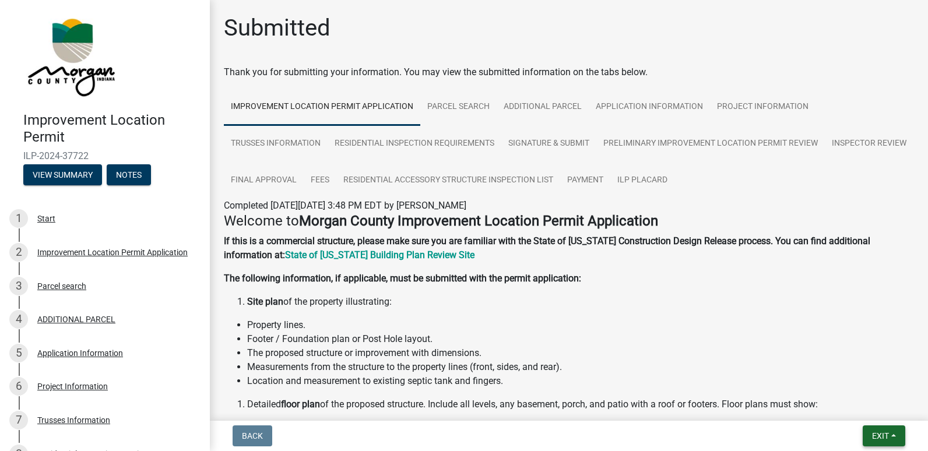
click at [875, 436] on span "Exit" at bounding box center [880, 435] width 17 height 9
click at [845, 404] on button "Save & Exit" at bounding box center [858, 406] width 93 height 28
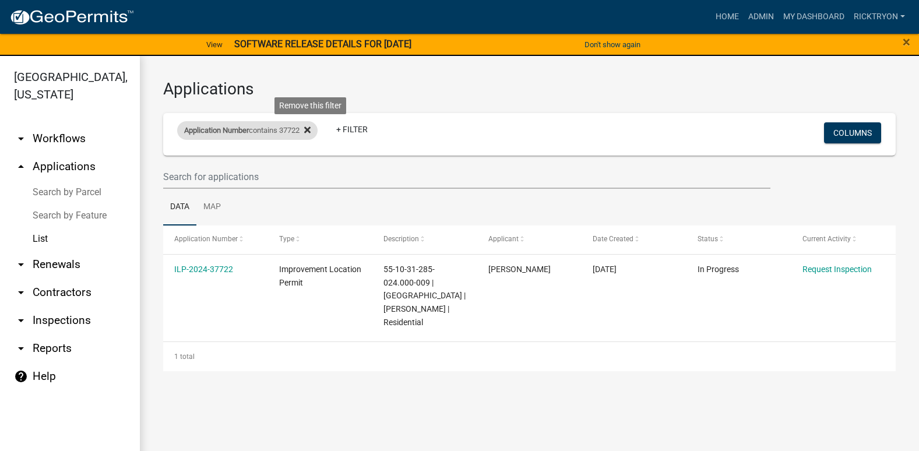
click at [311, 129] on icon at bounding box center [307, 130] width 6 height 6
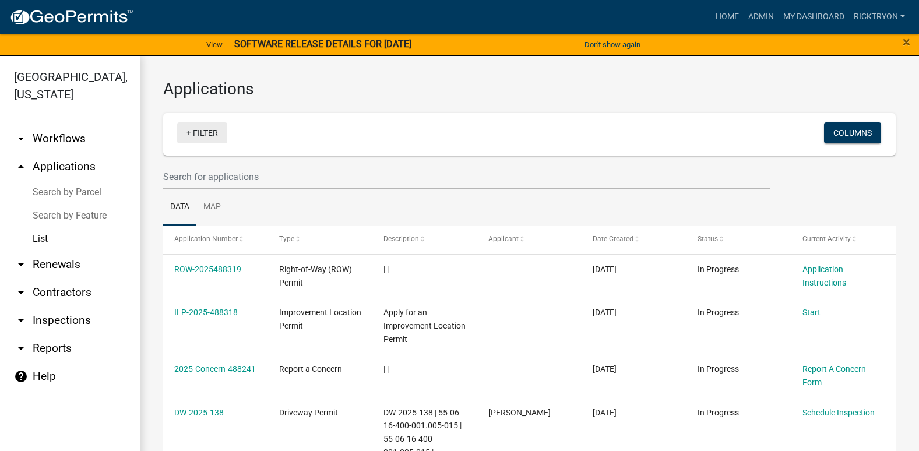
click at [196, 137] on link "+ Filter" at bounding box center [202, 132] width 50 height 21
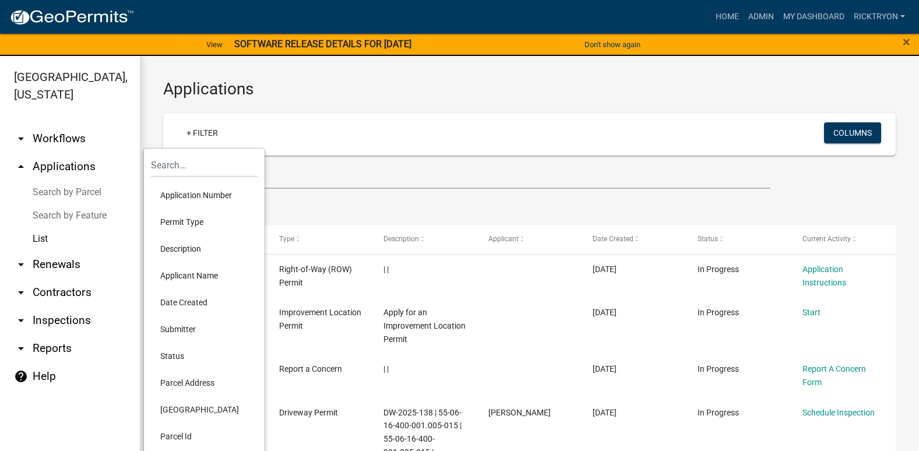
click at [192, 197] on li "Application Number" at bounding box center [204, 195] width 107 height 27
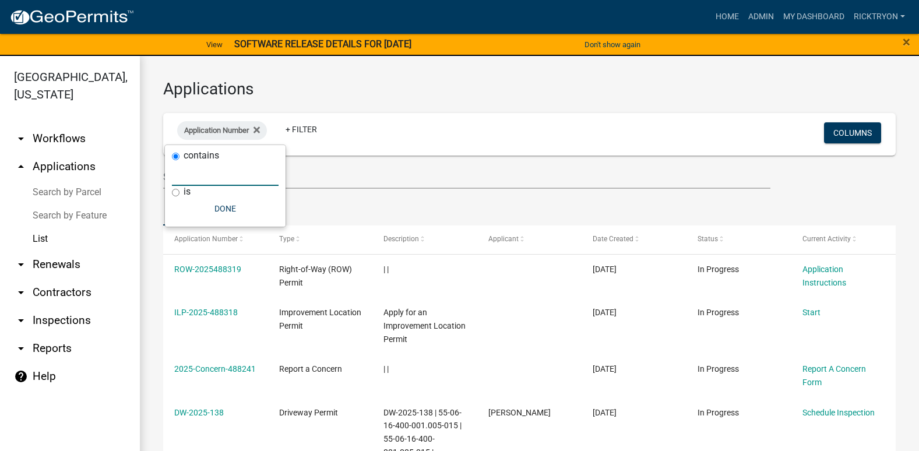
click at [191, 181] on input "text" at bounding box center [225, 174] width 107 height 24
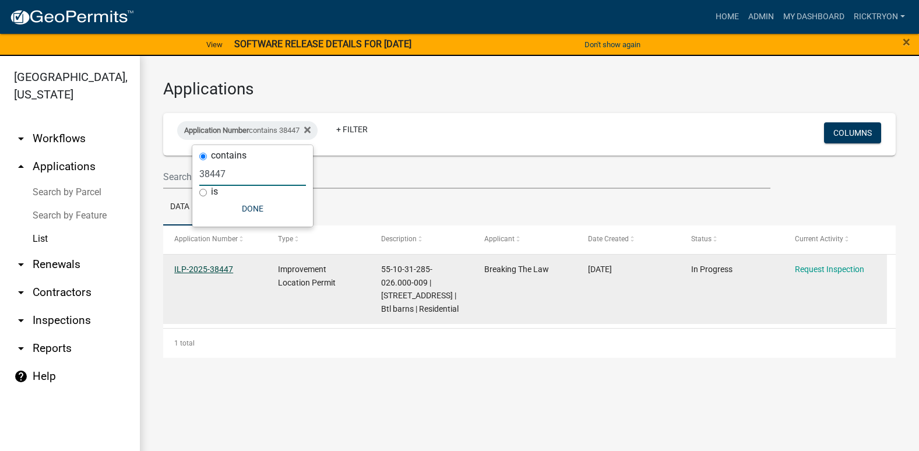
type input "38447"
click at [206, 266] on link "ILP-2025-38447" at bounding box center [203, 269] width 59 height 9
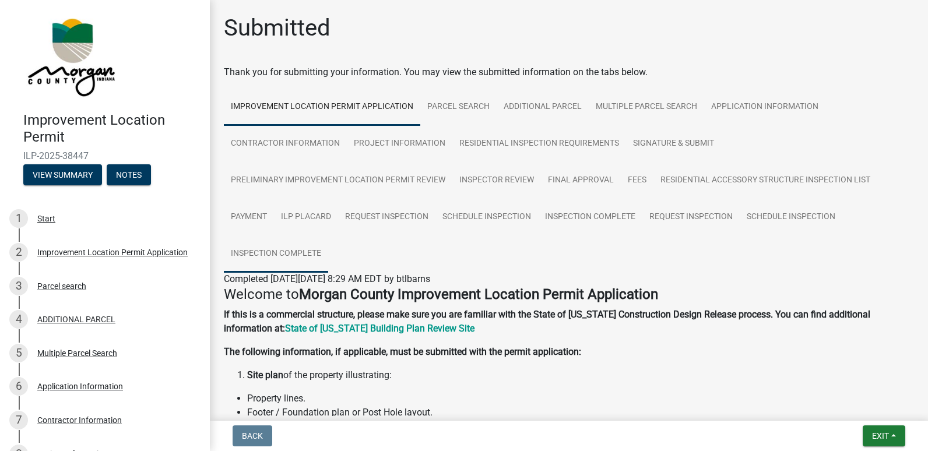
click at [287, 258] on link "Inspection Complete" at bounding box center [276, 253] width 104 height 37
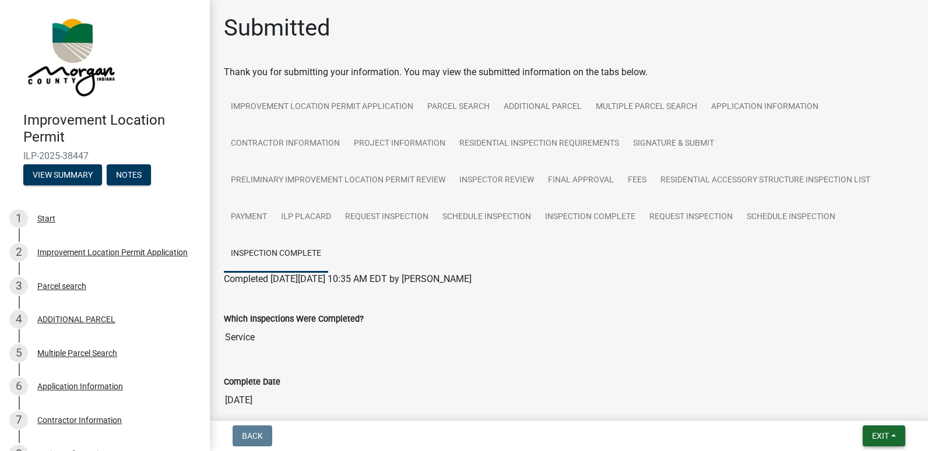
click at [876, 439] on span "Exit" at bounding box center [880, 435] width 17 height 9
click at [839, 402] on button "Save & Exit" at bounding box center [858, 406] width 93 height 28
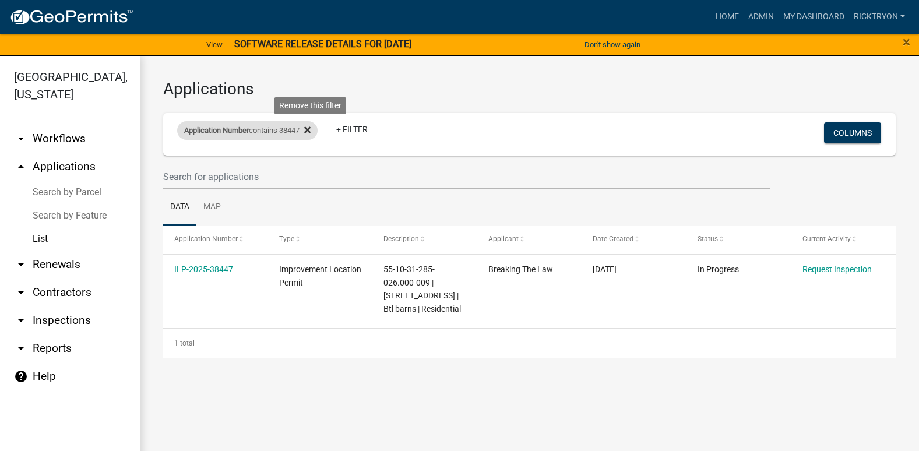
click at [311, 130] on icon at bounding box center [307, 130] width 6 height 6
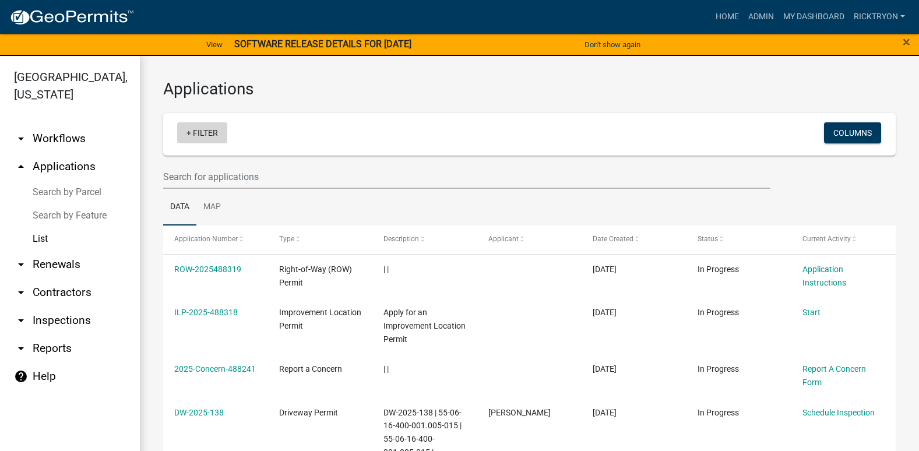
click at [212, 135] on link "+ Filter" at bounding box center [202, 132] width 50 height 21
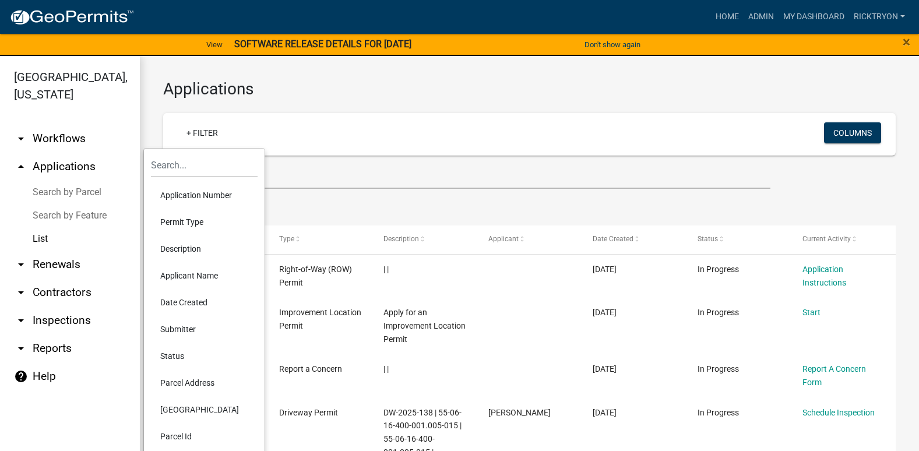
click at [195, 196] on li "Application Number" at bounding box center [204, 195] width 107 height 27
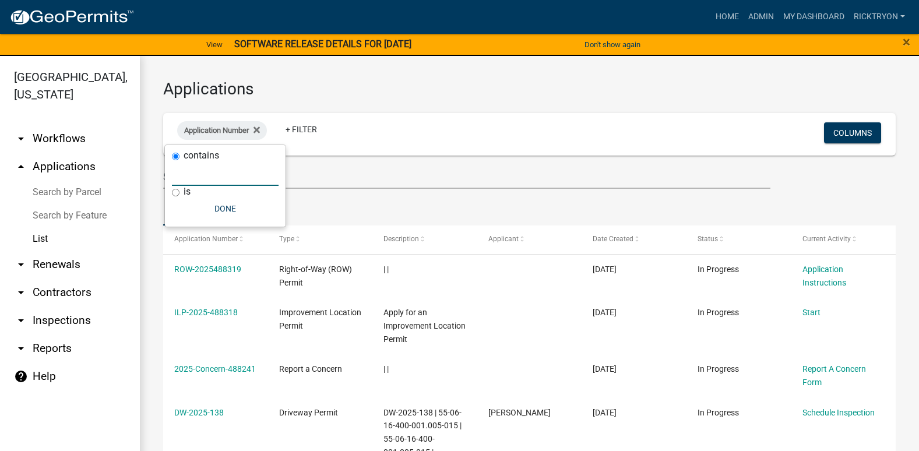
click at [228, 184] on input "text" at bounding box center [225, 174] width 107 height 24
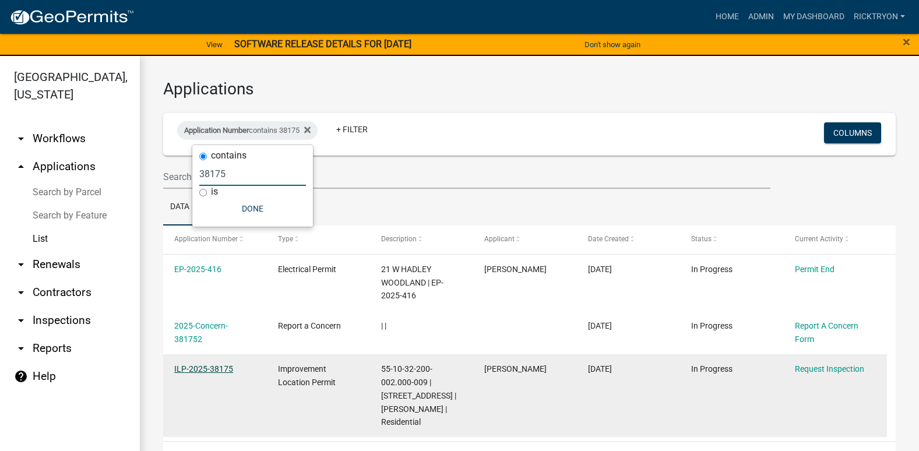
type input "38175"
click at [217, 365] on link "ILP-2025-38175" at bounding box center [203, 368] width 59 height 9
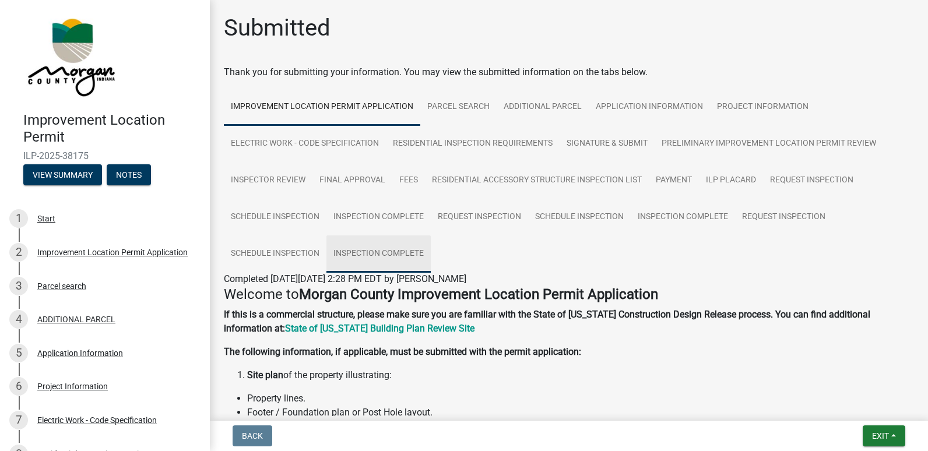
click at [366, 253] on link "Inspection Complete" at bounding box center [378, 253] width 104 height 37
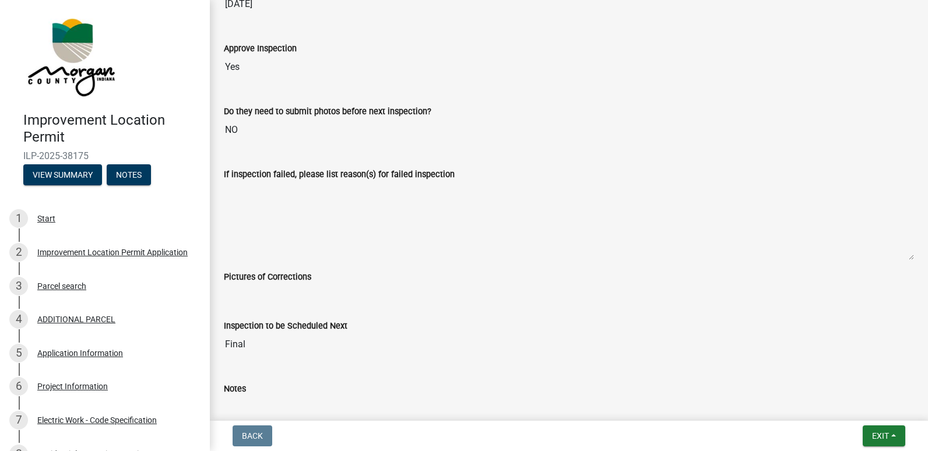
scroll to position [291, 0]
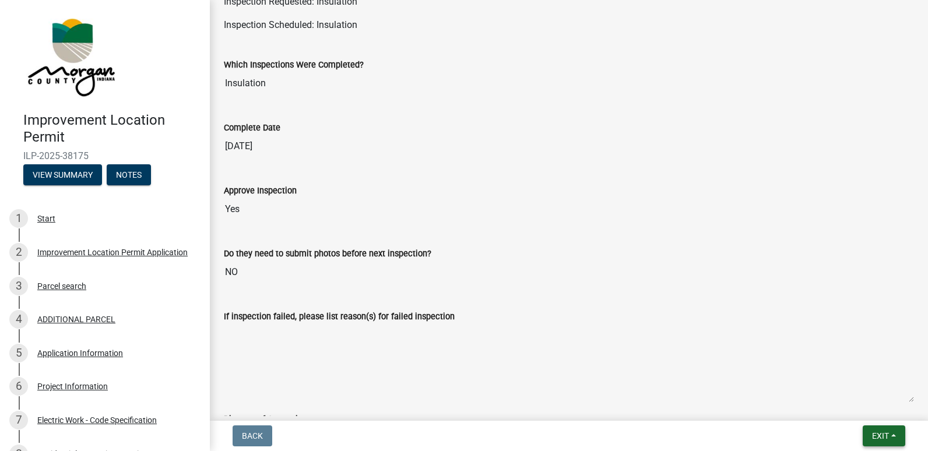
click at [881, 430] on button "Exit" at bounding box center [883, 435] width 43 height 21
click at [858, 413] on button "Save & Exit" at bounding box center [858, 406] width 93 height 28
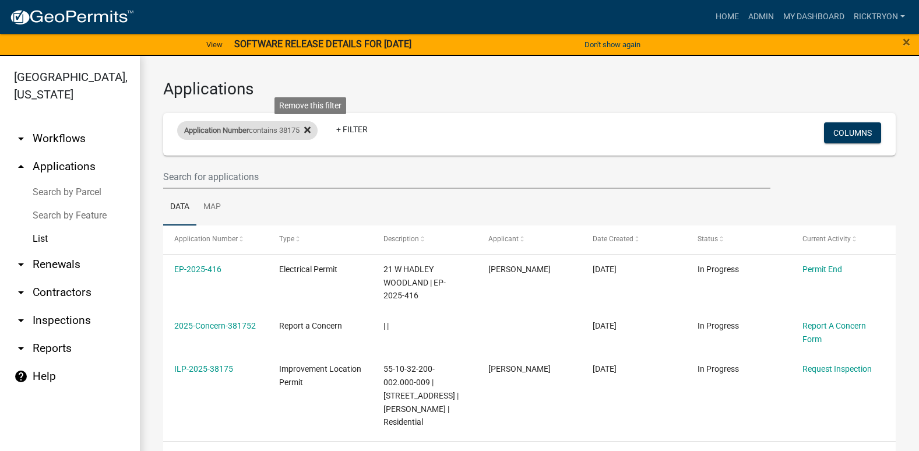
click at [311, 131] on icon at bounding box center [307, 130] width 6 height 6
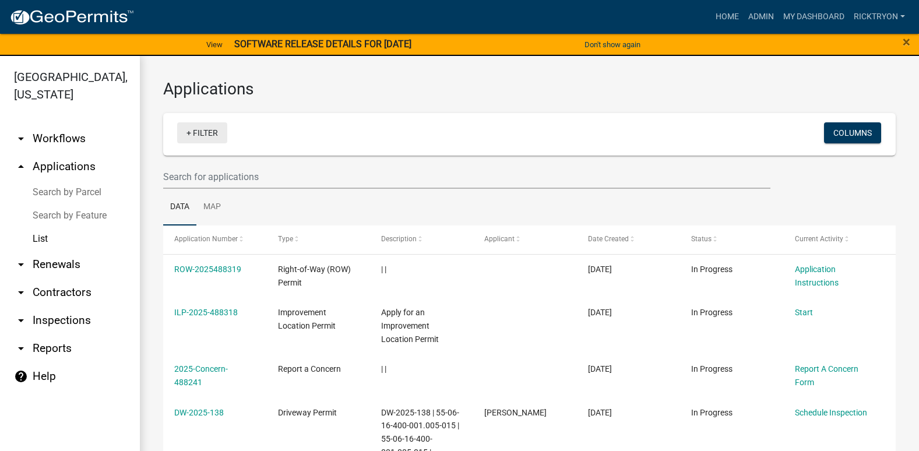
click at [208, 132] on link "+ Filter" at bounding box center [202, 132] width 50 height 21
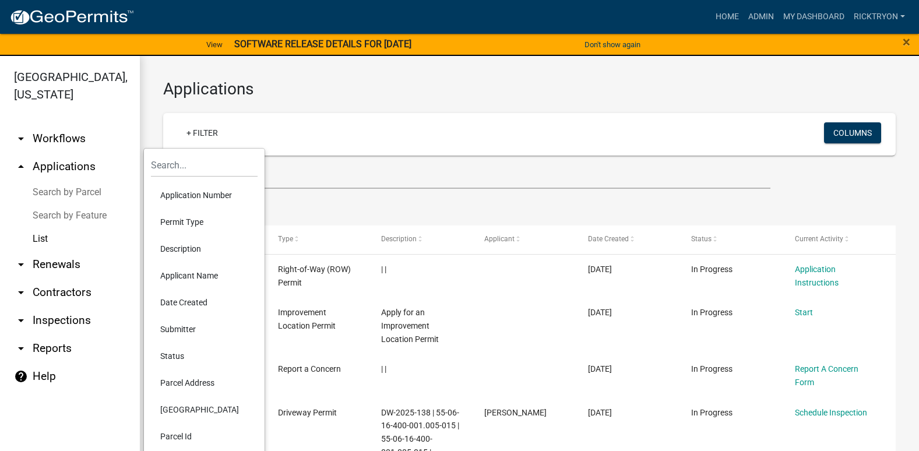
click at [209, 191] on li "Application Number" at bounding box center [204, 195] width 107 height 27
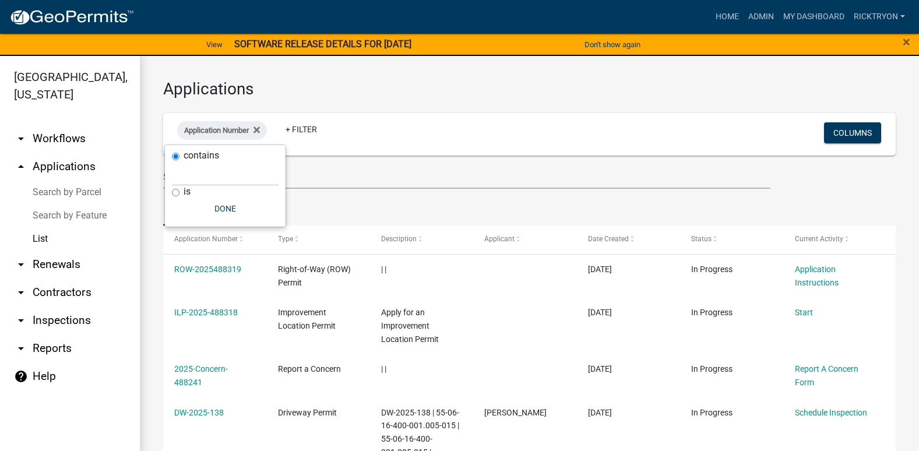
click at [202, 185] on div "contains is Done" at bounding box center [225, 186] width 121 height 82
click at [202, 180] on input "text" at bounding box center [225, 174] width 107 height 24
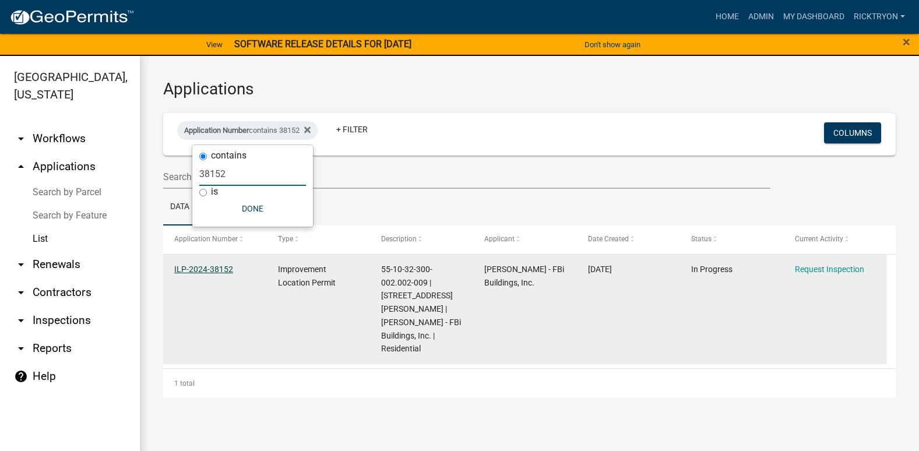
type input "38152"
click at [210, 269] on link "ILP-2024-38152" at bounding box center [203, 269] width 59 height 9
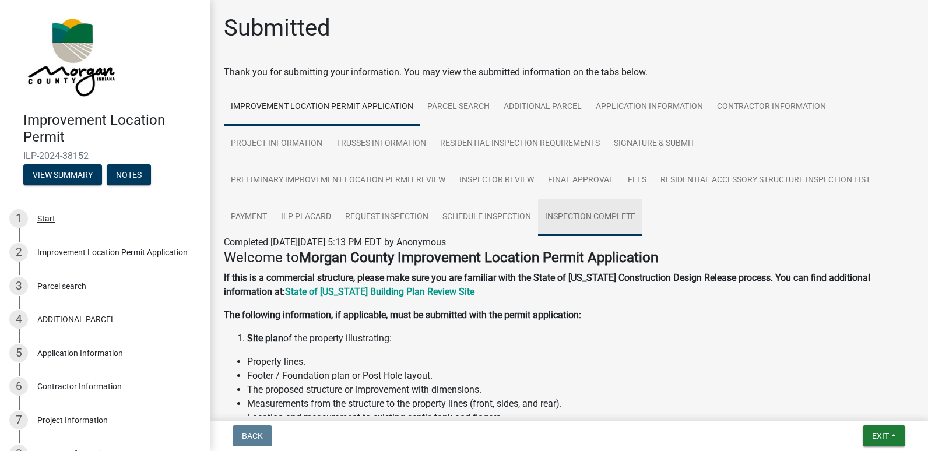
click at [610, 216] on link "Inspection Complete" at bounding box center [590, 217] width 104 height 37
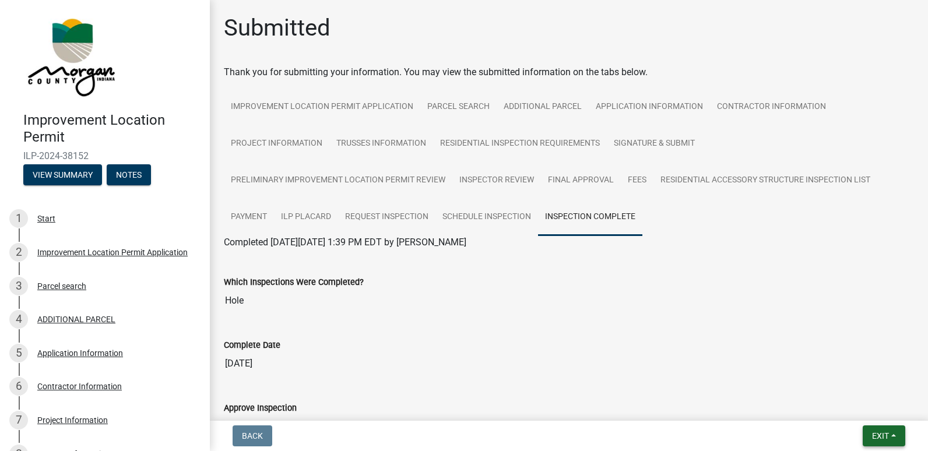
click at [876, 440] on span "Exit" at bounding box center [880, 435] width 17 height 9
click at [832, 407] on button "Save & Exit" at bounding box center [858, 406] width 93 height 28
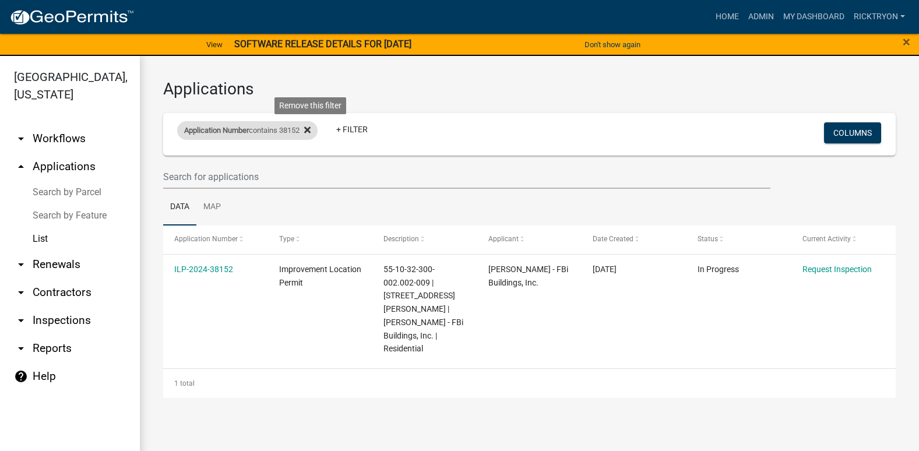
click at [311, 132] on icon at bounding box center [307, 129] width 6 height 9
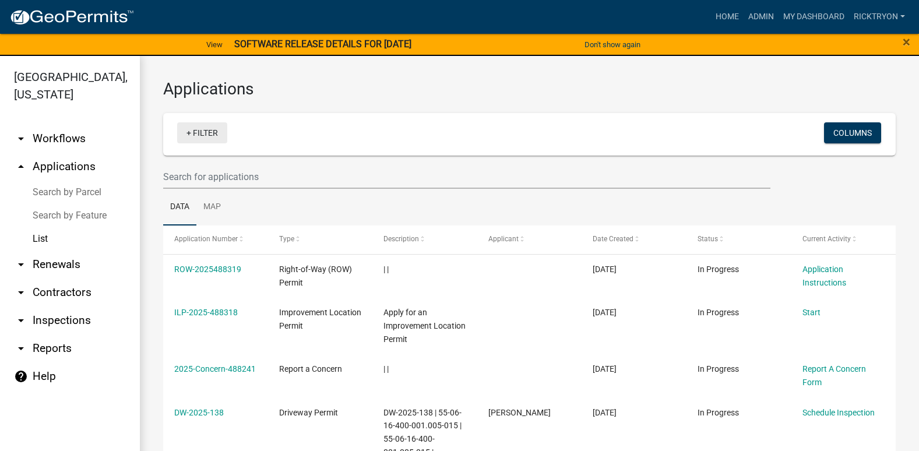
click at [205, 129] on link "+ Filter" at bounding box center [202, 132] width 50 height 21
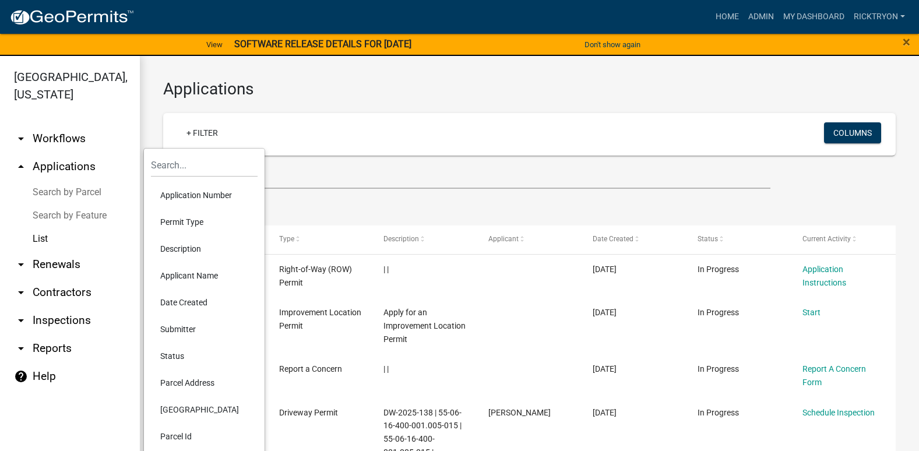
click at [182, 195] on li "Application Number" at bounding box center [204, 195] width 107 height 27
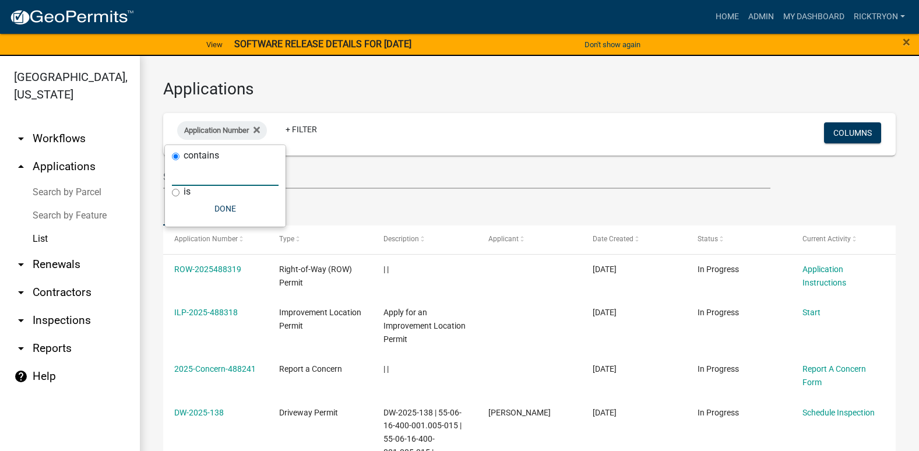
click at [217, 182] on input "text" at bounding box center [225, 174] width 107 height 24
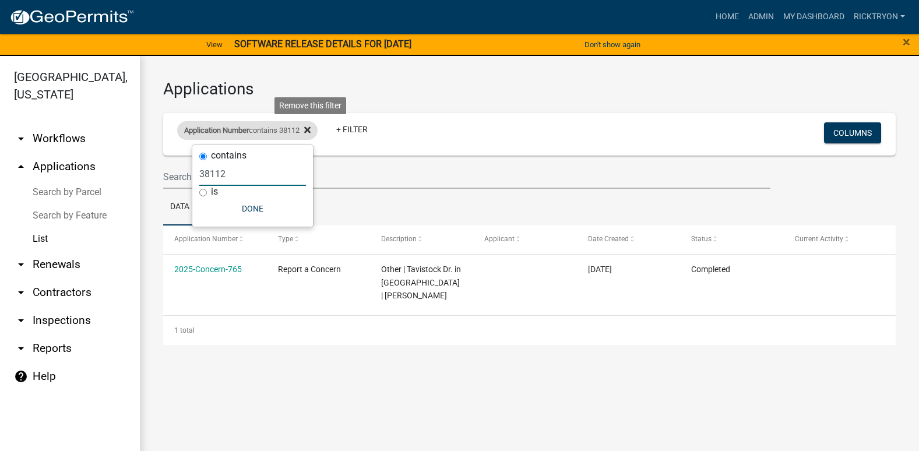
type input "38112"
click at [311, 131] on icon at bounding box center [307, 130] width 6 height 6
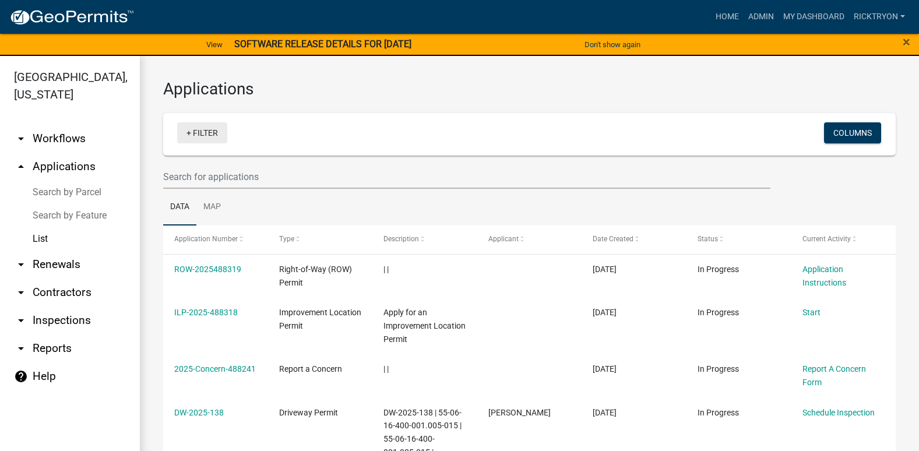
click at [209, 131] on link "+ Filter" at bounding box center [202, 132] width 50 height 21
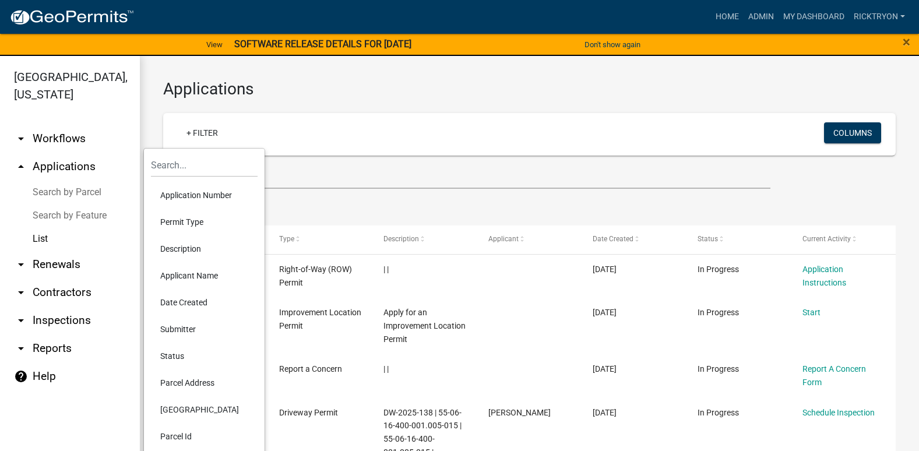
click at [191, 196] on li "Application Number" at bounding box center [204, 195] width 107 height 27
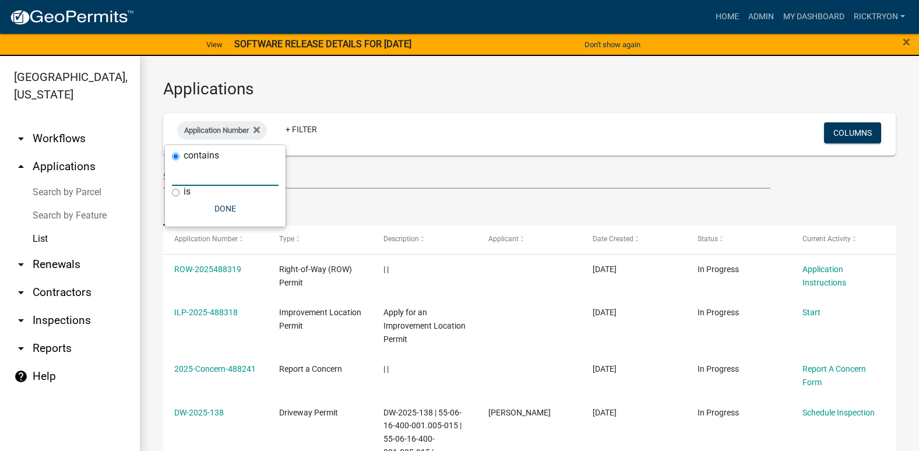
click at [194, 182] on input "text" at bounding box center [225, 174] width 107 height 24
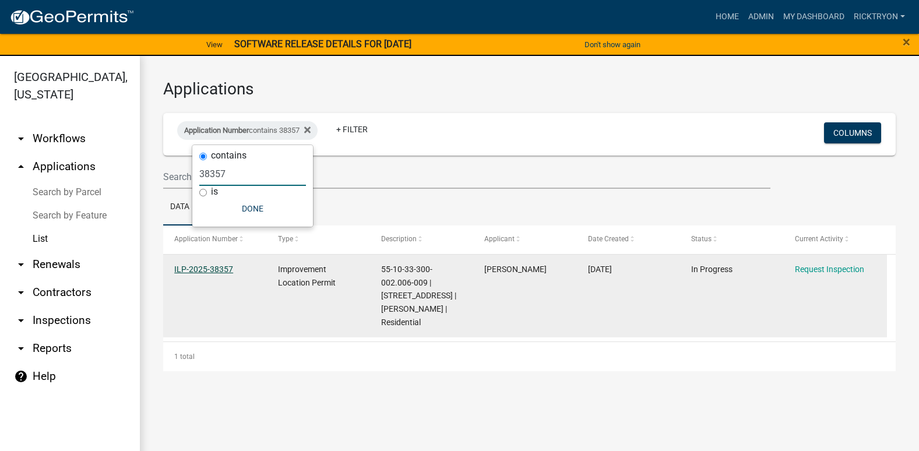
type input "38357"
click at [218, 270] on link "ILP-2025-38357" at bounding box center [203, 269] width 59 height 9
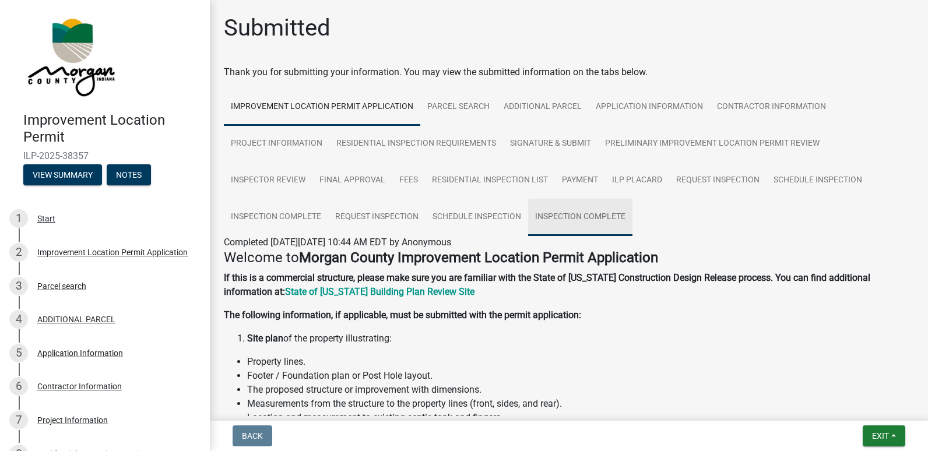
click at [587, 213] on link "Inspection Complete" at bounding box center [580, 217] width 104 height 37
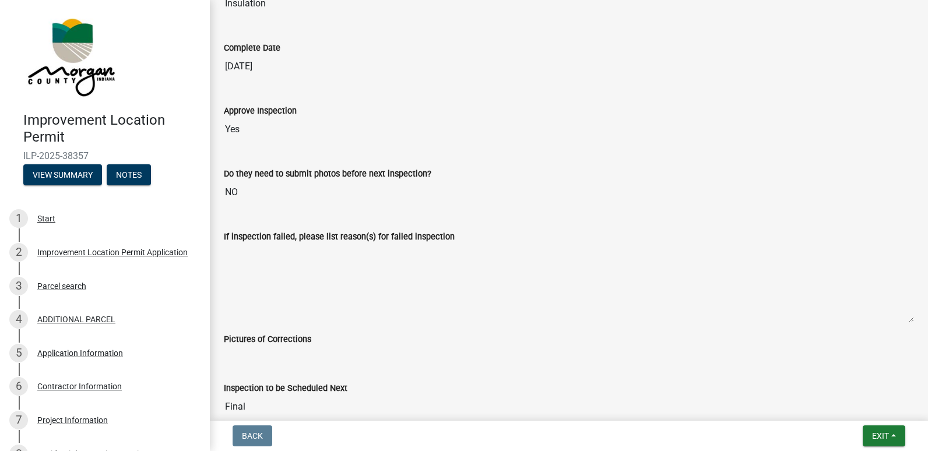
scroll to position [408, 0]
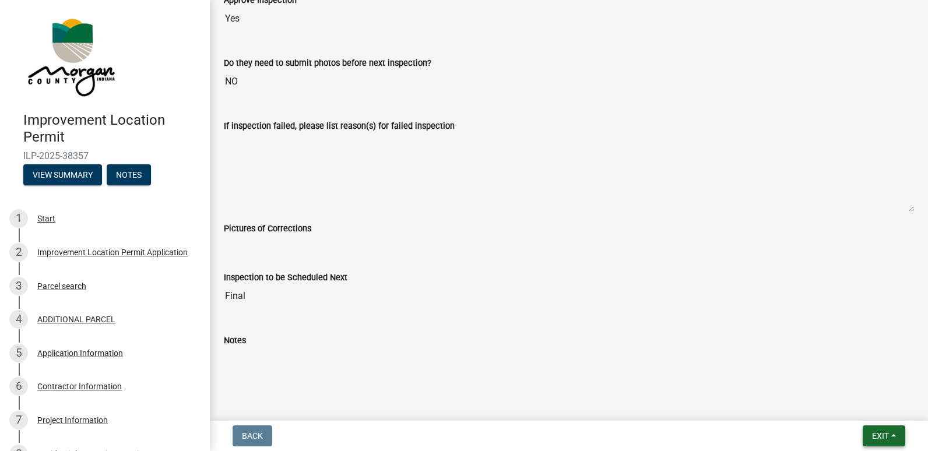
click at [876, 439] on span "Exit" at bounding box center [880, 435] width 17 height 9
click at [830, 403] on button "Save & Exit" at bounding box center [858, 406] width 93 height 28
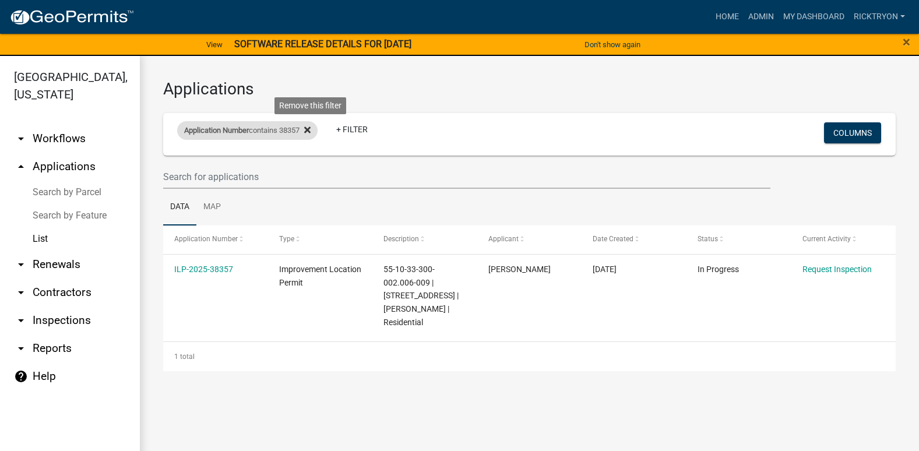
click at [311, 130] on icon at bounding box center [307, 129] width 6 height 9
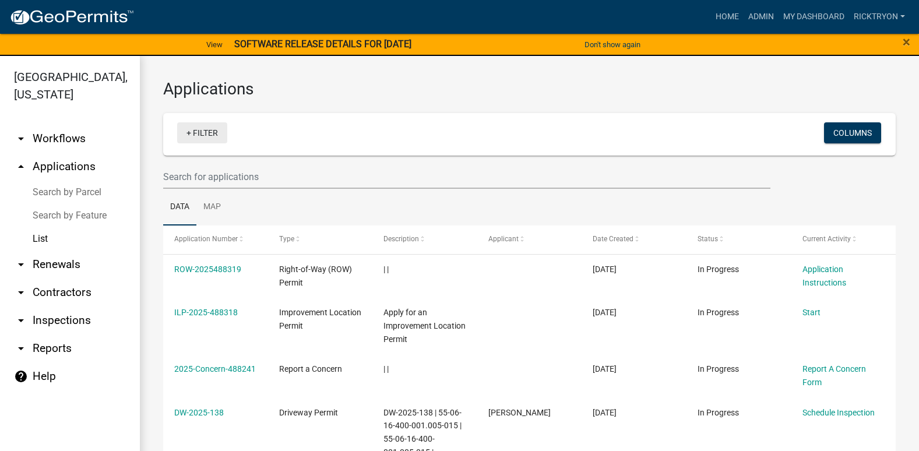
click at [206, 133] on link "+ Filter" at bounding box center [202, 132] width 50 height 21
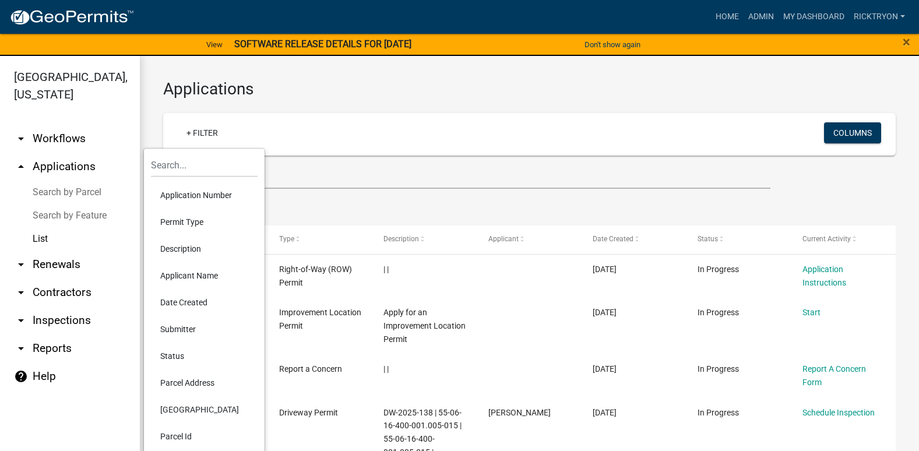
click at [179, 194] on li "Application Number" at bounding box center [204, 195] width 107 height 27
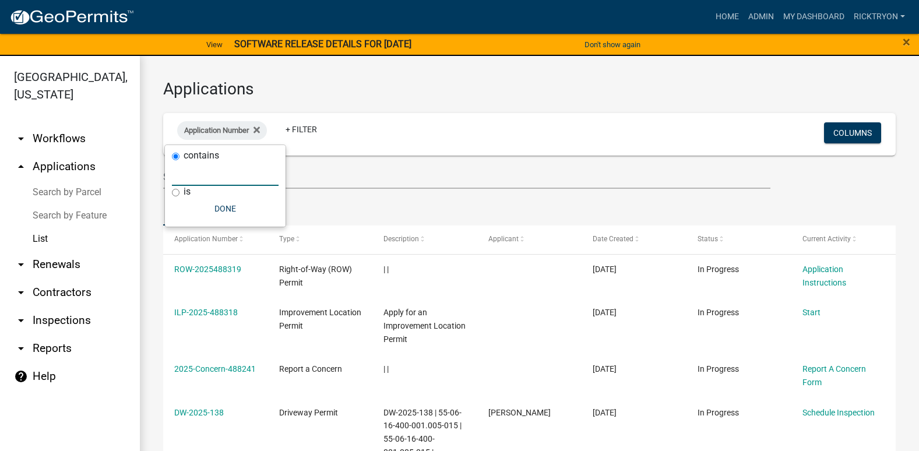
click at [182, 178] on input "text" at bounding box center [225, 174] width 107 height 24
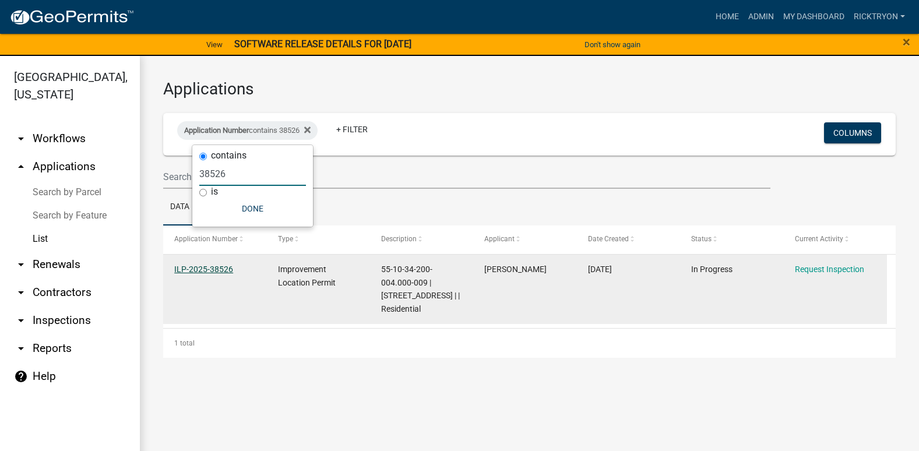
type input "38526"
click at [213, 267] on link "ILP-2025-38526" at bounding box center [203, 269] width 59 height 9
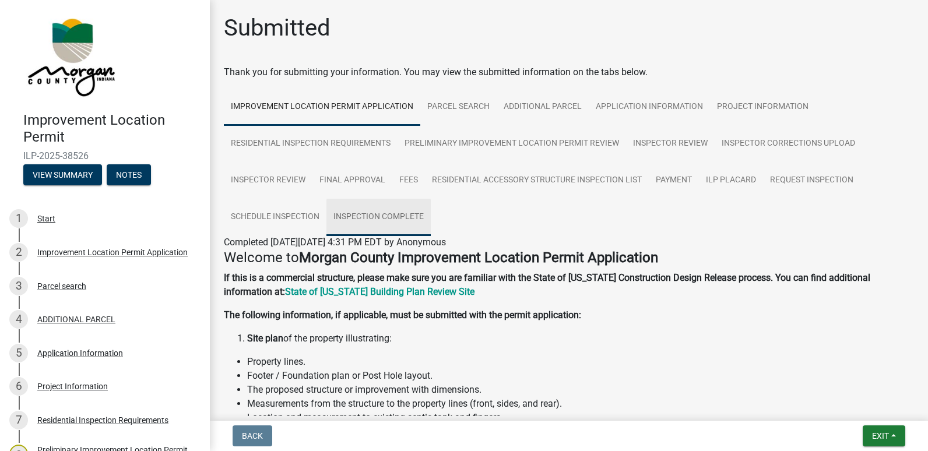
click at [382, 220] on link "Inspection Complete" at bounding box center [378, 217] width 104 height 37
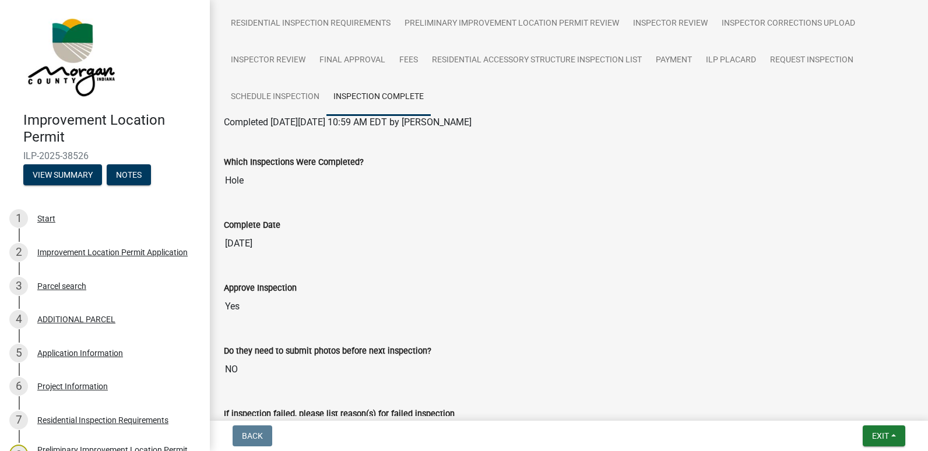
scroll to position [117, 0]
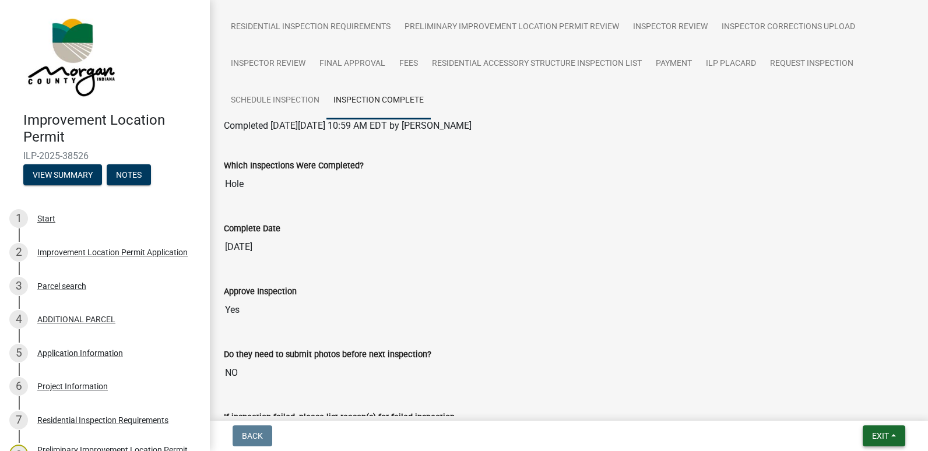
click at [874, 436] on span "Exit" at bounding box center [880, 435] width 17 height 9
click at [853, 411] on button "Save & Exit" at bounding box center [858, 406] width 93 height 28
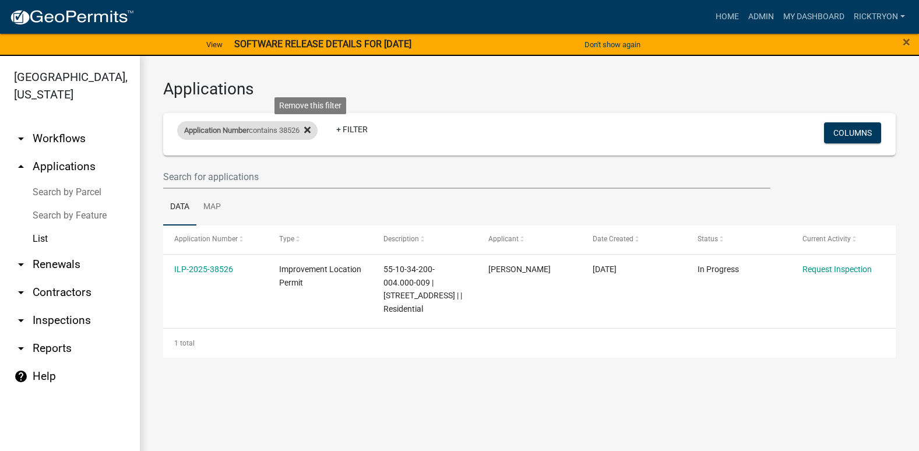
click at [311, 131] on icon at bounding box center [307, 130] width 6 height 6
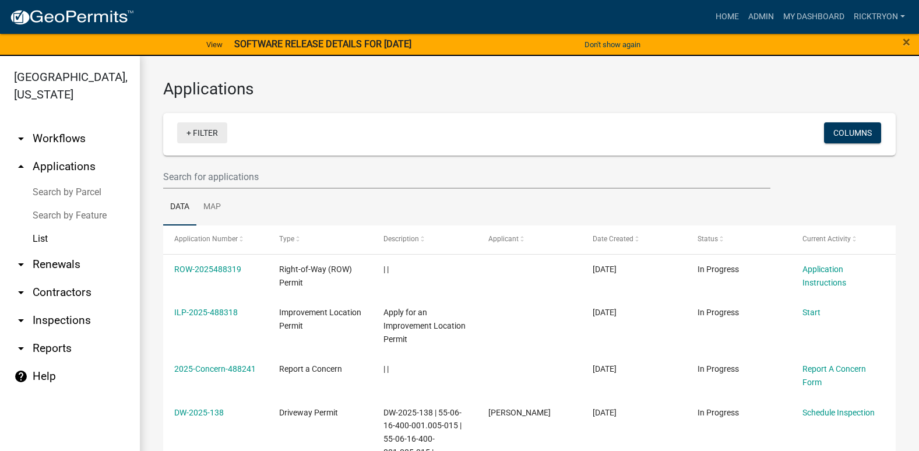
click at [211, 138] on link "+ Filter" at bounding box center [202, 132] width 50 height 21
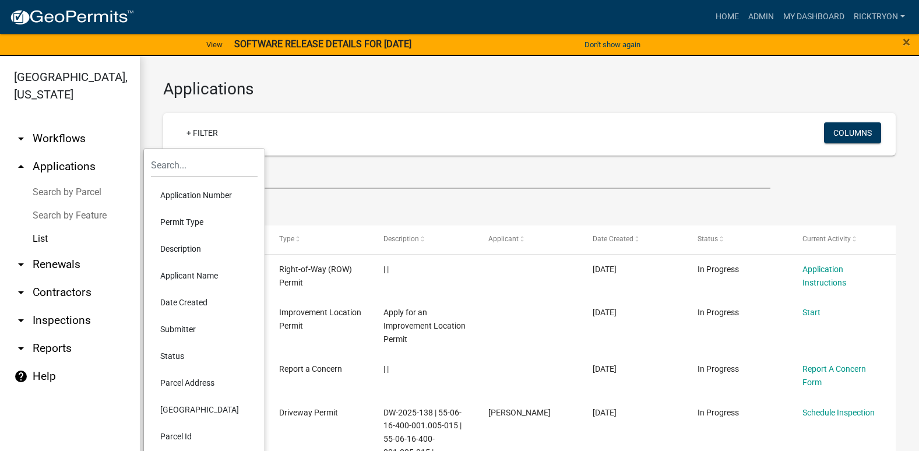
click at [193, 196] on li "Application Number" at bounding box center [204, 195] width 107 height 27
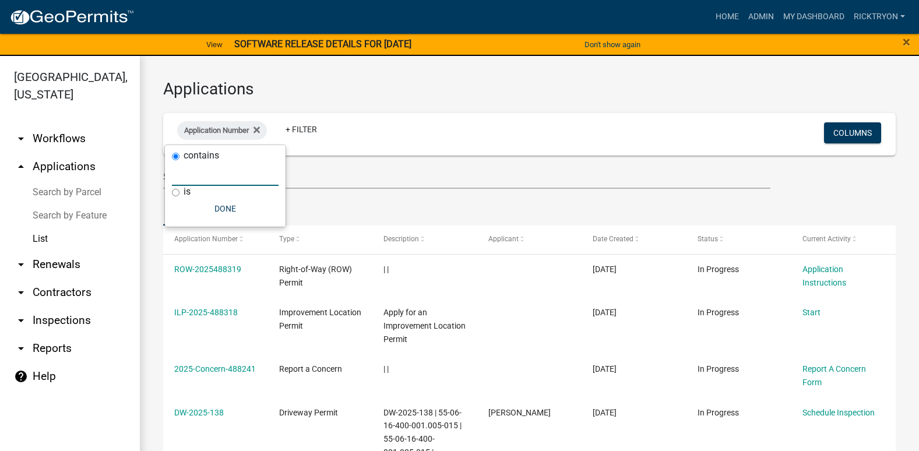
click at [195, 179] on input "text" at bounding box center [225, 174] width 107 height 24
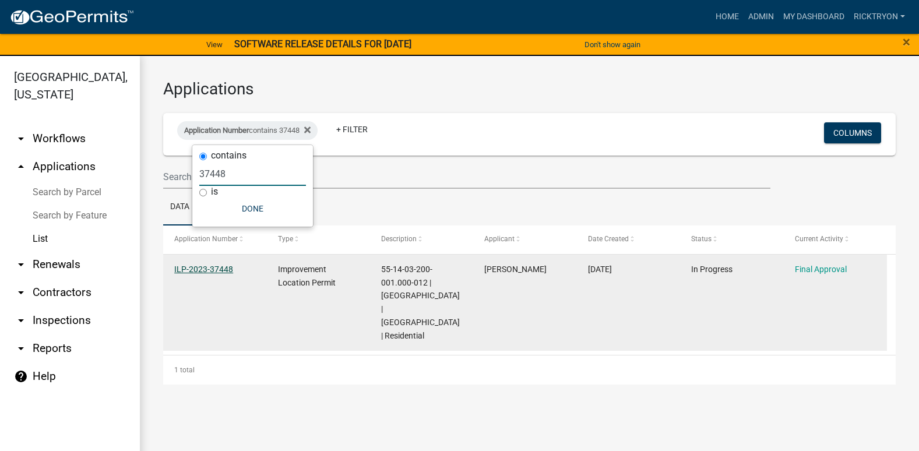
type input "37448"
click at [213, 267] on link "ILP-2023-37448" at bounding box center [203, 269] width 59 height 9
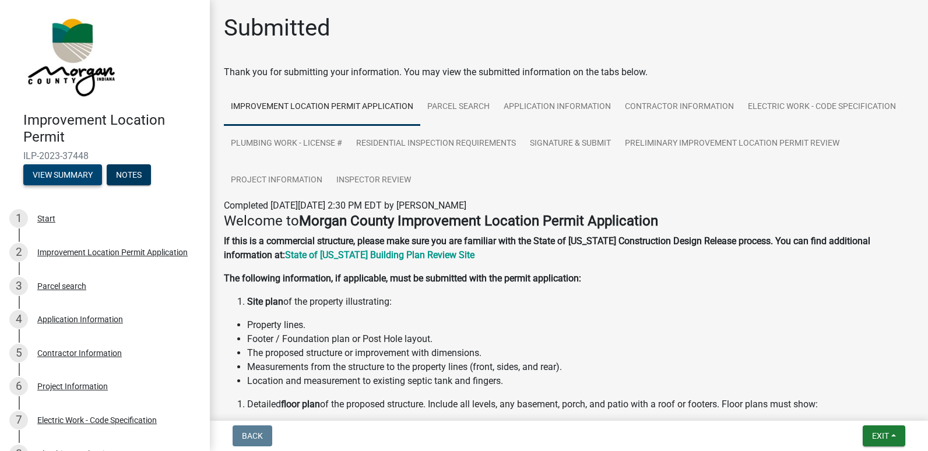
click at [68, 168] on button "View Summary" at bounding box center [62, 174] width 79 height 21
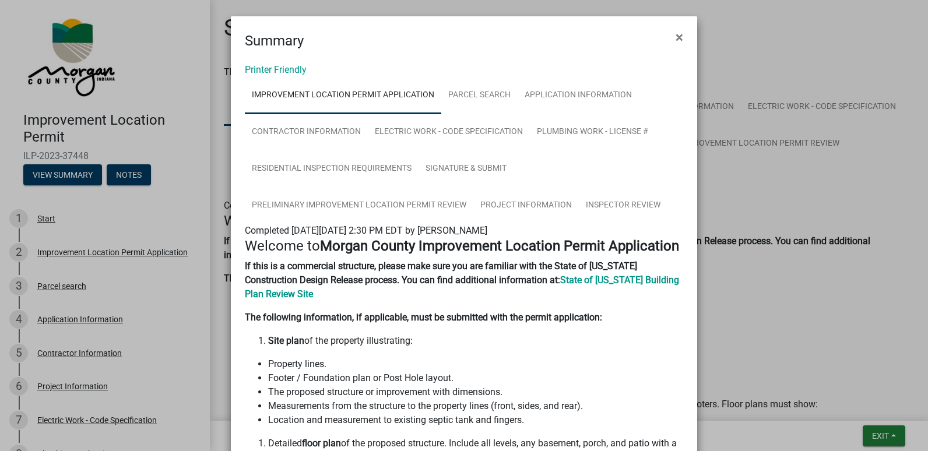
click at [881, 434] on ngb-modal-window "Summary × Printer Friendly Improvement Location Permit Application Parcel searc…" at bounding box center [464, 225] width 928 height 451
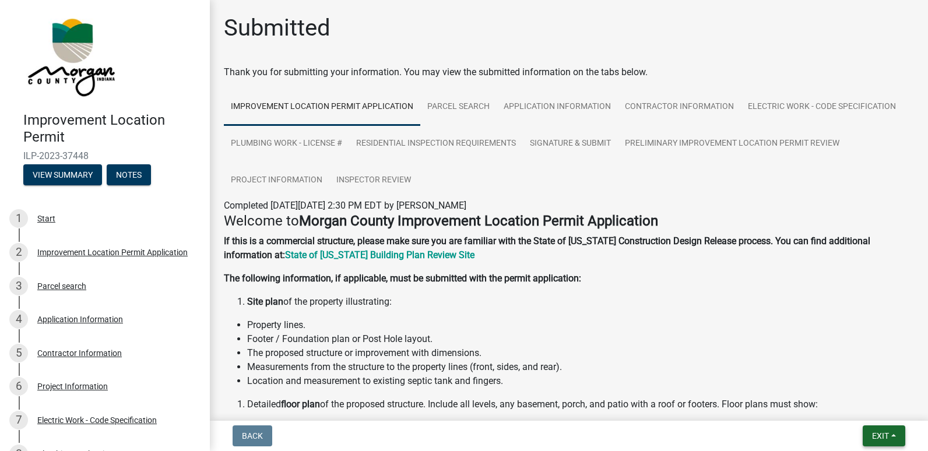
click at [875, 430] on button "Exit" at bounding box center [883, 435] width 43 height 21
click at [849, 398] on button "Save & Exit" at bounding box center [858, 406] width 93 height 28
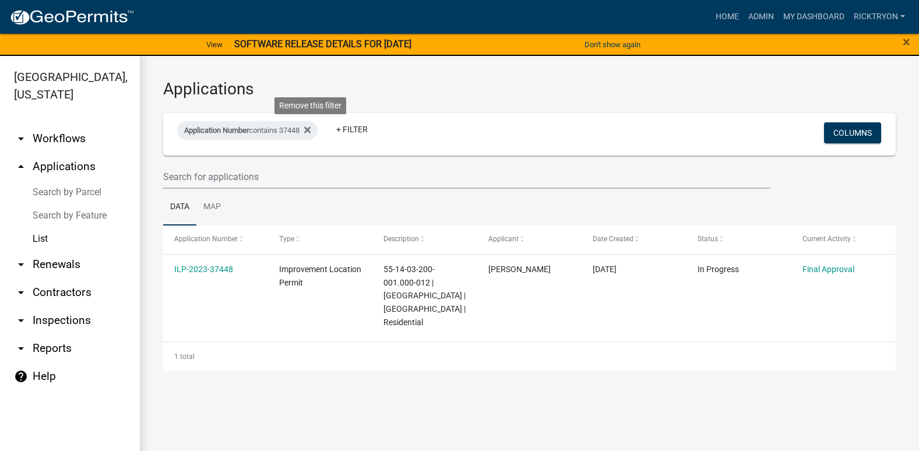
click at [311, 127] on icon at bounding box center [307, 129] width 6 height 9
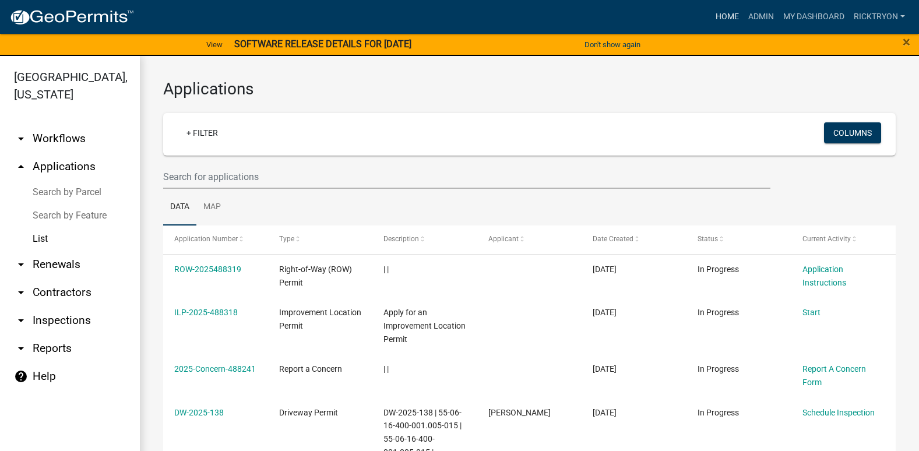
click at [728, 21] on link "Home" at bounding box center [727, 17] width 33 height 22
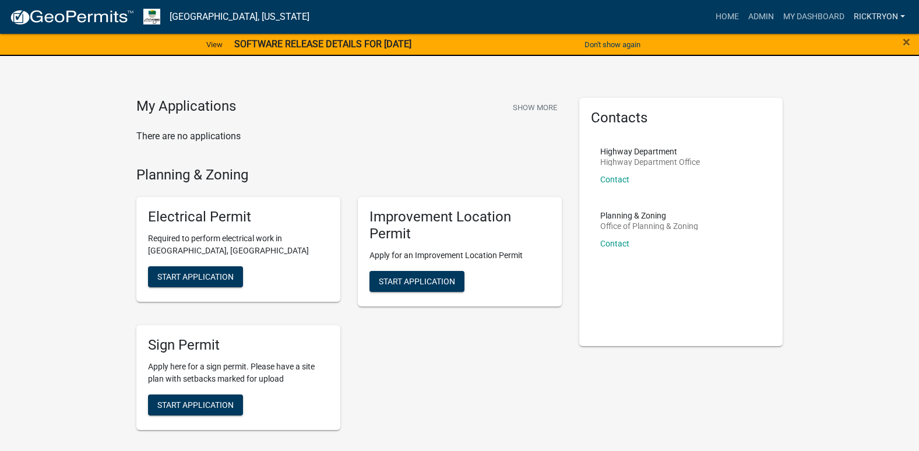
click at [882, 14] on link "ricktryon" at bounding box center [879, 17] width 61 height 22
click at [833, 114] on link "Logout" at bounding box center [862, 114] width 93 height 28
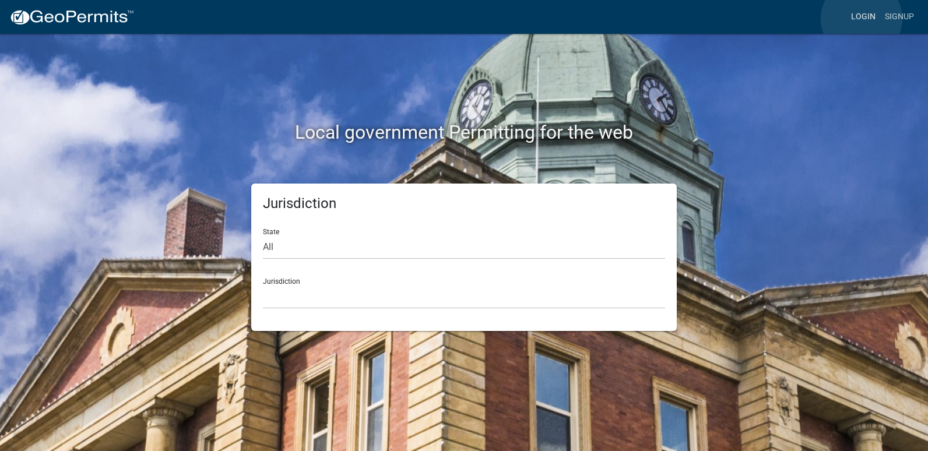
click at [861, 19] on link "Login" at bounding box center [863, 17] width 34 height 22
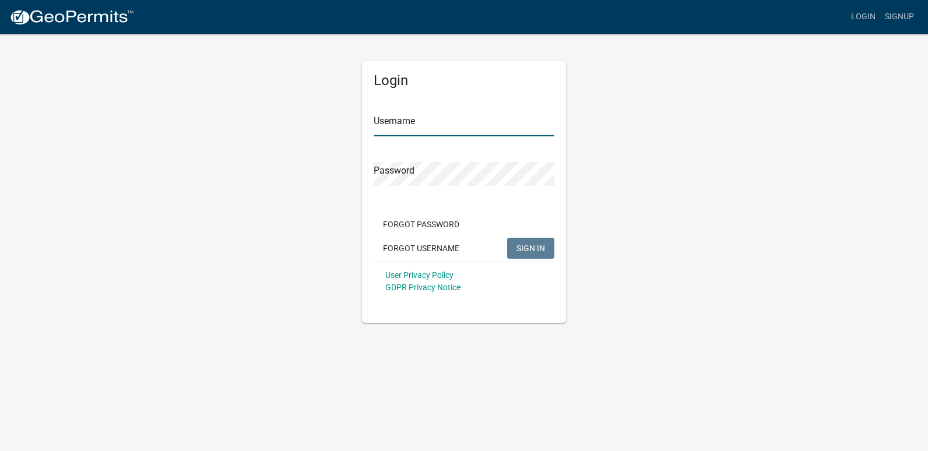
type input "ricktryon"
click at [523, 248] on span "SIGN IN" at bounding box center [530, 247] width 29 height 9
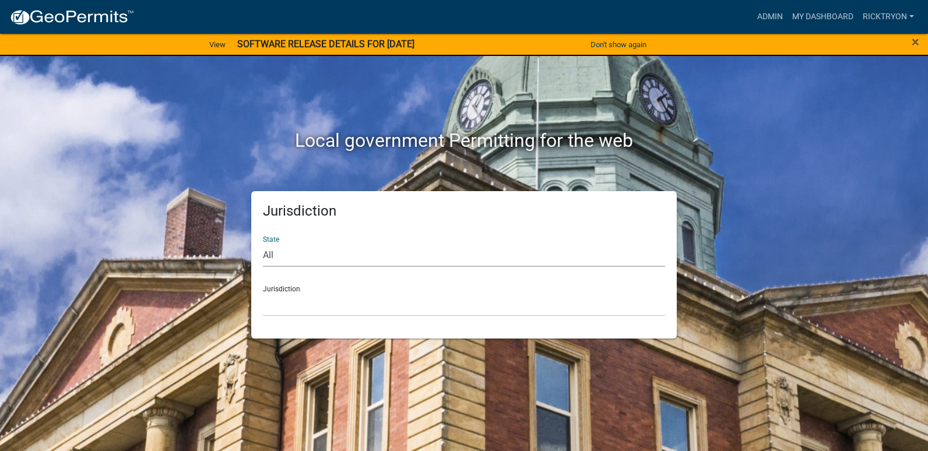
click at [392, 251] on select "All [US_STATE] [US_STATE] [US_STATE] [US_STATE] [US_STATE] [US_STATE] [US_STATE…" at bounding box center [464, 255] width 402 height 24
select select "[US_STATE]"
click at [263, 243] on select "All [US_STATE] [US_STATE] [US_STATE] [US_STATE] [US_STATE] [US_STATE] [US_STATE…" at bounding box center [464, 255] width 402 height 24
click at [339, 308] on select "City of [GEOGRAPHIC_DATA], [US_STATE] City of [GEOGRAPHIC_DATA], [US_STATE] Cit…" at bounding box center [464, 305] width 402 height 24
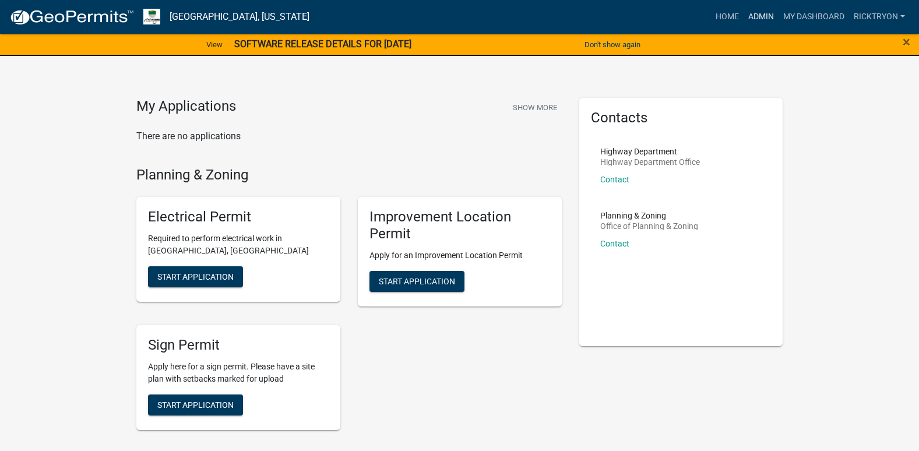
click at [760, 12] on link "Admin" at bounding box center [761, 17] width 35 height 22
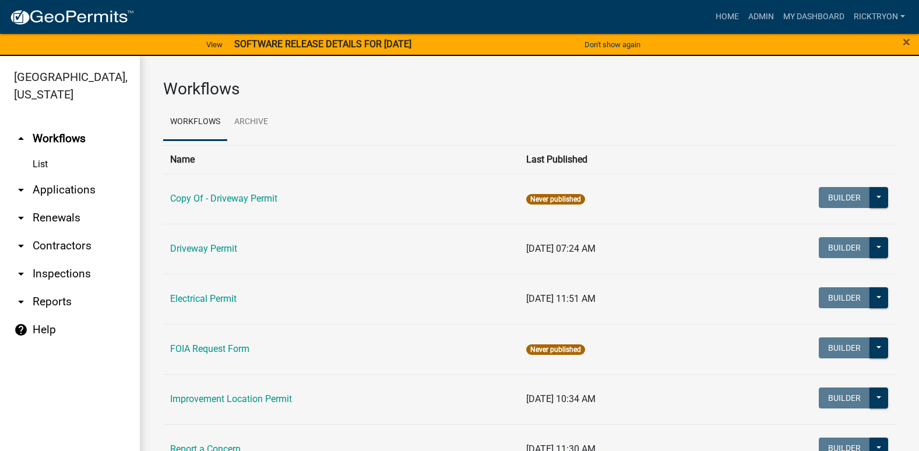
click at [39, 195] on link "arrow_drop_down Applications" at bounding box center [70, 190] width 140 height 28
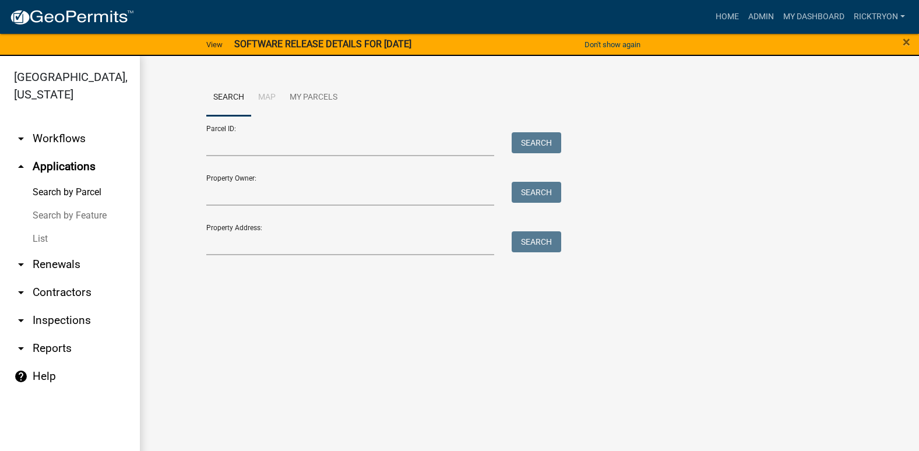
click at [39, 241] on link "List" at bounding box center [70, 238] width 140 height 23
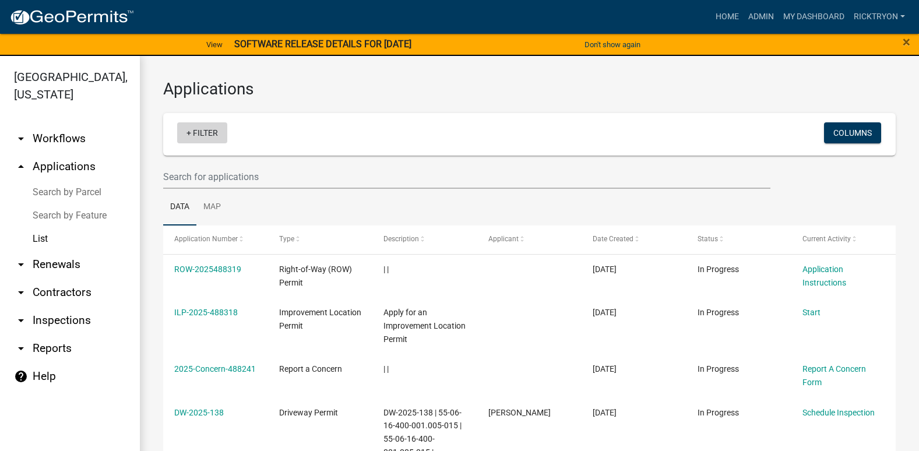
click at [220, 125] on link "+ Filter" at bounding box center [202, 132] width 50 height 21
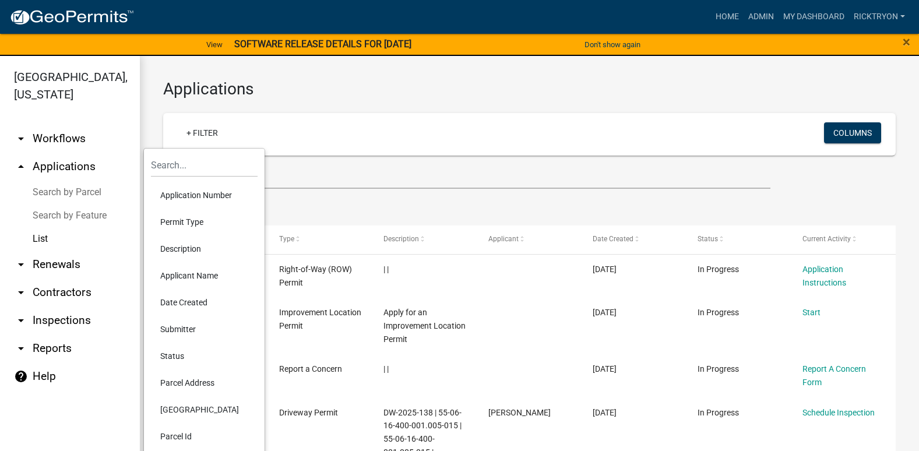
click at [213, 193] on li "Application Number" at bounding box center [204, 195] width 107 height 27
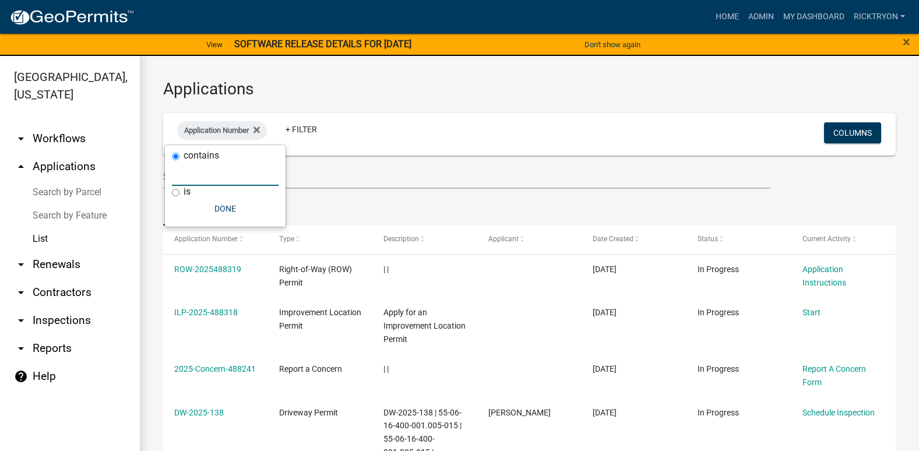
click at [209, 179] on input "text" at bounding box center [225, 174] width 107 height 24
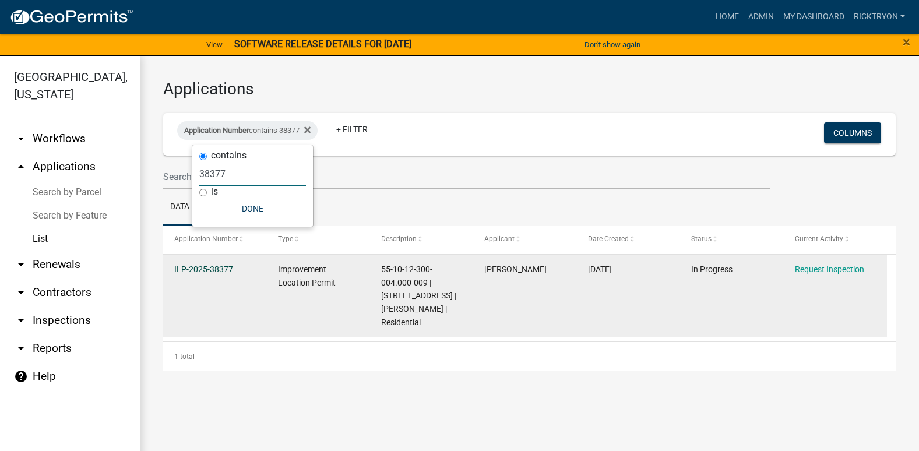
type input "38377"
click at [191, 269] on link "ILP-2025-38377" at bounding box center [203, 269] width 59 height 9
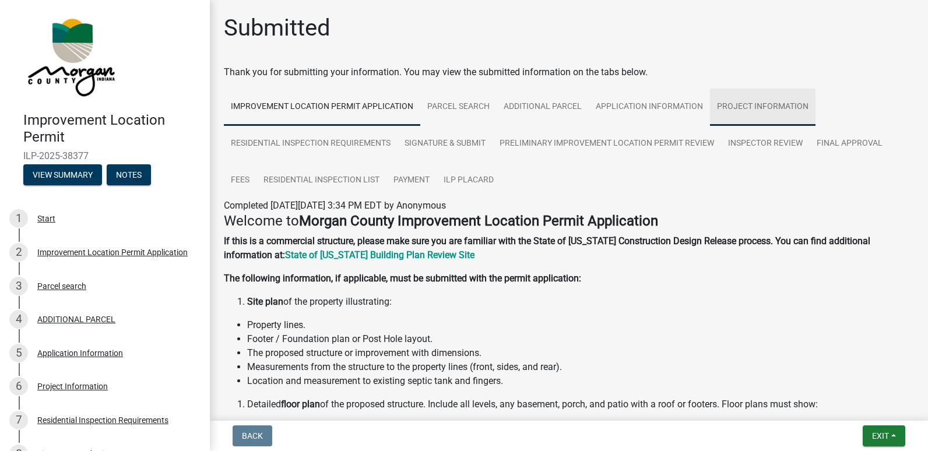
click at [768, 112] on link "Project Information" at bounding box center [762, 107] width 105 height 37
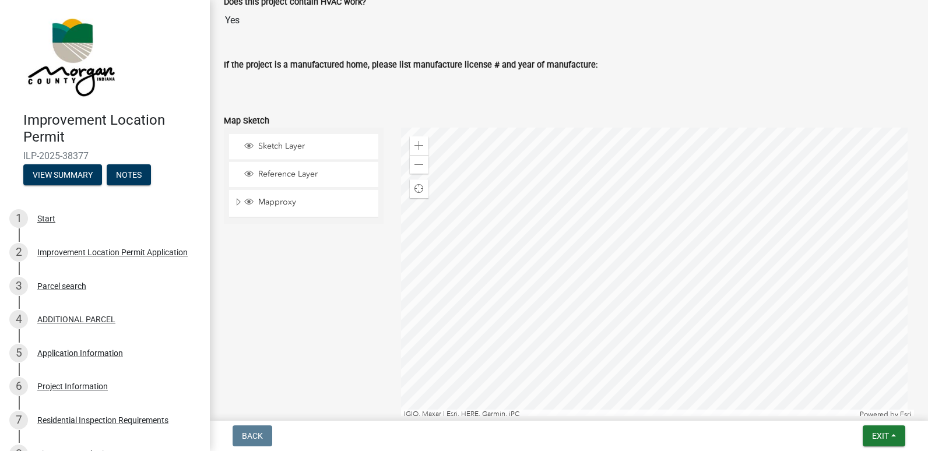
scroll to position [2273, 0]
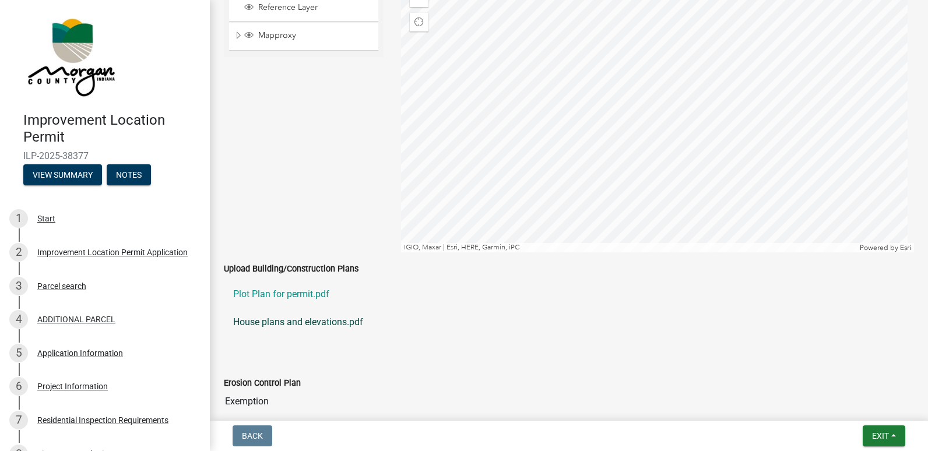
click at [291, 321] on link "House plans and elevations.pdf" at bounding box center [569, 322] width 690 height 28
click at [867, 434] on button "Exit" at bounding box center [883, 435] width 43 height 21
click at [858, 412] on button "Save & Exit" at bounding box center [858, 406] width 93 height 28
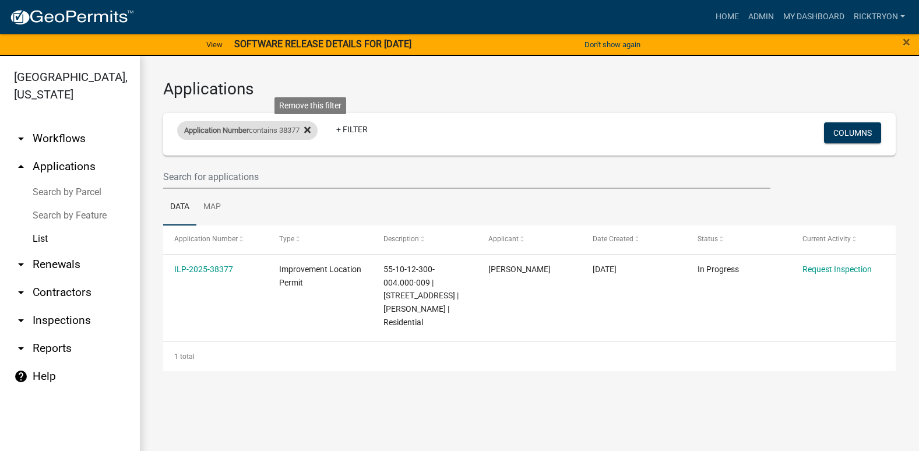
click at [311, 131] on icon at bounding box center [307, 130] width 6 height 6
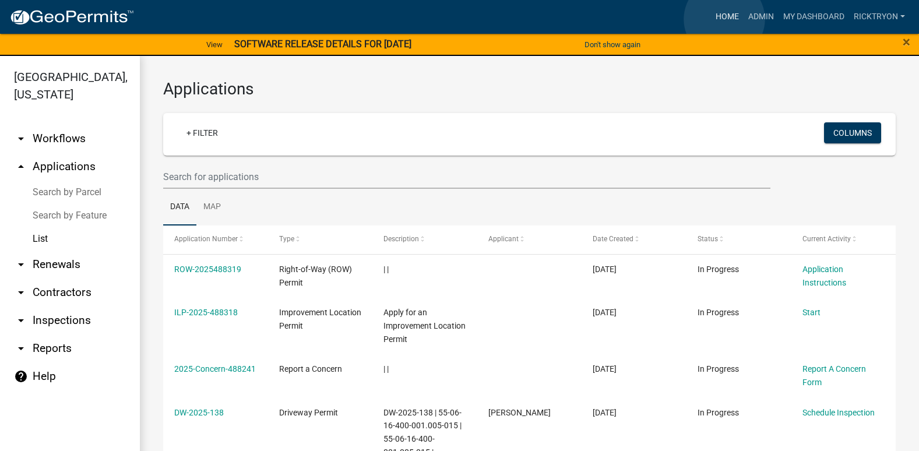
click at [724, 19] on link "Home" at bounding box center [727, 17] width 33 height 22
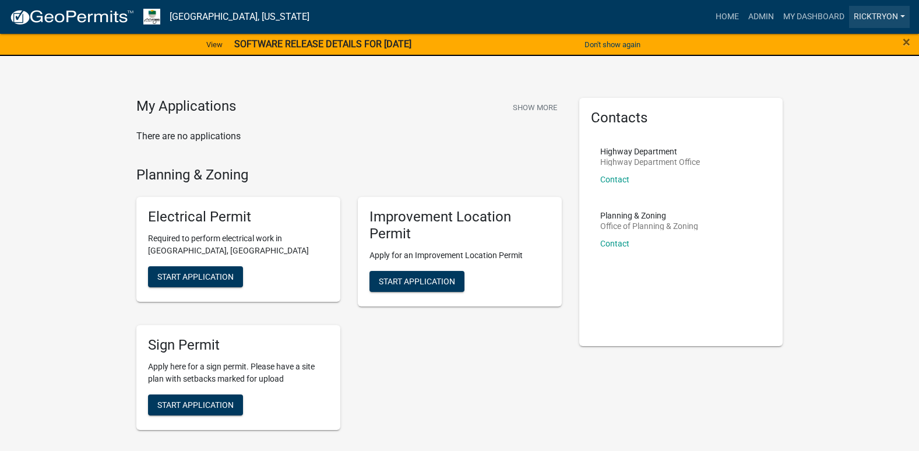
click at [870, 22] on link "ricktryon" at bounding box center [879, 17] width 61 height 22
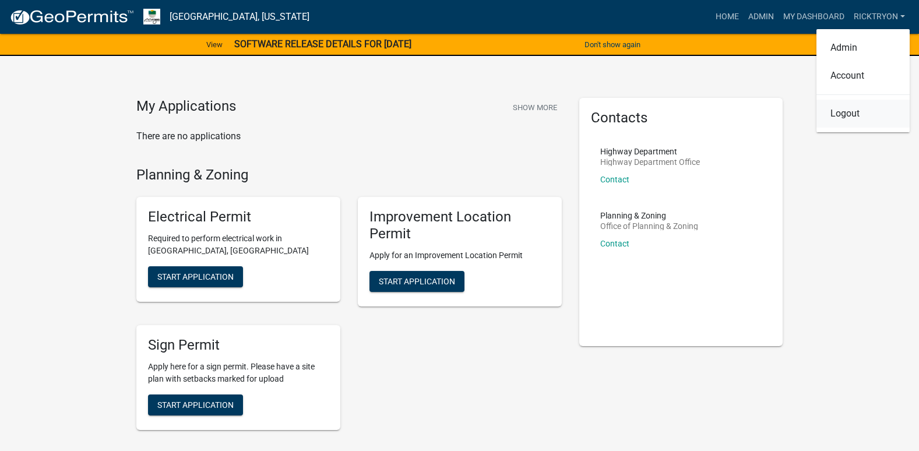
click at [841, 117] on link "Logout" at bounding box center [862, 114] width 93 height 28
